Goal: Complete application form

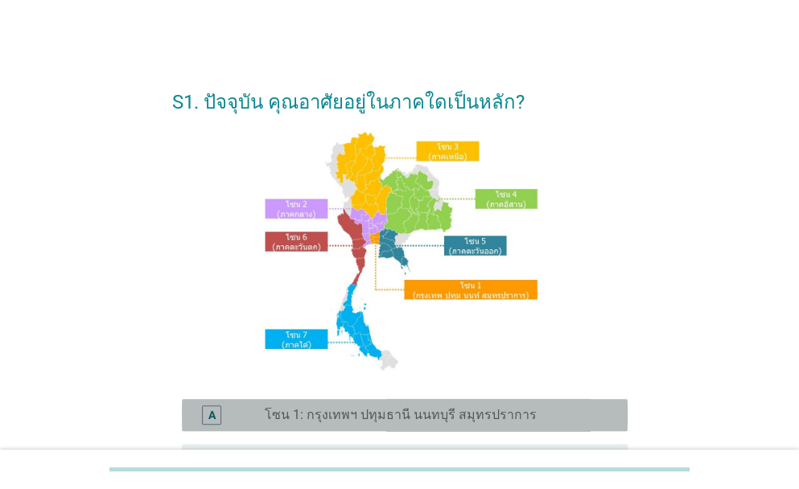
click at [473, 419] on label "โซน 1: กรุงเทพฯ ปทุมธานี นนทบุรี สมุทรปราการ" at bounding box center [401, 415] width 272 height 16
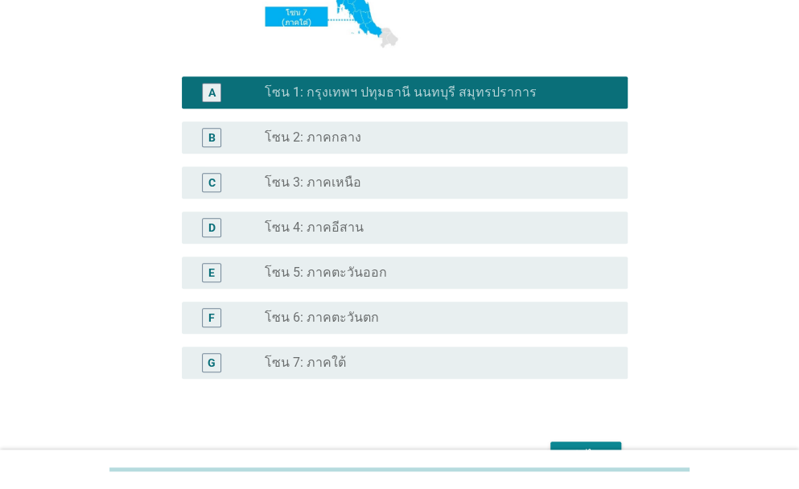
scroll to position [402, 0]
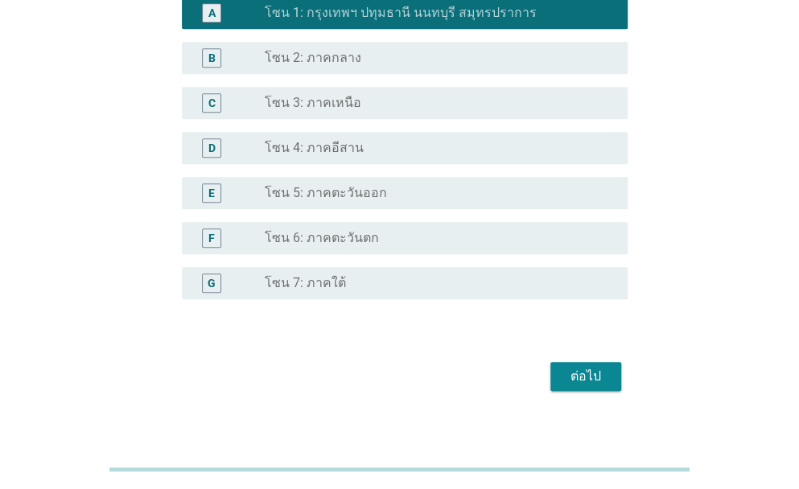
click at [597, 374] on div "ต่อไป" at bounding box center [585, 376] width 45 height 19
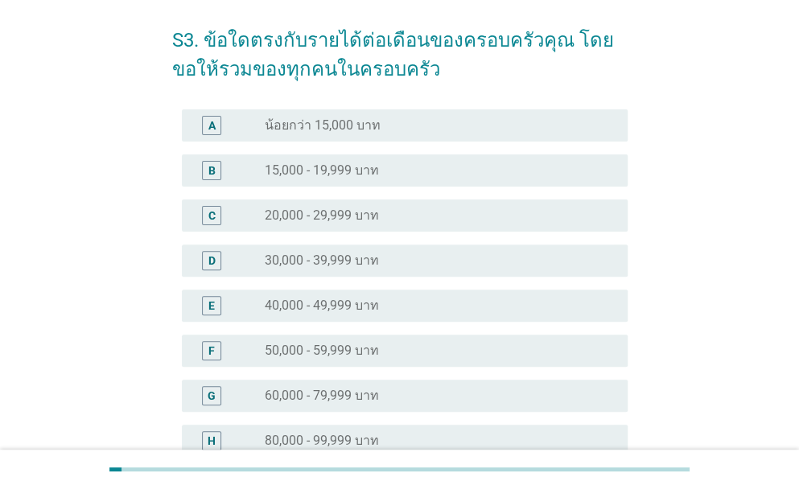
scroll to position [161, 0]
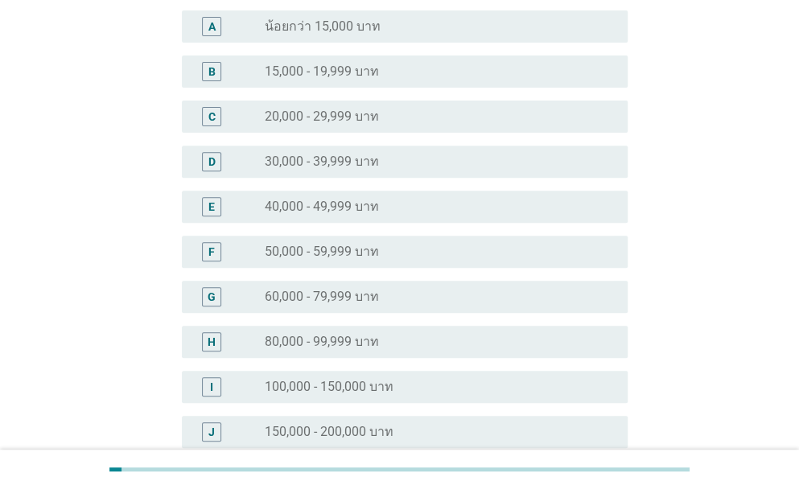
click at [362, 350] on div "radio_button_unchecked 80,000 - 99,999 บาท" at bounding box center [440, 341] width 350 height 19
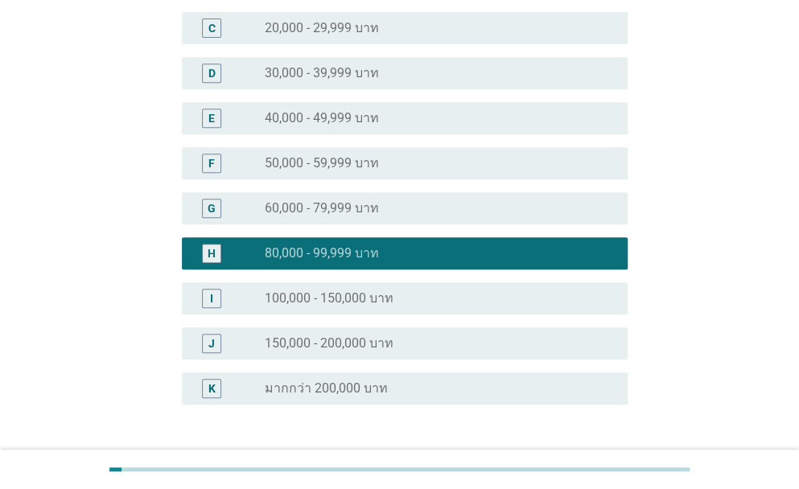
scroll to position [322, 0]
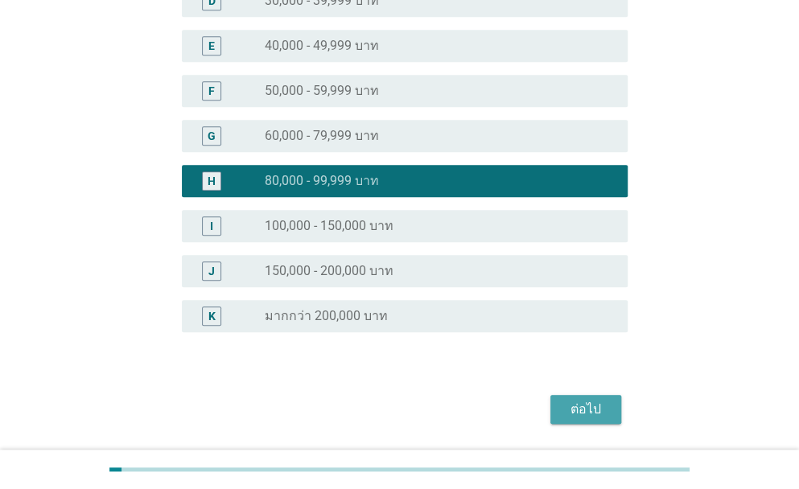
click at [574, 413] on div "ต่อไป" at bounding box center [585, 409] width 45 height 19
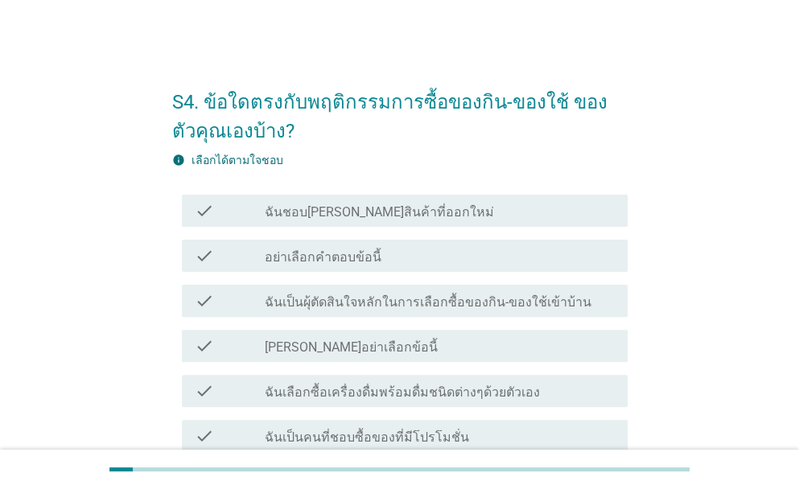
click at [384, 210] on label "ฉันชอบ[PERSON_NAME]สินค้าที่ออกใหม่" at bounding box center [379, 212] width 229 height 16
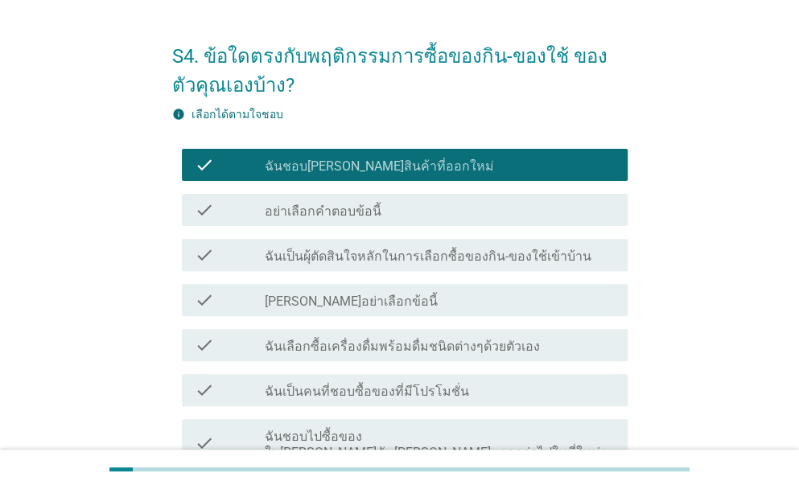
scroll to position [134, 0]
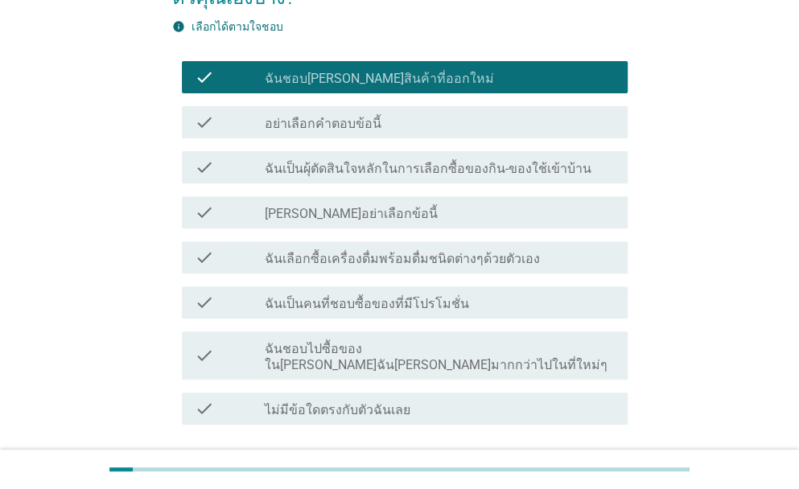
click at [322, 167] on label "ฉันเป็นผุ้ตัดสินใจหลักในการเลือกซื้อของกิน-ของใช้เข้าบ้าน" at bounding box center [428, 169] width 327 height 16
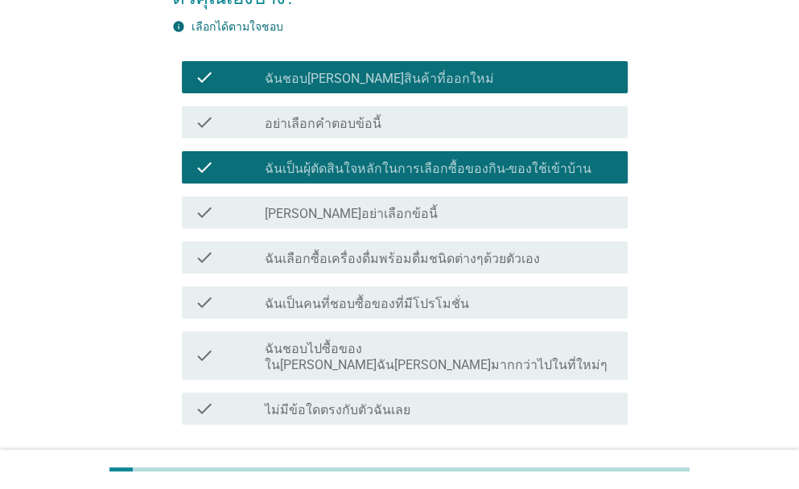
click at [356, 266] on div "check check_box_outline_blank ฉันเลือกซื้อเครื่องดื่มพร้อมดื่มชนิดต่างๆด้วยตัวเ…" at bounding box center [405, 257] width 446 height 32
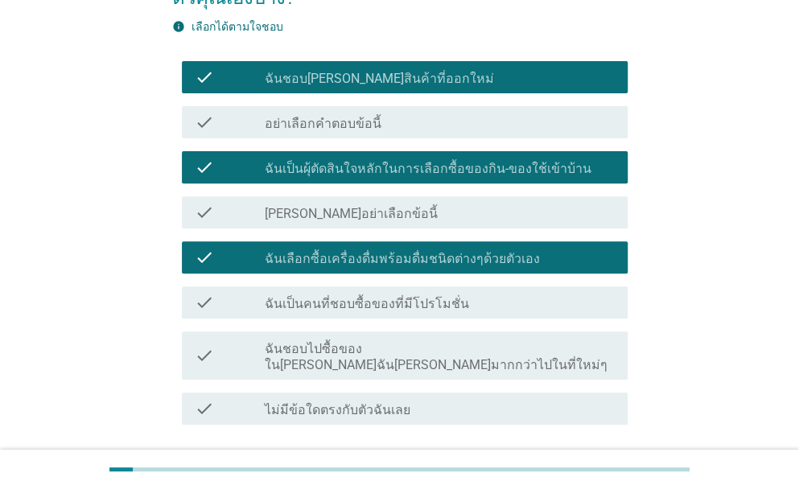
click at [360, 305] on label "ฉันเป็นคนที่ชอบซื้อของที่มีโปรโมชั่น" at bounding box center [367, 304] width 204 height 16
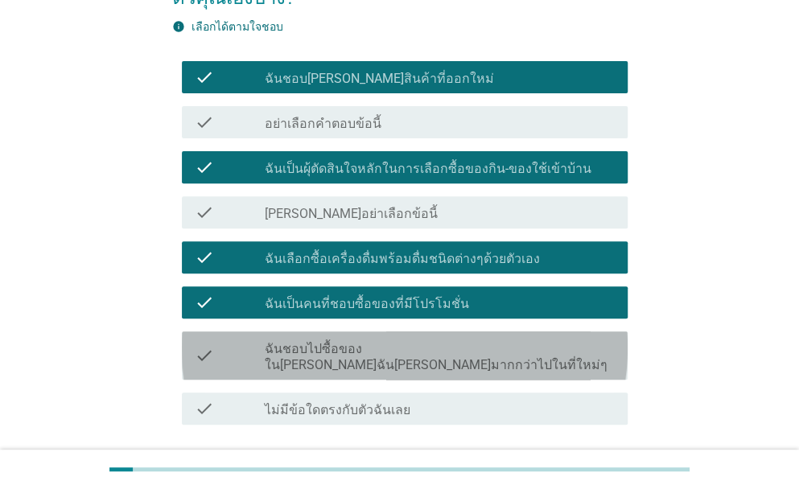
click at [365, 351] on label "ฉันชอบไปซื้อของใน[PERSON_NAME]ฉัน[PERSON_NAME]มากกว่าไปในที่ใหม่ๆ" at bounding box center [440, 357] width 350 height 32
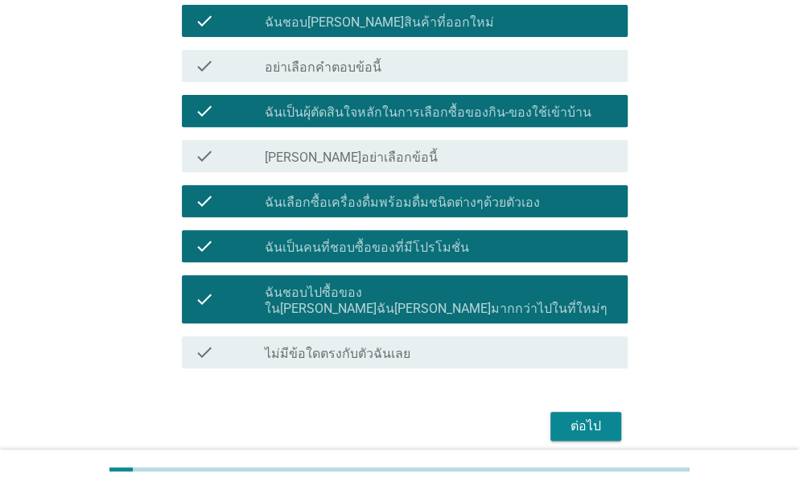
scroll to position [241, 0]
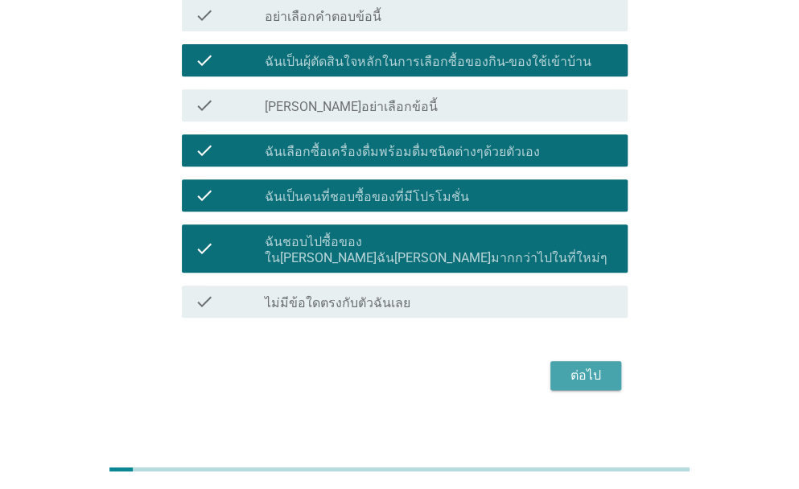
click at [610, 361] on button "ต่อไป" at bounding box center [586, 375] width 71 height 29
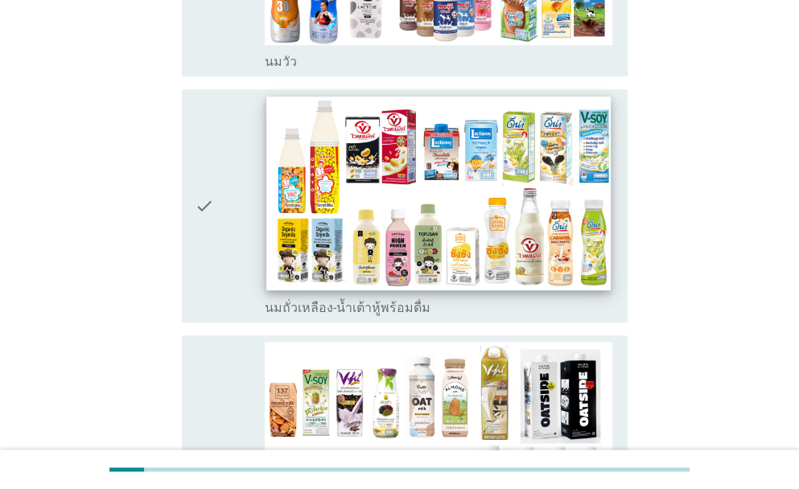
scroll to position [456, 0]
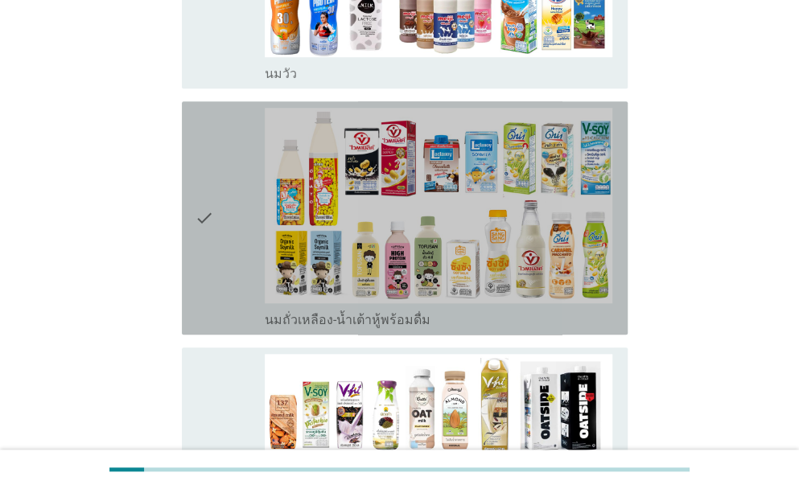
click at [214, 193] on div "check" at bounding box center [230, 218] width 70 height 221
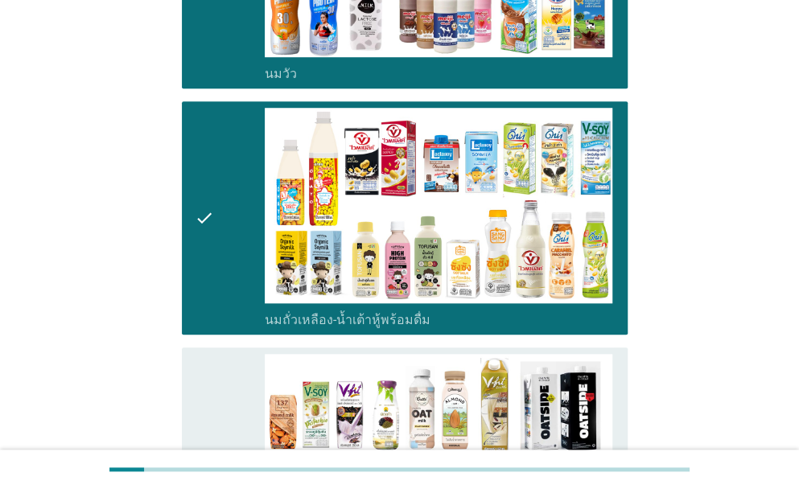
click at [221, 411] on div "check" at bounding box center [230, 472] width 70 height 237
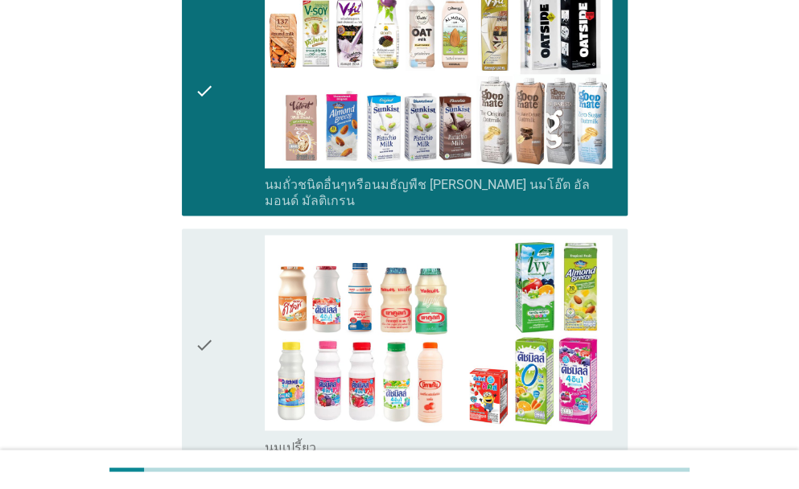
scroll to position [912, 0]
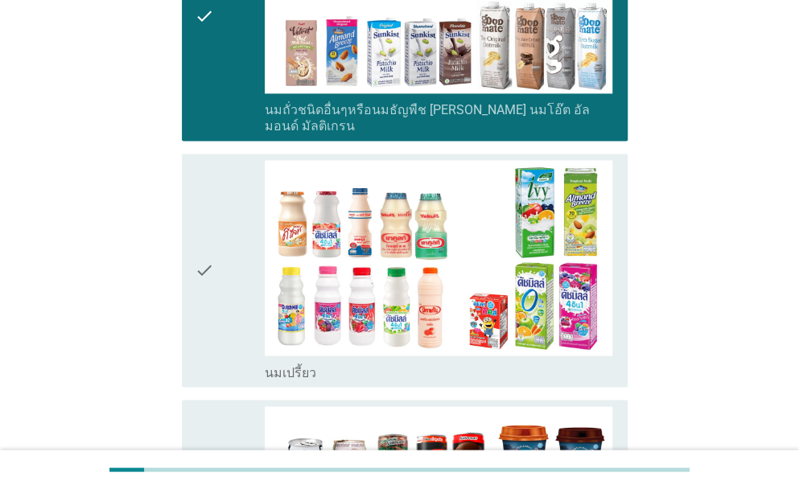
click at [196, 246] on icon "check" at bounding box center [204, 270] width 19 height 221
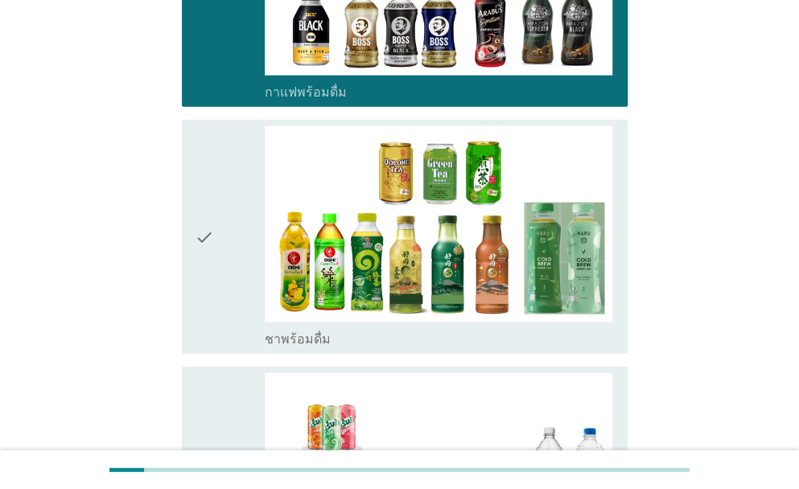
scroll to position [1502, 0]
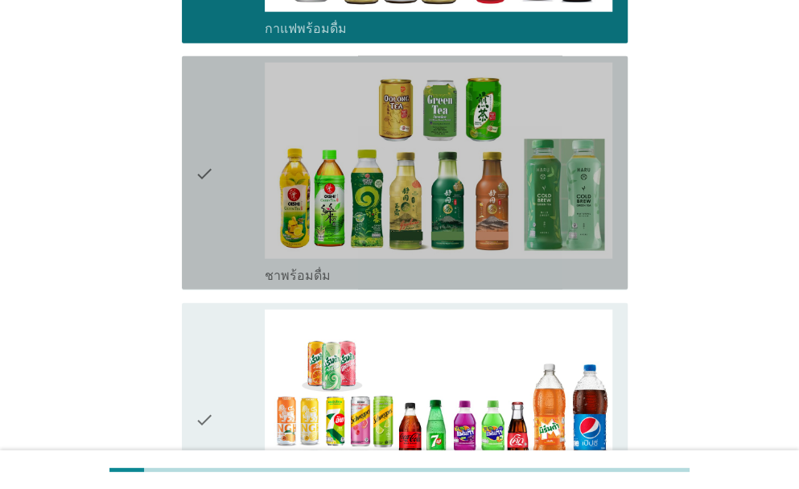
click at [208, 152] on icon "check" at bounding box center [204, 173] width 19 height 221
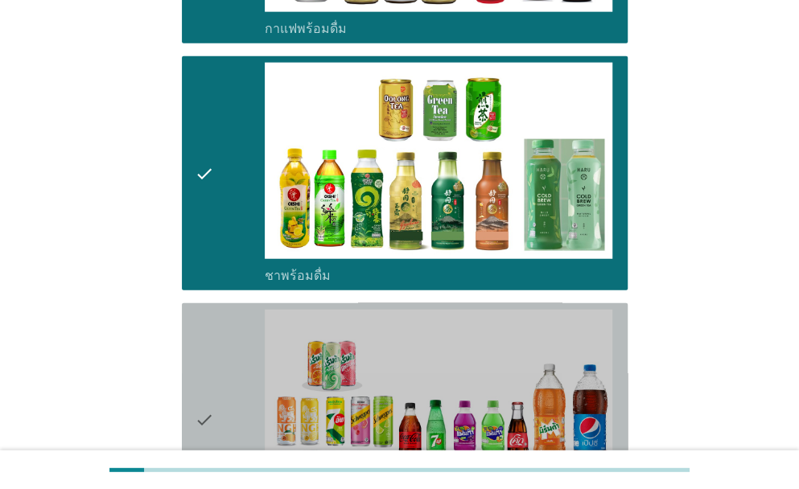
click at [196, 381] on icon "check" at bounding box center [204, 420] width 19 height 221
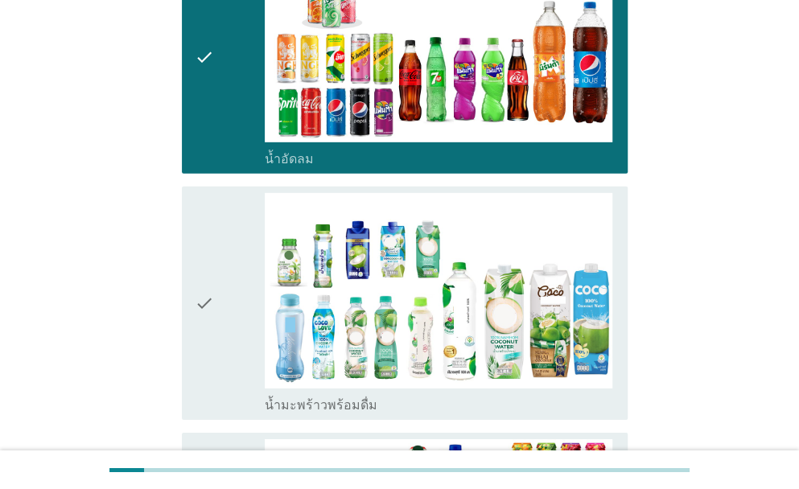
scroll to position [1932, 0]
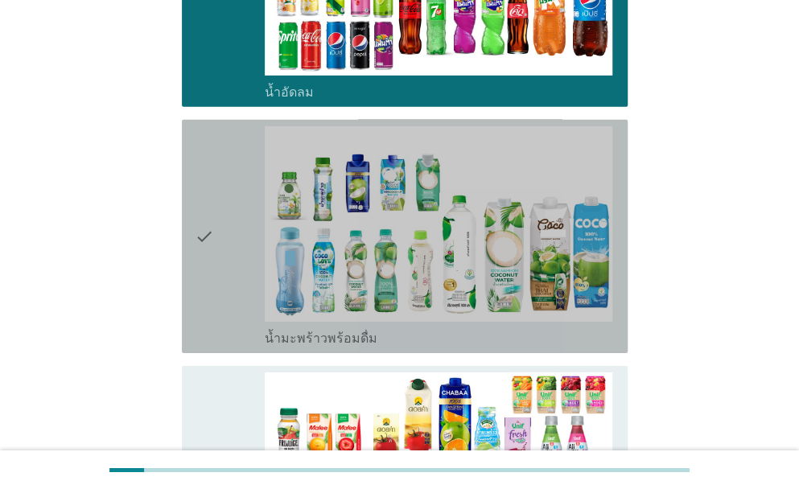
drag, startPoint x: 190, startPoint y: 223, endPoint x: 200, endPoint y: 263, distance: 41.4
click at [192, 222] on div "check check_box_outline_blank น้ำมะพร้าวพร้อมดื่ม" at bounding box center [405, 236] width 446 height 233
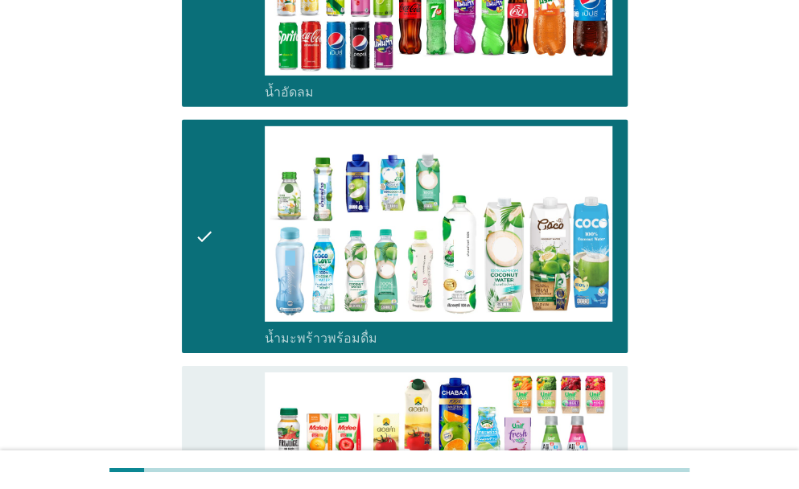
click at [215, 373] on div "check" at bounding box center [230, 483] width 70 height 221
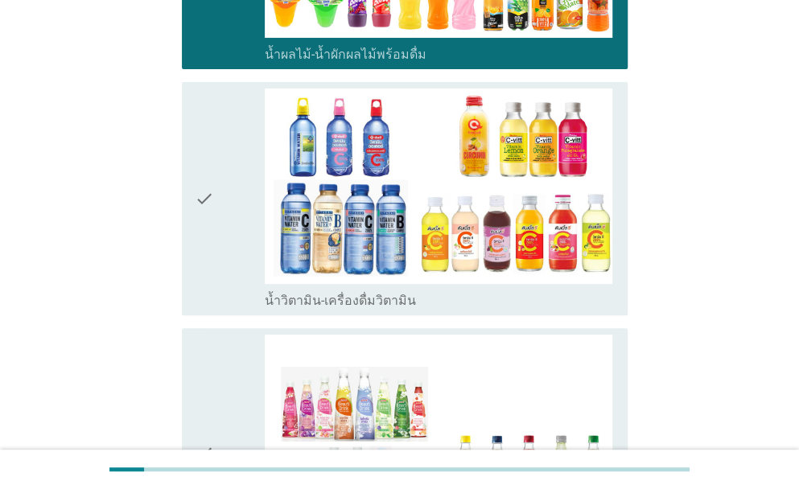
scroll to position [2495, 0]
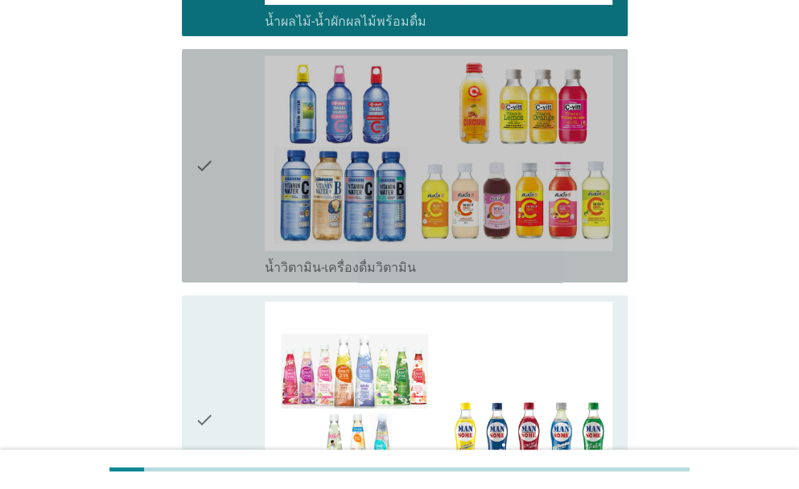
click at [206, 177] on icon "check" at bounding box center [204, 166] width 19 height 221
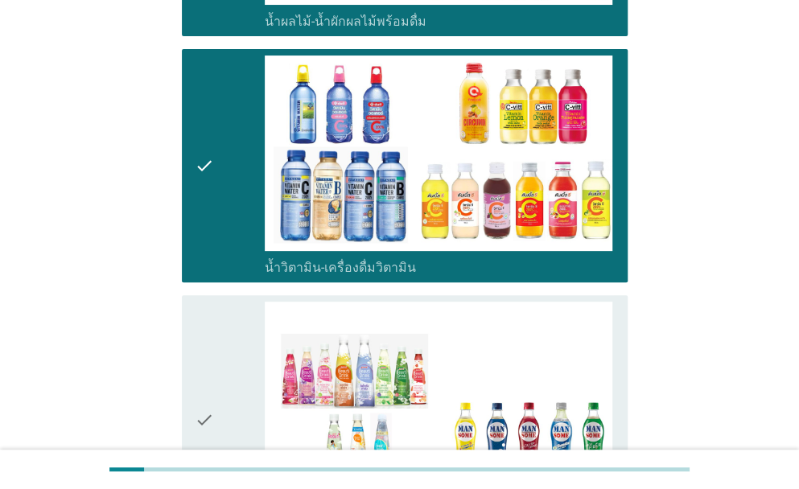
click at [216, 305] on div "check" at bounding box center [230, 420] width 70 height 237
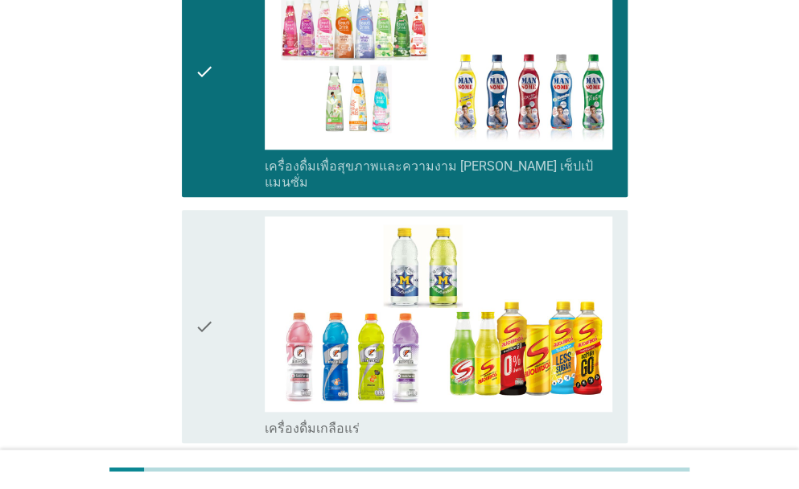
click at [201, 326] on icon "check" at bounding box center [204, 327] width 19 height 221
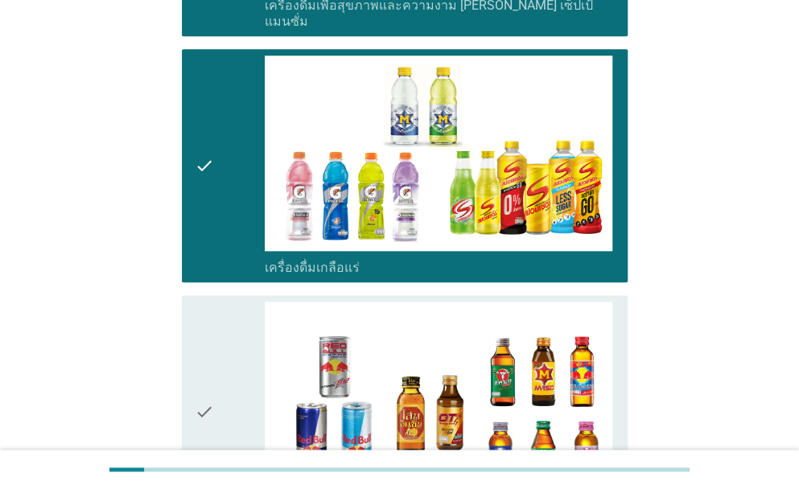
click at [206, 331] on icon "check" at bounding box center [204, 412] width 19 height 221
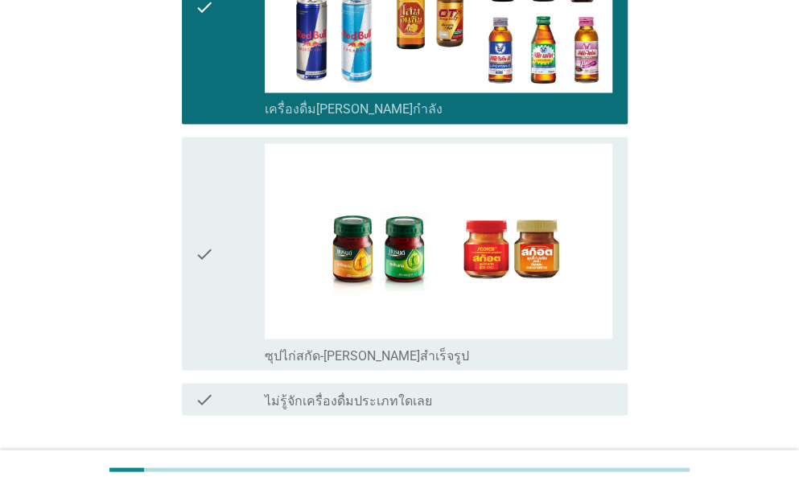
scroll to position [3459, 0]
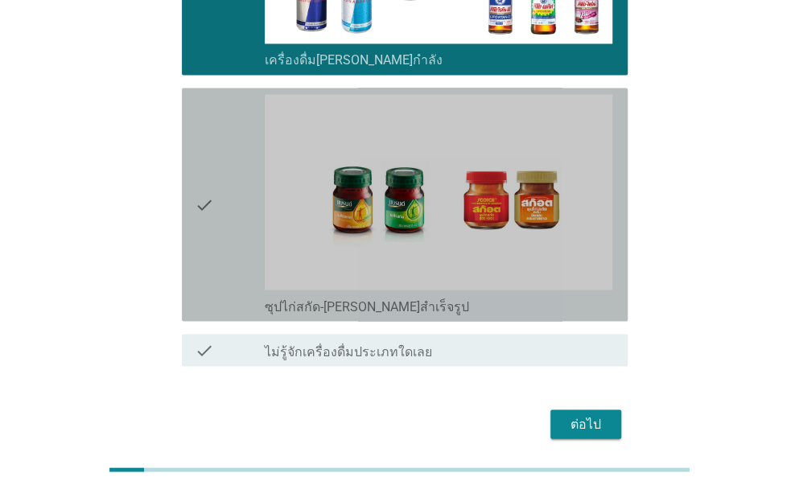
click at [196, 134] on icon "check" at bounding box center [204, 204] width 19 height 221
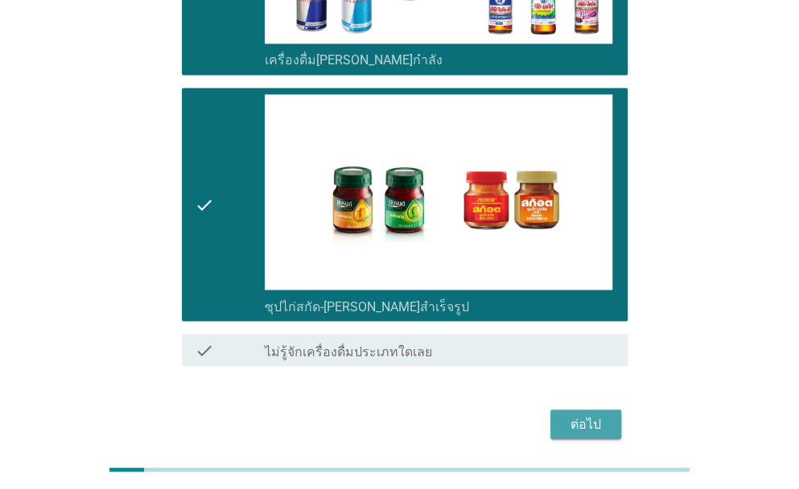
click at [588, 415] on div "ต่อไป" at bounding box center [585, 424] width 45 height 19
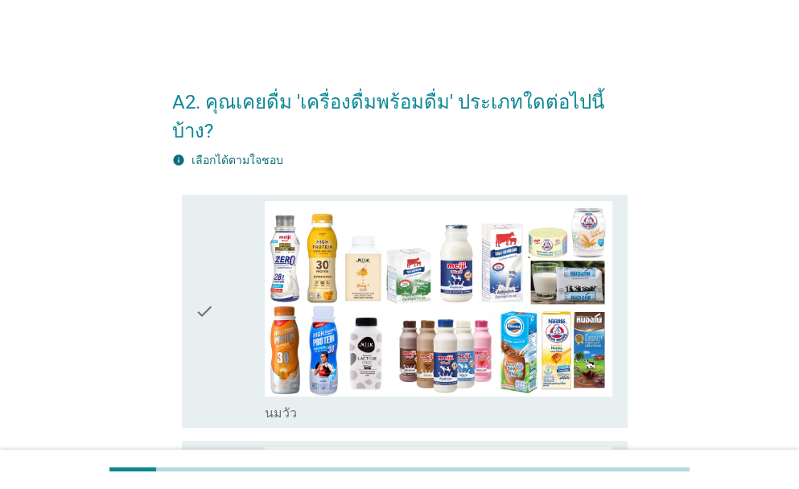
click at [246, 265] on div "check" at bounding box center [230, 311] width 70 height 221
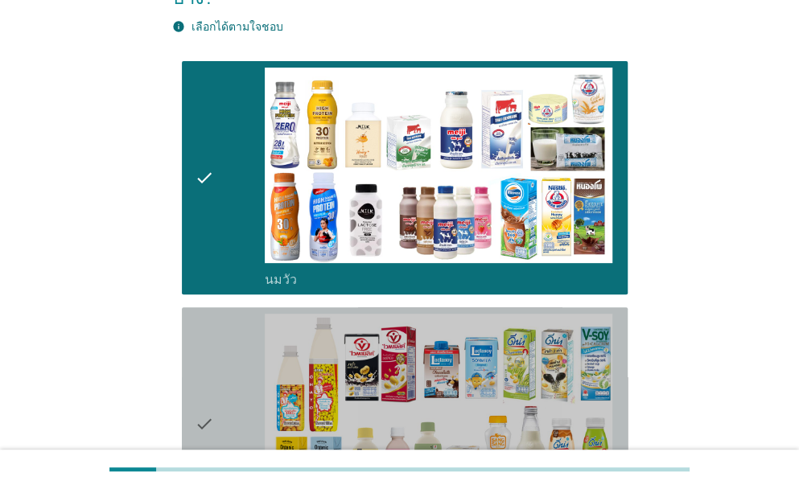
click at [222, 339] on div "check" at bounding box center [230, 424] width 70 height 221
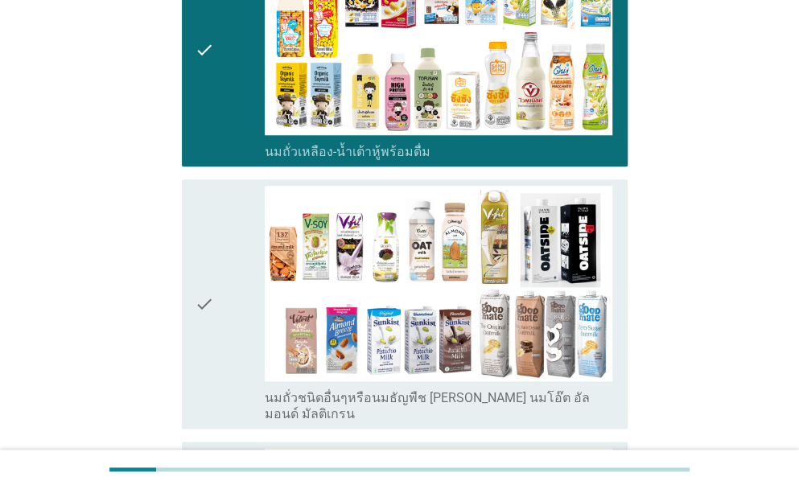
scroll to position [590, 0]
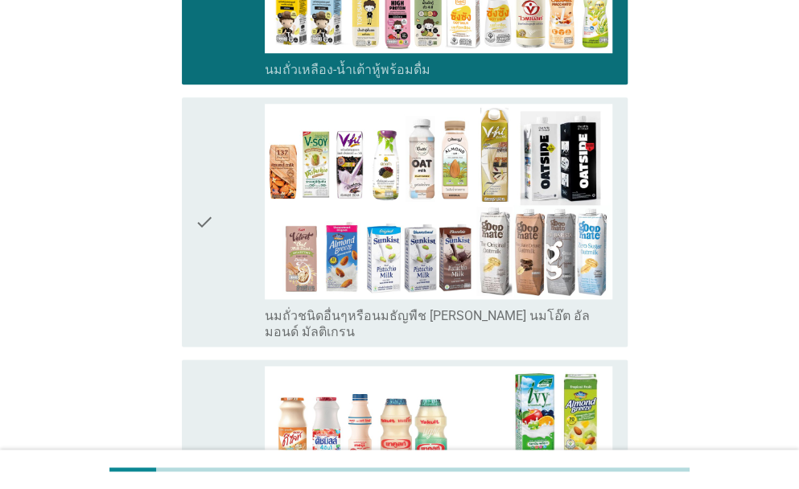
click at [219, 274] on div "check" at bounding box center [230, 222] width 70 height 237
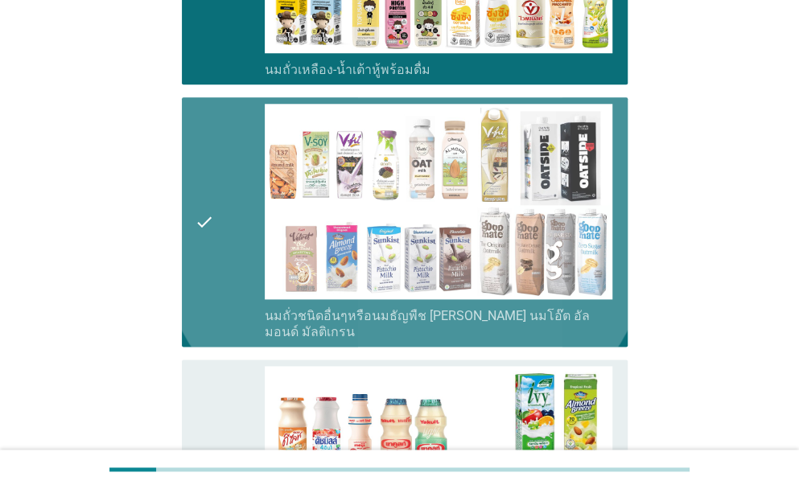
click at [225, 373] on div "check" at bounding box center [230, 476] width 70 height 221
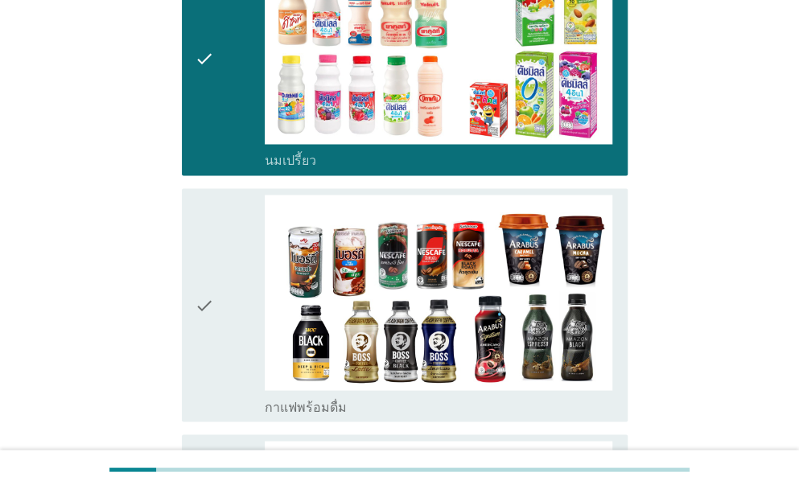
scroll to position [1046, 0]
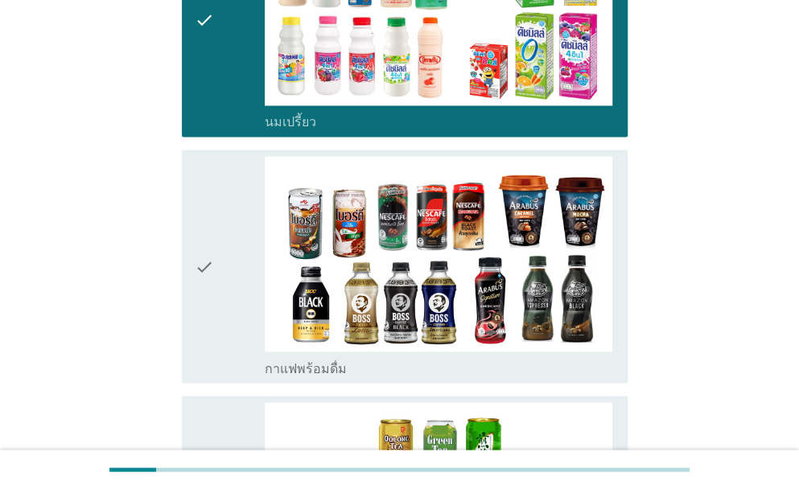
click at [213, 241] on icon "check" at bounding box center [204, 266] width 19 height 221
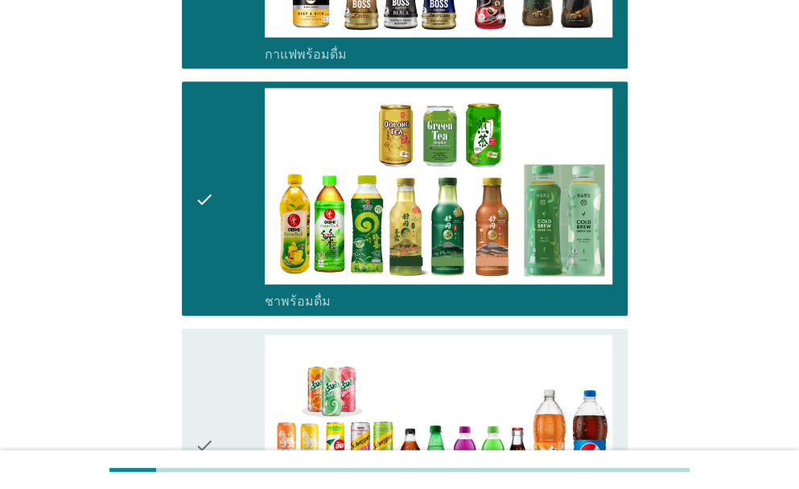
scroll to position [1449, 0]
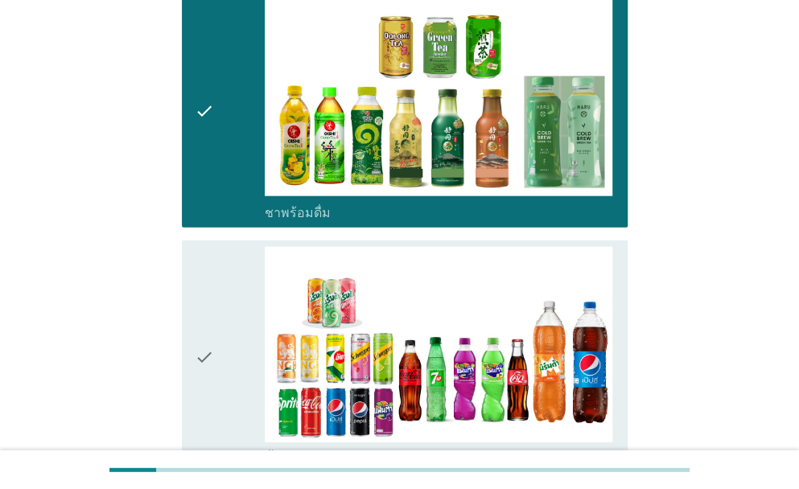
click at [215, 326] on div "check" at bounding box center [230, 357] width 70 height 221
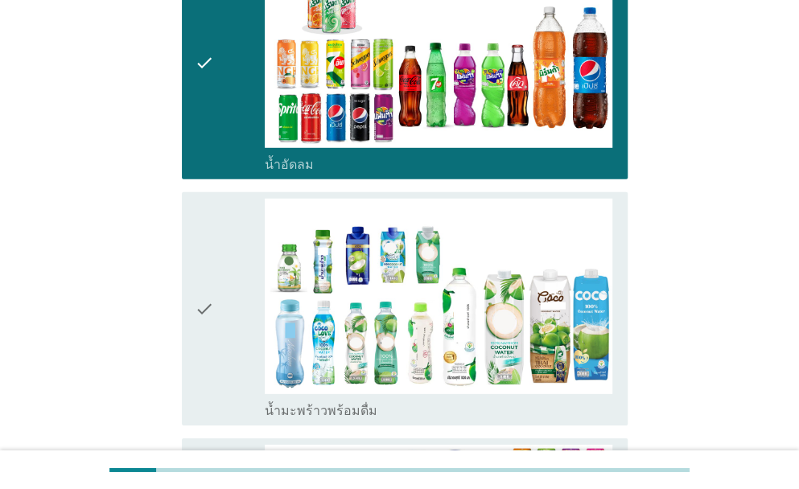
click at [214, 298] on div "check" at bounding box center [230, 309] width 70 height 221
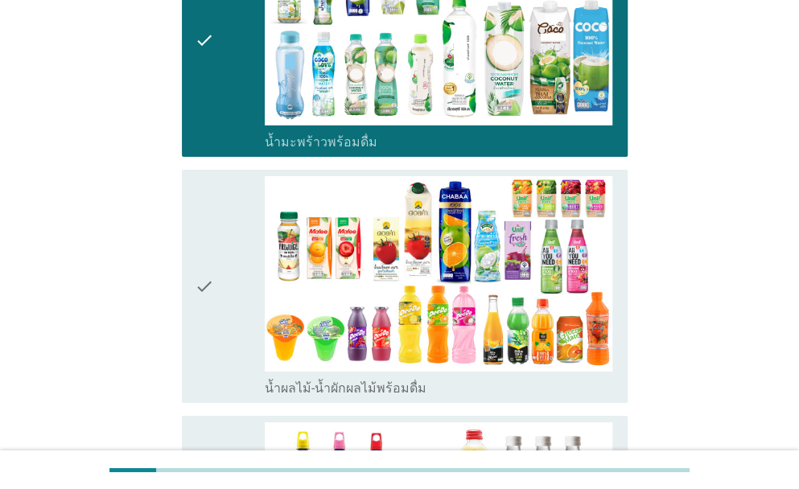
scroll to position [2093, 0]
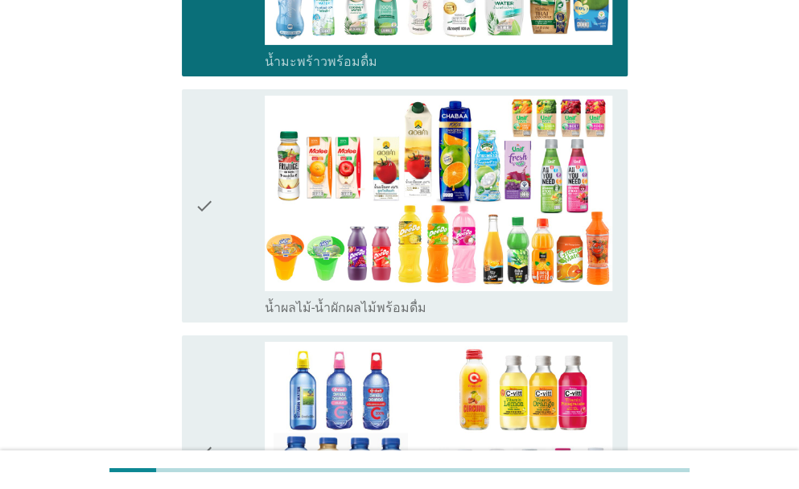
click at [214, 210] on div "check" at bounding box center [230, 206] width 70 height 221
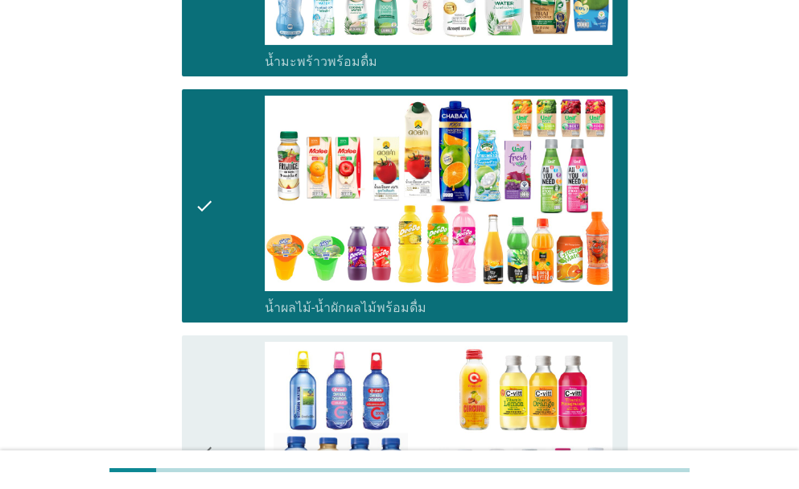
click at [209, 362] on icon "check" at bounding box center [204, 452] width 19 height 221
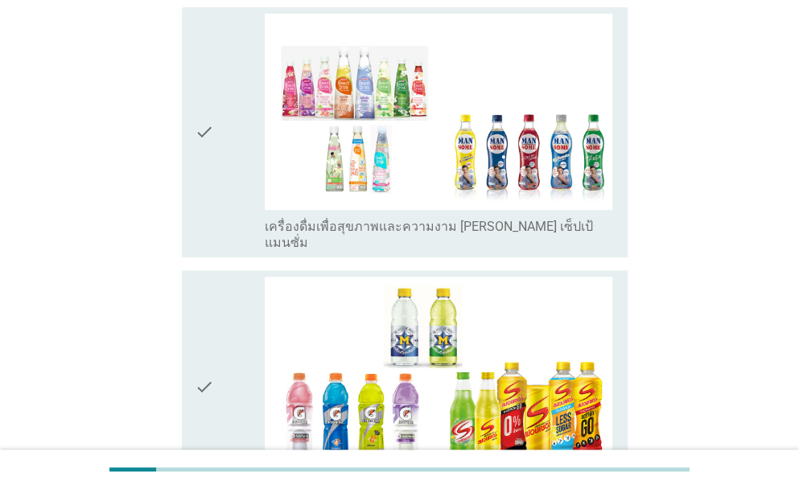
scroll to position [2709, 0]
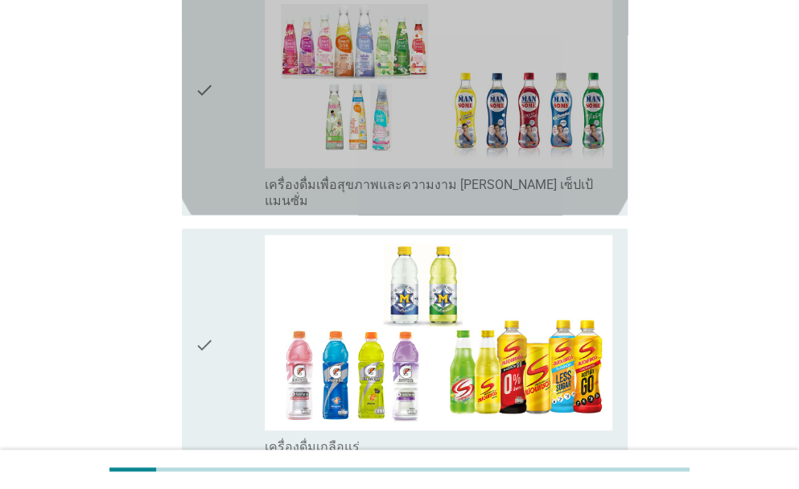
click at [215, 143] on div "check" at bounding box center [230, 90] width 70 height 237
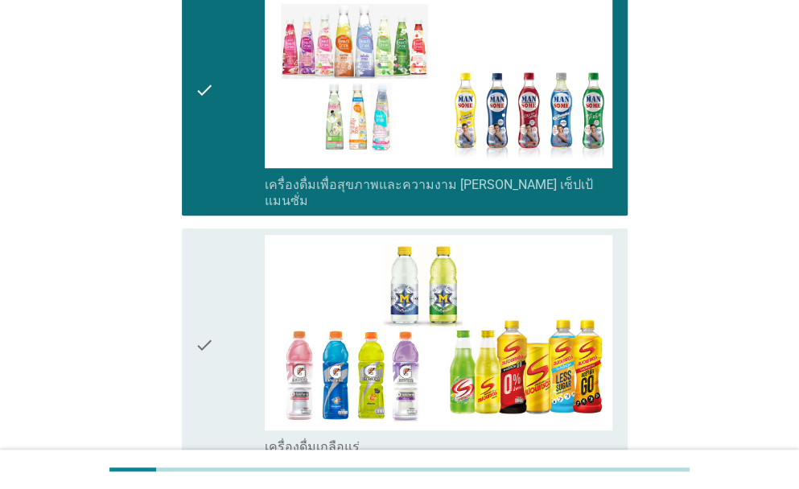
click at [193, 251] on div "check check_box_outline_blank เครื่องดื่มเกลือแร่" at bounding box center [405, 345] width 446 height 233
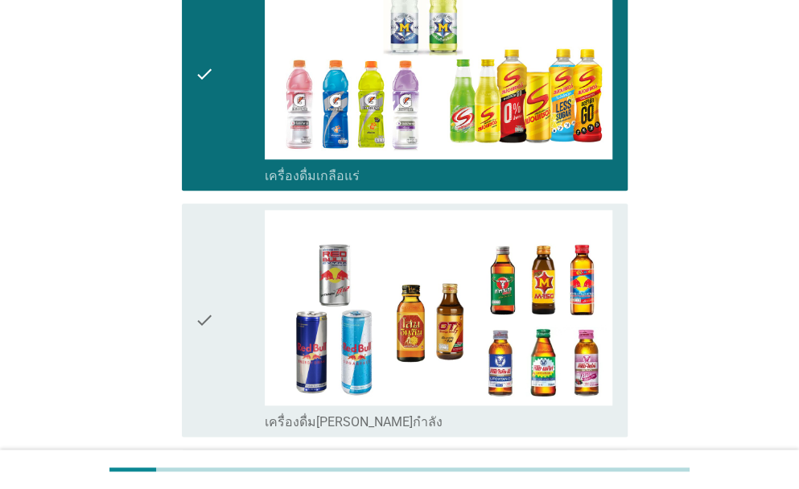
scroll to position [3031, 0]
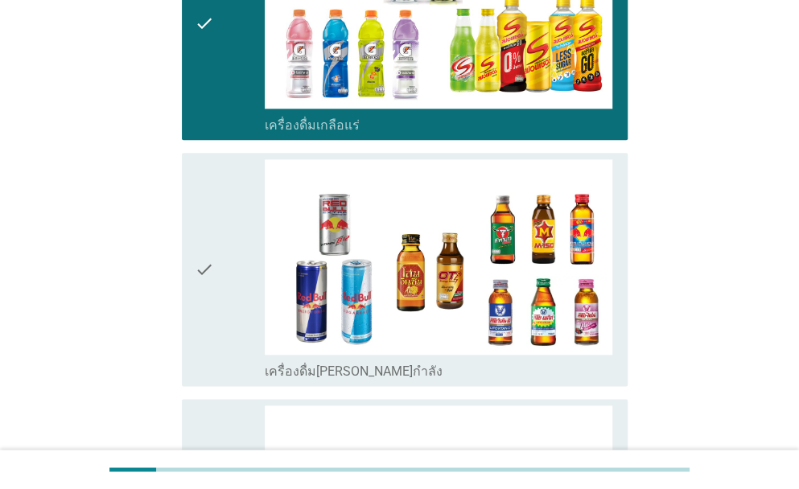
click at [227, 255] on div "check" at bounding box center [230, 269] width 70 height 221
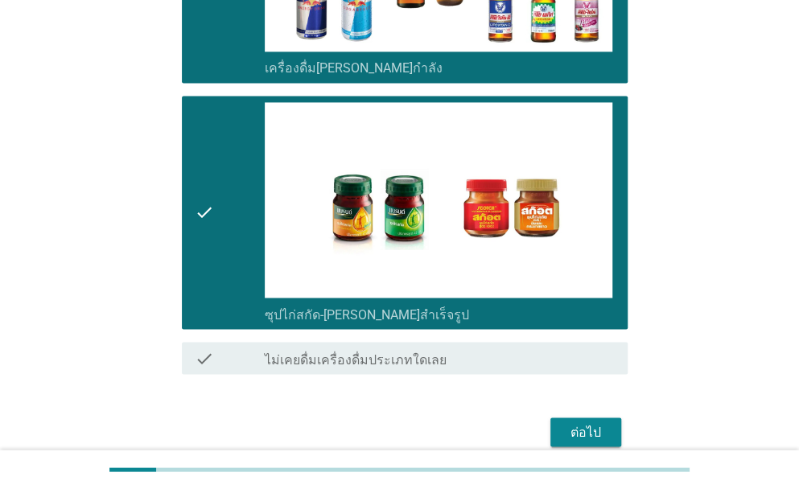
scroll to position [3343, 0]
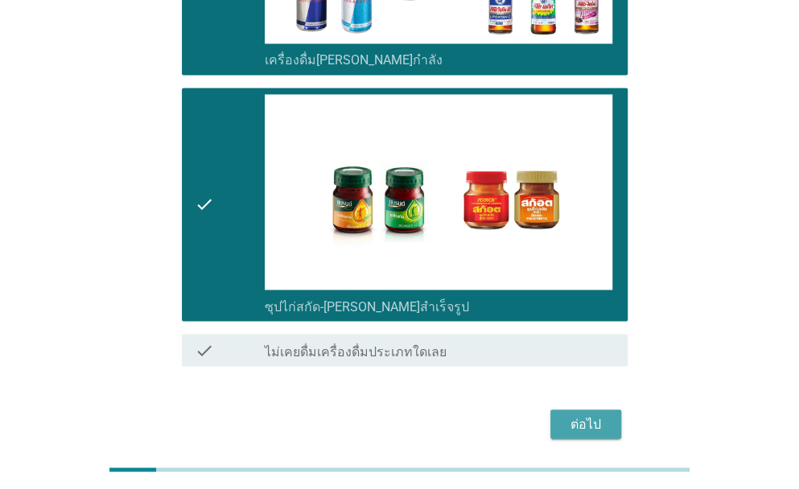
click at [584, 415] on div "ต่อไป" at bounding box center [585, 424] width 45 height 19
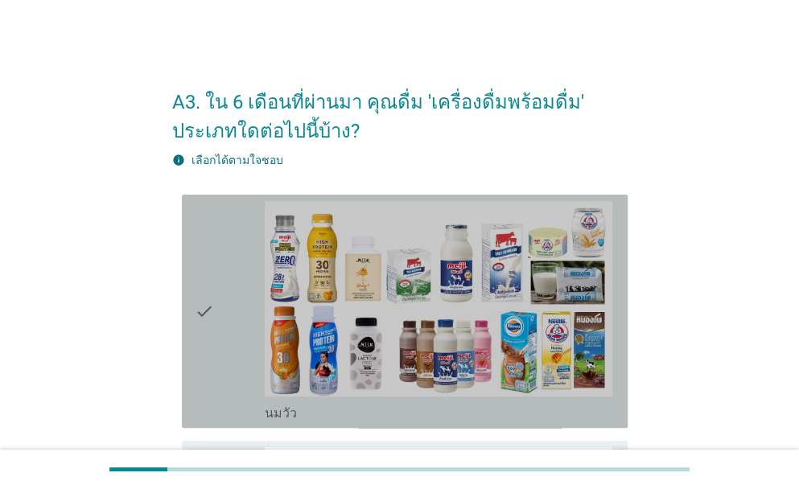
click at [202, 322] on icon "check" at bounding box center [204, 311] width 19 height 221
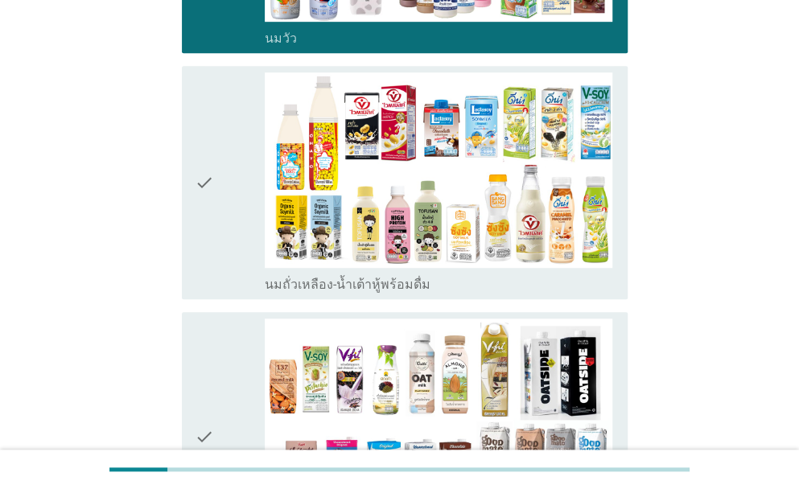
click at [207, 243] on icon "check" at bounding box center [204, 182] width 19 height 221
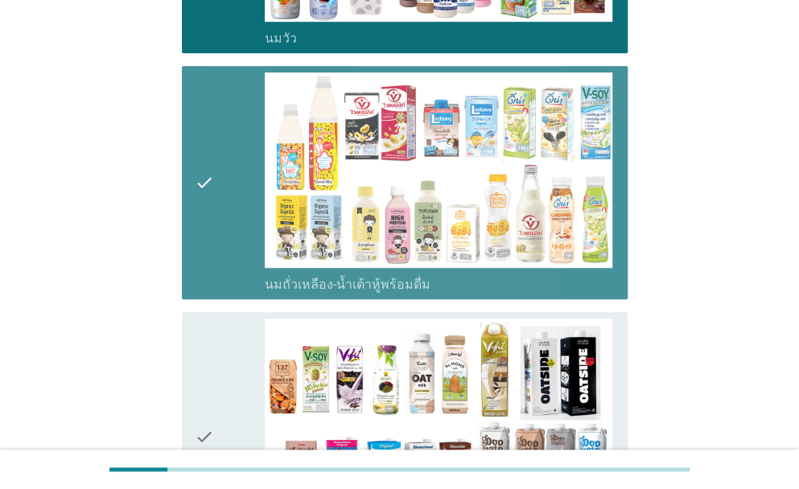
click at [227, 386] on div "check" at bounding box center [230, 437] width 70 height 237
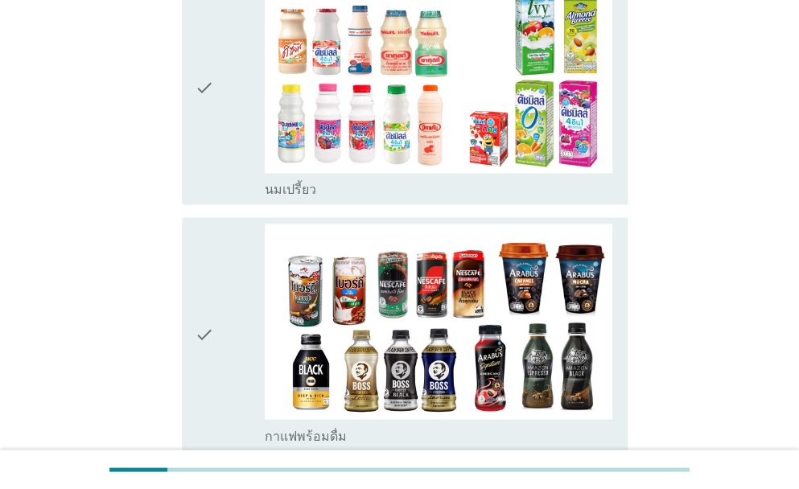
scroll to position [1046, 0]
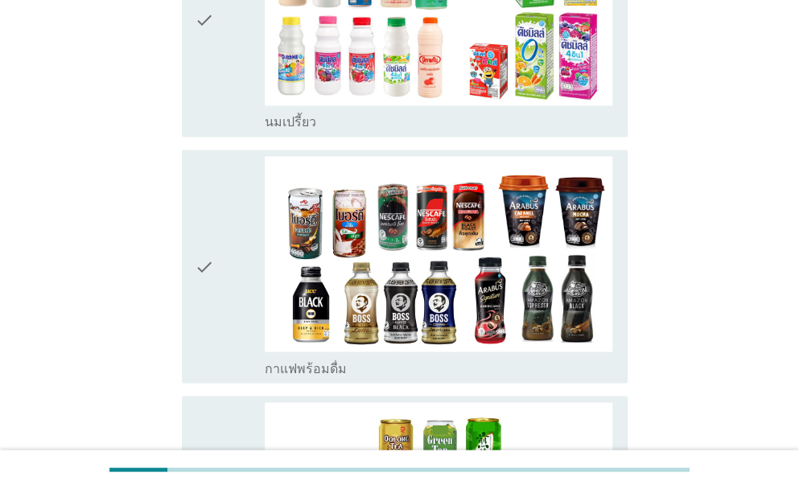
drag, startPoint x: 219, startPoint y: 286, endPoint x: 210, endPoint y: 226, distance: 60.2
click at [220, 283] on div "check" at bounding box center [230, 266] width 70 height 221
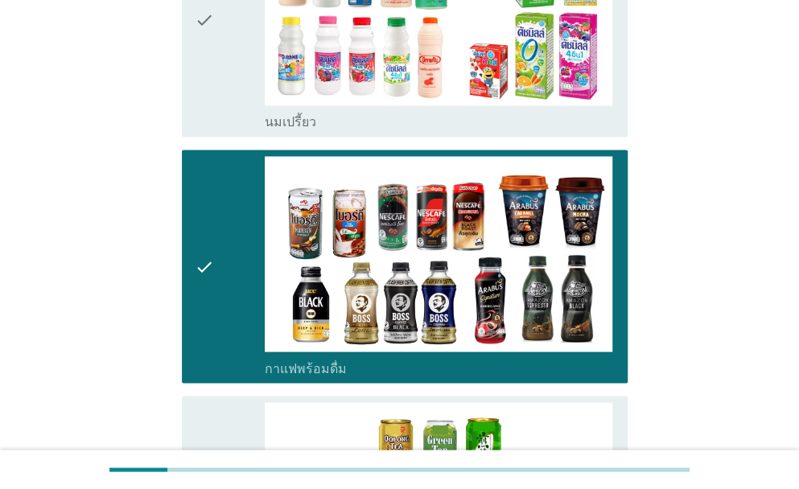
click at [204, 64] on icon "check" at bounding box center [204, 20] width 19 height 221
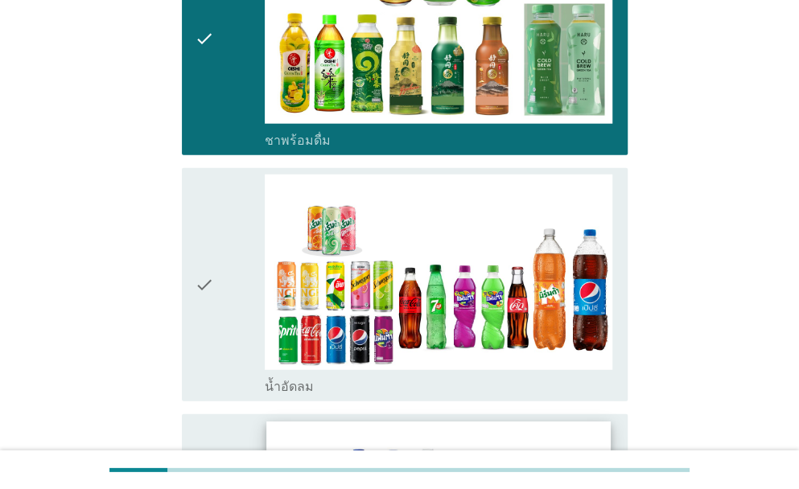
scroll to position [1610, 0]
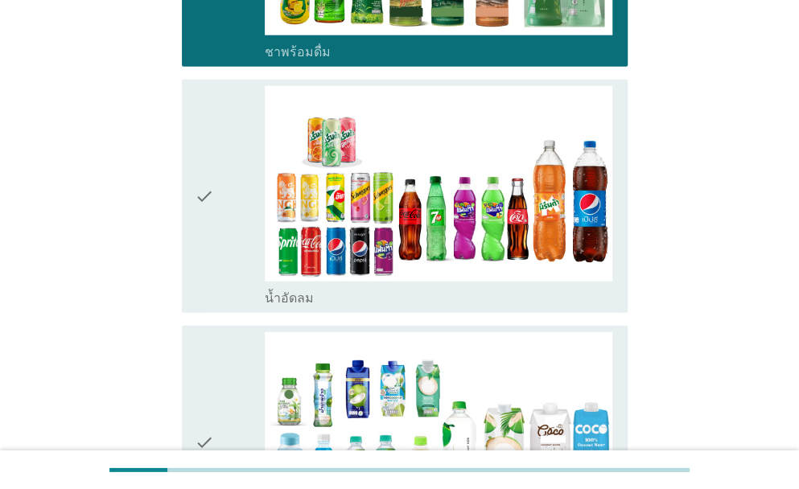
click at [224, 222] on div "check" at bounding box center [230, 196] width 70 height 221
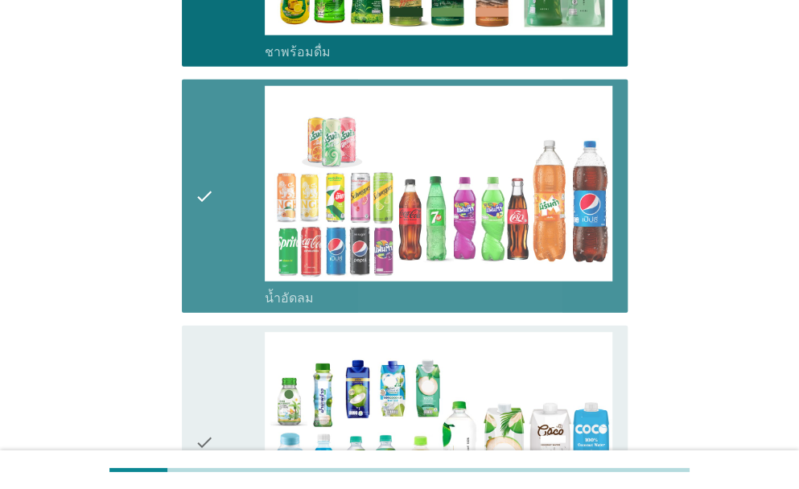
click at [232, 390] on div "check" at bounding box center [230, 442] width 70 height 221
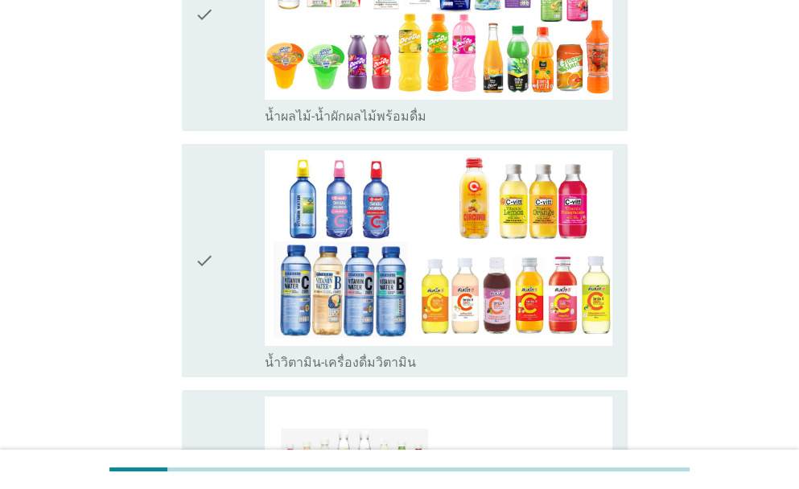
scroll to position [2334, 0]
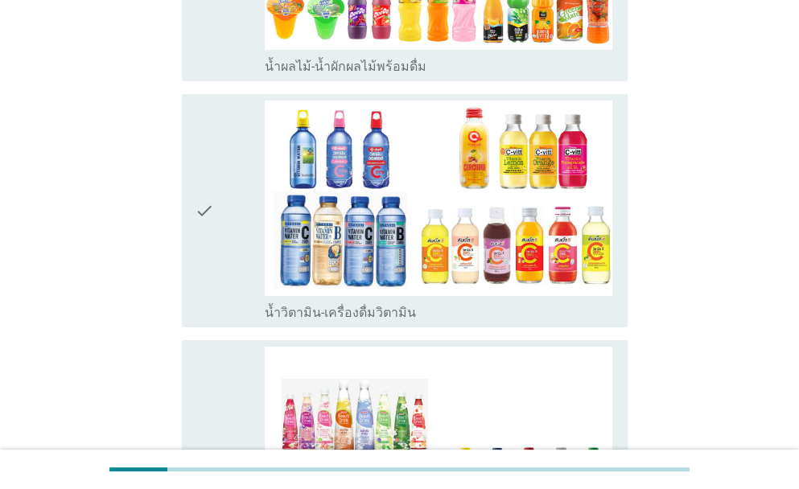
click at [241, 132] on div "check" at bounding box center [230, 211] width 70 height 221
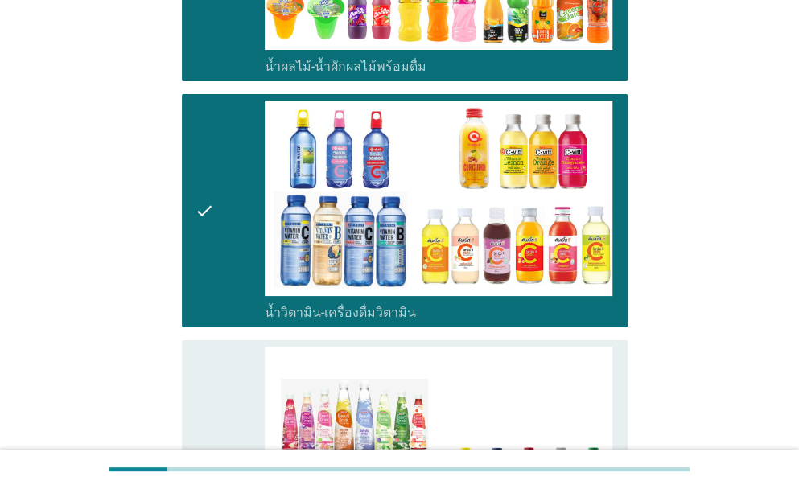
click at [231, 394] on div "check" at bounding box center [230, 465] width 70 height 237
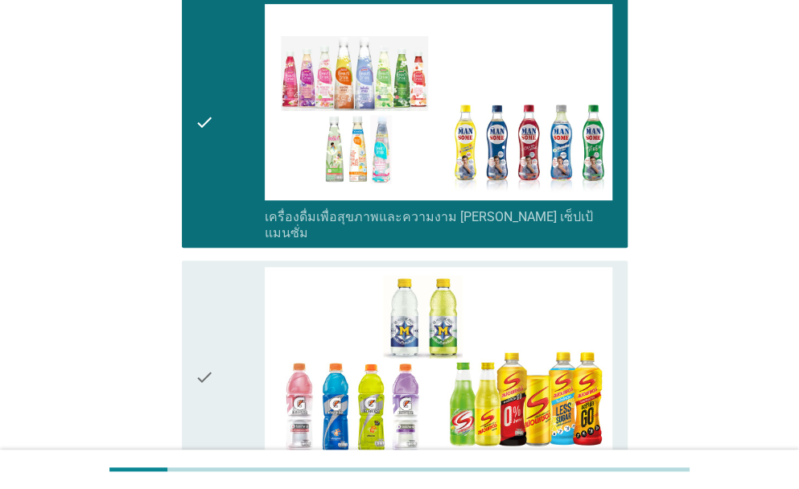
scroll to position [2763, 0]
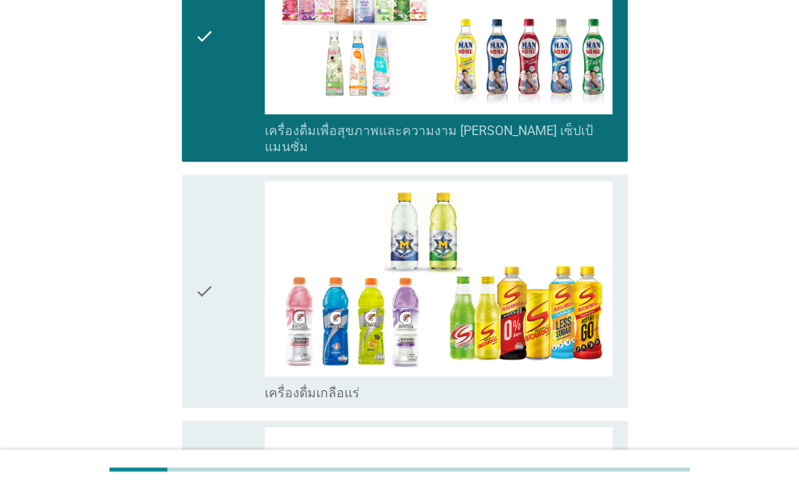
click at [175, 260] on div "check check_box_outline_blank เครื่องดื่มเกลือแร่" at bounding box center [400, 291] width 456 height 246
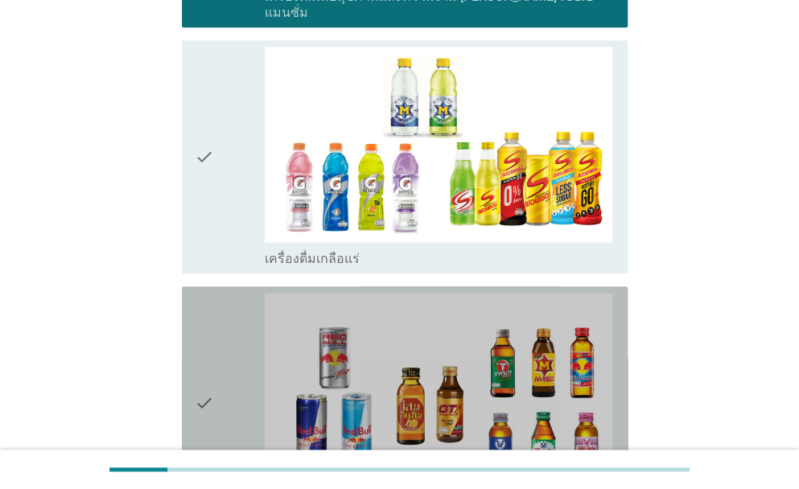
drag, startPoint x: 222, startPoint y: 331, endPoint x: 220, endPoint y: 256, distance: 74.9
click at [222, 331] on div "check" at bounding box center [230, 403] width 70 height 221
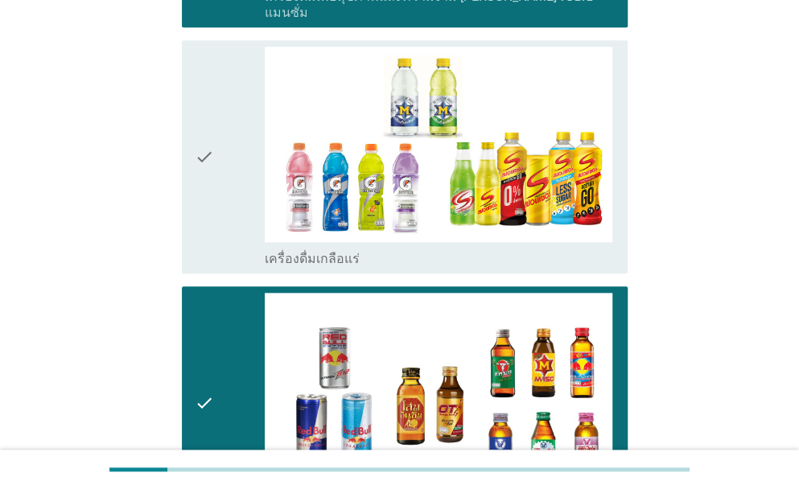
click at [210, 180] on icon "check" at bounding box center [204, 157] width 19 height 221
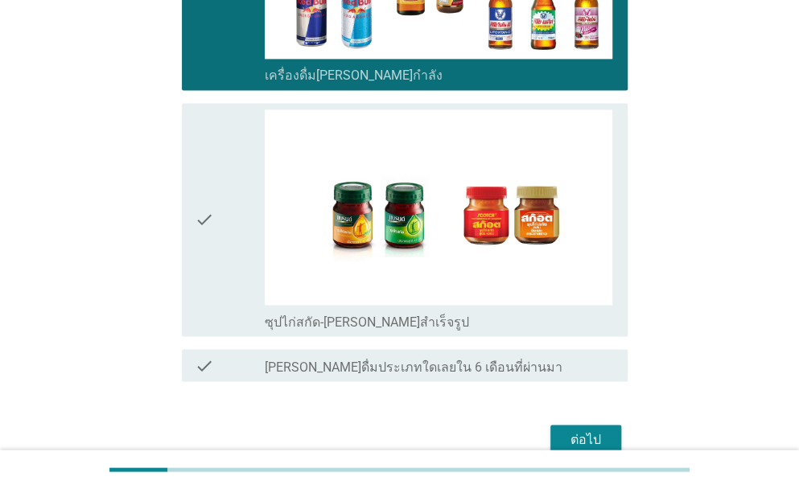
scroll to position [3372, 0]
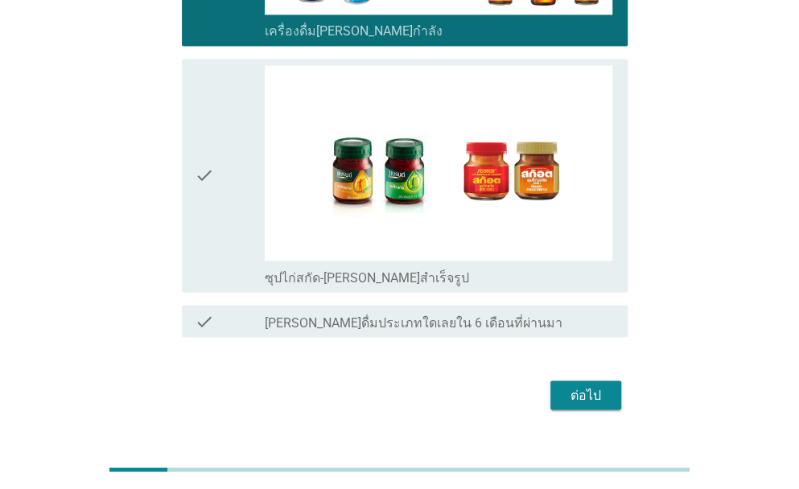
click at [208, 142] on icon "check" at bounding box center [204, 175] width 19 height 221
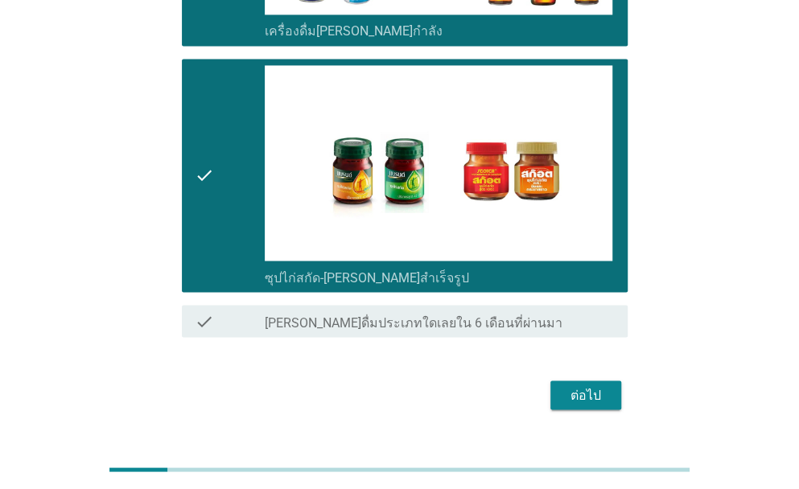
click at [593, 386] on div "ต่อไป" at bounding box center [585, 395] width 45 height 19
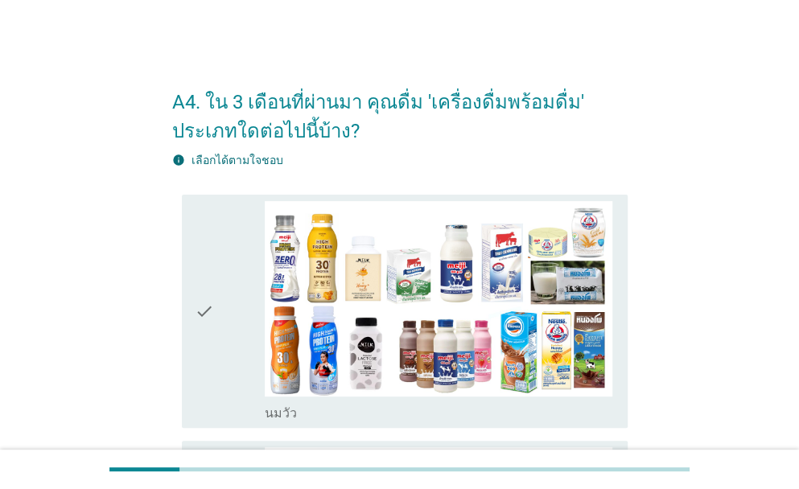
click at [187, 324] on div "check check_box_outline_blank [PERSON_NAME]" at bounding box center [405, 311] width 446 height 233
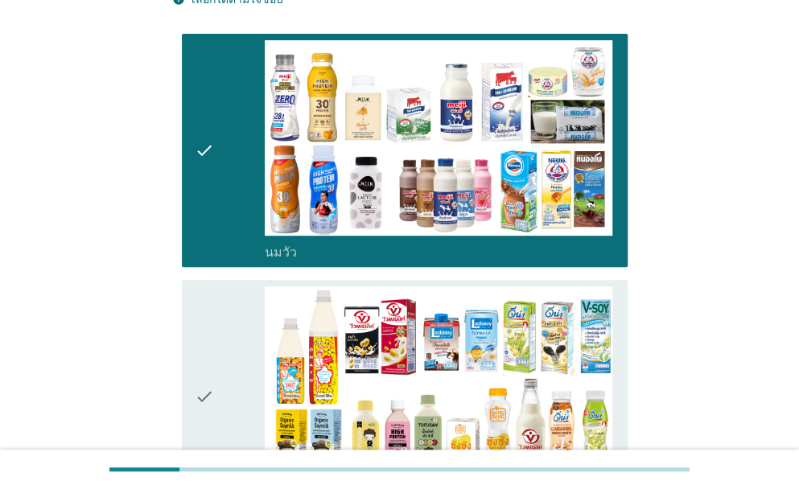
click at [197, 349] on icon "check" at bounding box center [204, 397] width 19 height 221
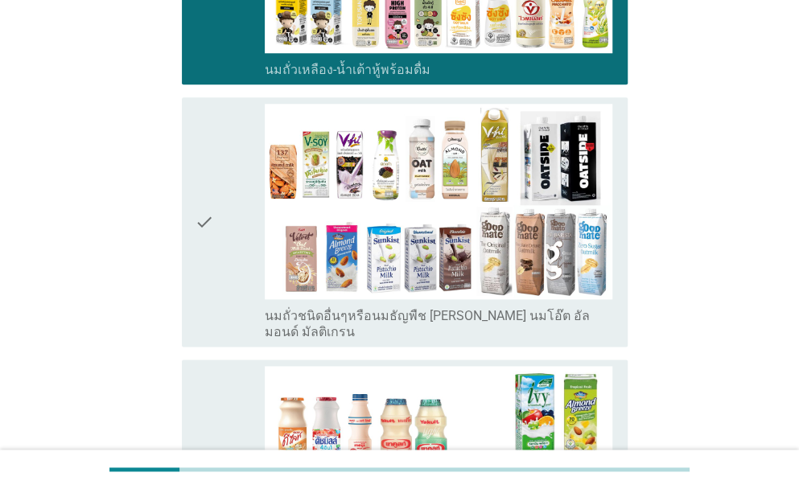
click at [204, 280] on icon "check" at bounding box center [204, 222] width 19 height 237
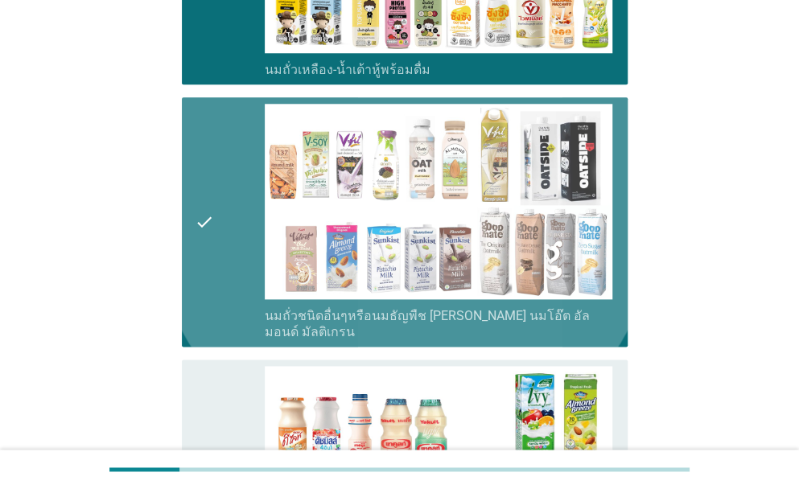
click at [201, 409] on icon "check" at bounding box center [204, 476] width 19 height 221
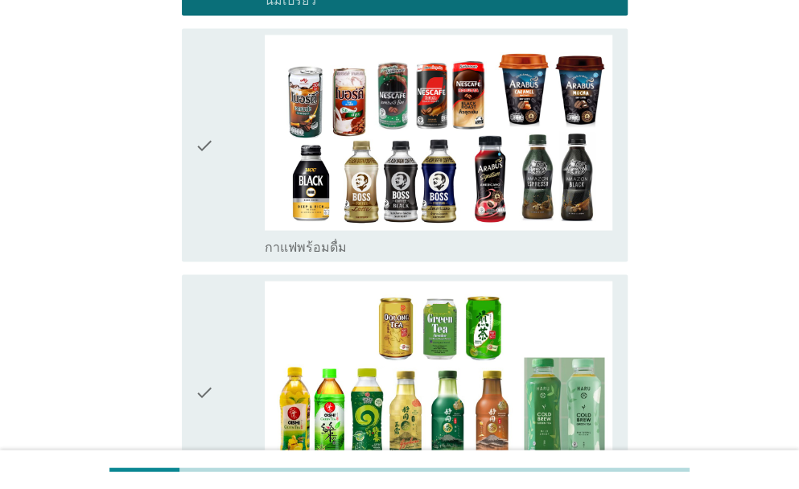
scroll to position [1261, 0]
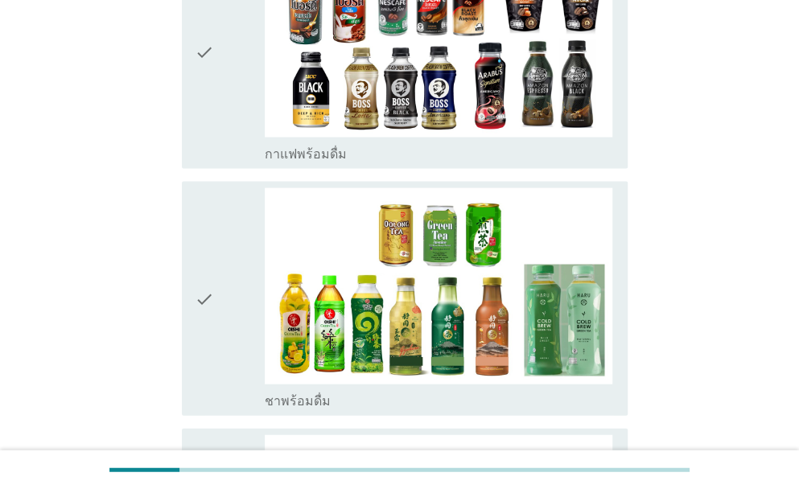
click at [214, 264] on div "check" at bounding box center [230, 298] width 70 height 221
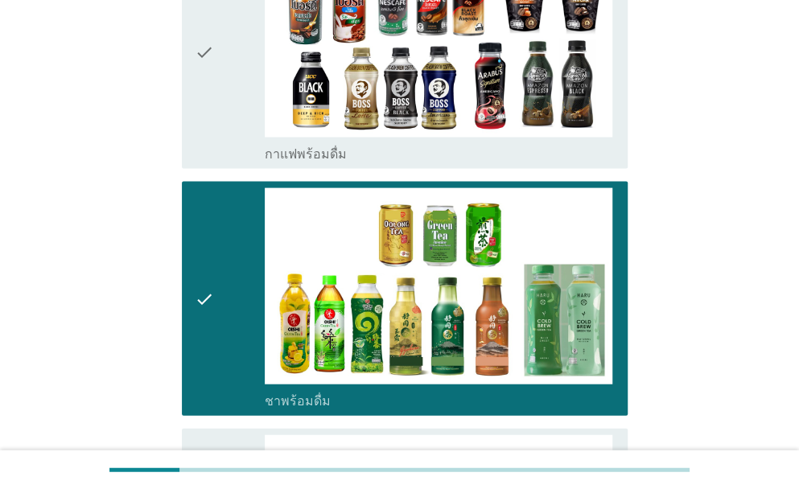
click at [236, 112] on div "check" at bounding box center [230, 52] width 70 height 221
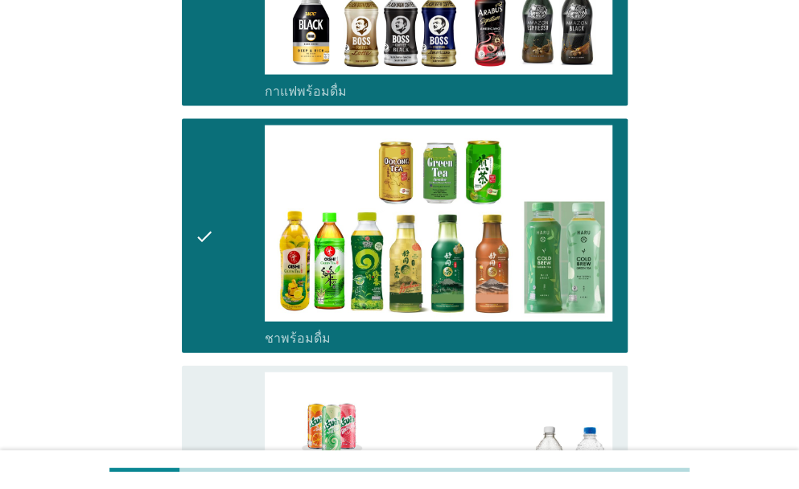
scroll to position [1422, 0]
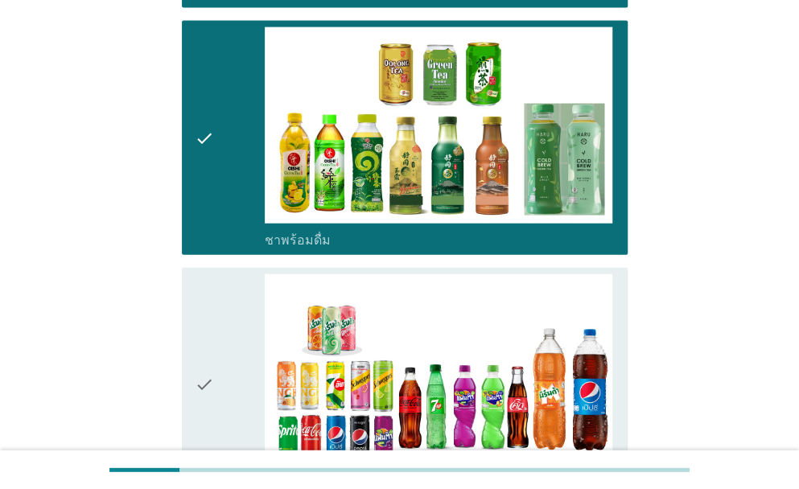
click at [225, 353] on div "check" at bounding box center [230, 384] width 70 height 221
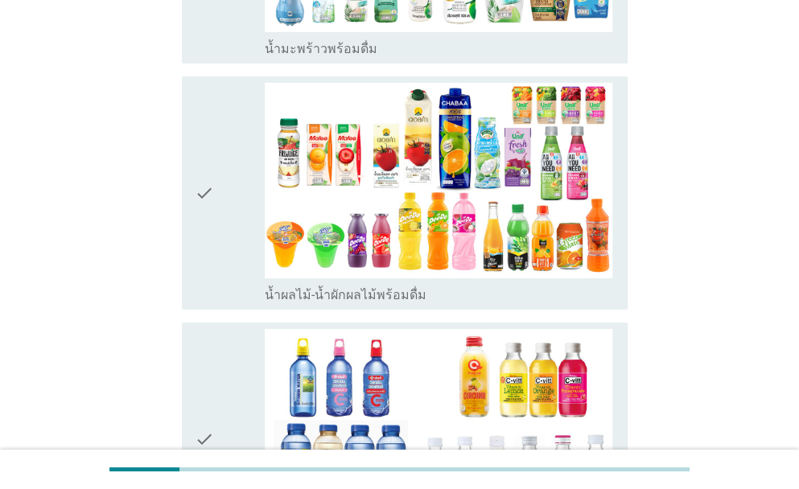
scroll to position [2200, 0]
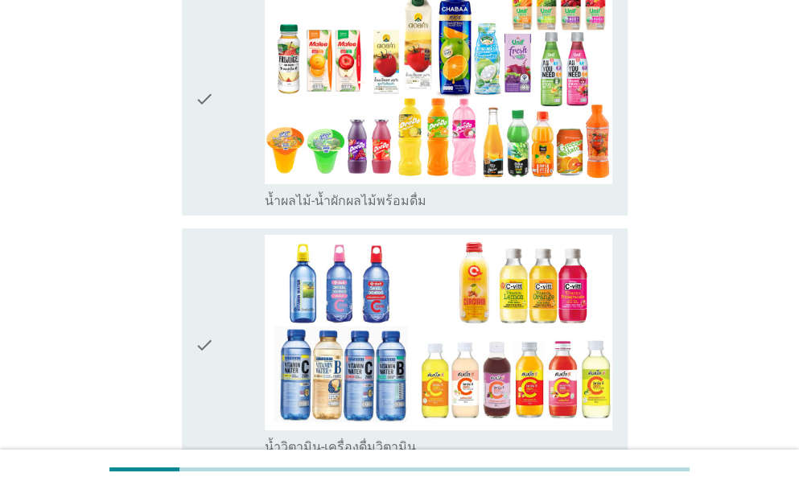
click at [219, 176] on div "check" at bounding box center [230, 99] width 70 height 221
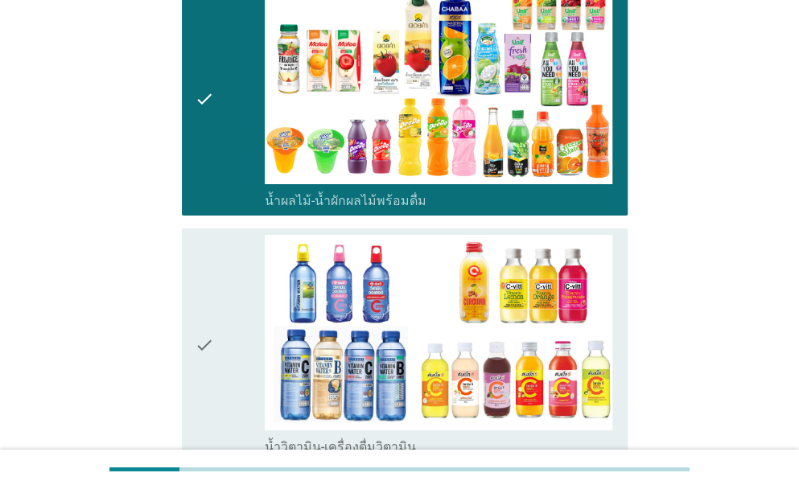
scroll to position [2012, 0]
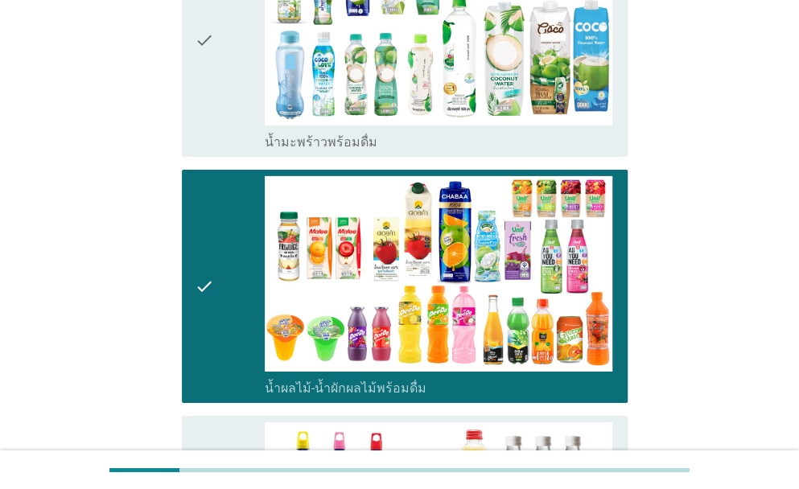
click at [208, 237] on icon "check" at bounding box center [204, 286] width 19 height 221
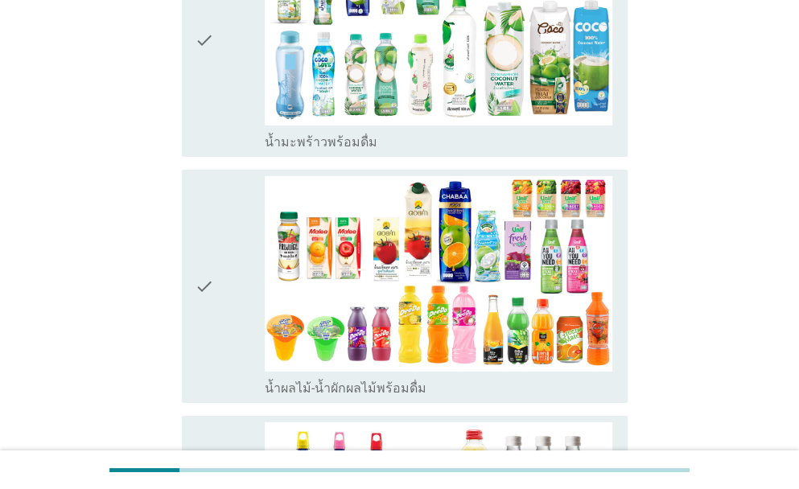
click at [198, 58] on icon "check" at bounding box center [204, 40] width 19 height 221
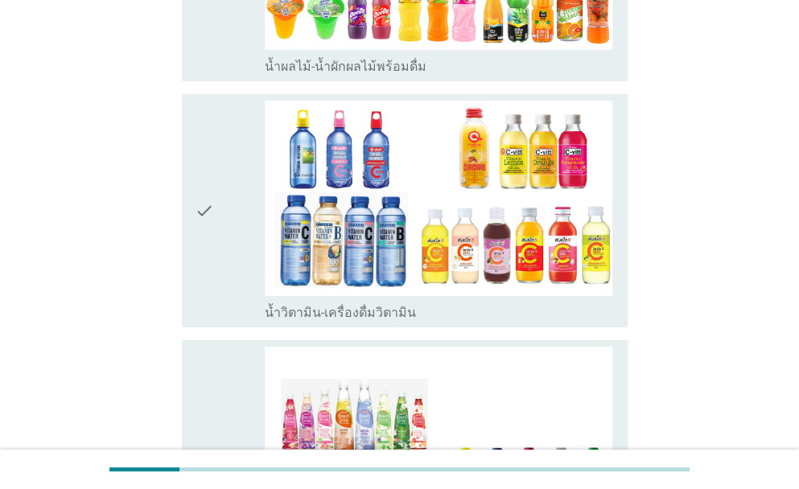
click at [220, 249] on div "check" at bounding box center [230, 211] width 70 height 221
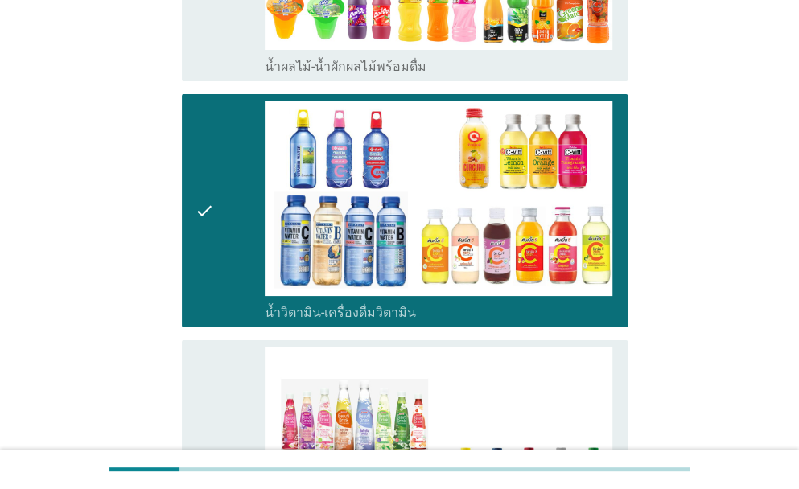
click at [211, 360] on icon "check" at bounding box center [204, 465] width 19 height 237
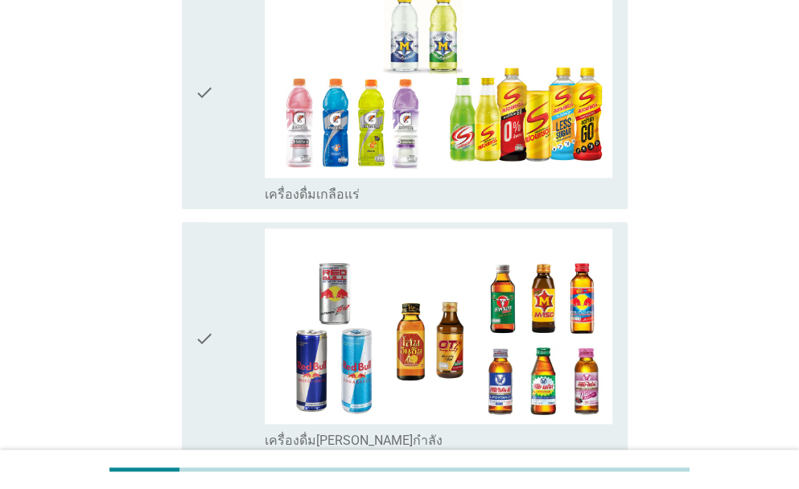
scroll to position [3005, 0]
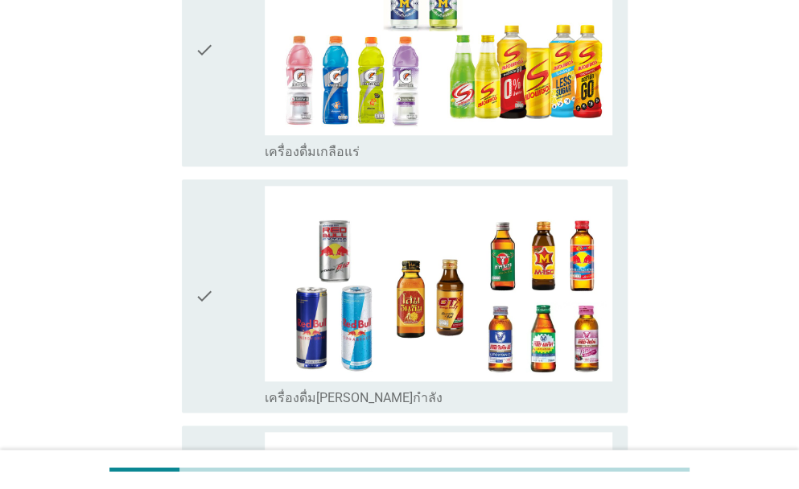
click at [192, 198] on div "check check_box_outline_blank เครื่องดื่ม[PERSON_NAME]กำลัง" at bounding box center [405, 296] width 446 height 233
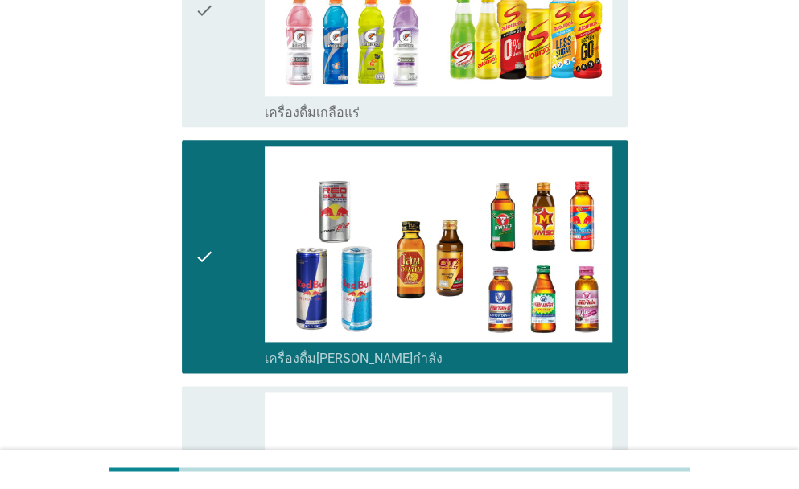
scroll to position [3192, 0]
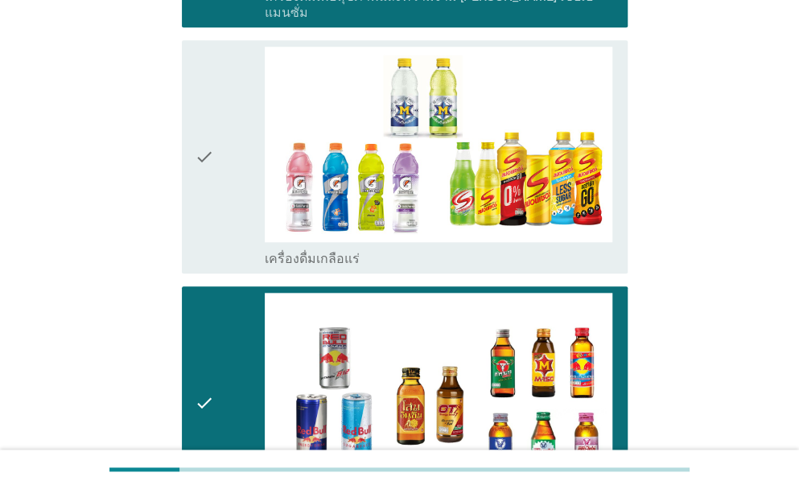
click at [213, 116] on icon "check" at bounding box center [204, 157] width 19 height 221
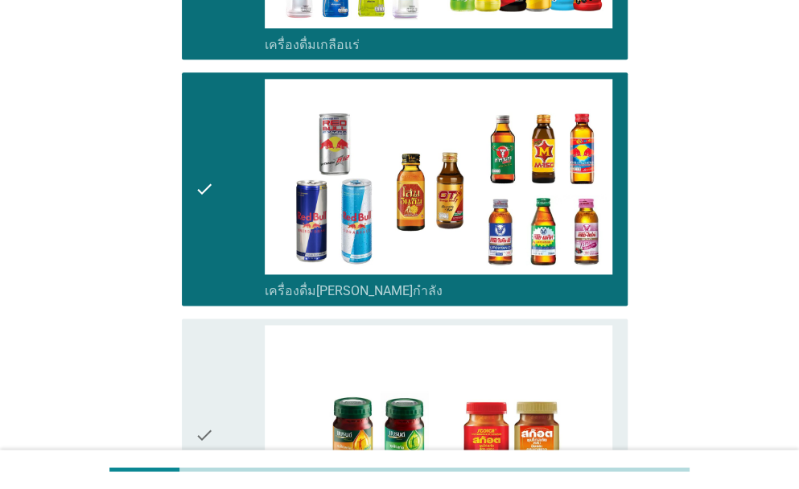
click at [253, 381] on div "check" at bounding box center [230, 435] width 70 height 221
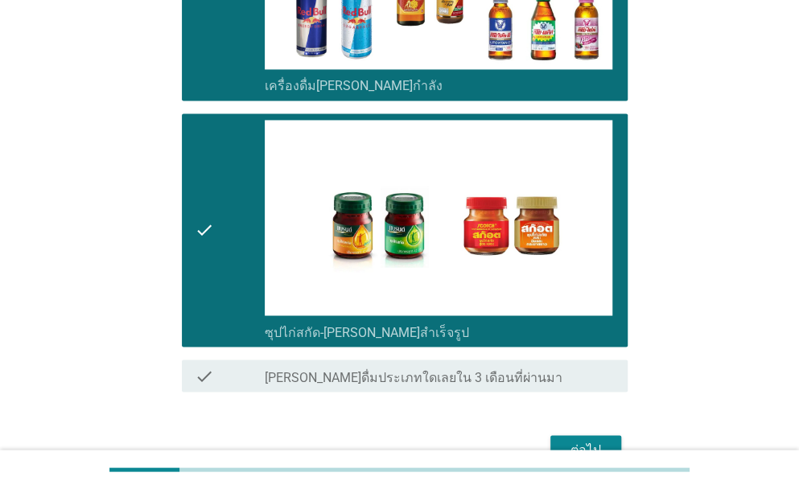
scroll to position [3372, 0]
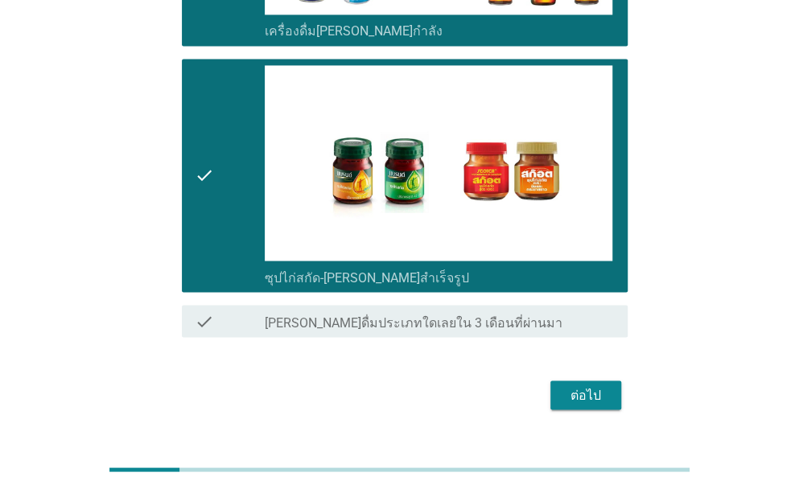
click at [584, 386] on div "ต่อไป" at bounding box center [585, 395] width 45 height 19
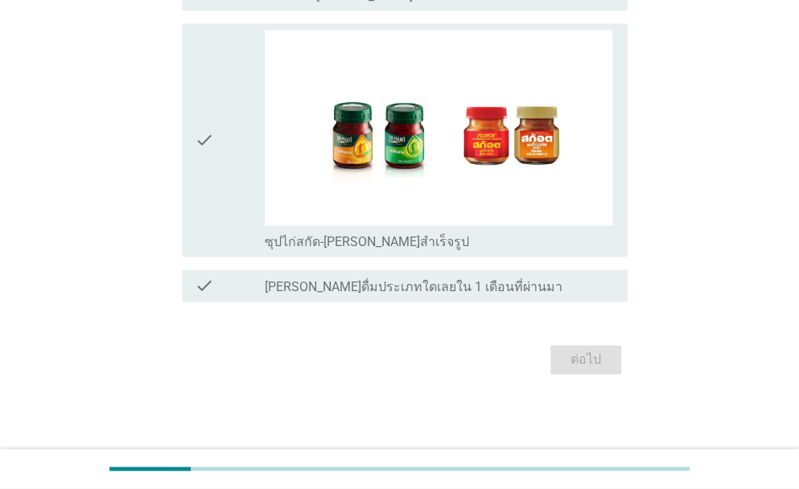
scroll to position [0, 0]
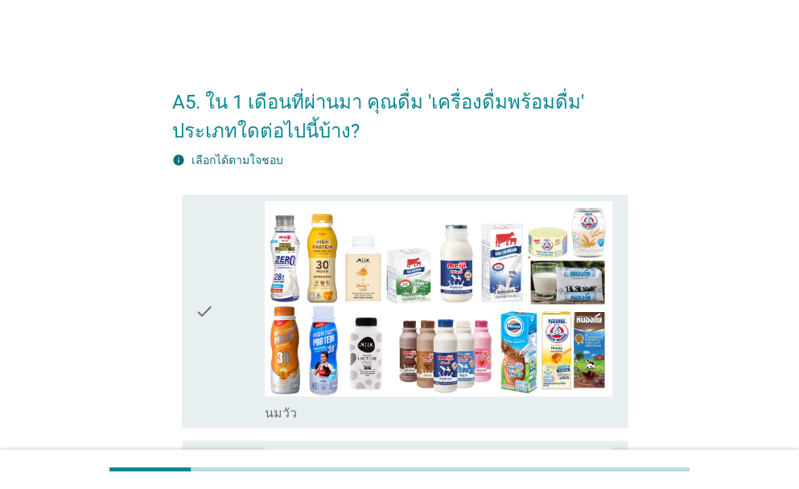
click at [221, 321] on div "check" at bounding box center [230, 311] width 70 height 221
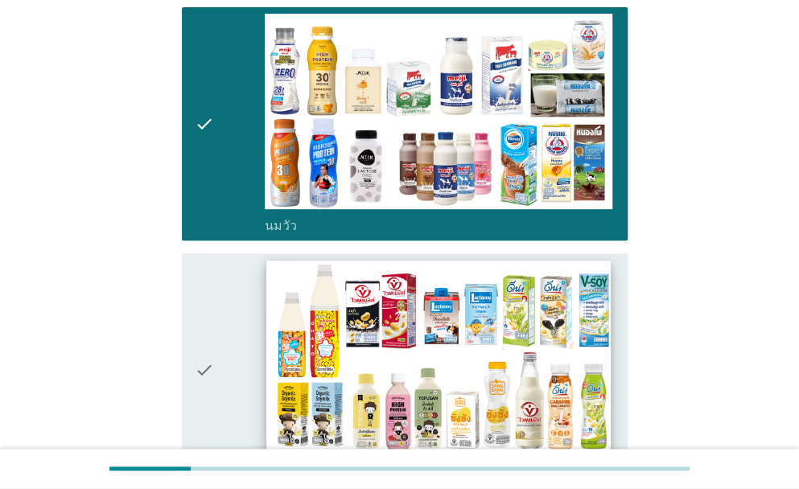
scroll to position [295, 0]
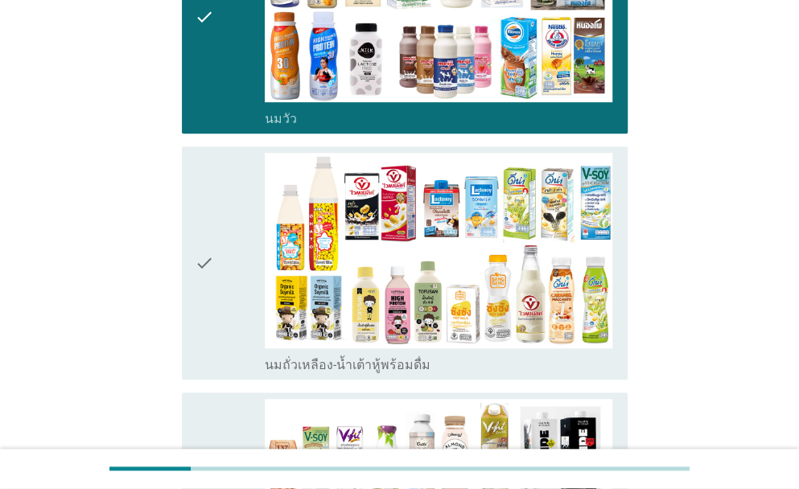
click at [225, 281] on div "check" at bounding box center [230, 263] width 70 height 221
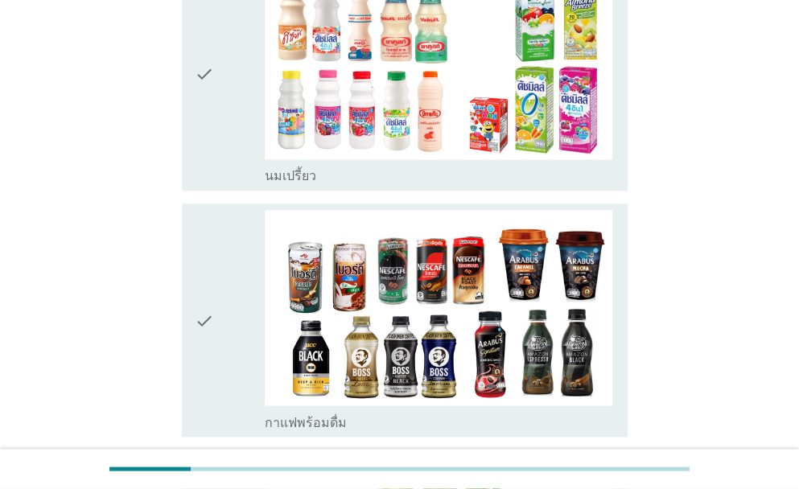
scroll to position [1046, 0]
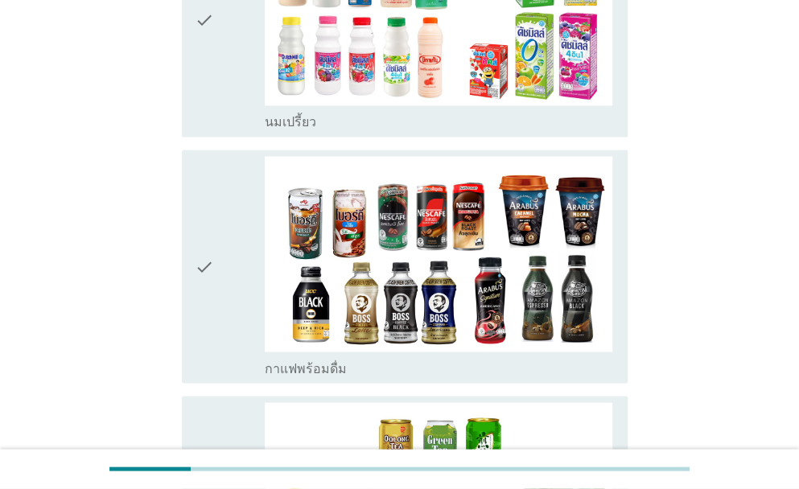
click at [187, 46] on div "check check_box_outline_blank นมเปรี้ยว" at bounding box center [405, 19] width 446 height 233
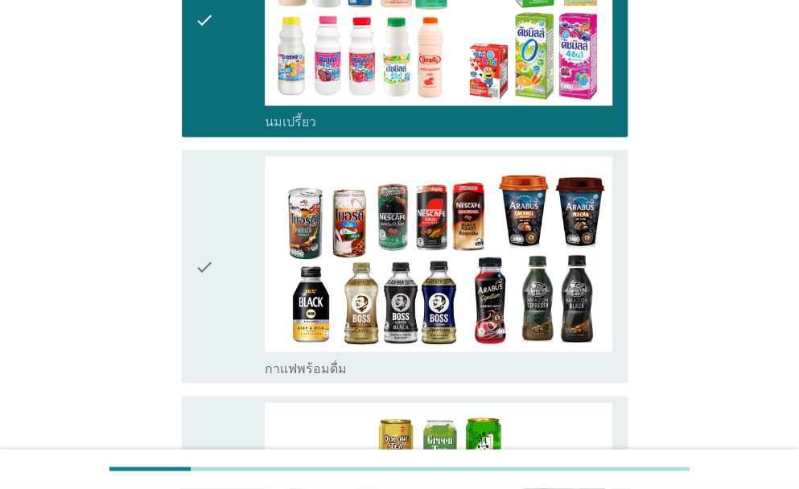
click at [221, 249] on div "check" at bounding box center [230, 266] width 70 height 221
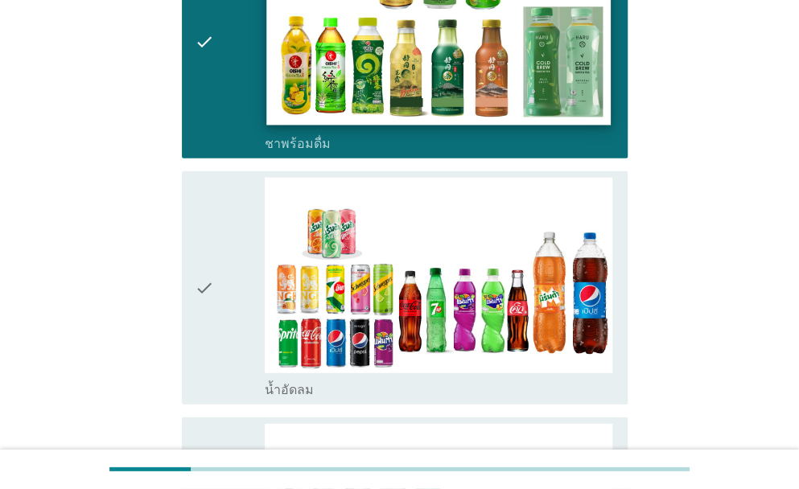
scroll to position [1583, 0]
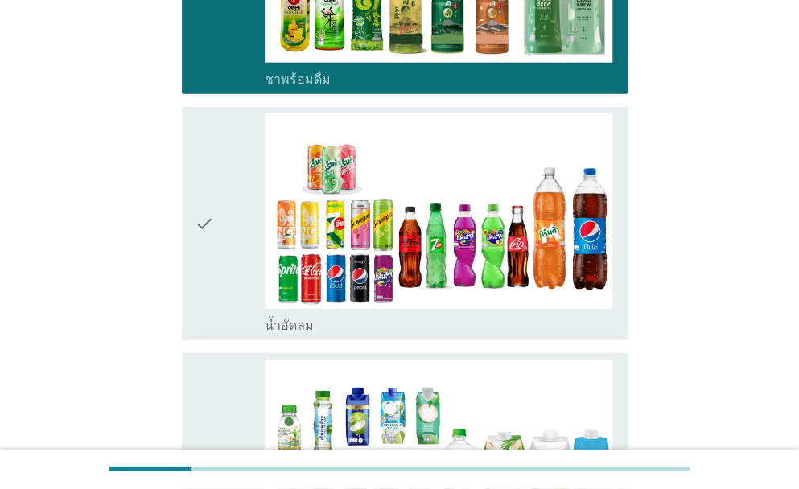
click at [208, 233] on icon "check" at bounding box center [204, 223] width 19 height 221
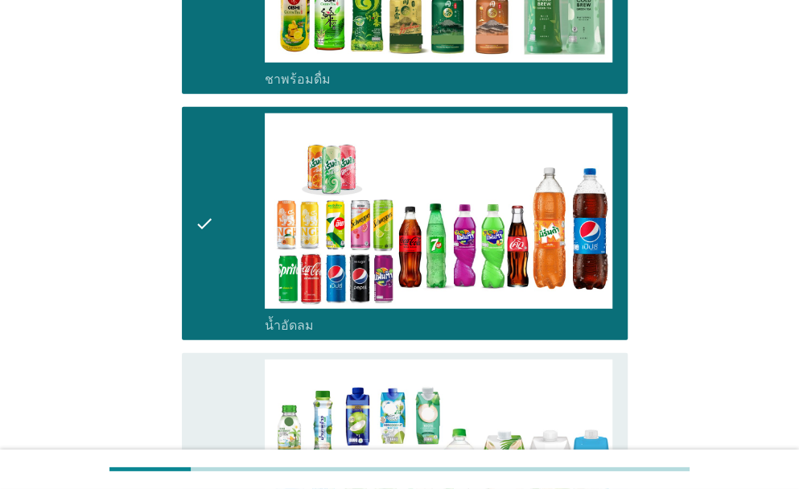
click at [213, 369] on icon "check" at bounding box center [204, 470] width 19 height 221
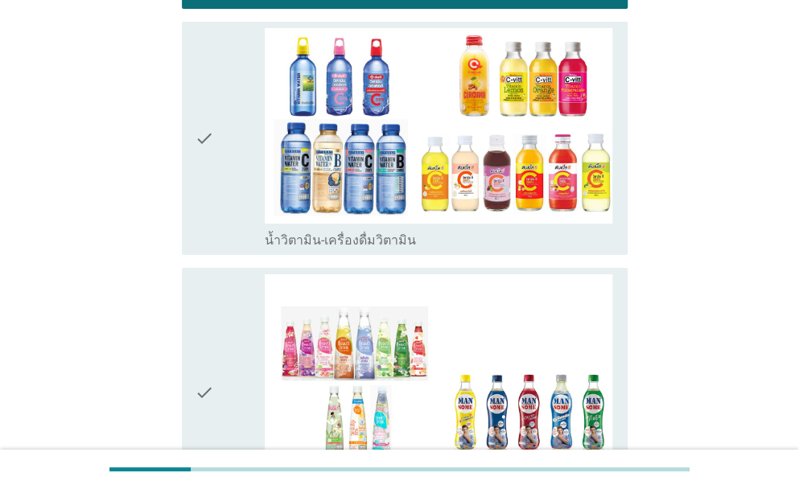
scroll to position [2173, 0]
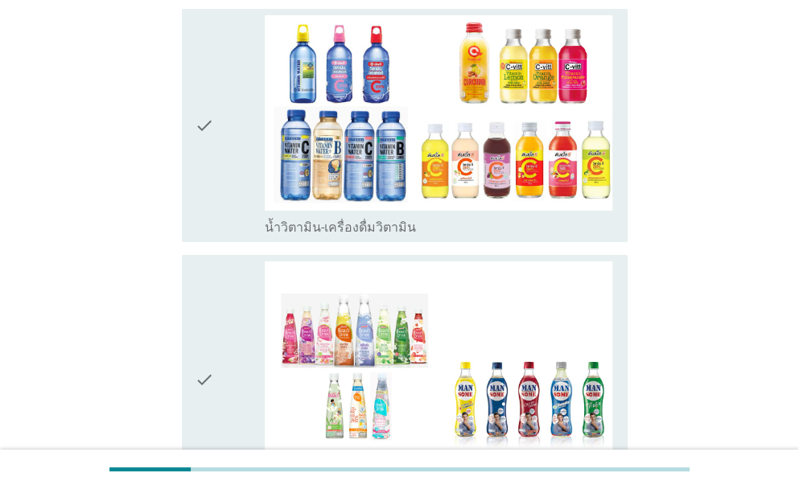
click at [208, 134] on icon "check" at bounding box center [204, 125] width 19 height 221
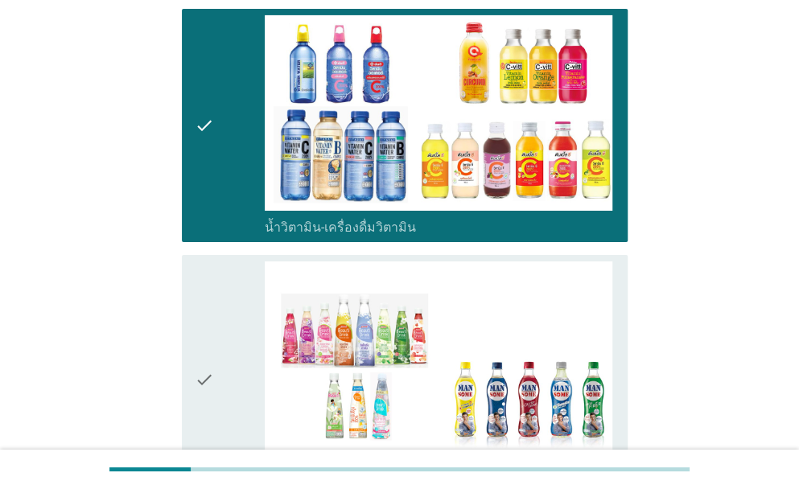
click at [227, 329] on div "check" at bounding box center [230, 380] width 70 height 237
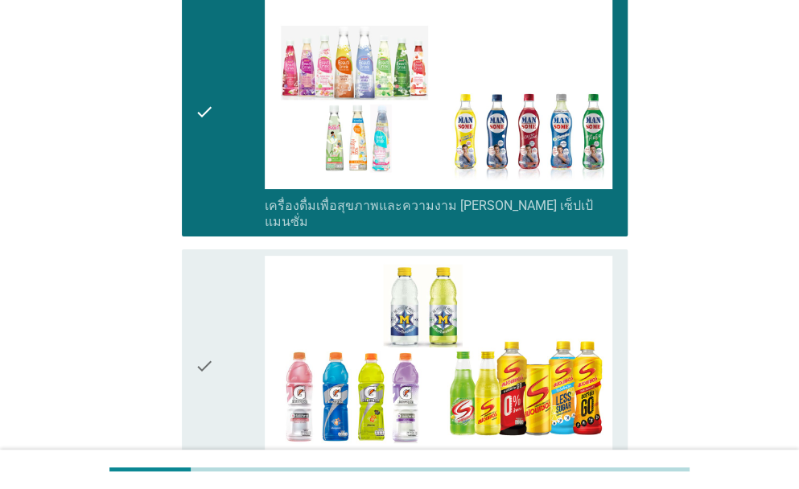
scroll to position [2602, 0]
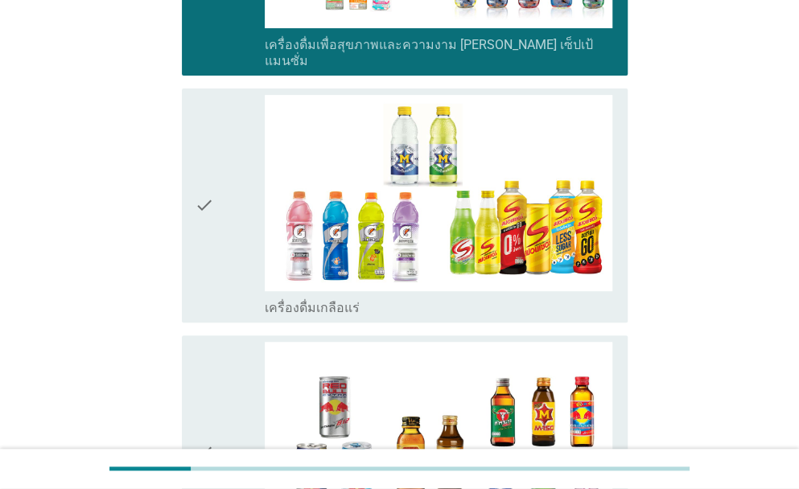
click at [211, 171] on icon "check" at bounding box center [204, 205] width 19 height 221
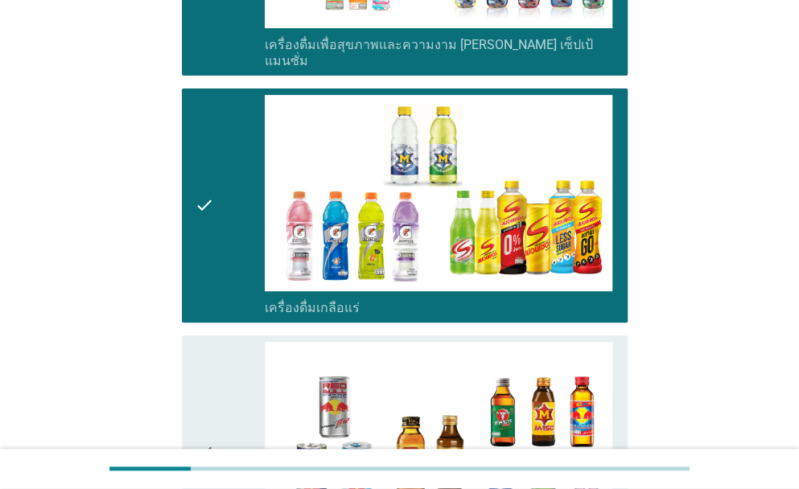
click at [205, 394] on icon "check" at bounding box center [204, 452] width 19 height 221
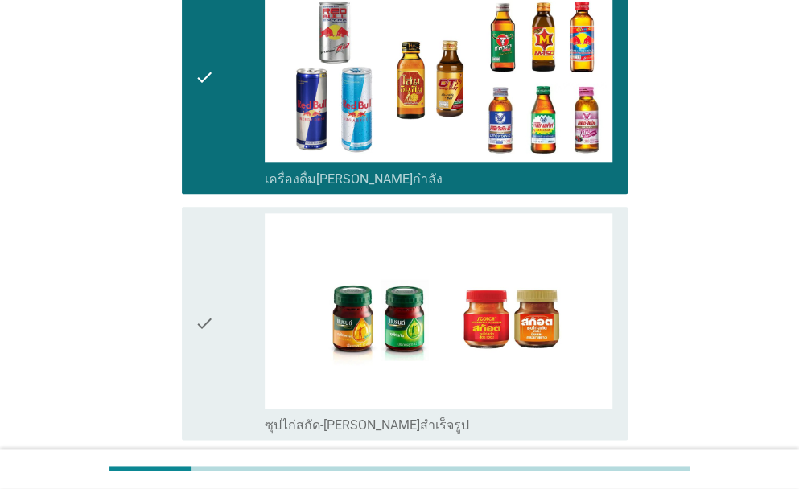
scroll to position [2978, 0]
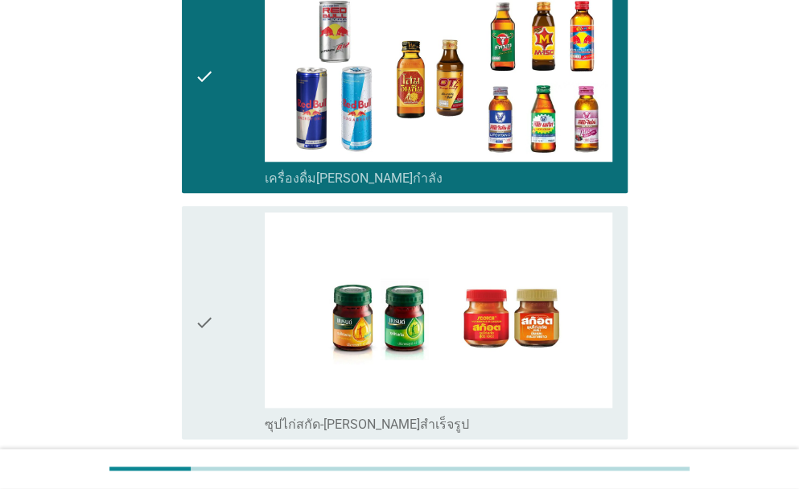
click at [213, 320] on icon "check" at bounding box center [204, 323] width 19 height 221
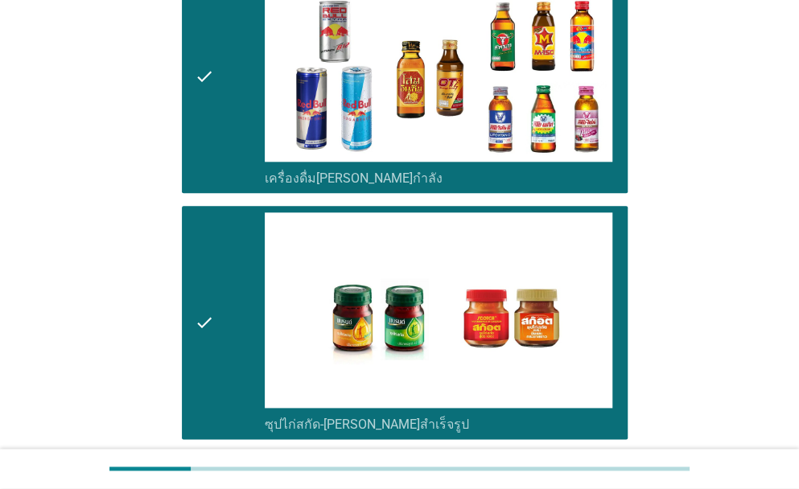
click at [204, 408] on div "check check_box ซุปไก่สกัด-[PERSON_NAME]สำเร็จรูป" at bounding box center [400, 323] width 456 height 246
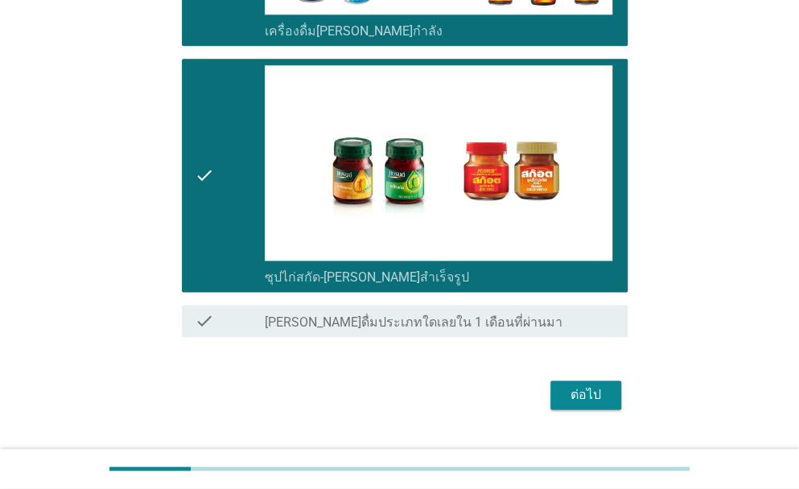
scroll to position [3126, 0]
click at [597, 386] on div "ต่อไป" at bounding box center [585, 395] width 45 height 19
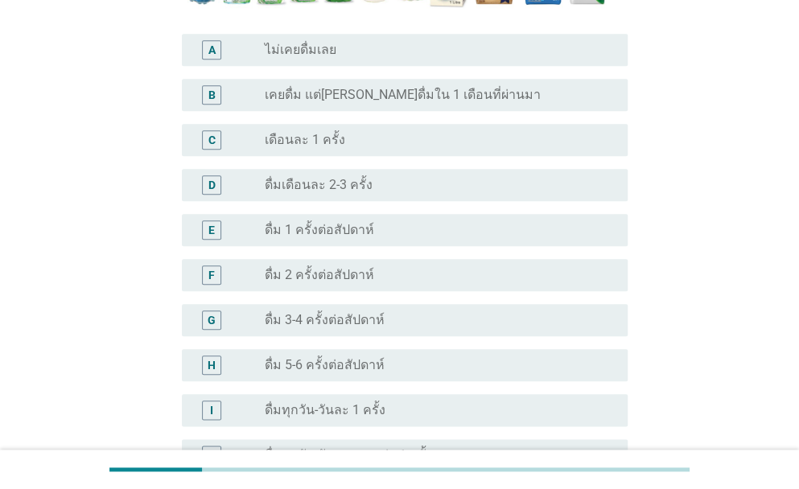
scroll to position [483, 0]
click at [309, 266] on label "ดื่ม 2 ครั้งต่อสัปดาห์" at bounding box center [319, 274] width 109 height 16
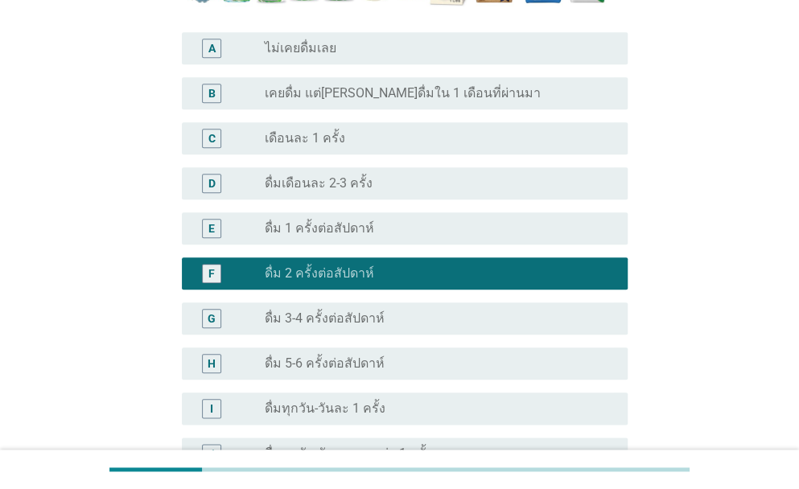
scroll to position [642, 0]
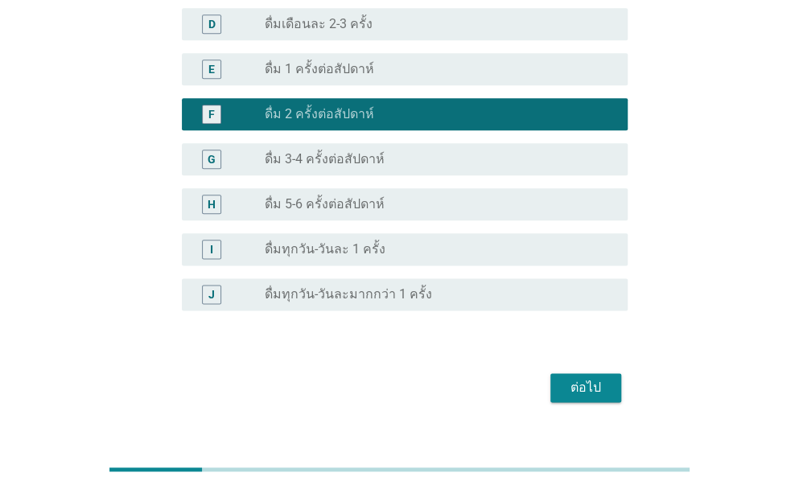
click at [588, 378] on div "ต่อไป" at bounding box center [585, 387] width 45 height 19
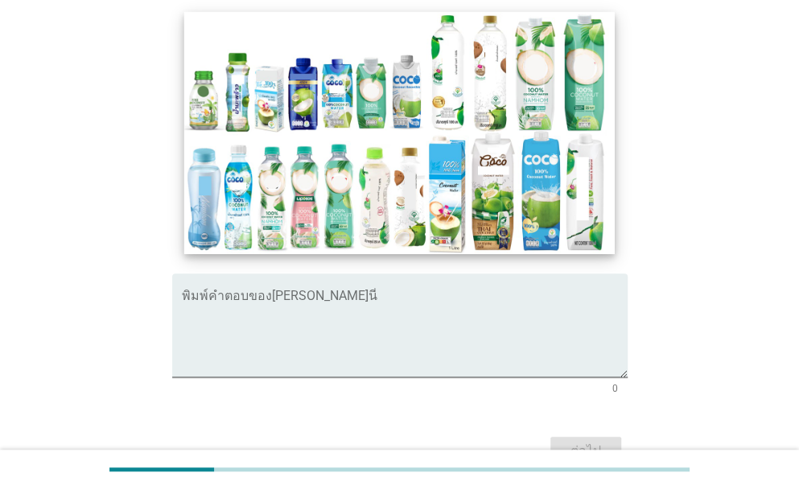
scroll to position [414, 0]
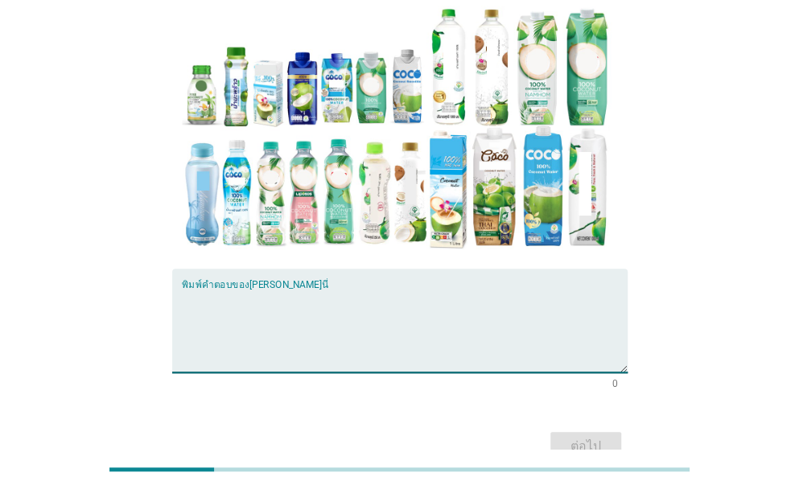
click at [272, 288] on textarea "พิมพ์คำตอบของคุณ ที่นี่" at bounding box center [405, 330] width 446 height 85
type textarea "o"
type textarea "รสชาติอร่อย หอมหวาน"
click at [605, 437] on div "ต่อไป" at bounding box center [585, 446] width 45 height 19
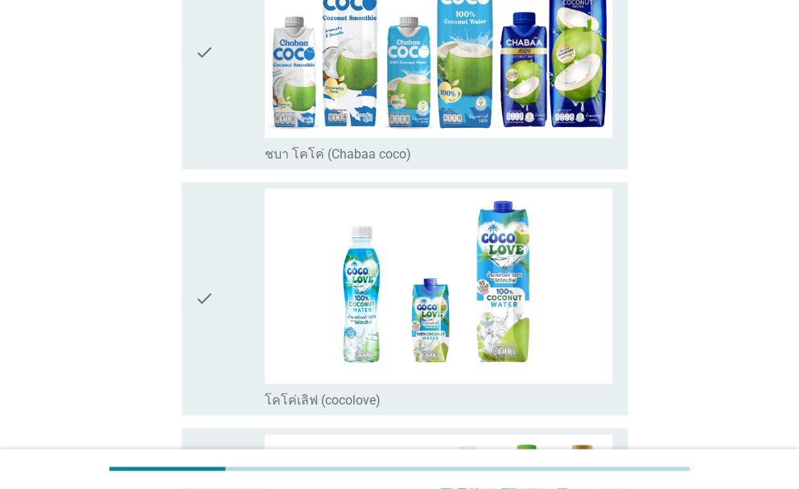
scroll to position [912, 0]
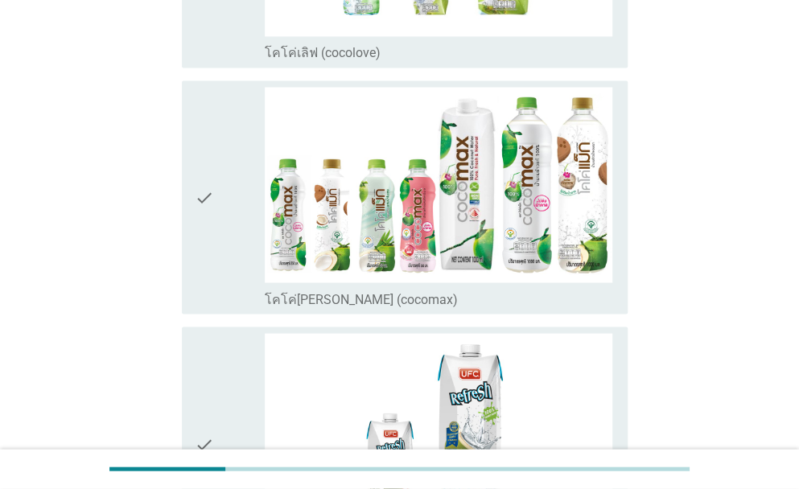
click at [200, 218] on icon "check" at bounding box center [204, 197] width 19 height 221
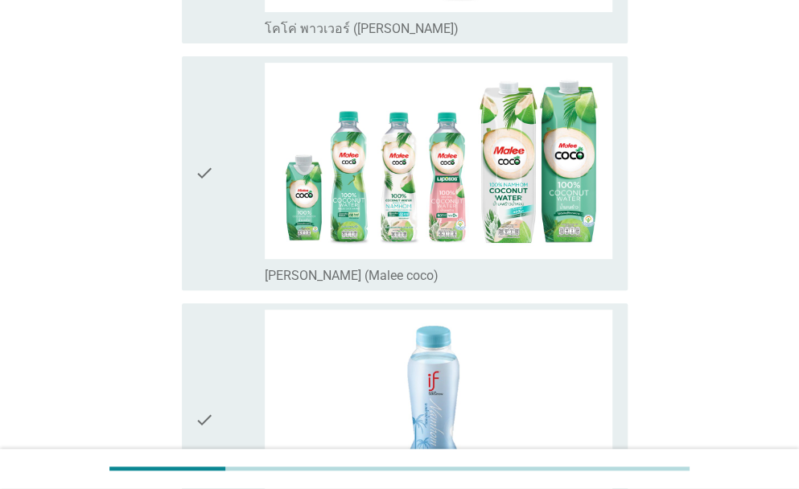
click at [213, 173] on icon "check" at bounding box center [204, 173] width 19 height 221
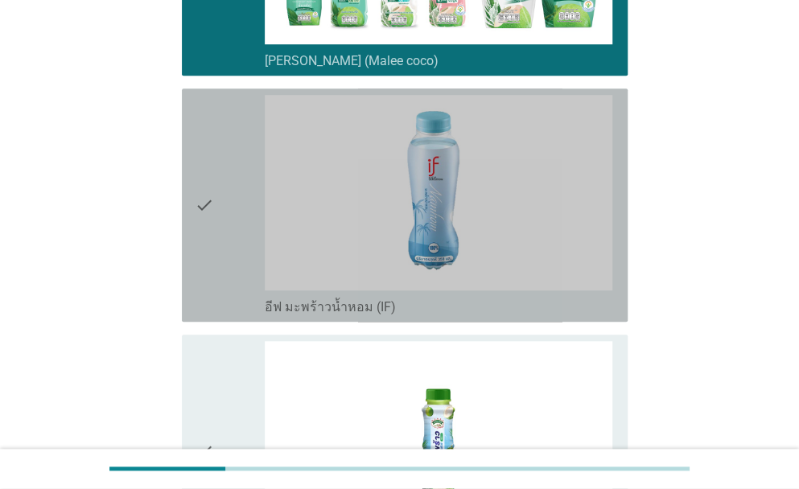
click at [200, 278] on icon "check" at bounding box center [204, 205] width 19 height 221
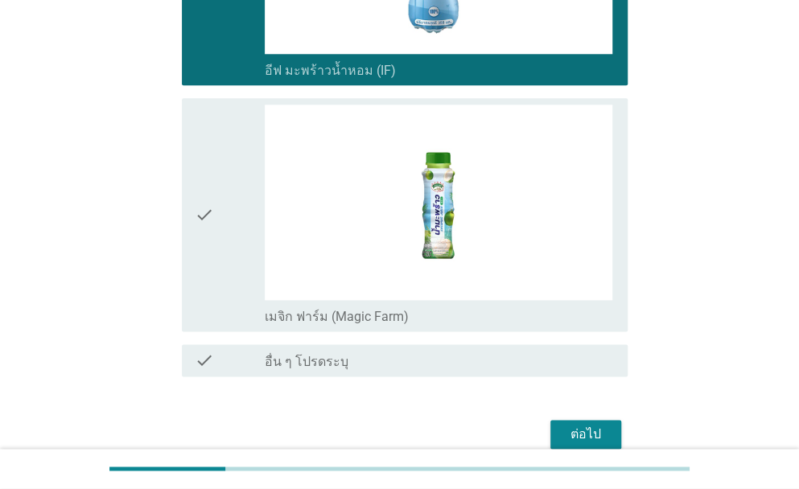
scroll to position [3126, 0]
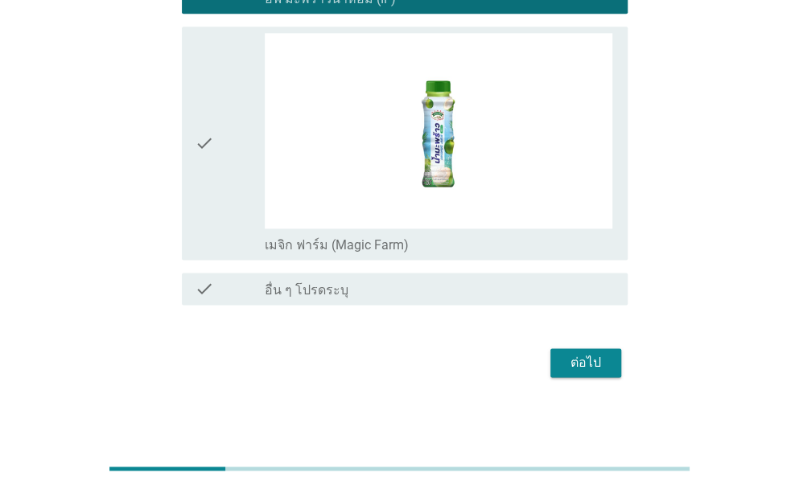
click at [591, 357] on div "ต่อไป" at bounding box center [585, 362] width 45 height 19
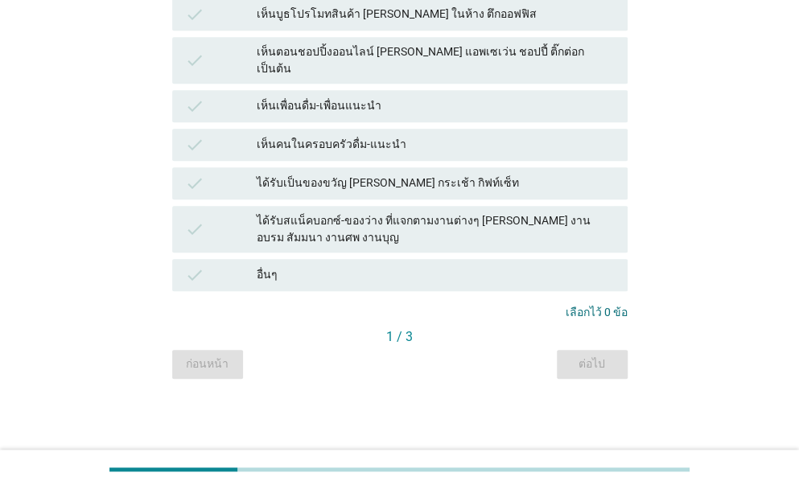
scroll to position [0, 0]
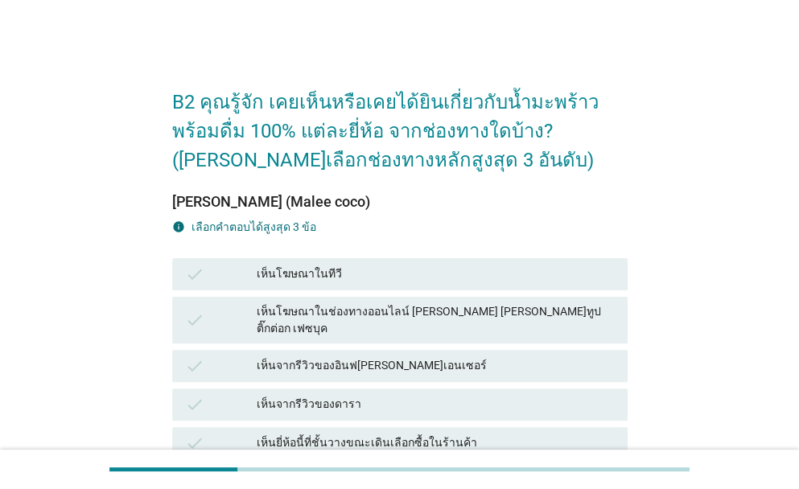
click at [430, 279] on div "เห็นโฆษณาในทีวี" at bounding box center [436, 274] width 358 height 19
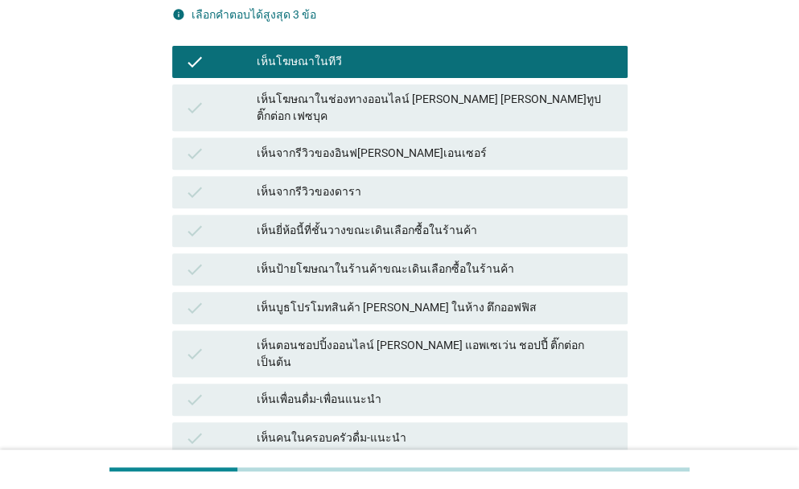
scroll to position [268, 0]
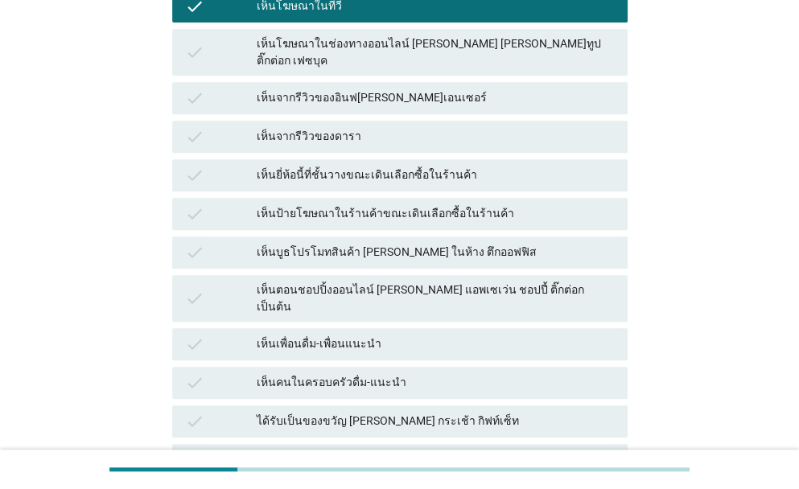
click at [386, 282] on div "เห็นตอนชอปปิ้งออนไลน์ [PERSON_NAME] แอพเซเว่น ชอปปี้ ติ๊กต่อก เป็นต้น" at bounding box center [436, 299] width 358 height 34
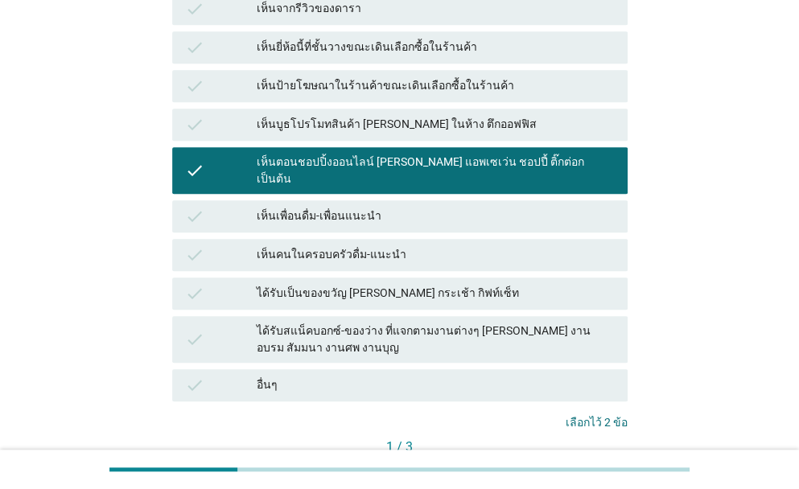
scroll to position [402, 0]
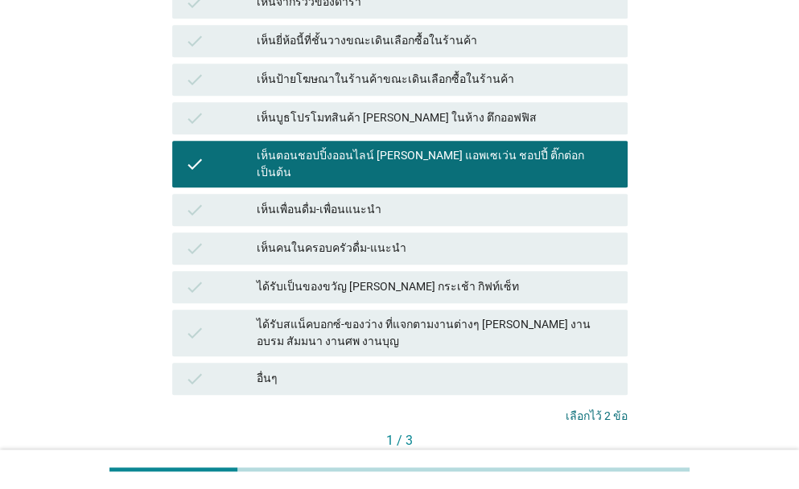
click at [597, 460] on div "ต่อไป" at bounding box center [592, 468] width 45 height 17
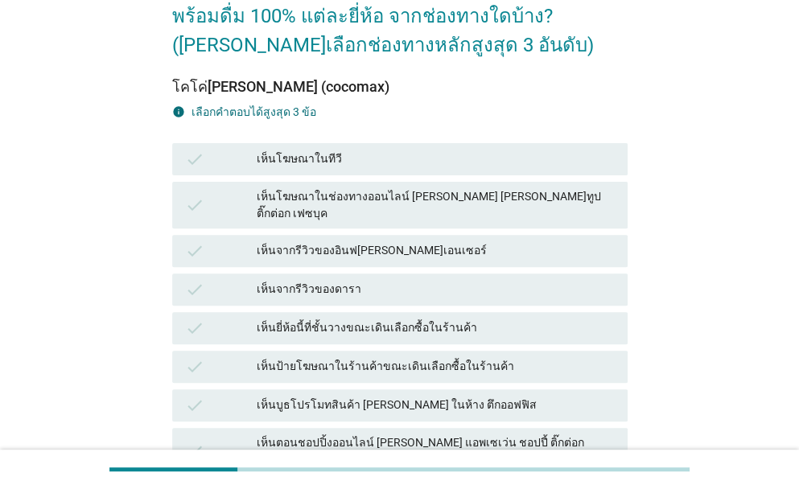
scroll to position [161, 0]
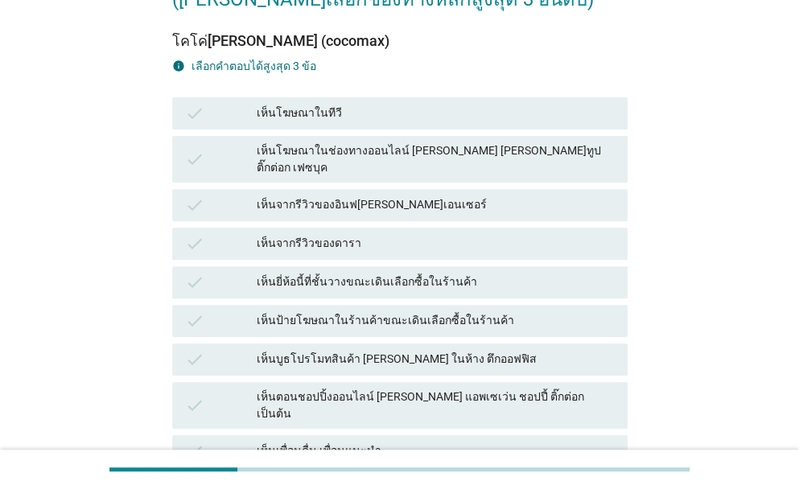
click at [320, 118] on div "เห็นโฆษณาในทีวี" at bounding box center [436, 113] width 358 height 19
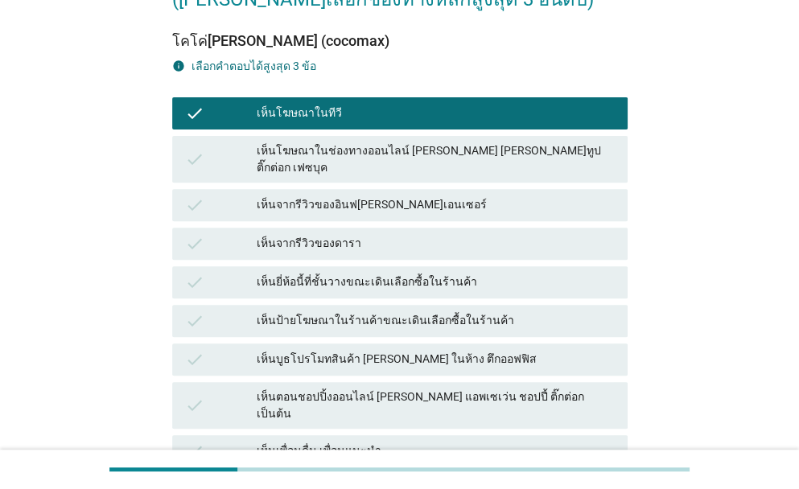
click at [439, 154] on div "เห็นโฆษณาในช่องทางออนไลน์ [PERSON_NAME] [PERSON_NAME]ทูป ติ๊กต่อก เฟซบุค" at bounding box center [436, 159] width 358 height 34
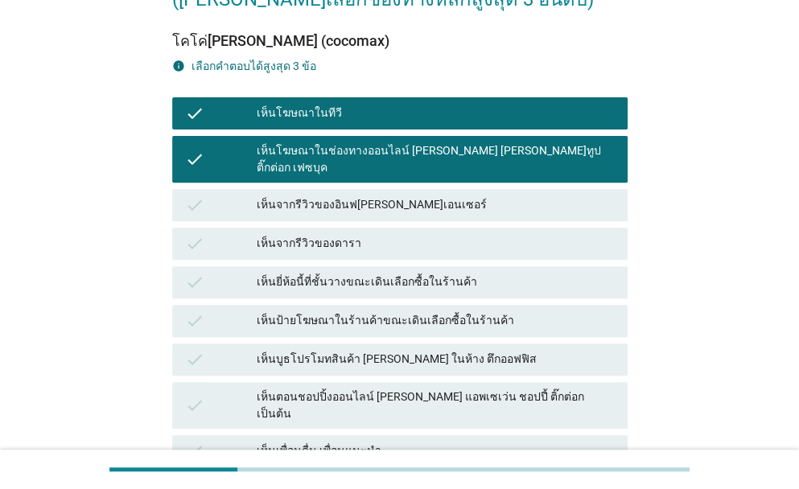
click at [398, 282] on div "check เห็นยี่ห้อนี้ที่ชั้นวางขณะเดินเลือกซื้อในร้านค้า" at bounding box center [400, 282] width 456 height 32
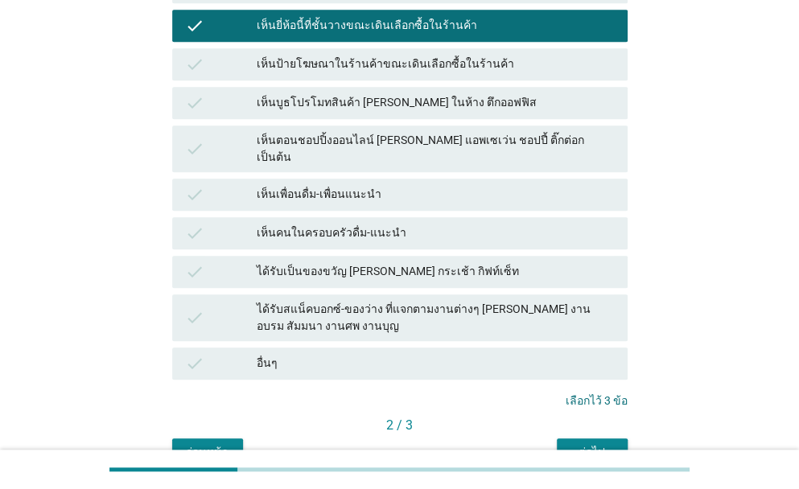
scroll to position [477, 0]
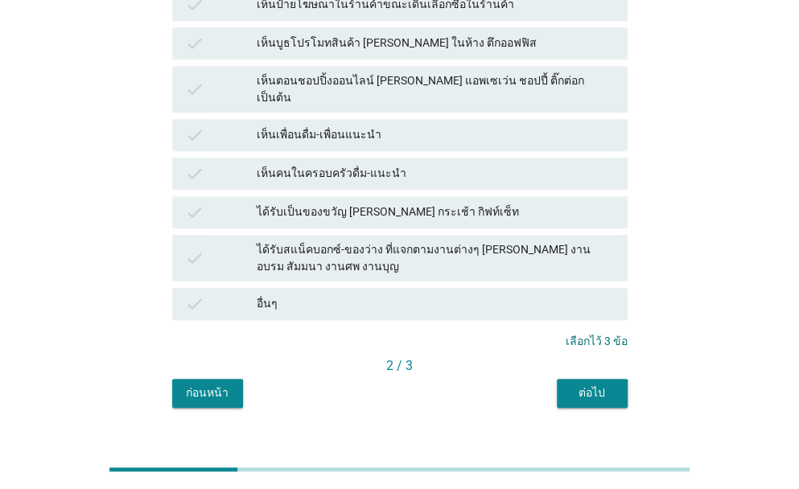
click at [607, 385] on div "ต่อไป" at bounding box center [592, 393] width 45 height 17
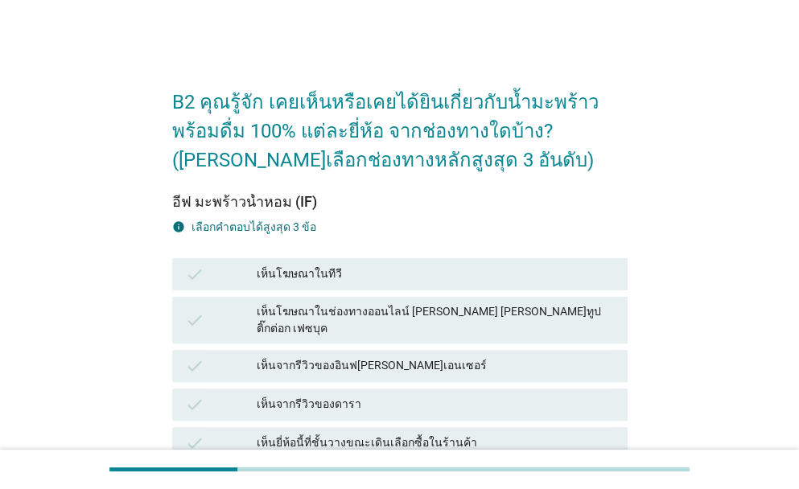
click at [360, 309] on div "เห็นโฆษณาในช่องทางออนไลน์ [PERSON_NAME] [PERSON_NAME]ทูป ติ๊กต่อก เฟซบุค" at bounding box center [436, 320] width 358 height 34
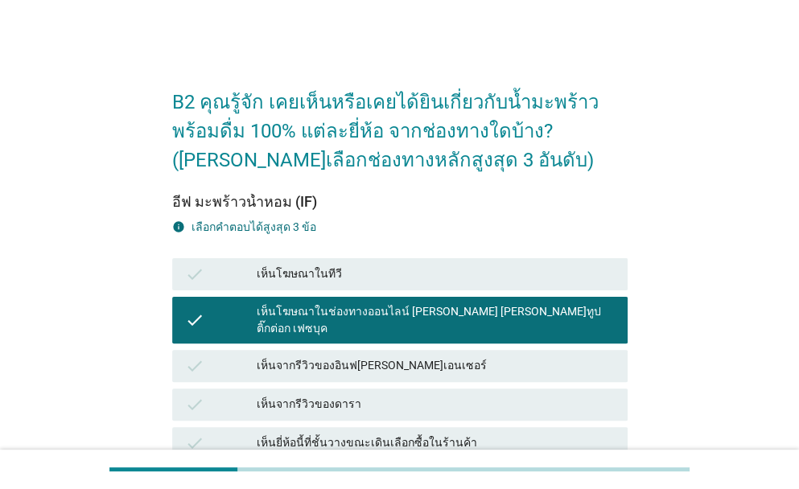
click at [354, 273] on div "เห็นโฆษณาในทีวี" at bounding box center [436, 274] width 358 height 19
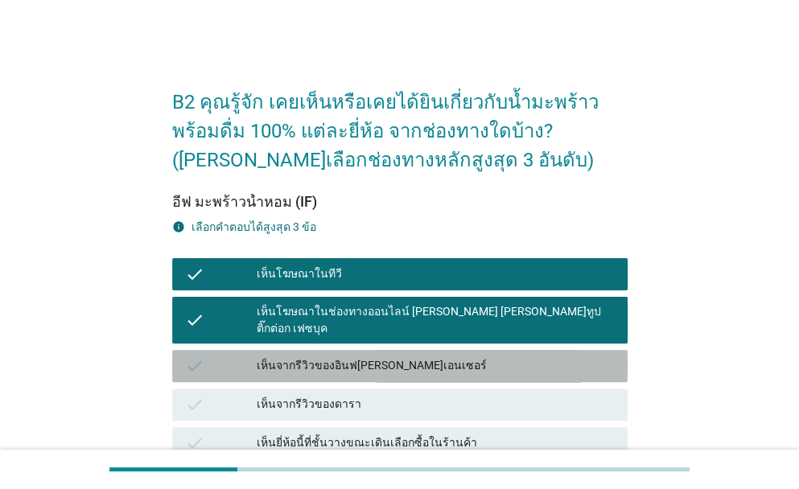
click at [368, 357] on div "เห็นจากรีวิวของอินฟ[PERSON_NAME]เอนเซอร์" at bounding box center [436, 366] width 358 height 19
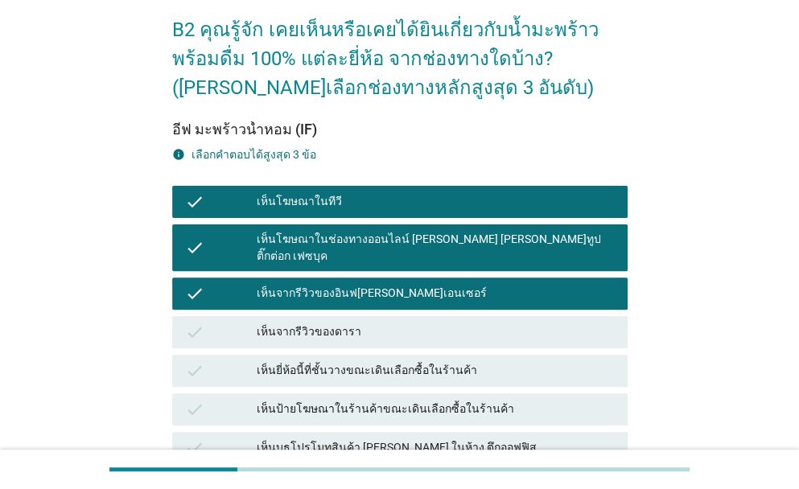
scroll to position [161, 0]
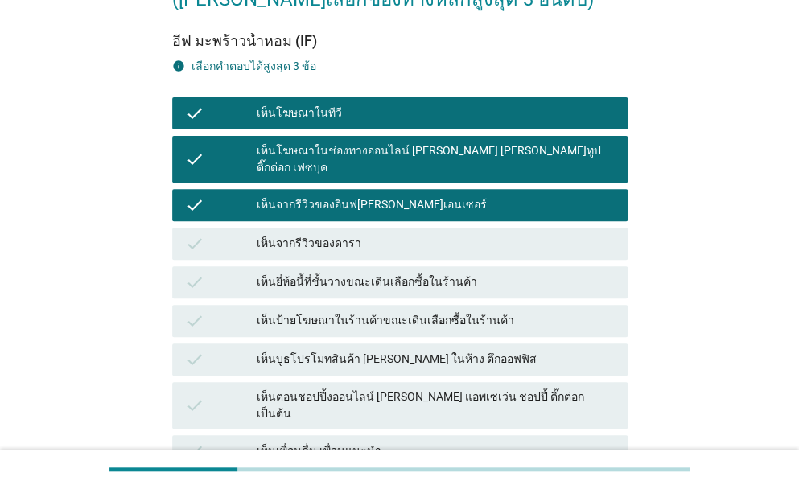
click at [369, 196] on div "เห็นจากรีวิวของอินฟ[PERSON_NAME]เอนเซอร์" at bounding box center [436, 205] width 358 height 19
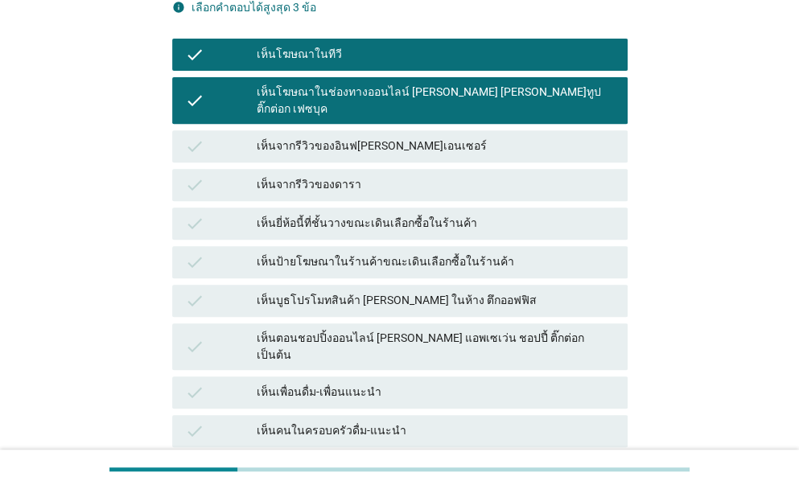
scroll to position [349, 0]
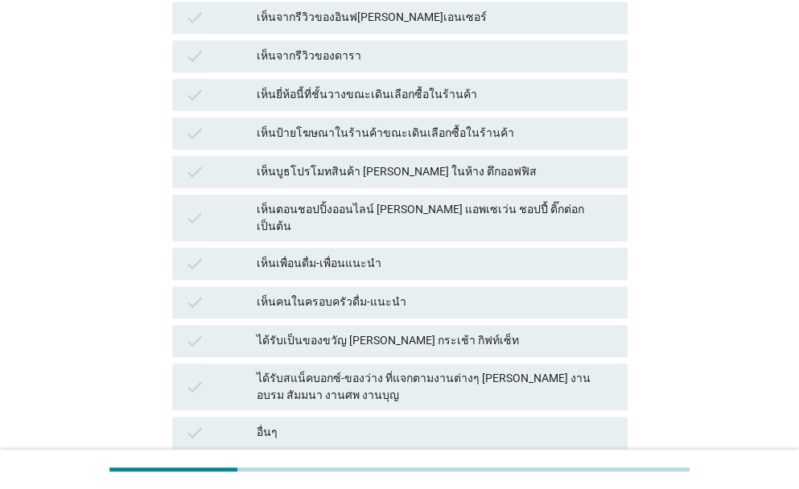
click at [370, 124] on div "เห็นป้ายโฆษณาในร้านค้าขณะเดินเลือกซื้อในร้านค้า" at bounding box center [436, 133] width 358 height 19
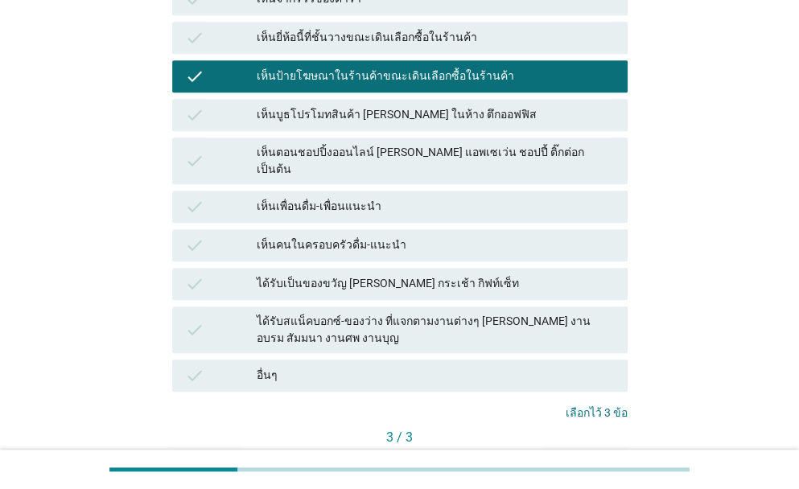
scroll to position [477, 0]
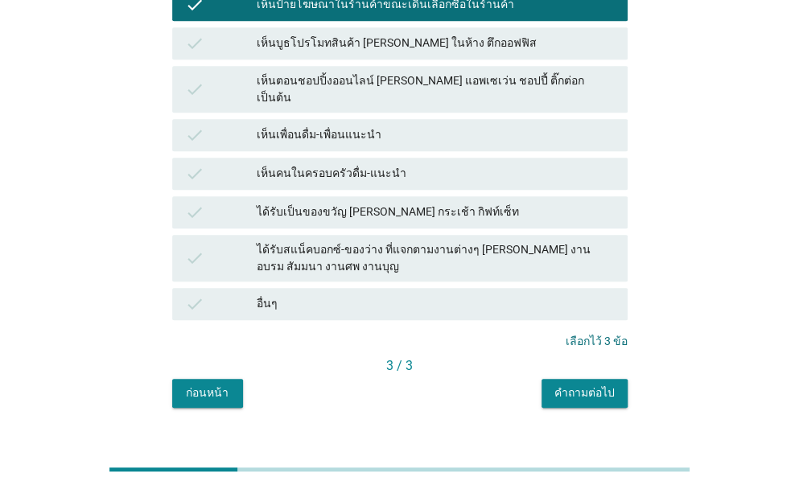
click at [595, 385] on div "คำถามต่อไป" at bounding box center [585, 393] width 60 height 17
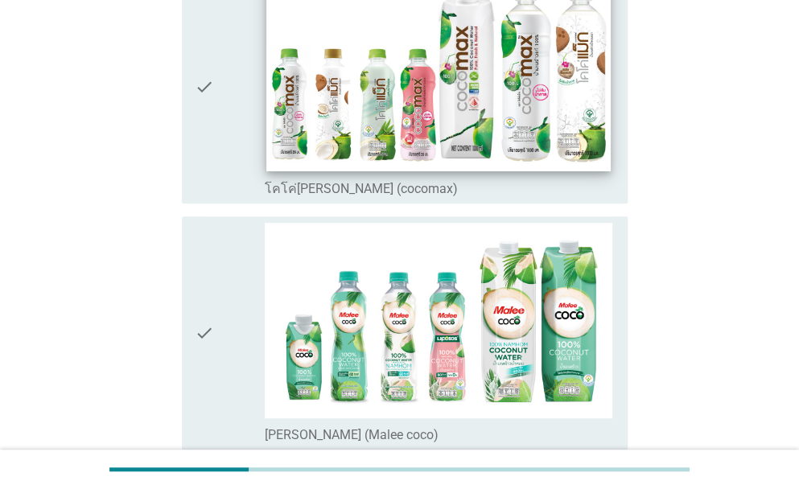
scroll to position [214, 0]
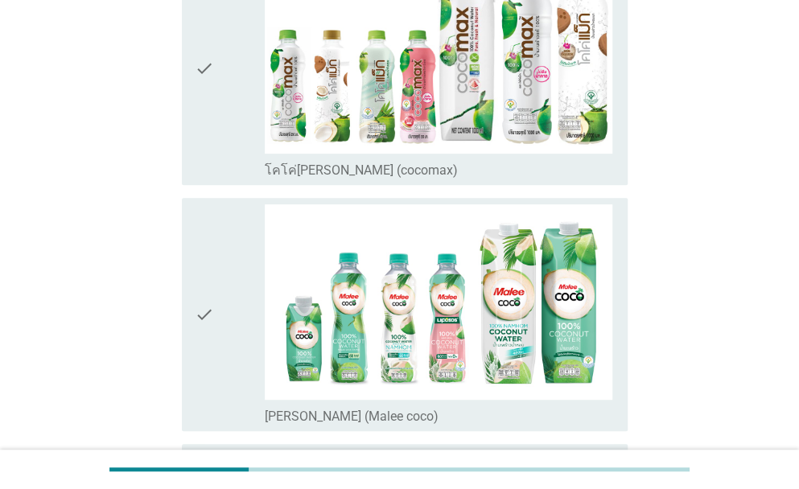
click at [233, 81] on div "check" at bounding box center [230, 68] width 70 height 221
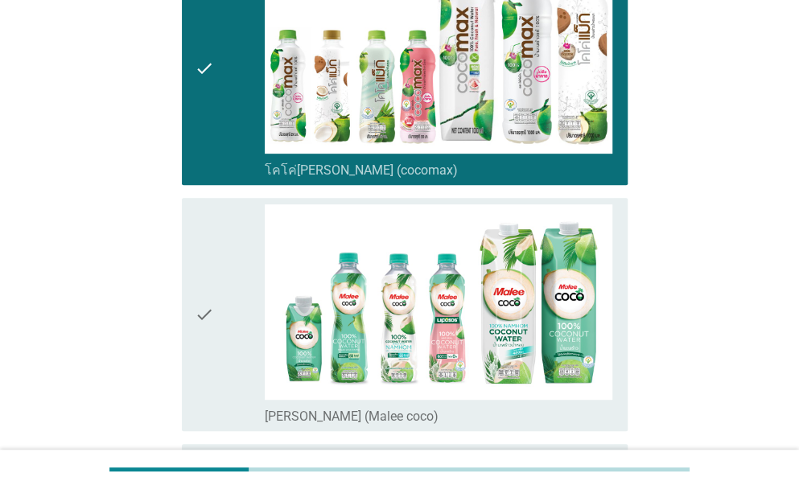
click at [229, 295] on div "check" at bounding box center [230, 314] width 70 height 221
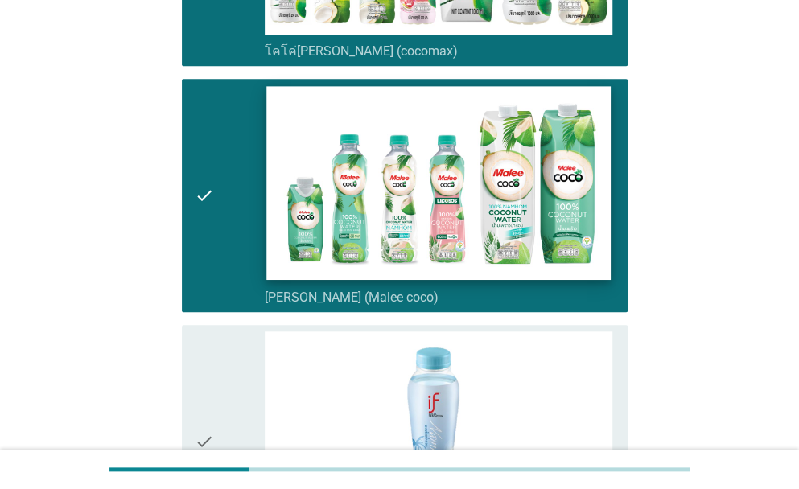
scroll to position [402, 0]
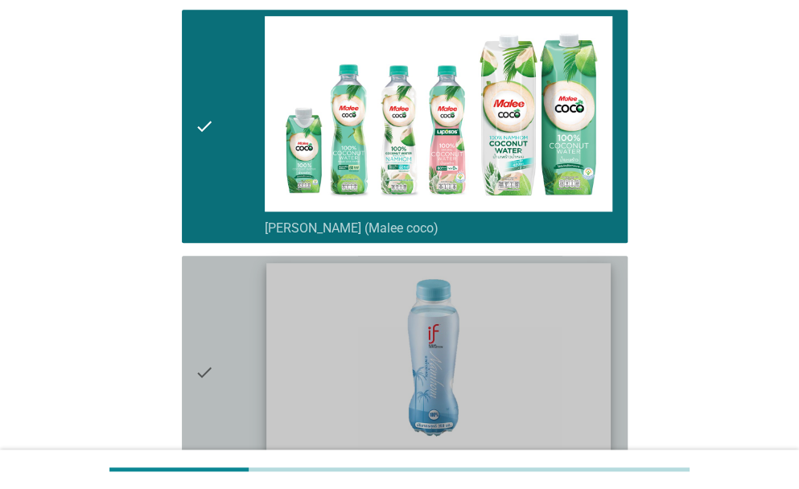
drag, startPoint x: 251, startPoint y: 323, endPoint x: 292, endPoint y: 313, distance: 42.2
click at [251, 323] on div "check" at bounding box center [230, 372] width 70 height 221
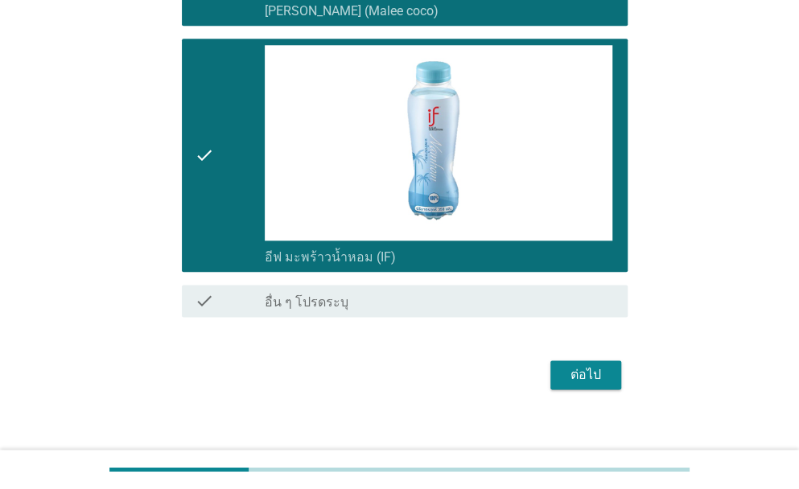
scroll to position [634, 0]
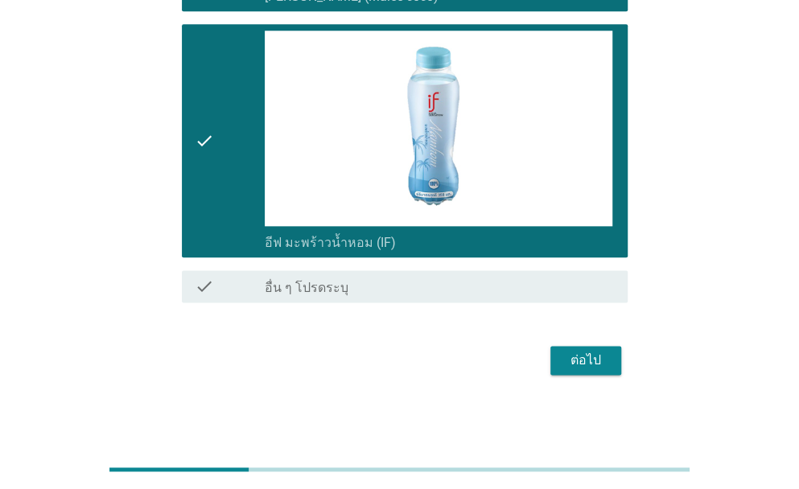
click at [584, 365] on div "ต่อไป" at bounding box center [585, 360] width 45 height 19
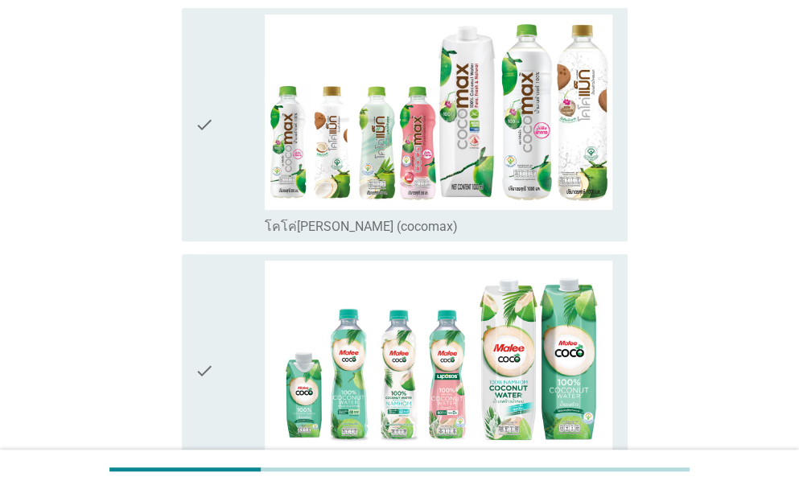
scroll to position [188, 0]
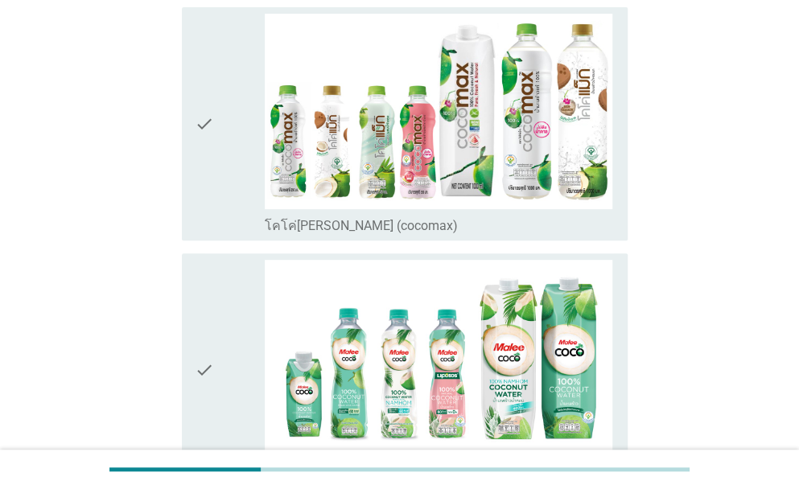
click at [262, 162] on div "check" at bounding box center [230, 124] width 70 height 221
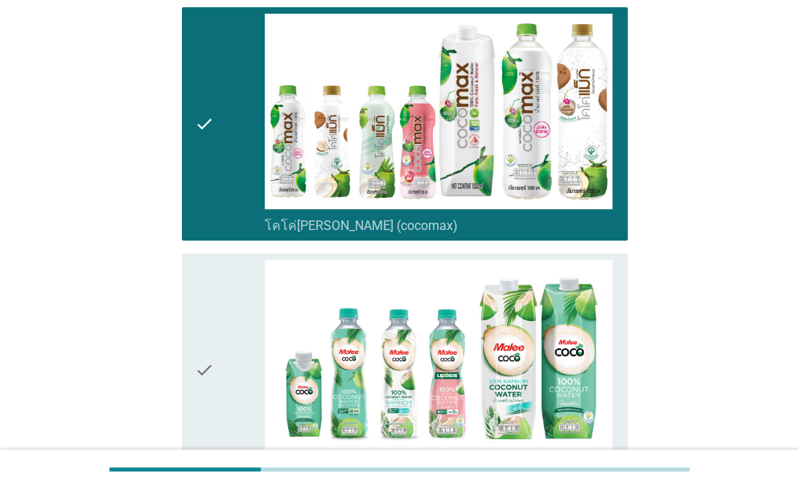
click at [214, 309] on div "check" at bounding box center [230, 370] width 70 height 221
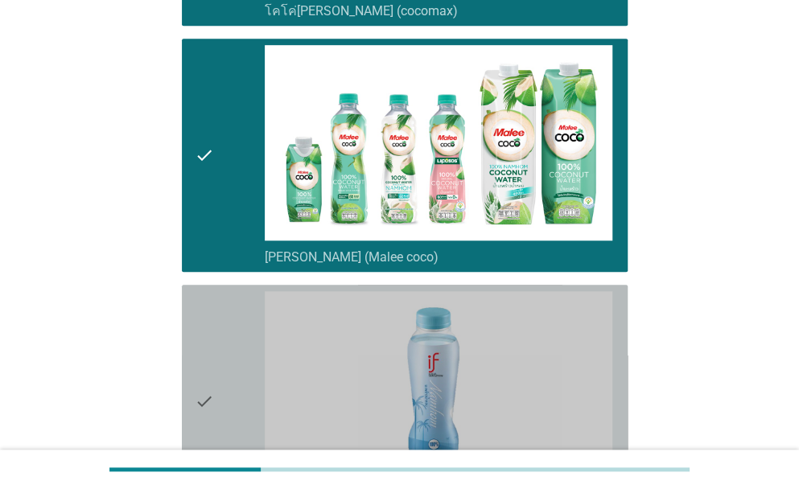
click at [231, 320] on div "check" at bounding box center [230, 401] width 70 height 221
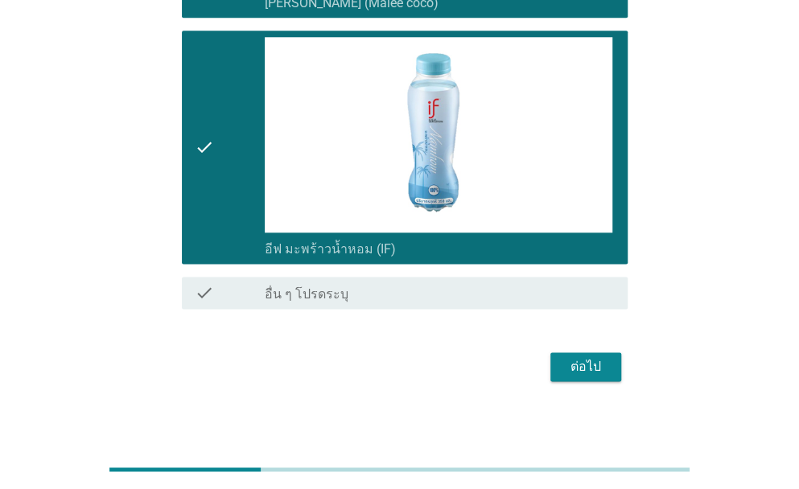
scroll to position [663, 0]
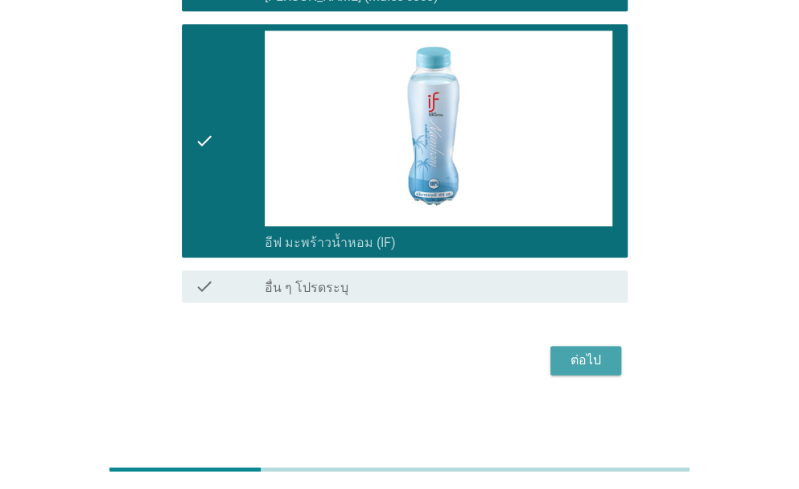
click at [589, 359] on div "ต่อไป" at bounding box center [585, 360] width 45 height 19
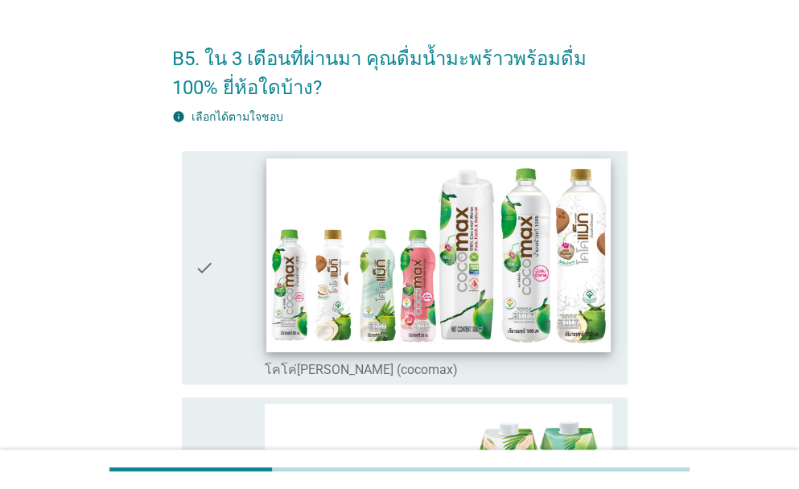
scroll to position [80, 0]
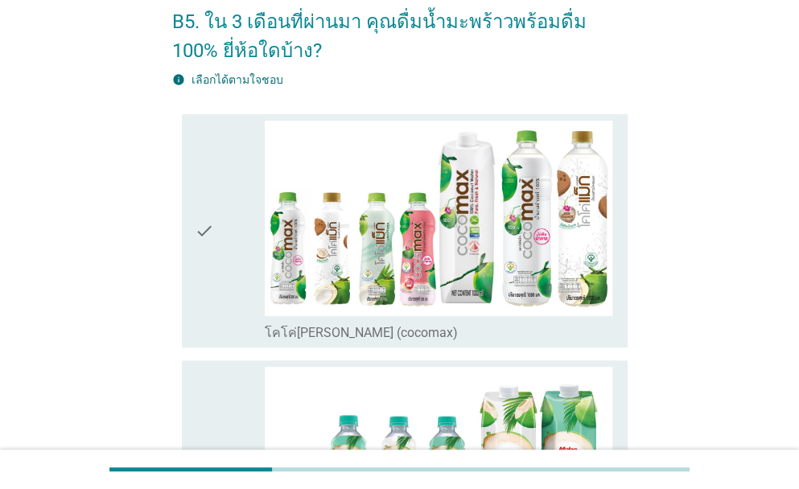
click at [182, 217] on div "check check_box_outline_blank โคโค่[PERSON_NAME] (cocomax)" at bounding box center [405, 230] width 446 height 233
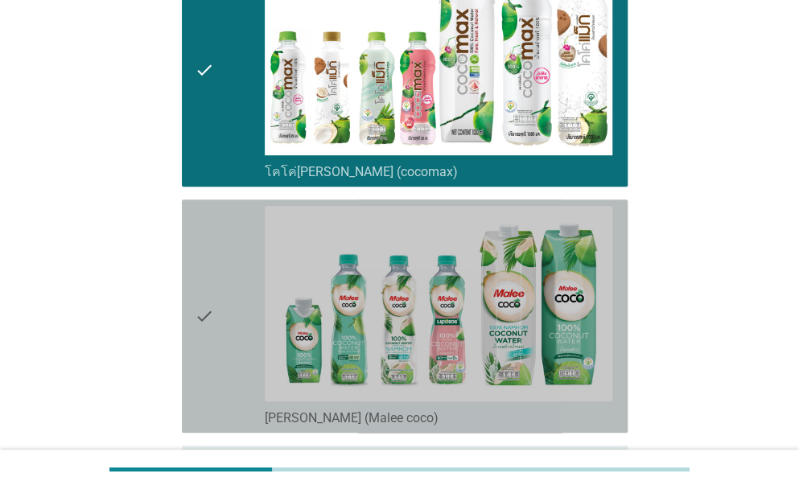
click at [221, 305] on div "check" at bounding box center [230, 316] width 70 height 221
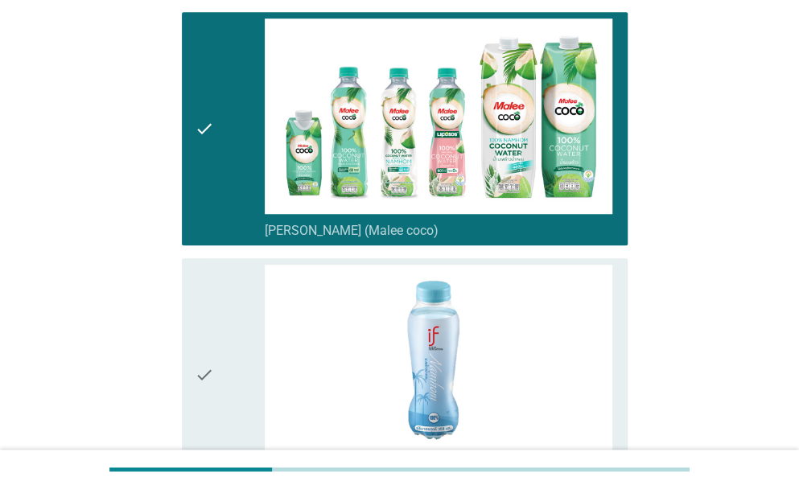
click at [213, 340] on icon "check" at bounding box center [204, 375] width 19 height 221
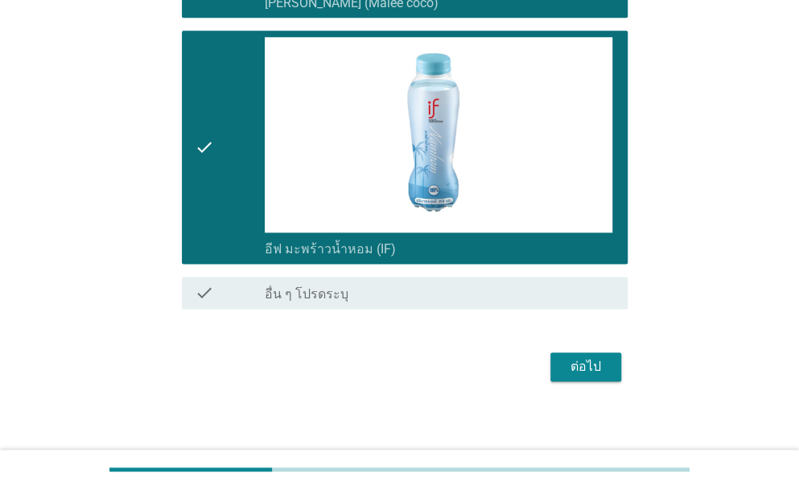
scroll to position [663, 0]
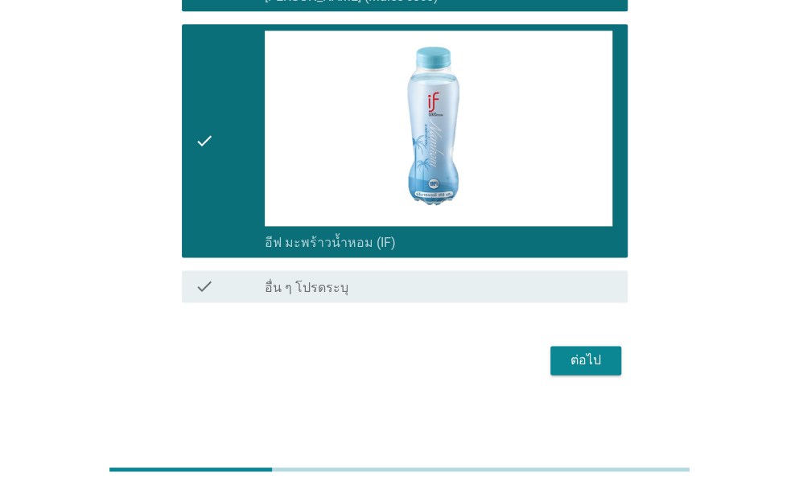
click at [606, 360] on div "ต่อไป" at bounding box center [585, 360] width 45 height 19
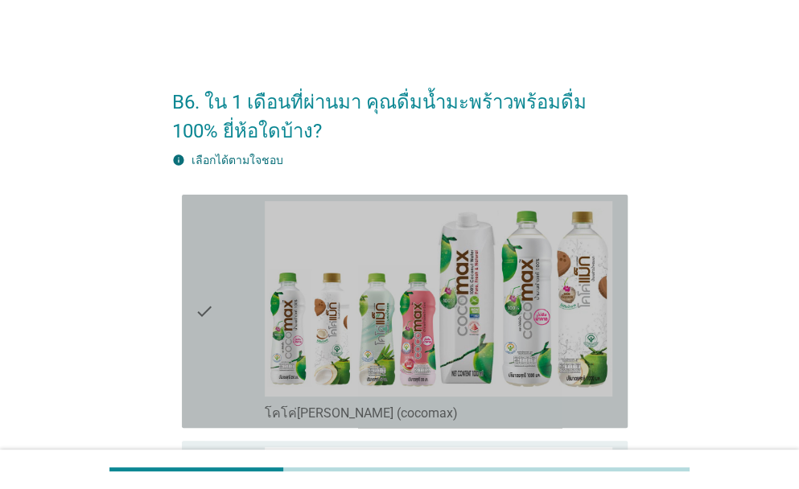
click at [203, 321] on icon "check" at bounding box center [204, 311] width 19 height 221
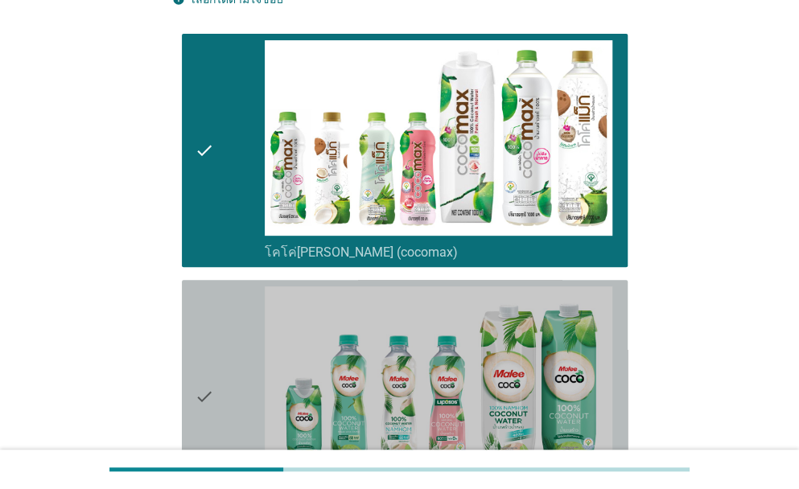
click at [225, 334] on div "check" at bounding box center [230, 397] width 70 height 221
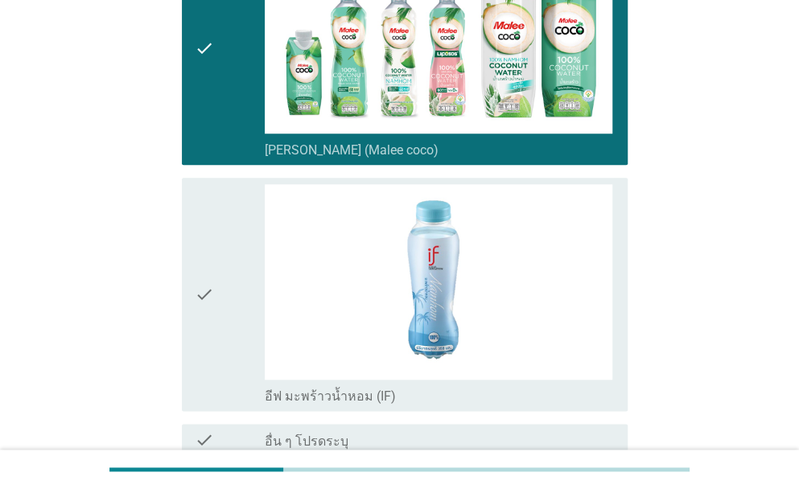
click at [225, 334] on div "check" at bounding box center [230, 294] width 70 height 221
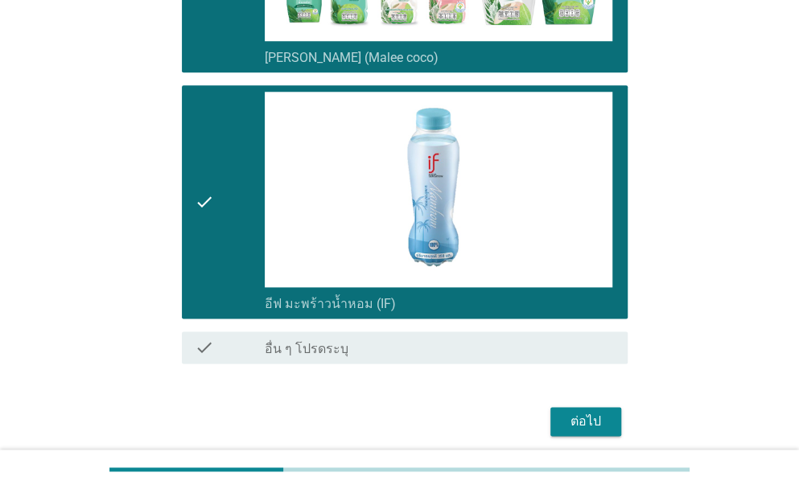
scroll to position [663, 0]
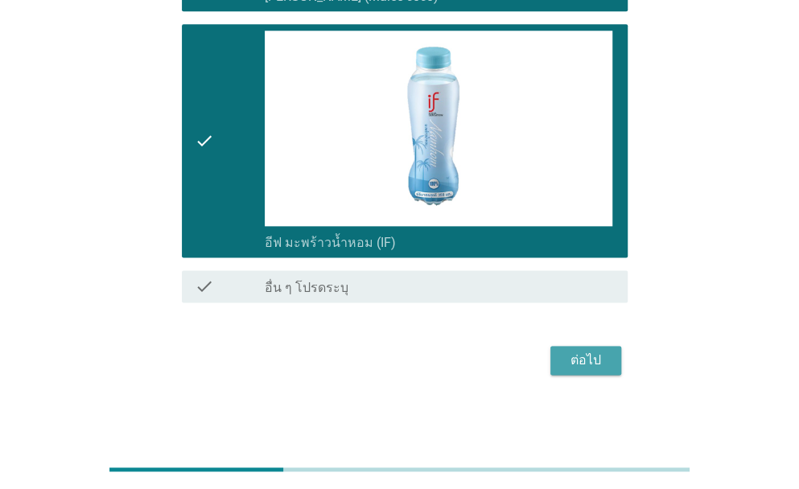
click at [588, 360] on div "ต่อไป" at bounding box center [585, 360] width 45 height 19
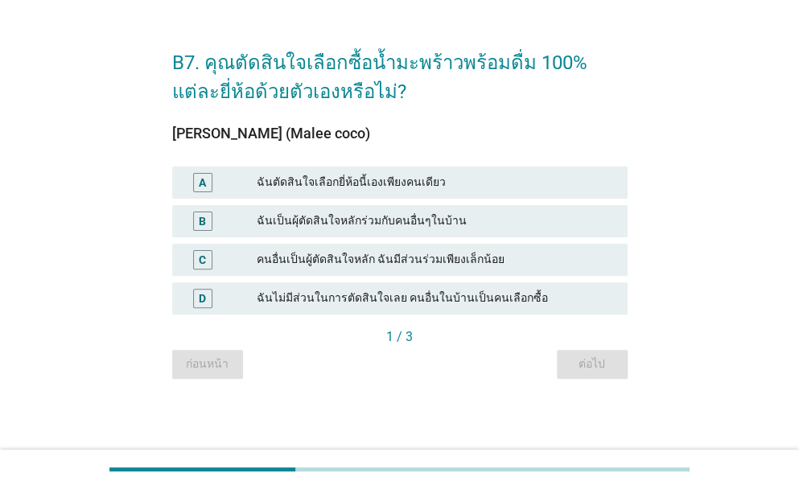
scroll to position [0, 0]
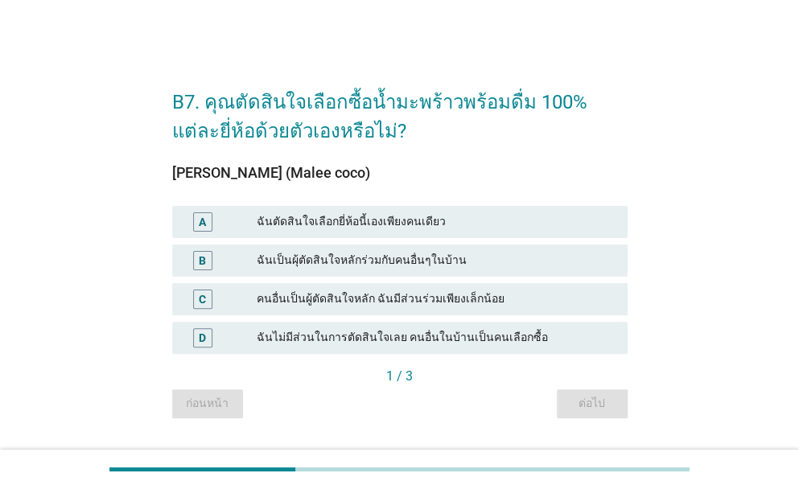
click at [341, 229] on div "ฉันตัดสินใจเลือกยี่ห้อนี้เองเพียงคนเดียว" at bounding box center [436, 222] width 358 height 19
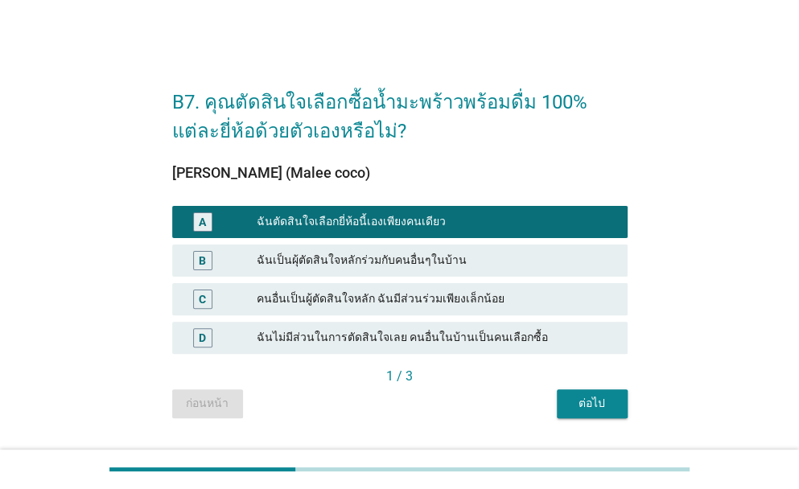
click at [597, 406] on div "ต่อไป" at bounding box center [592, 403] width 45 height 17
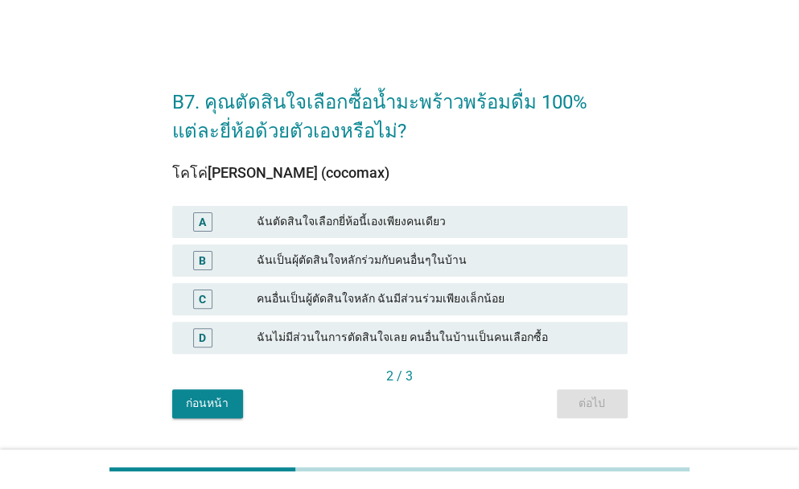
click at [372, 219] on div "ฉันตัดสินใจเลือกยี่ห้อนี้เองเพียงคนเดียว" at bounding box center [436, 222] width 358 height 19
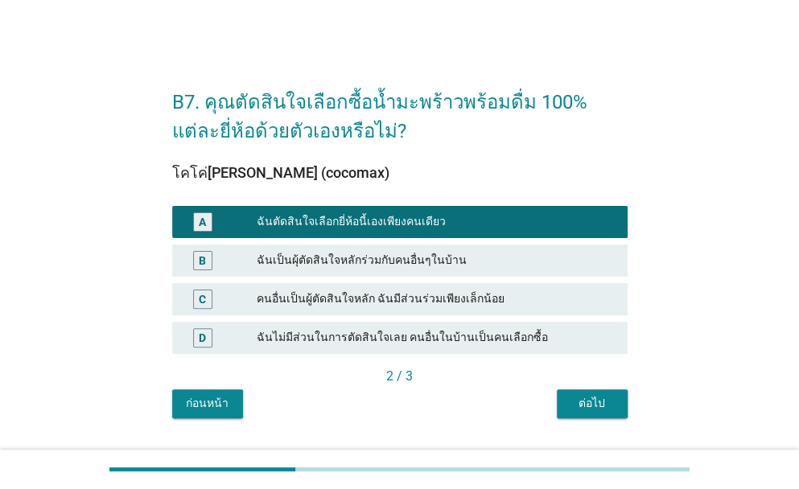
click at [611, 415] on button "ต่อไป" at bounding box center [592, 404] width 71 height 29
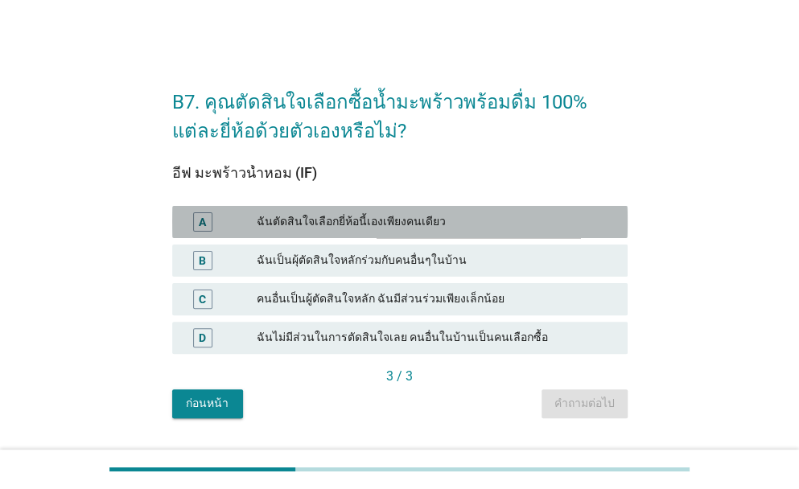
click at [433, 217] on div "ฉันตัดสินใจเลือกยี่ห้อนี้เองเพียงคนเดียว" at bounding box center [436, 222] width 358 height 19
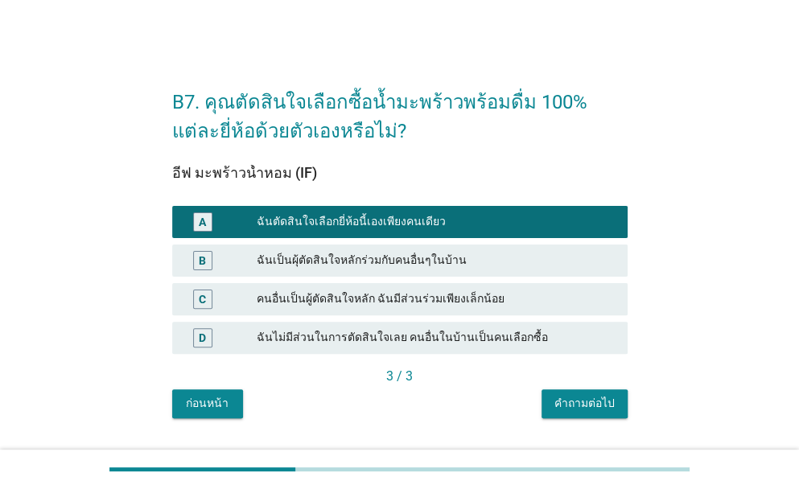
click at [610, 415] on button "คำถามต่อไป" at bounding box center [585, 404] width 86 height 29
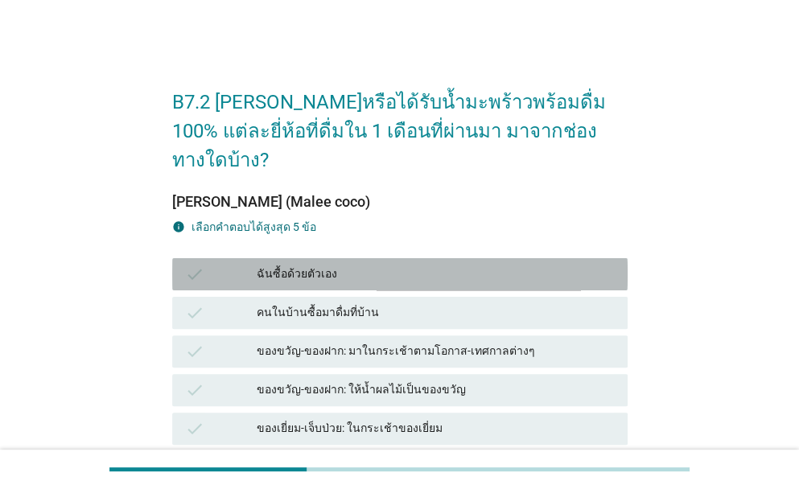
click at [320, 265] on div "ฉันซื้อด้วยตัวเอง" at bounding box center [436, 274] width 358 height 19
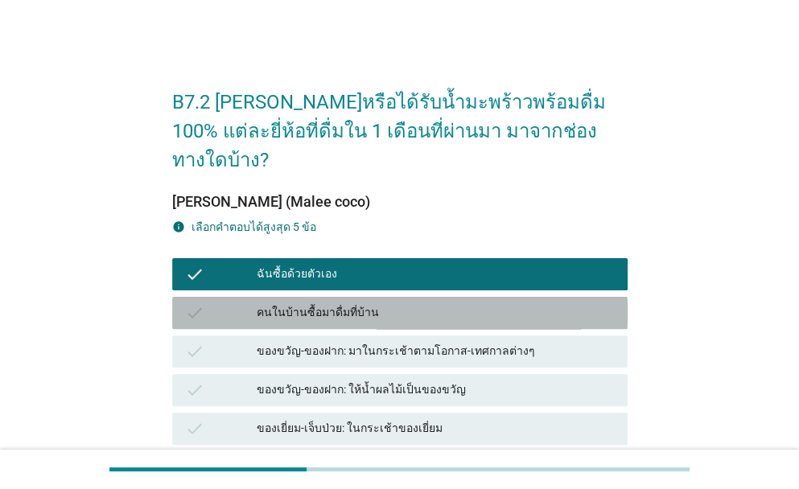
click at [333, 303] on div "คนในบ้านซื้อมาดื่มที่บ้าน" at bounding box center [436, 312] width 358 height 19
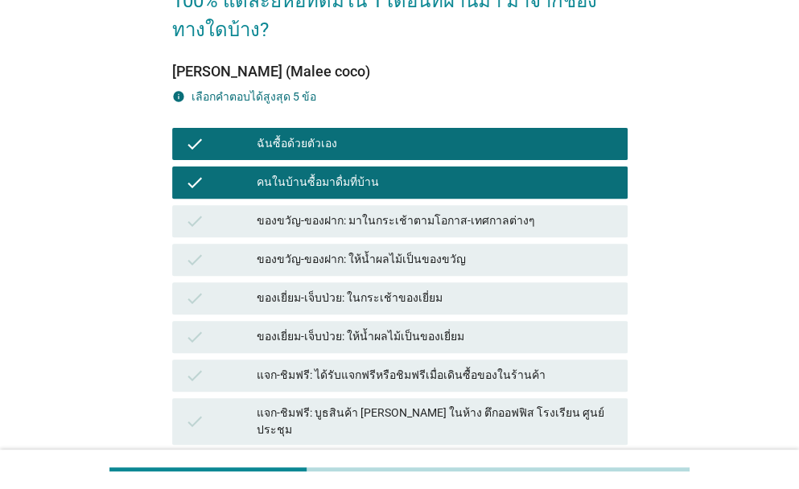
scroll to position [241, 0]
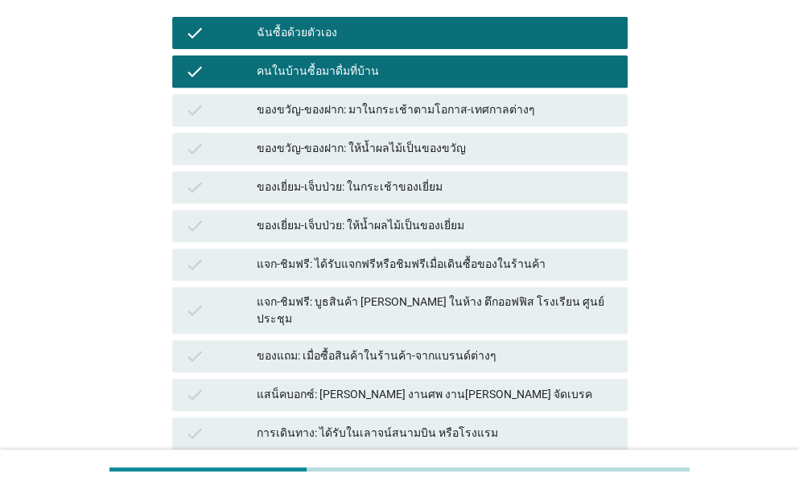
click at [357, 347] on div "ของแถม: เมื่อซื้อสินค้าในร้านค้า-จากแบรนด์ต่างๆ" at bounding box center [436, 356] width 358 height 19
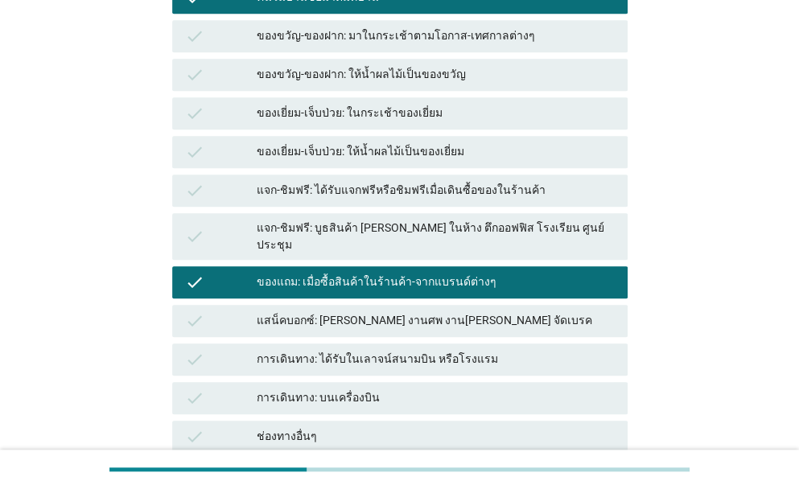
scroll to position [322, 0]
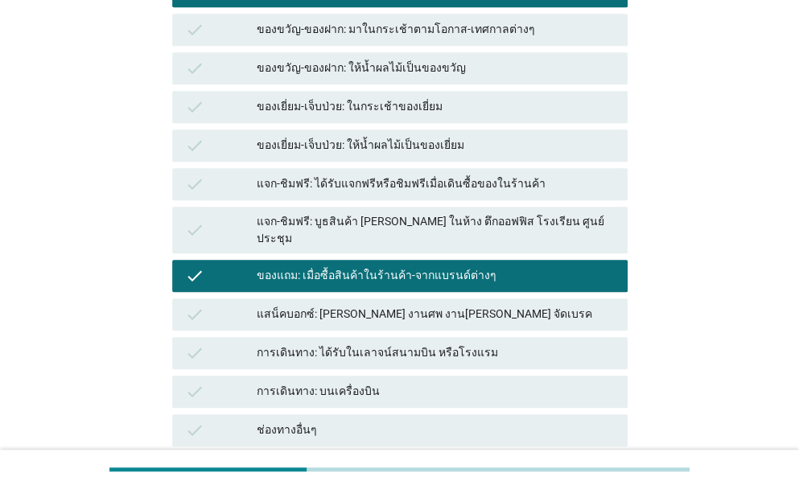
click at [425, 344] on div "การเดินทาง: ได้รับในเลาจน์สนามบิน หรือโรงแรม" at bounding box center [436, 353] width 358 height 19
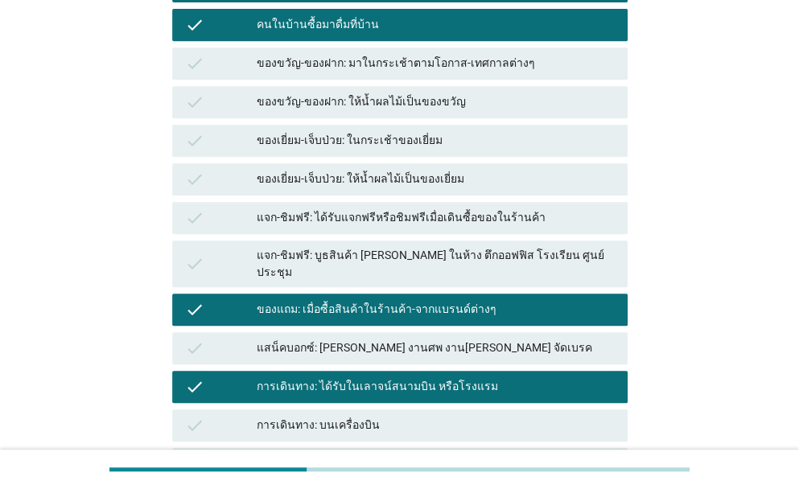
scroll to position [375, 0]
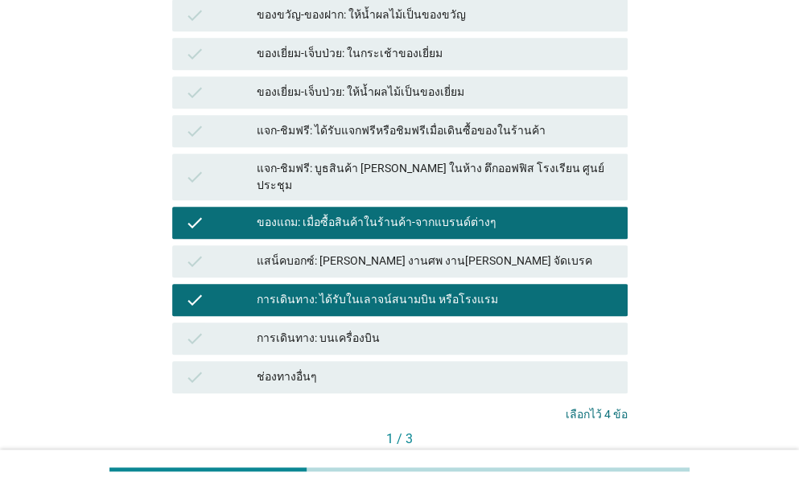
click at [375, 329] on div "การเดินทาง: บนเครื่องบิน" at bounding box center [436, 338] width 358 height 19
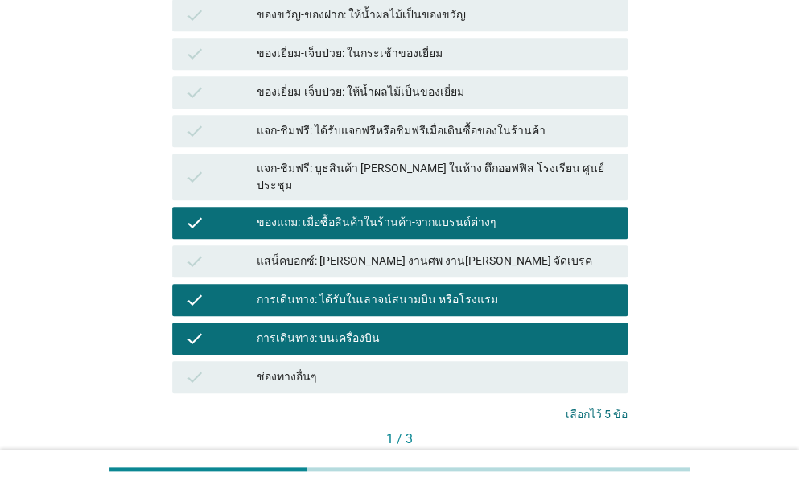
click at [596, 458] on div "ต่อไป" at bounding box center [592, 466] width 45 height 17
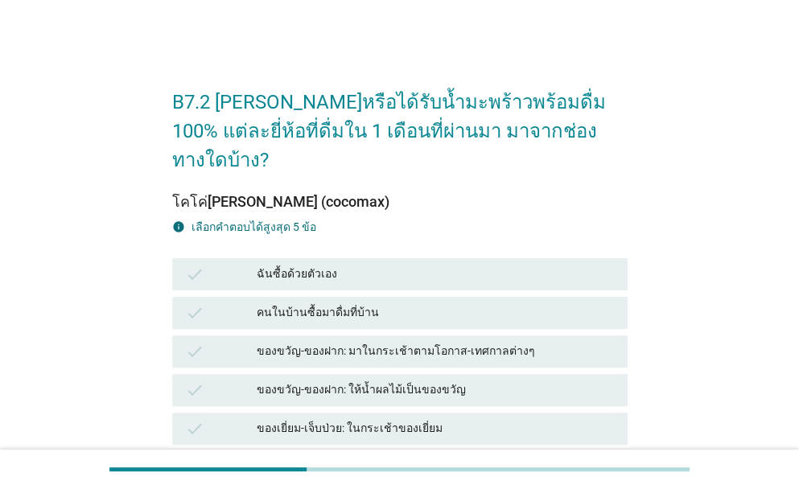
scroll to position [161, 0]
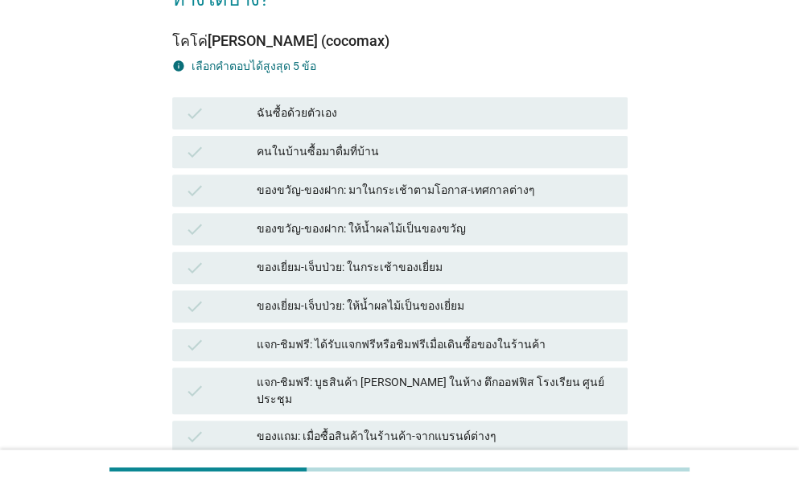
click at [390, 104] on div "ฉันซื้อด้วยตัวเอง" at bounding box center [436, 113] width 358 height 19
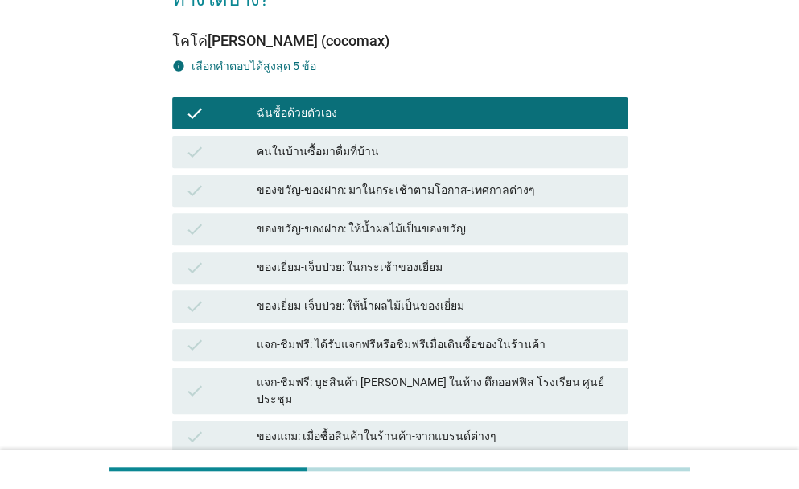
click at [377, 142] on div "คนในบ้านซื้อมาดื่มที่บ้าน" at bounding box center [436, 151] width 358 height 19
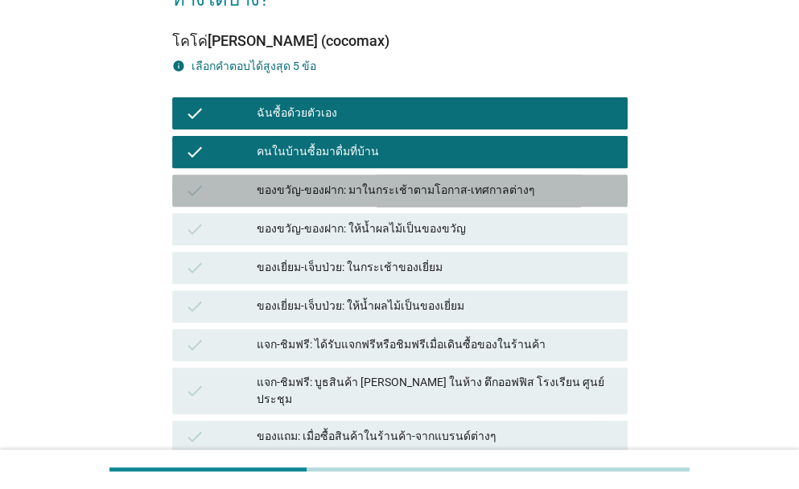
click at [528, 181] on div "ของขวัญ-ของฝาก: มาในกระเช้าตามโอกาส-เทศกาลต่างๆ" at bounding box center [436, 190] width 358 height 19
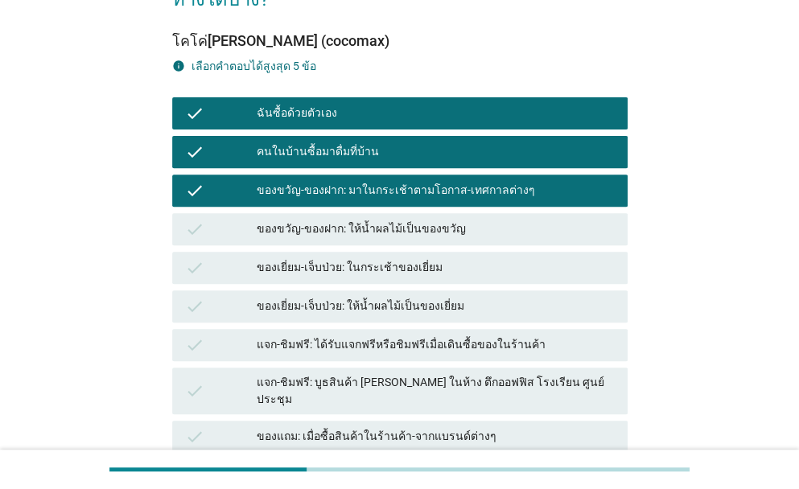
click at [349, 297] on div "ของเยี่ยม-เจ็บป่วย: ให้น้ำผลไม้เป็นของเยี่ยม" at bounding box center [436, 306] width 358 height 19
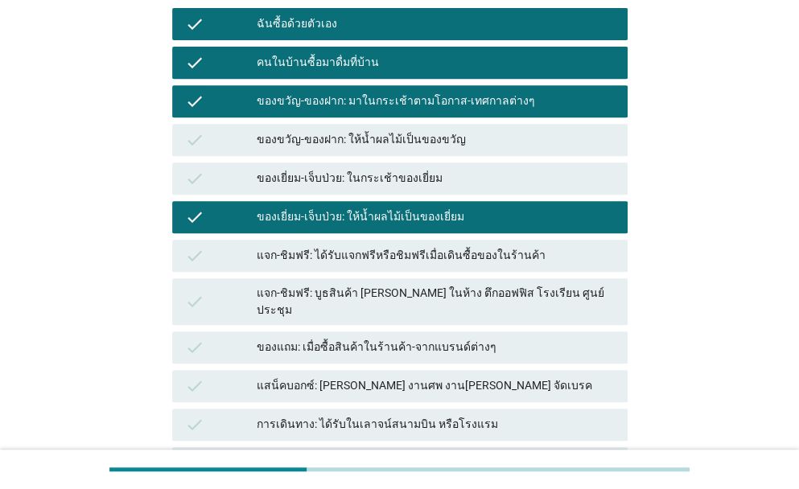
scroll to position [322, 0]
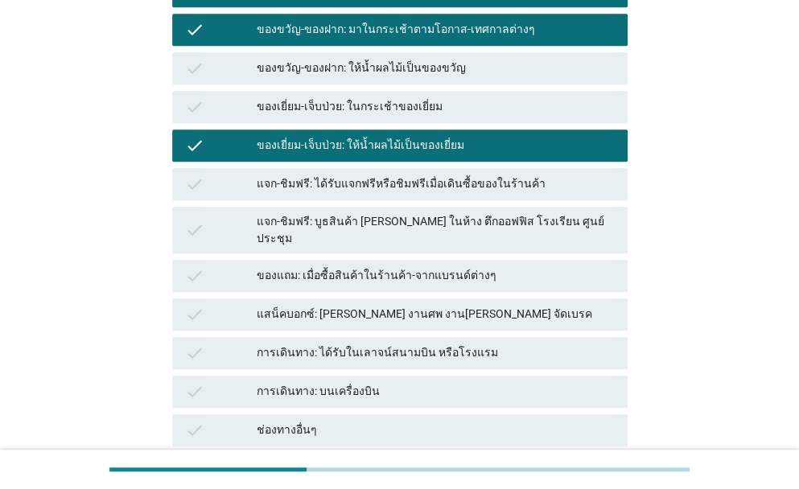
click at [382, 344] on div "การเดินทาง: ได้รับในเลาจน์สนามบิน หรือโรงแรม" at bounding box center [436, 353] width 358 height 19
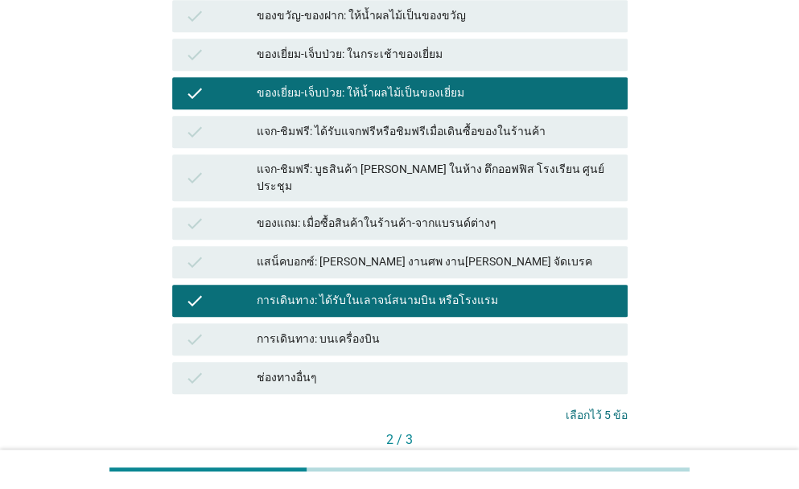
scroll to position [434, 0]
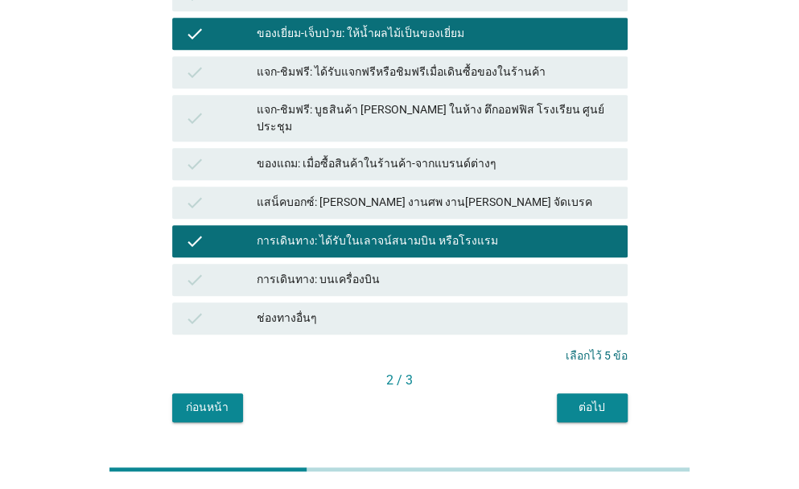
click at [592, 394] on button "ต่อไป" at bounding box center [592, 408] width 71 height 29
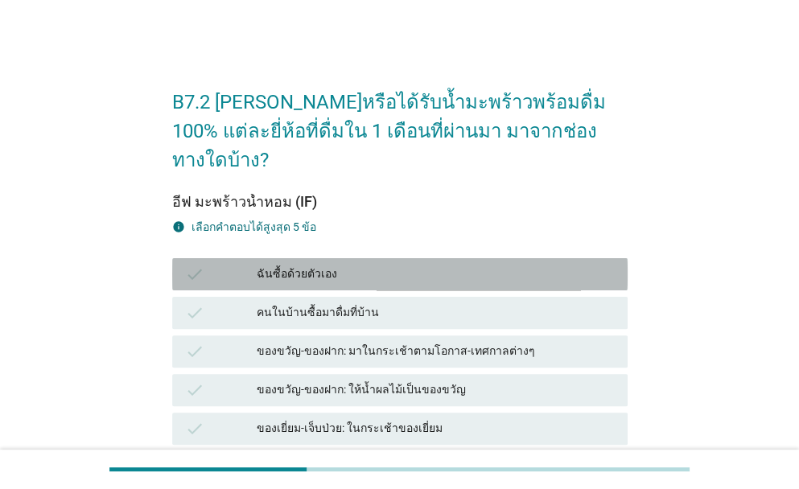
click at [313, 265] on div "ฉันซื้อด้วยตัวเอง" at bounding box center [436, 274] width 358 height 19
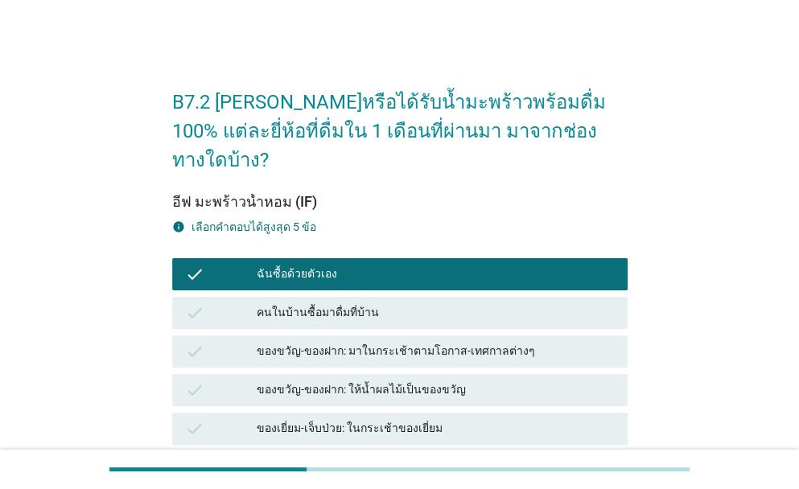
click at [316, 294] on div "check คนในบ้านซื้อมาดื่มที่บ้าน" at bounding box center [400, 313] width 462 height 39
click at [319, 303] on div "คนในบ้านซื้อมาดื่มที่บ้าน" at bounding box center [436, 312] width 358 height 19
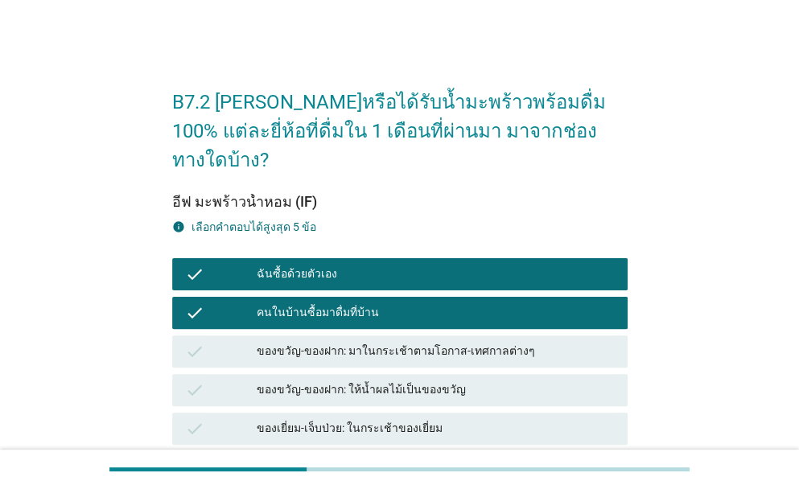
click at [328, 342] on div "ของขวัญ-ของฝาก: มาในกระเช้าตามโอกาส-เทศกาลต่างๆ" at bounding box center [436, 351] width 358 height 19
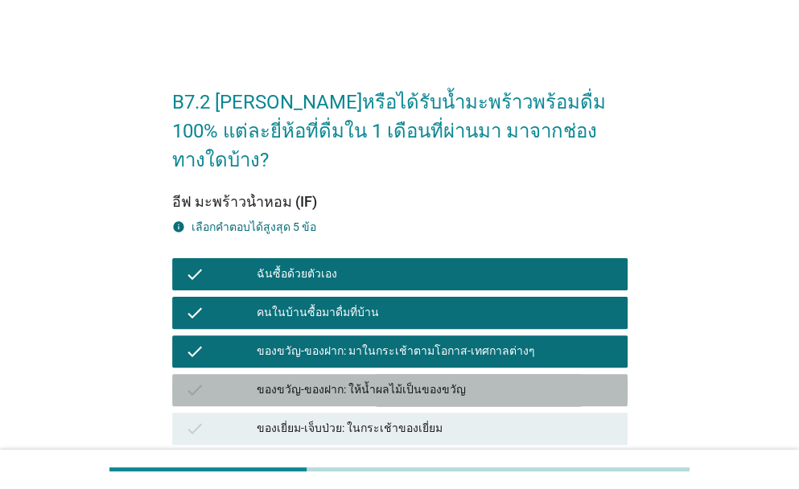
click at [349, 381] on div "ของขวัญ-ของฝาก: ให้น้ำผลไม้เป็นของขวัญ" at bounding box center [436, 390] width 358 height 19
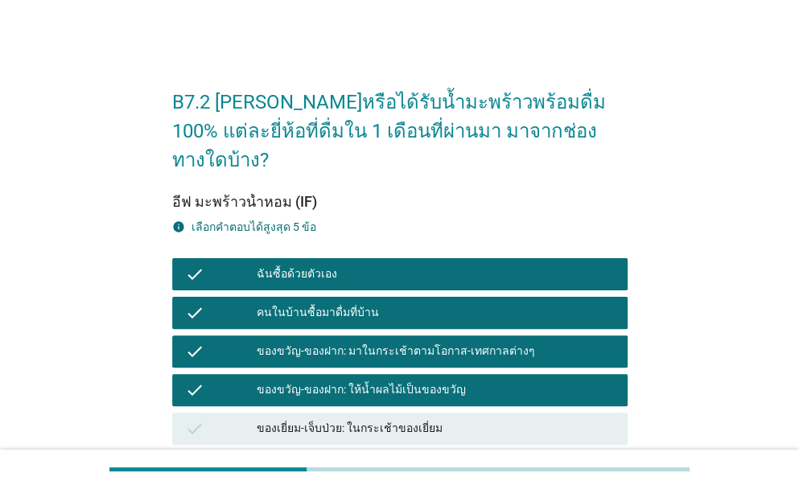
click at [372, 419] on div "ของเยี่ยม-เจ็บป่วย: ในกระเช้าของเยี่ยม" at bounding box center [436, 428] width 358 height 19
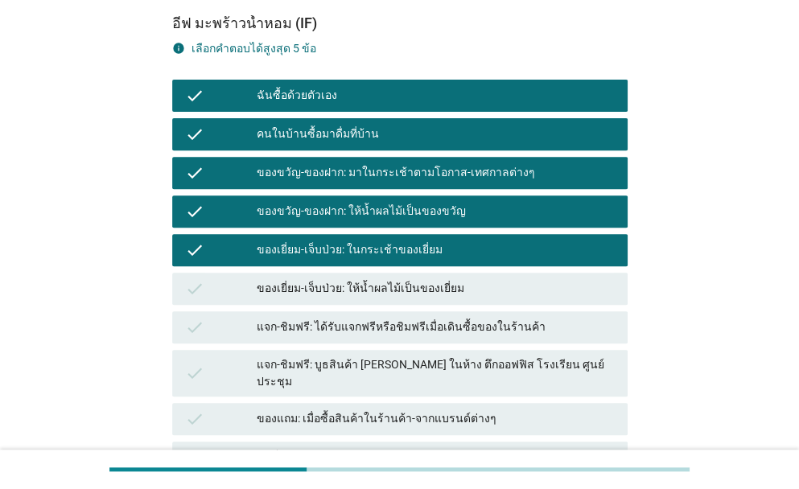
scroll to position [188, 0]
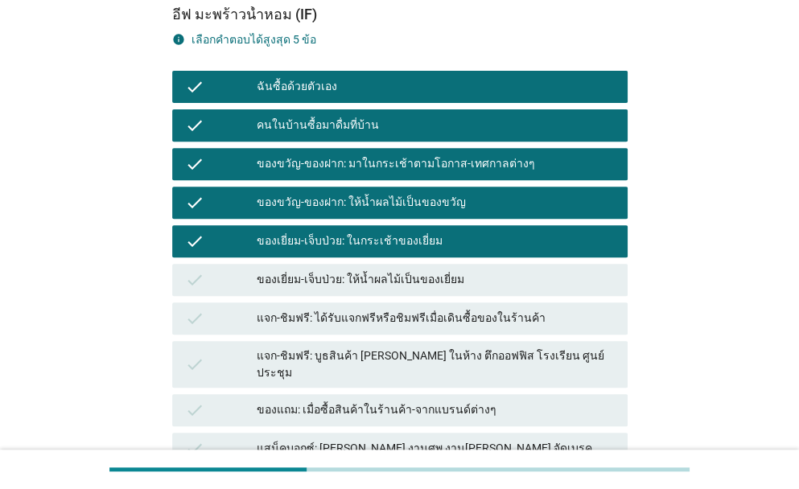
click at [421, 225] on div "check ของเยี่ยม-เจ็บป่วย: ในกระเช้าของเยี่ยม" at bounding box center [400, 241] width 456 height 32
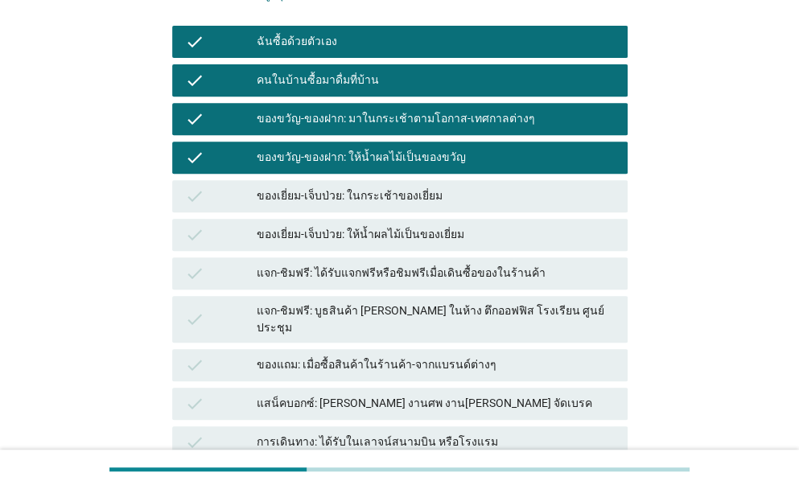
scroll to position [402, 0]
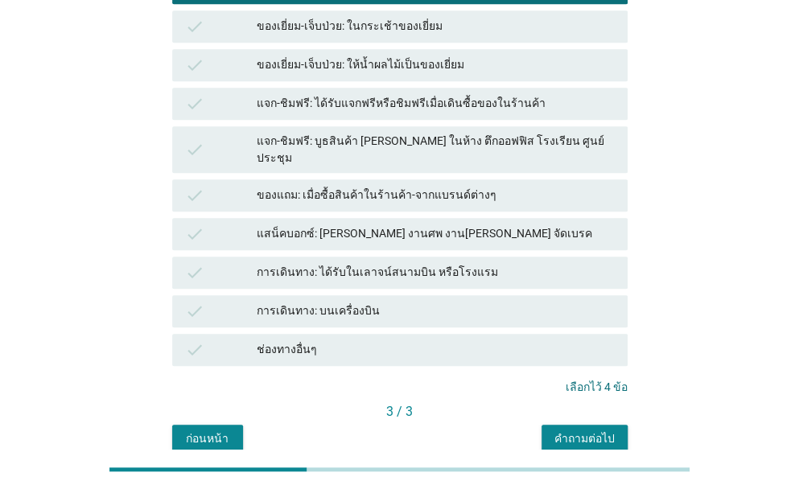
click at [436, 263] on div "การเดินทาง: ได้รับในเลาจน์สนามบิน หรือโรงแรม" at bounding box center [436, 272] width 358 height 19
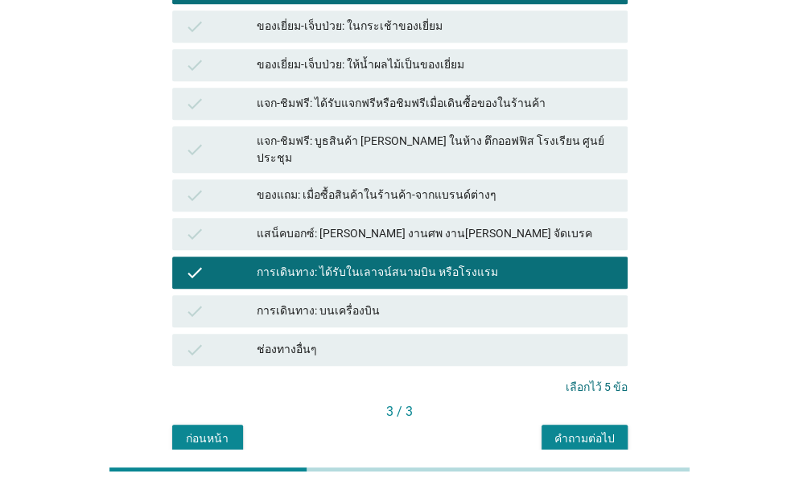
click at [587, 431] on div "คำถามต่อไป" at bounding box center [585, 439] width 60 height 17
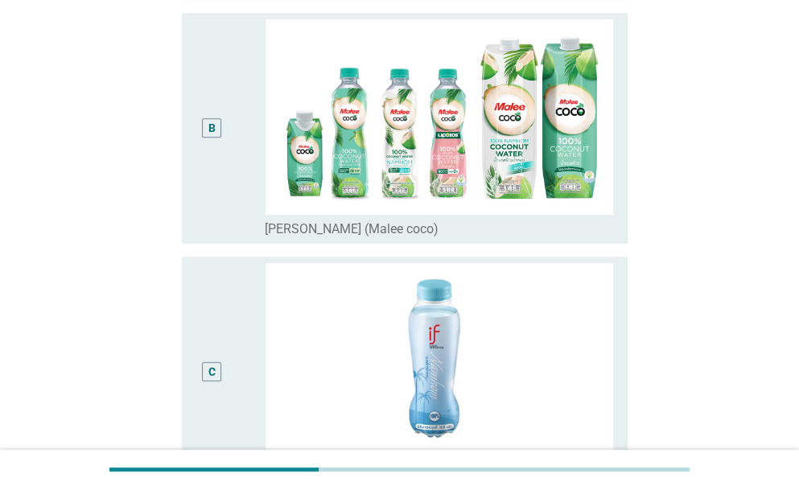
scroll to position [0, 0]
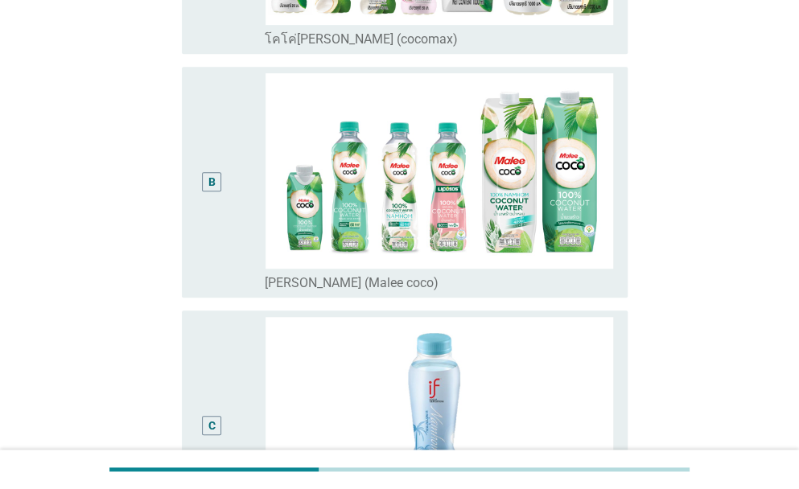
click at [240, 186] on div "B" at bounding box center [230, 182] width 70 height 218
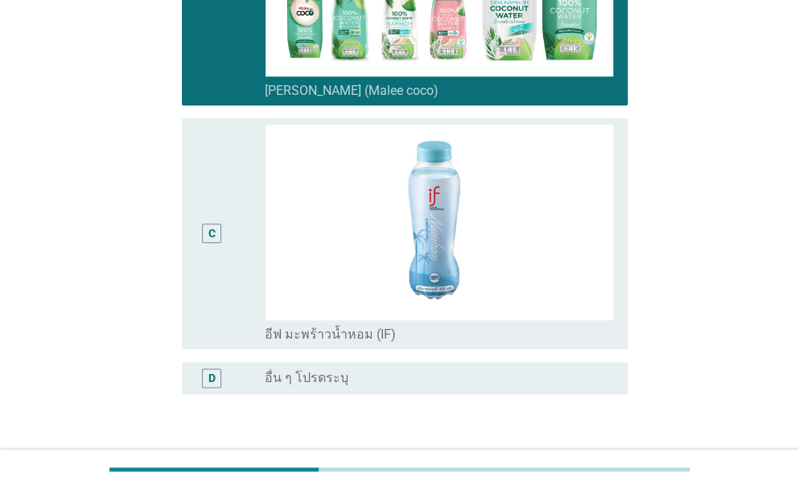
scroll to position [653, 0]
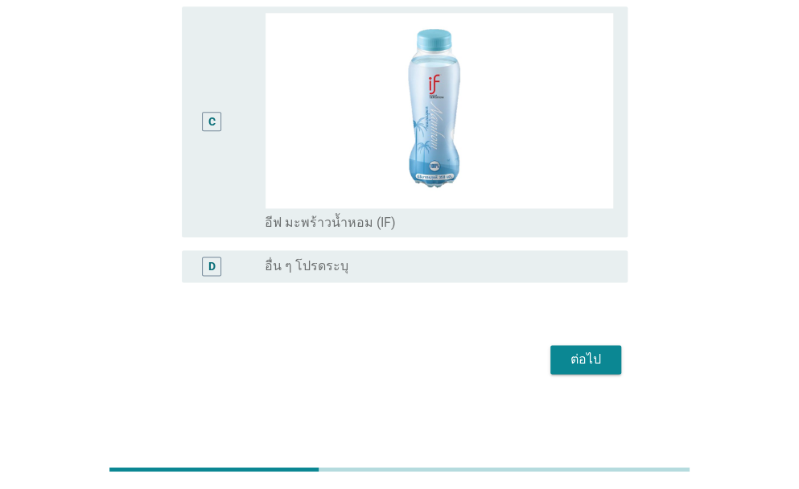
click at [579, 355] on div "ต่อไป" at bounding box center [585, 359] width 45 height 19
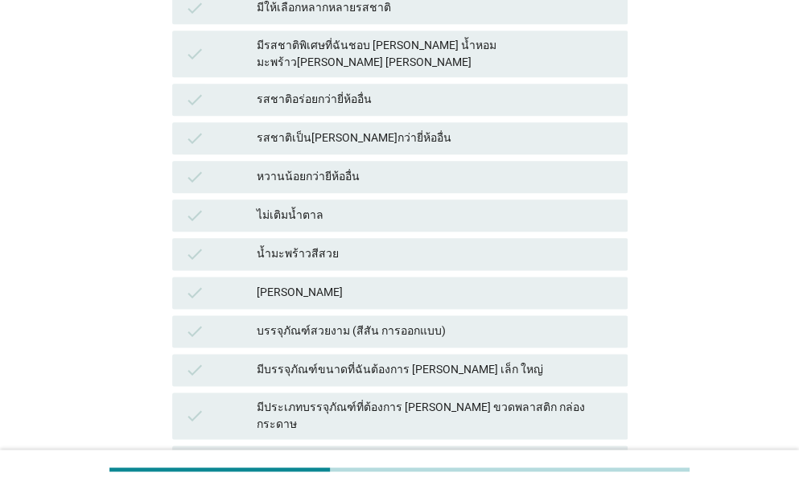
scroll to position [0, 0]
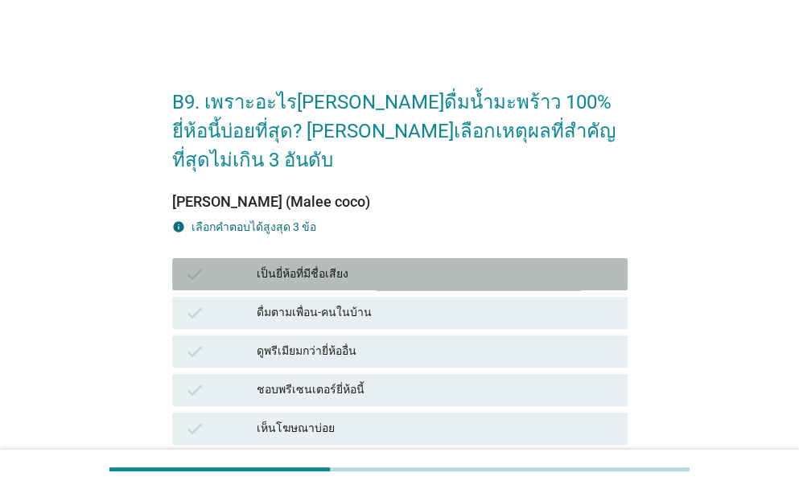
click at [319, 265] on div "เป็นยี่ห้อที่มีชื่อเสียง" at bounding box center [436, 274] width 358 height 19
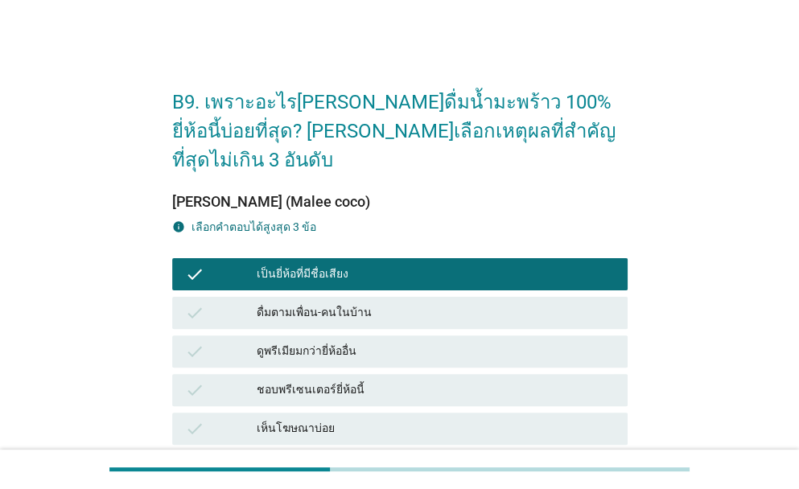
click at [349, 342] on div "ดูพรีเมียมกว่ายี่ห้ออื่น" at bounding box center [436, 351] width 358 height 19
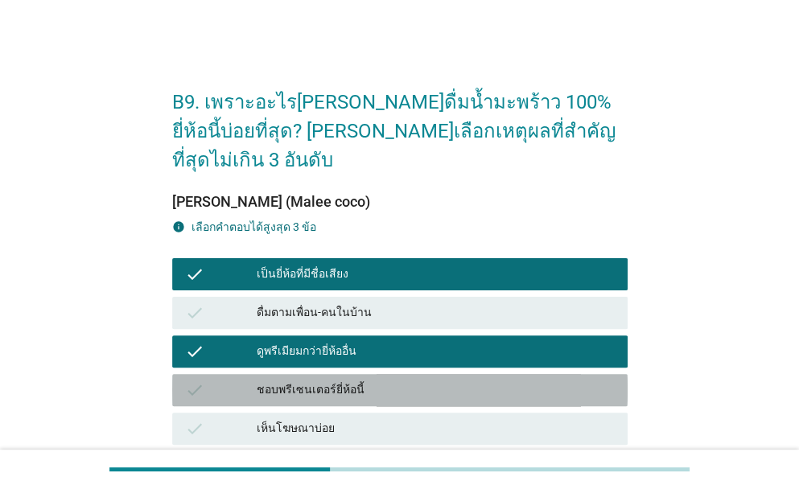
click at [340, 381] on div "ชอบพรีเซนเตอร์ยี่ห้อนี้" at bounding box center [436, 390] width 358 height 19
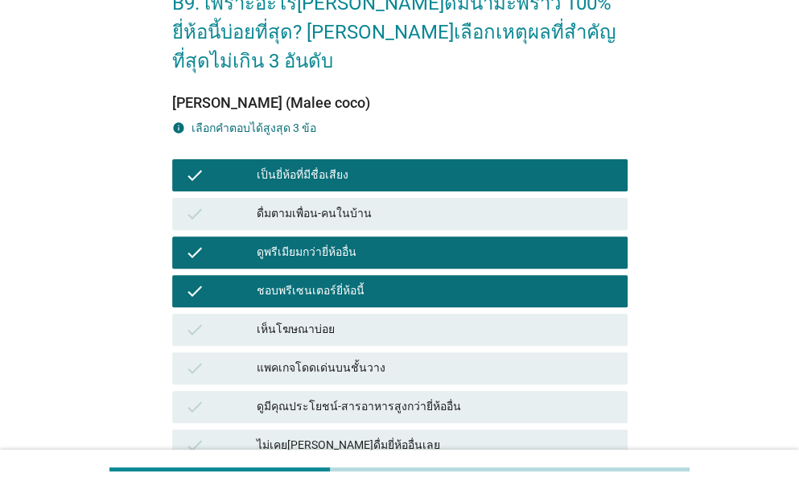
scroll to position [214, 0]
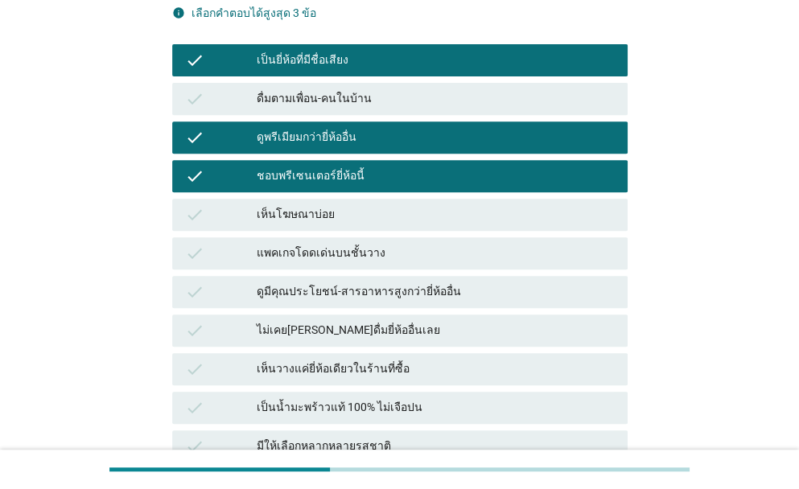
click at [327, 199] on div "check เห็นโฆษณาบ่อย" at bounding box center [400, 215] width 456 height 32
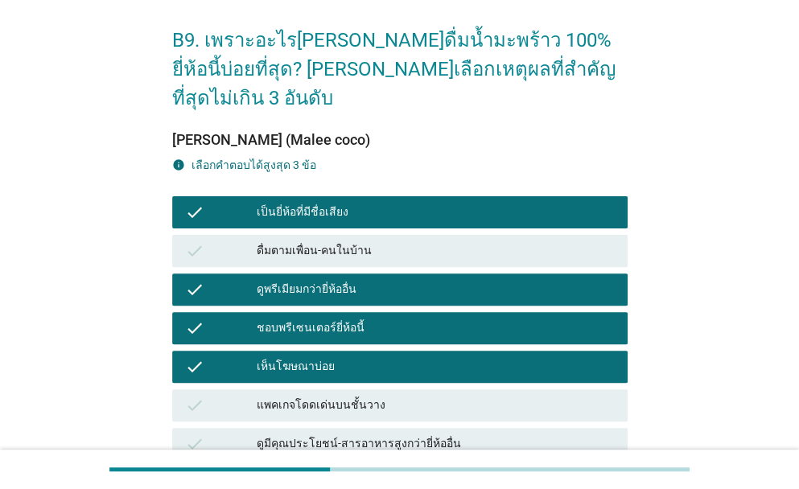
scroll to position [0, 0]
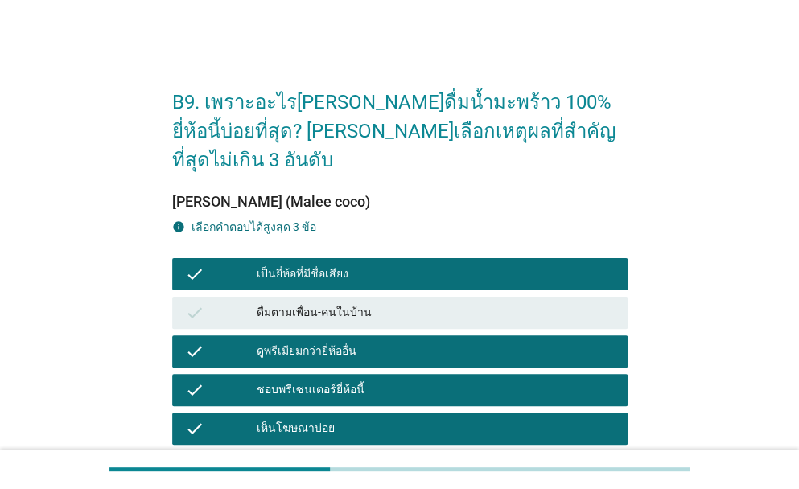
click at [331, 342] on div "ดูพรีเมียมกว่ายี่ห้ออื่น" at bounding box center [436, 351] width 358 height 19
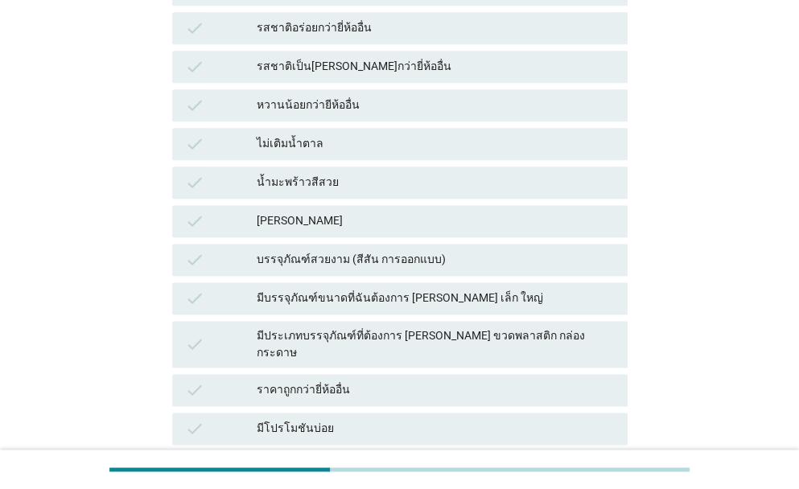
scroll to position [859, 0]
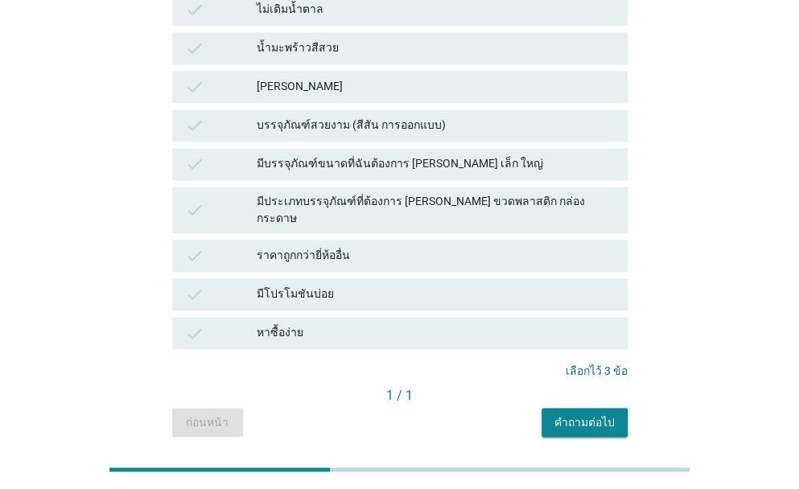
click at [585, 414] on div "คำถามต่อไป" at bounding box center [585, 422] width 60 height 17
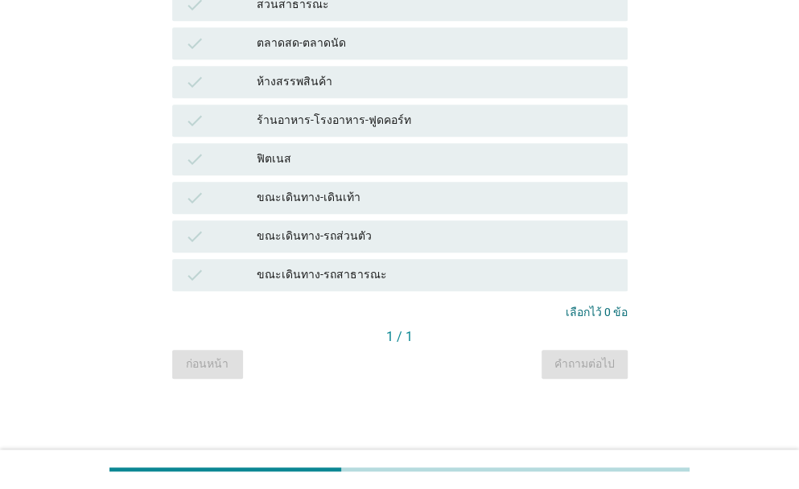
scroll to position [0, 0]
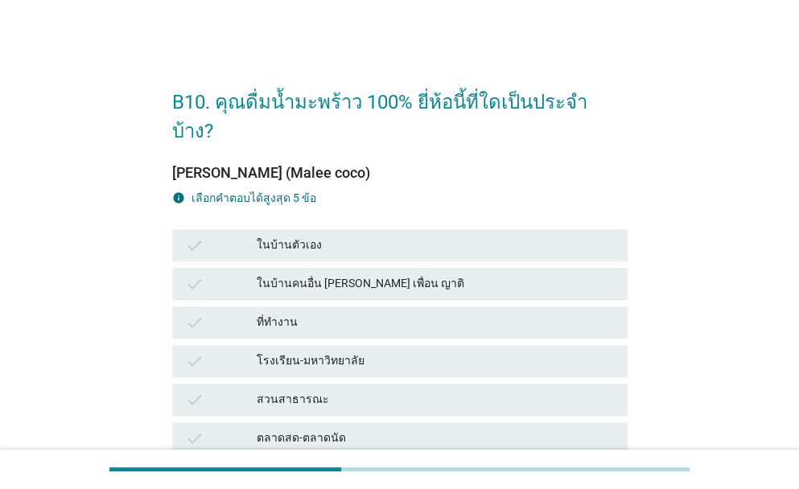
click at [285, 308] on div "check ที่ทำงาน" at bounding box center [400, 323] width 456 height 32
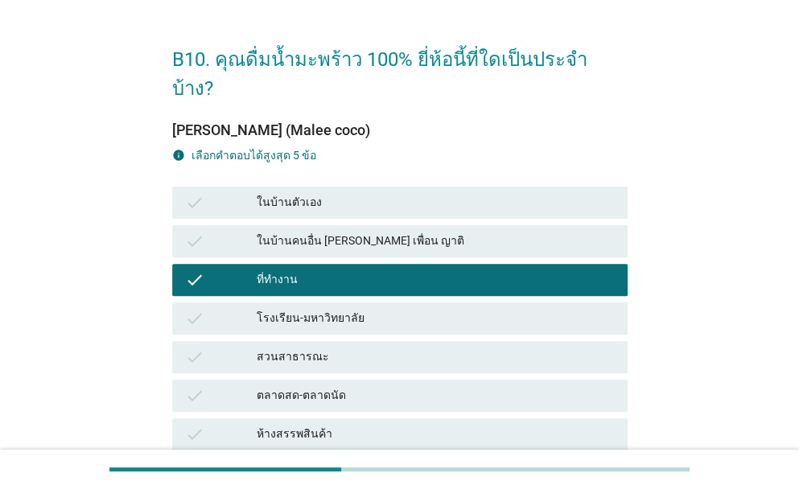
scroll to position [107, 0]
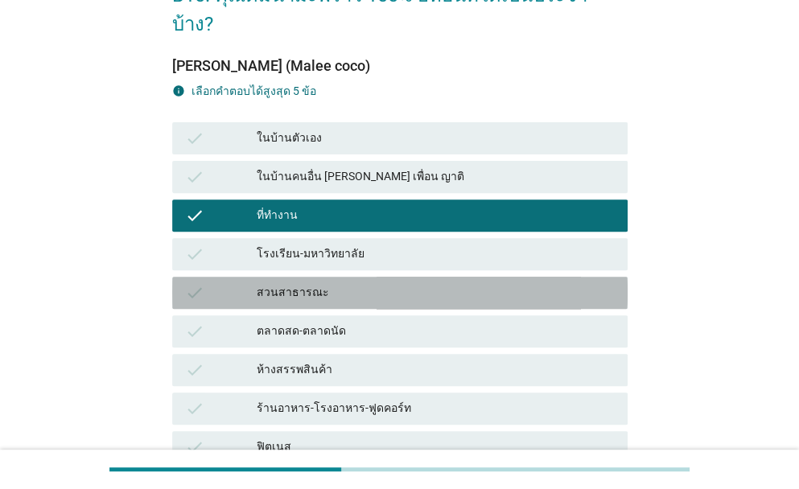
click at [305, 283] on div "สวนสาธารณะ" at bounding box center [436, 292] width 358 height 19
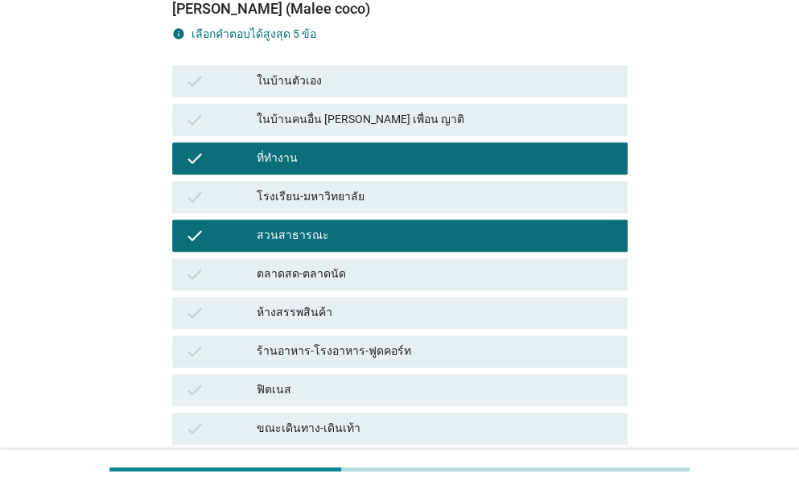
scroll to position [241, 0]
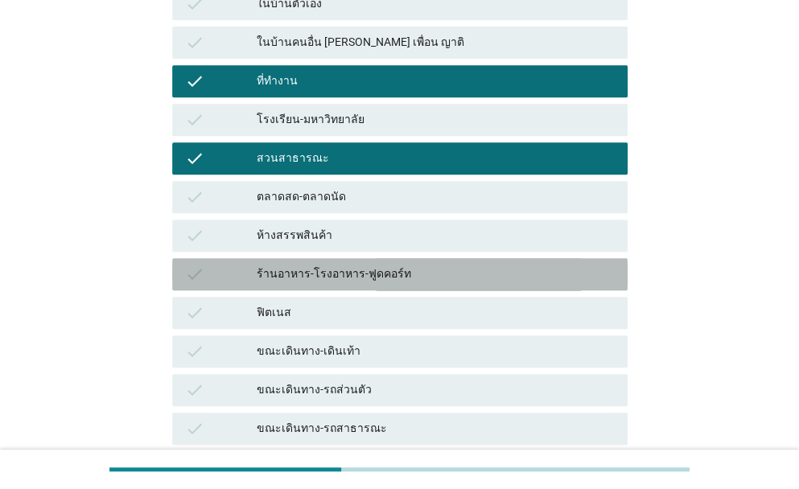
click at [348, 265] on div "ร้านอาหาร-โรงอาหาร-ฟูดคอร์ท" at bounding box center [436, 274] width 358 height 19
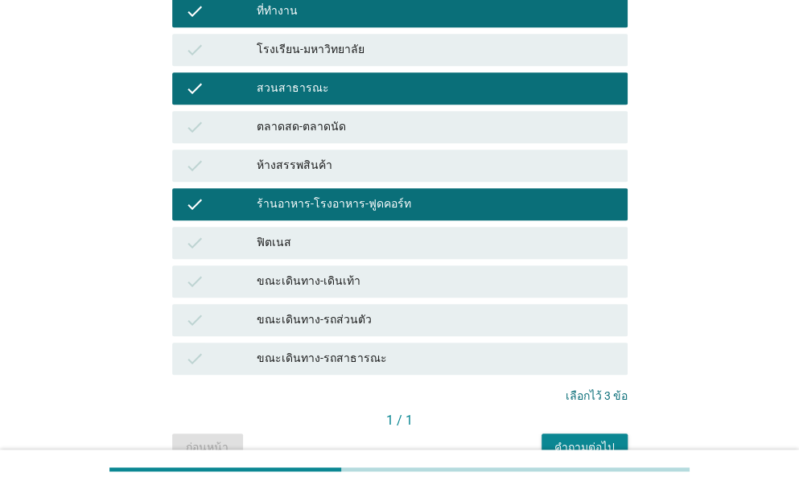
scroll to position [366, 0]
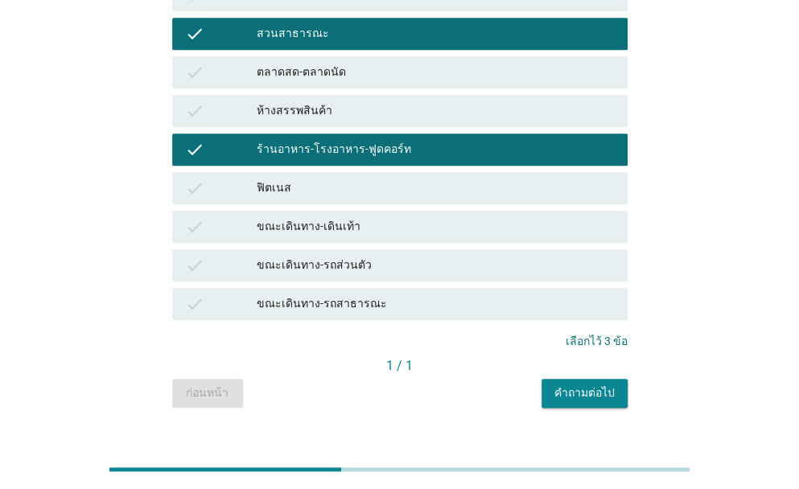
click at [583, 385] on div "คำถามต่อไป" at bounding box center [585, 393] width 60 height 17
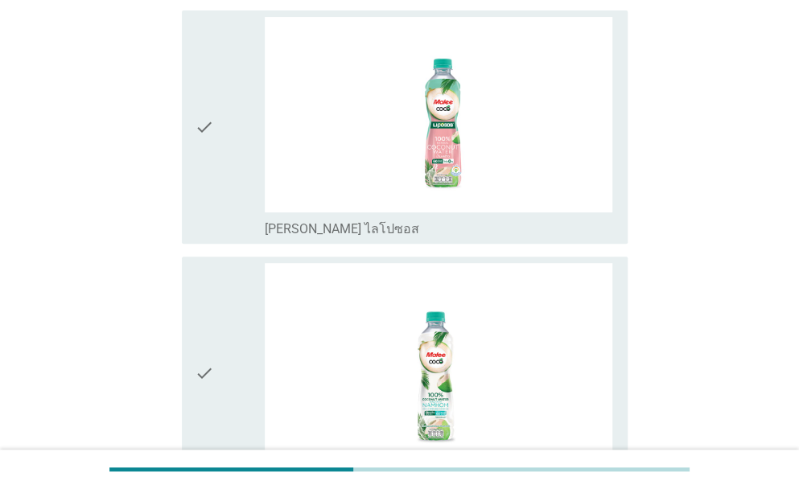
scroll to position [214, 0]
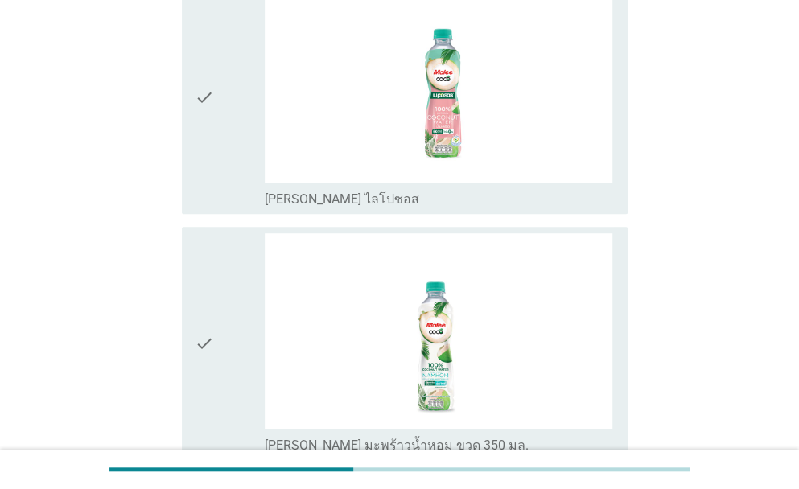
click at [229, 105] on div "check" at bounding box center [230, 97] width 70 height 221
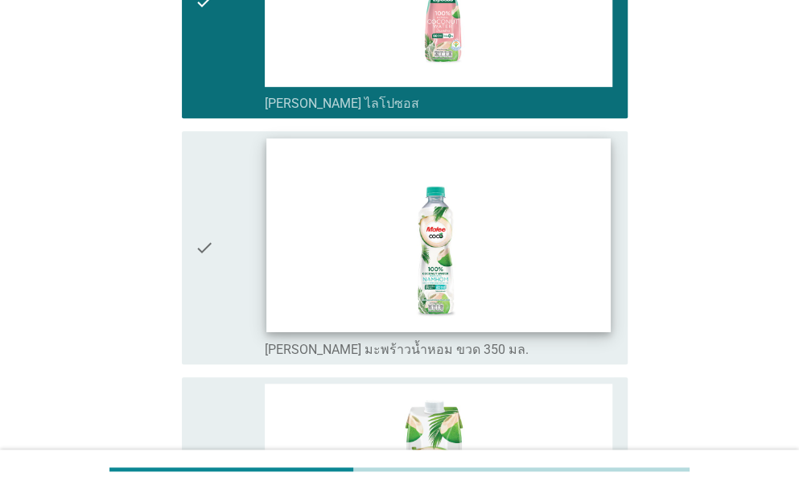
scroll to position [402, 0]
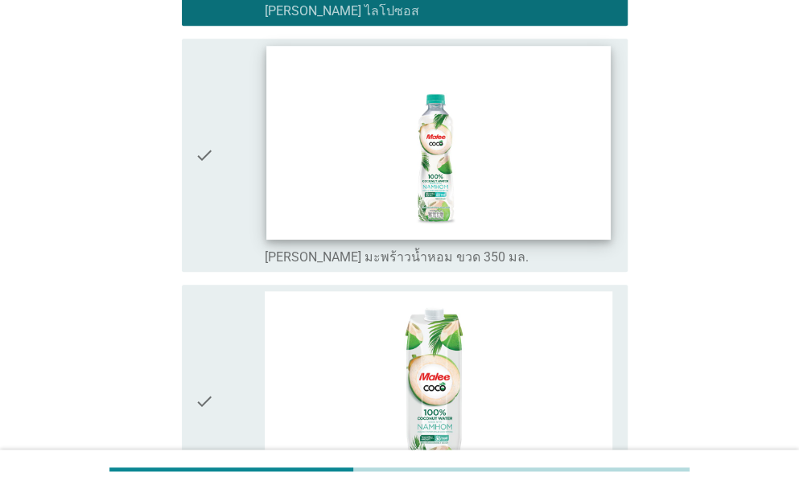
click at [272, 187] on img at bounding box center [438, 143] width 345 height 194
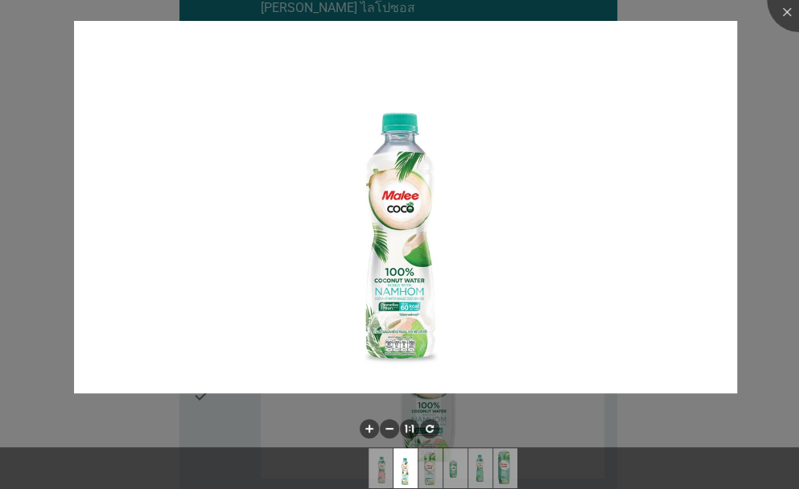
scroll to position [536, 0]
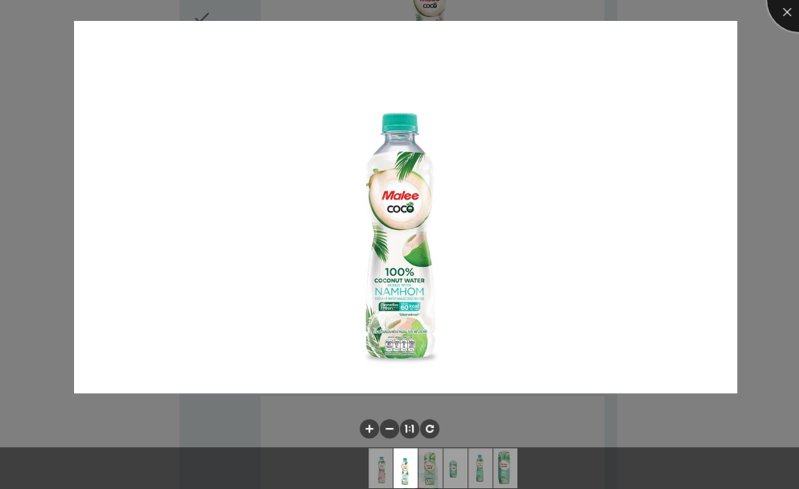
click at [783, 7] on div at bounding box center [799, 0] width 64 height 64
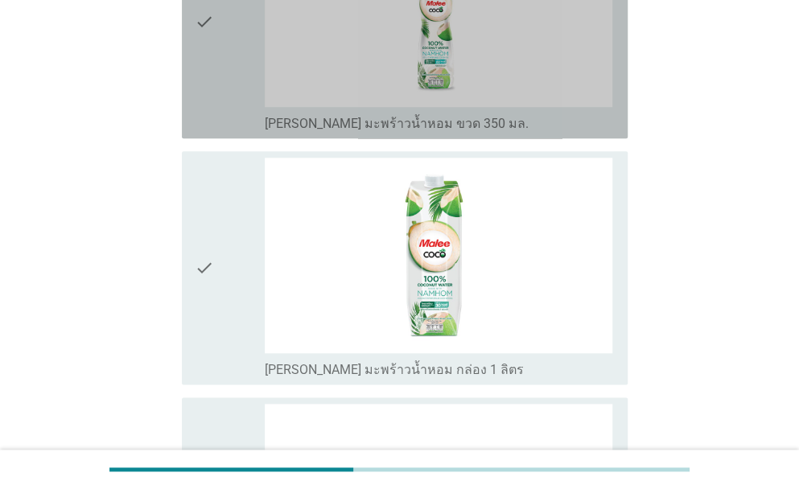
click at [217, 66] on div "check" at bounding box center [230, 21] width 70 height 221
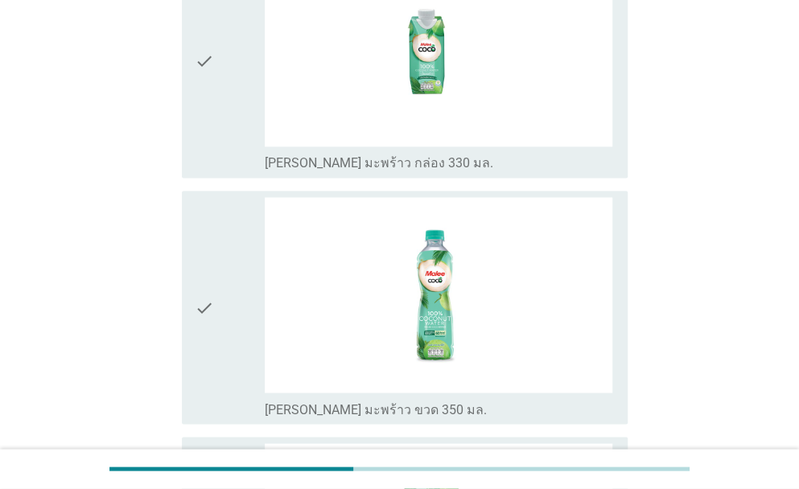
scroll to position [1073, 0]
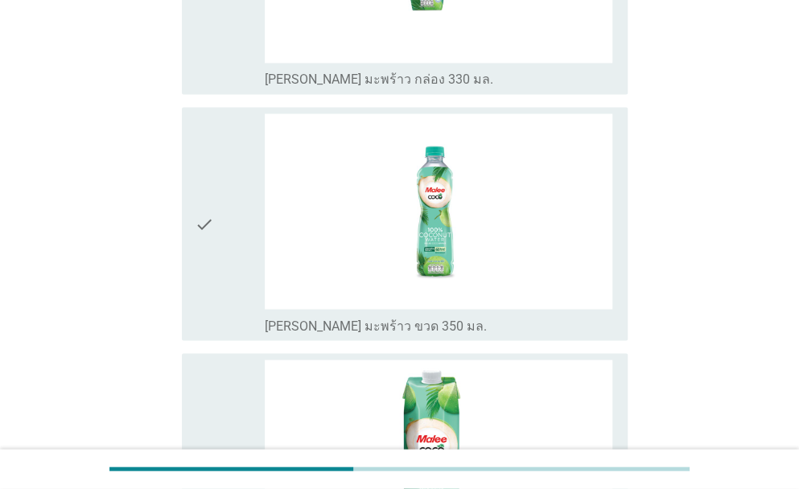
click at [188, 266] on div "check check_box_outline_blank [PERSON_NAME] มะพร้าว ขวด 350 มล." at bounding box center [405, 223] width 446 height 233
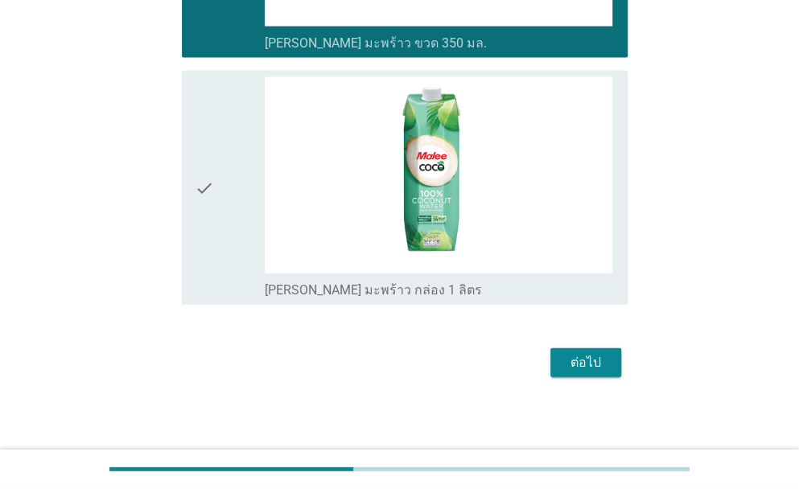
scroll to position [1357, 0]
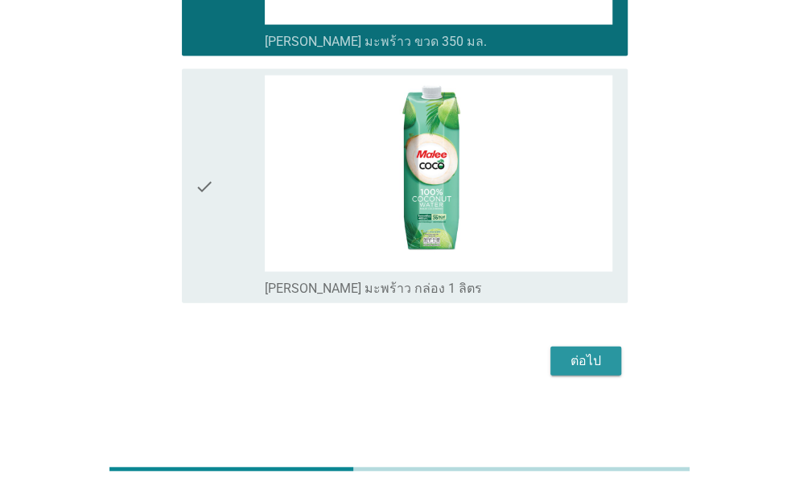
click at [576, 357] on div "ต่อไป" at bounding box center [585, 361] width 45 height 19
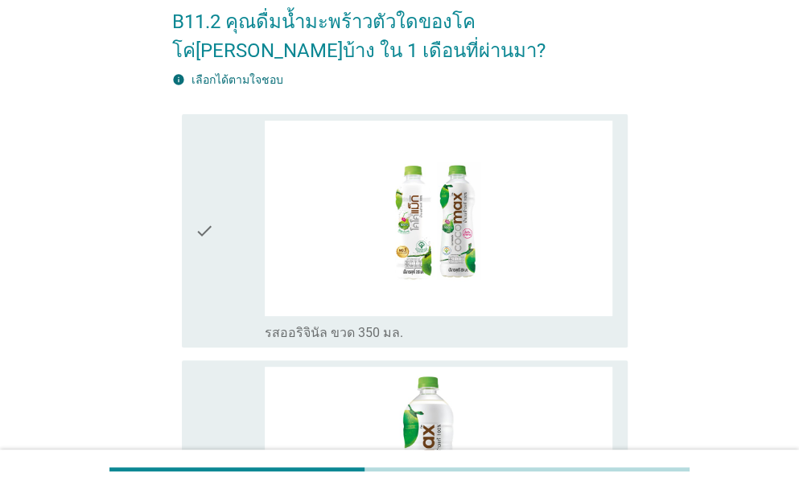
scroll to position [188, 0]
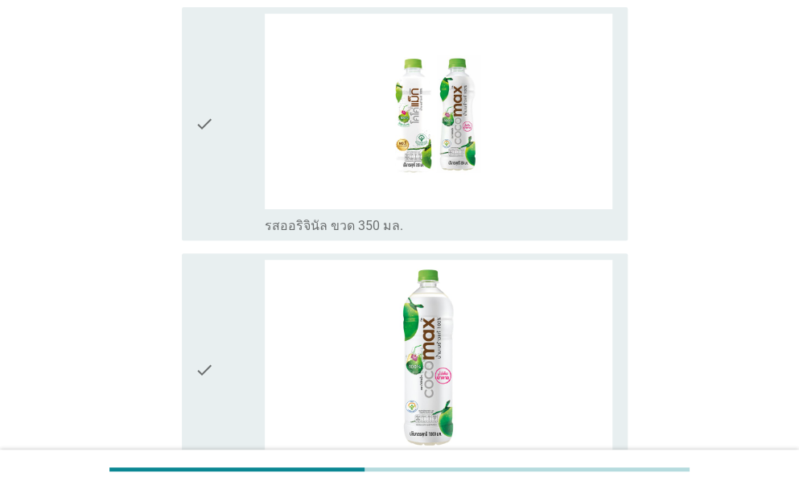
click at [225, 183] on div "check" at bounding box center [230, 124] width 70 height 221
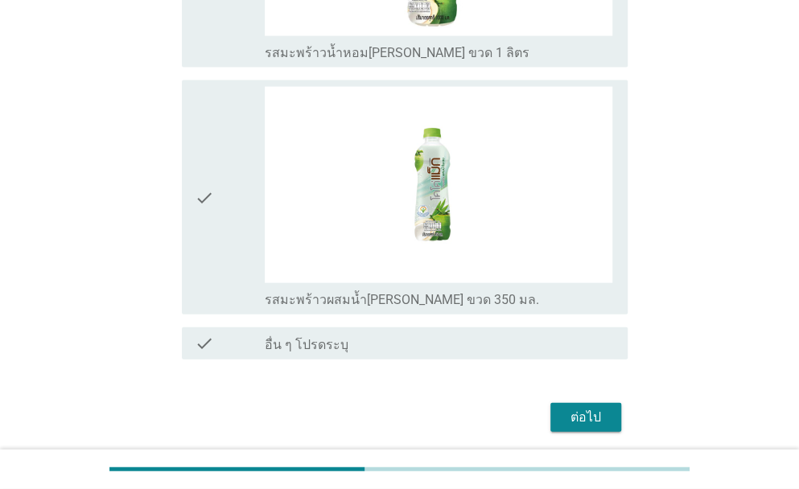
scroll to position [1402, 0]
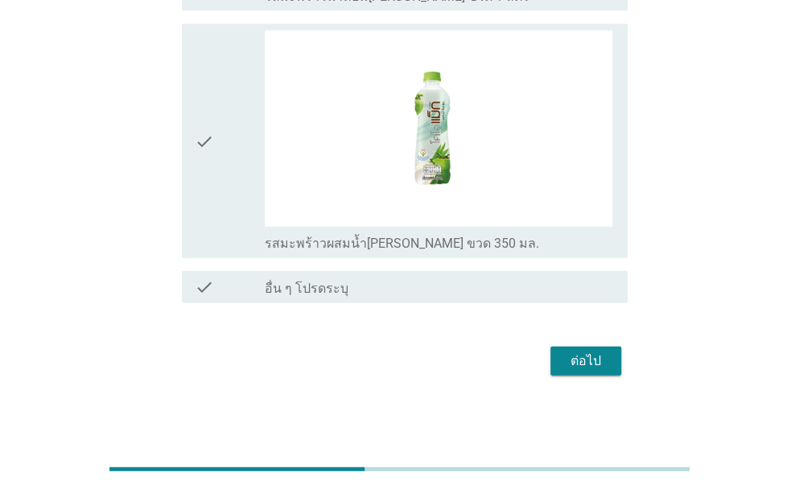
click at [257, 202] on div "check" at bounding box center [230, 141] width 70 height 221
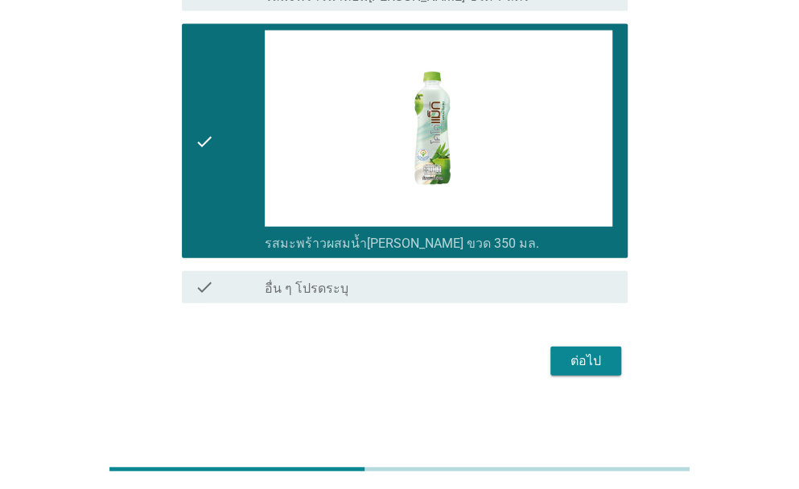
click at [601, 361] on div "ต่อไป" at bounding box center [585, 361] width 45 height 19
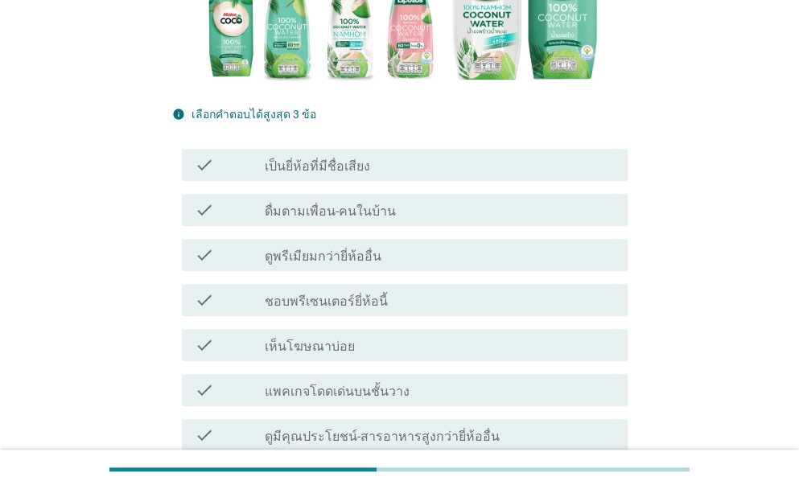
scroll to position [375, 0]
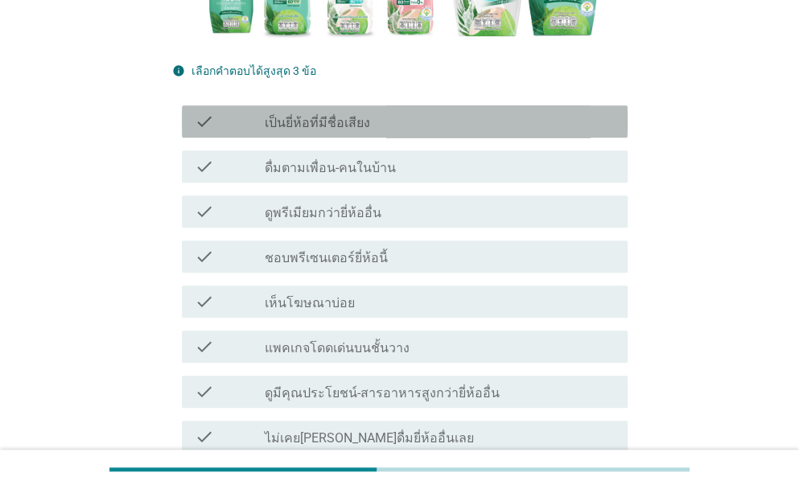
click at [348, 115] on label "เป็นยี่ห้อที่มีชื่อเสียง" at bounding box center [317, 123] width 105 height 16
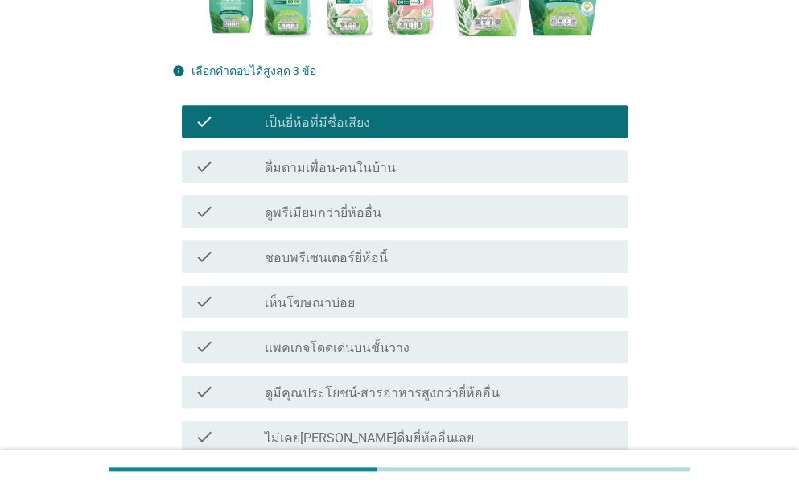
click at [367, 160] on label "ดื่มตามเพื่อน-คนในบ้าน" at bounding box center [330, 168] width 131 height 16
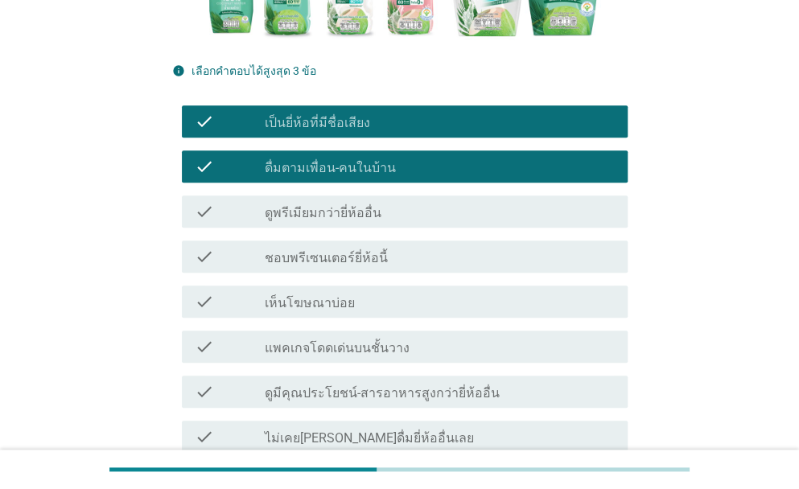
click at [340, 295] on label "เห็นโฆษณาบ่อย" at bounding box center [310, 303] width 90 height 16
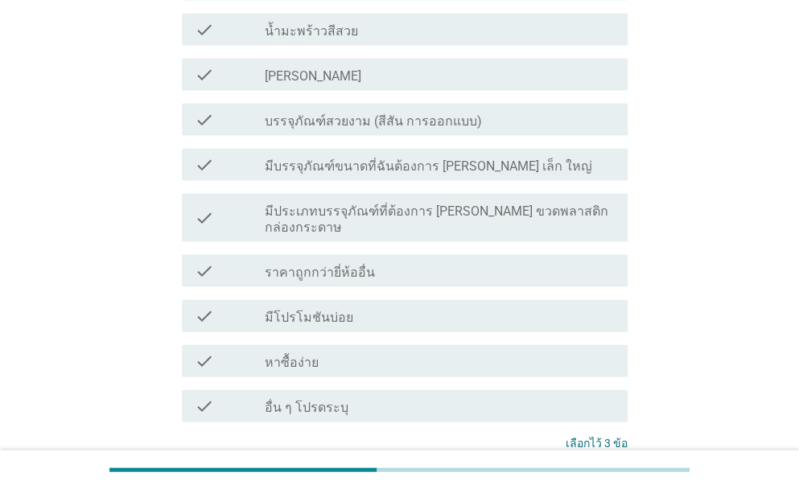
scroll to position [1288, 0]
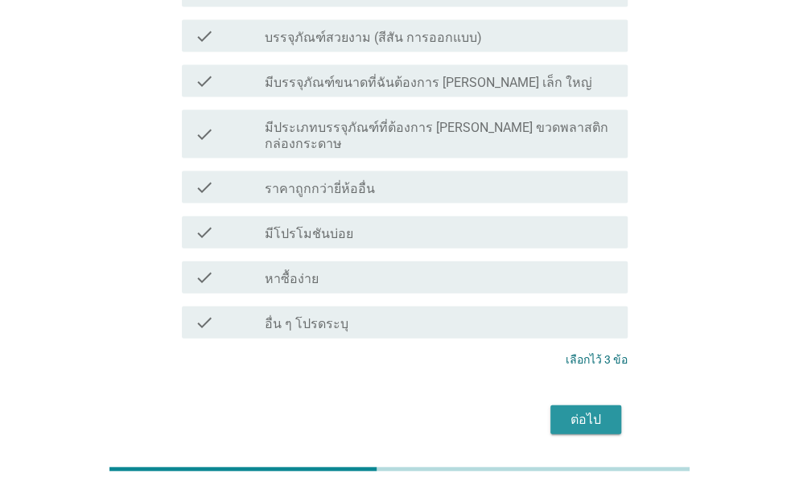
click at [577, 411] on div "ต่อไป" at bounding box center [585, 420] width 45 height 19
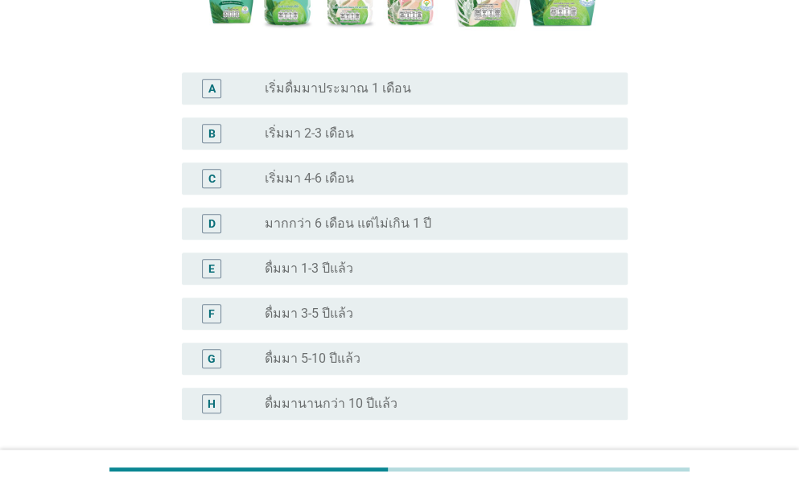
scroll to position [456, 0]
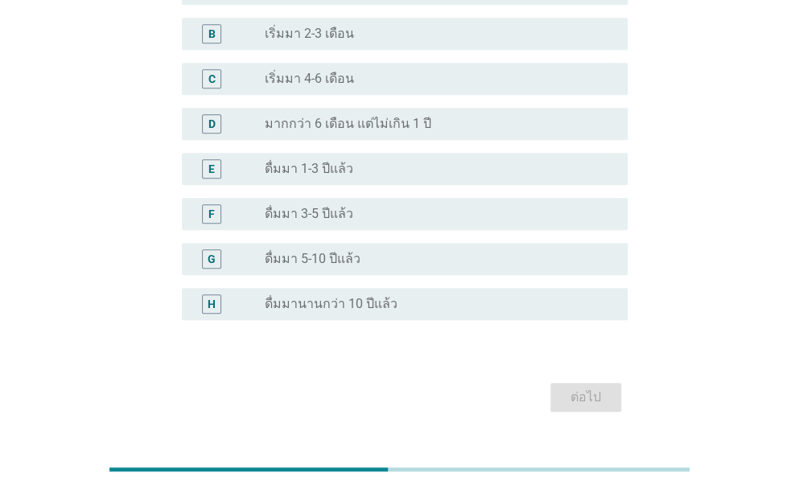
click at [335, 130] on label "มากกว่า 6 เดือน แต่ไม่เกิน 1 ปี" at bounding box center [348, 124] width 167 height 16
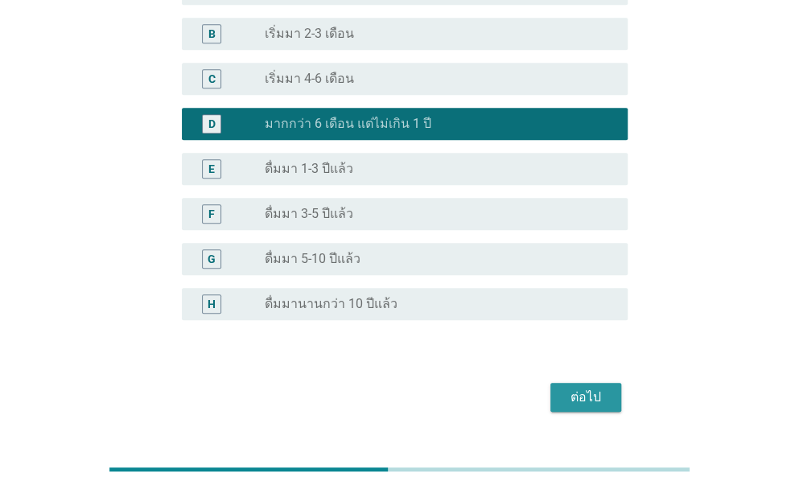
click at [588, 405] on div "ต่อไป" at bounding box center [585, 397] width 45 height 19
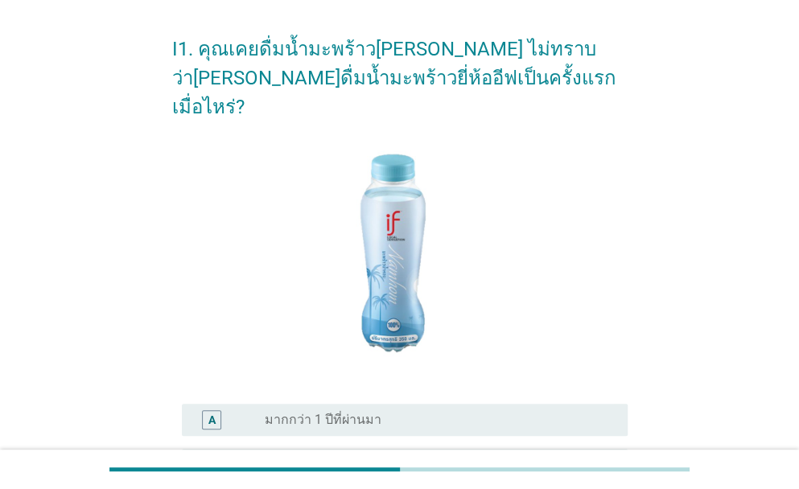
scroll to position [214, 0]
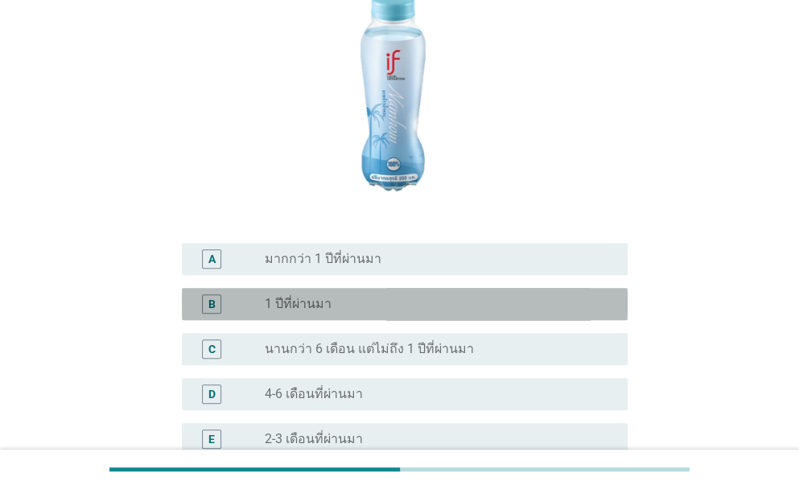
click at [324, 296] on label "1 ปีที่ผ่านมา" at bounding box center [298, 304] width 67 height 16
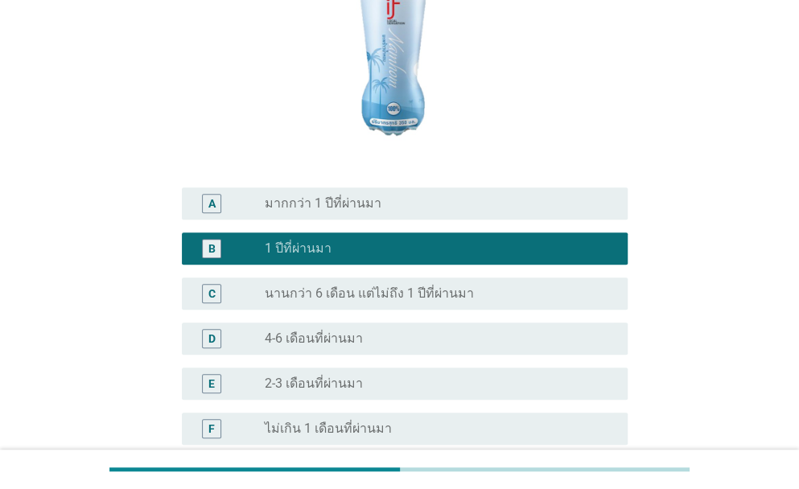
scroll to position [375, 0]
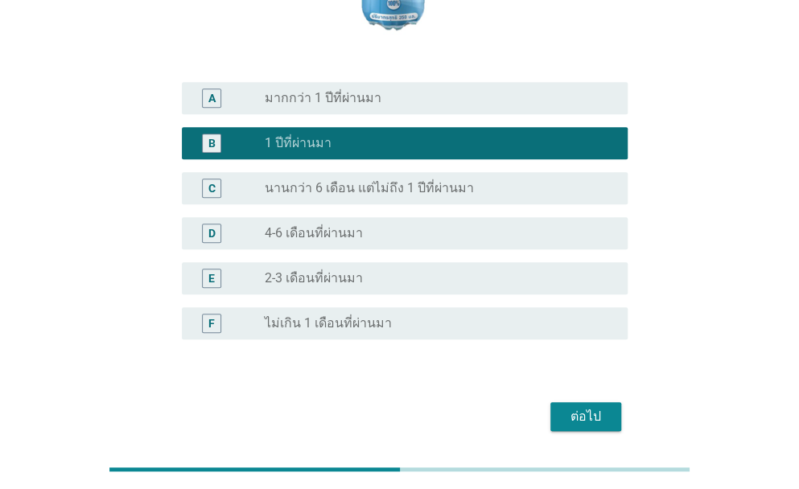
click at [593, 407] on div "ต่อไป" at bounding box center [585, 416] width 45 height 19
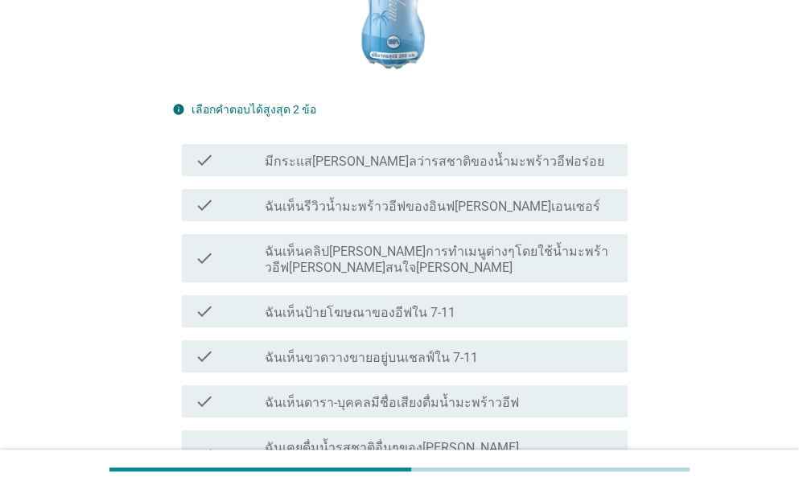
scroll to position [402, 0]
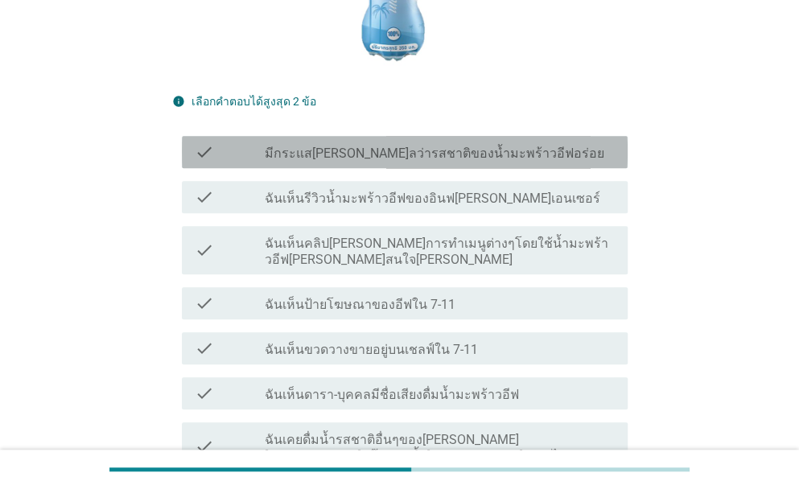
click at [386, 146] on label "มีกระแส[PERSON_NAME]ลว่ารสชาติของน้ำมะพร้าวอีฟอร่อย" at bounding box center [435, 154] width 340 height 16
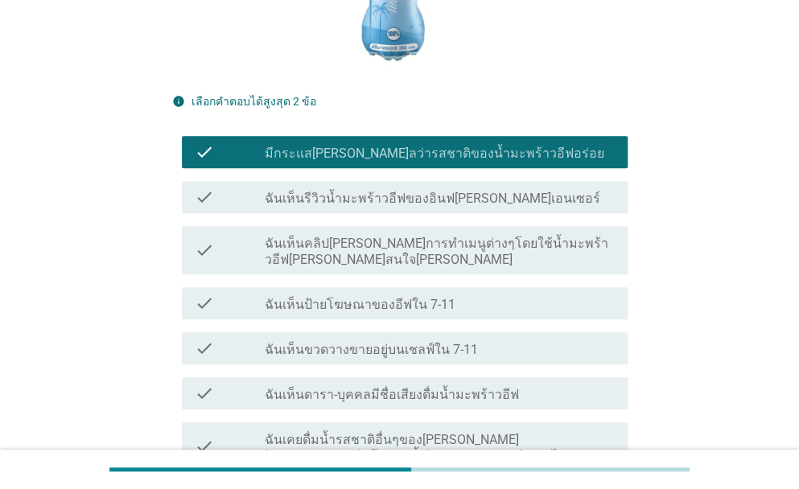
click at [343, 297] on label "ฉันเห็นป้ายโฆษณาของอีฟใน 7-11" at bounding box center [360, 305] width 191 height 16
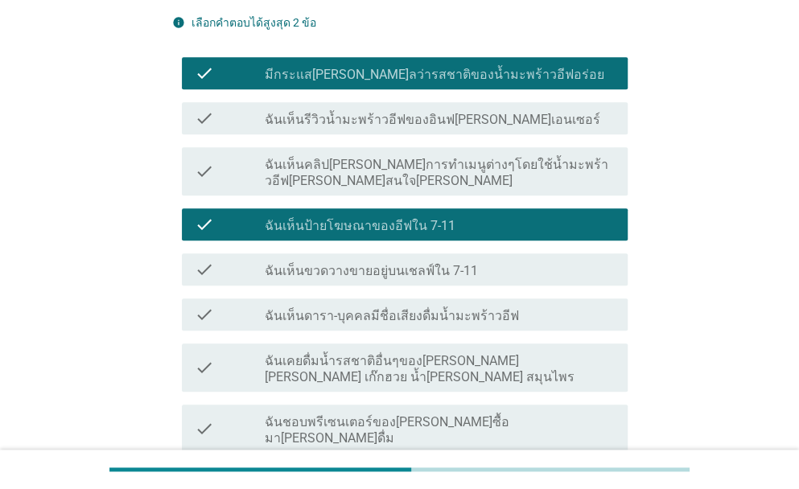
scroll to position [590, 0]
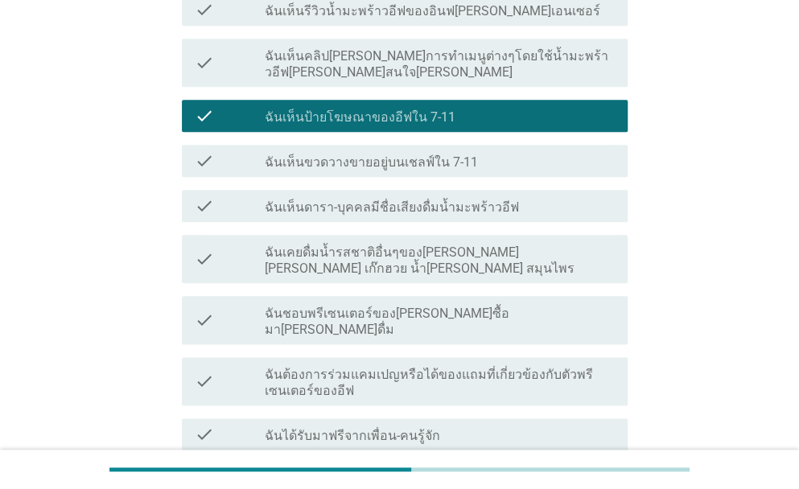
click at [346, 155] on label "ฉันเห็นขวดวางขายอยู่บนเชลฟ์ใน 7-11" at bounding box center [371, 163] width 213 height 16
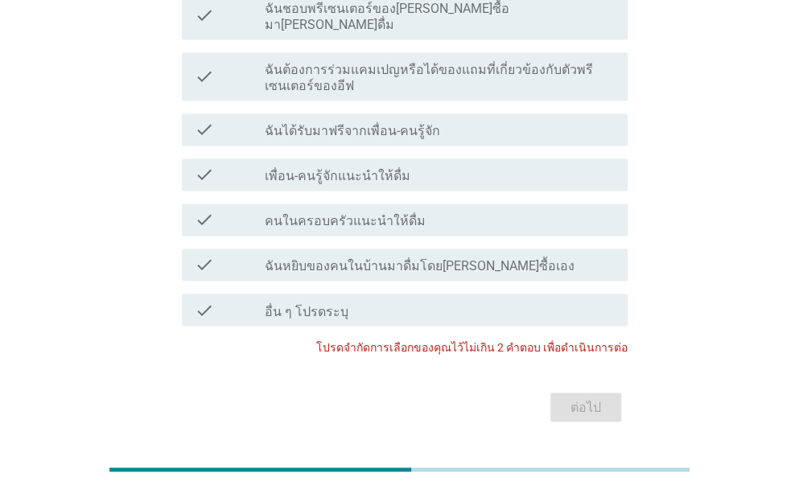
scroll to position [898, 0]
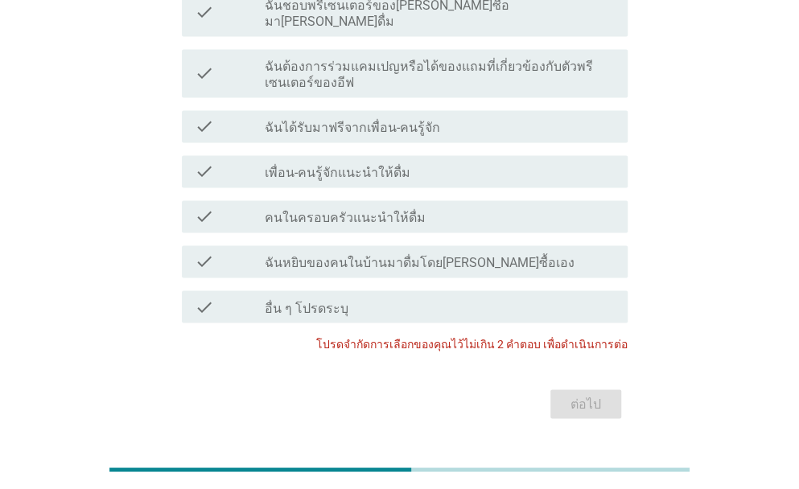
click at [311, 207] on div "check_box_outline_blank คนในครอบครัวแนะนำให้ดื่ม" at bounding box center [440, 216] width 350 height 19
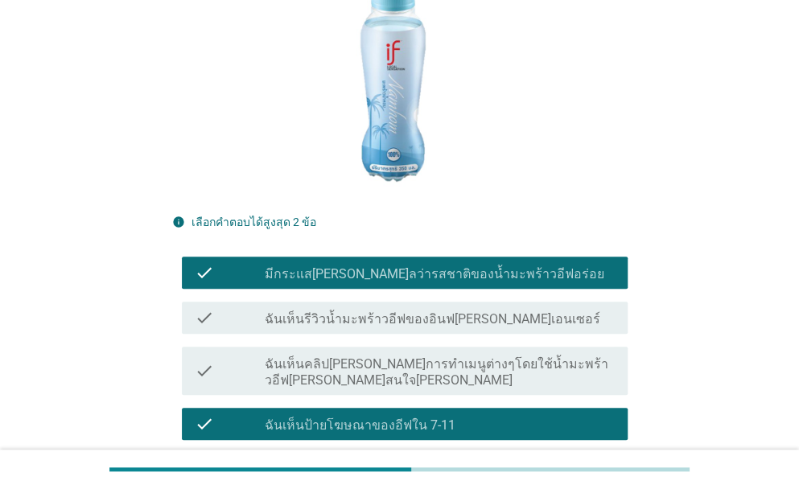
scroll to position [281, 0]
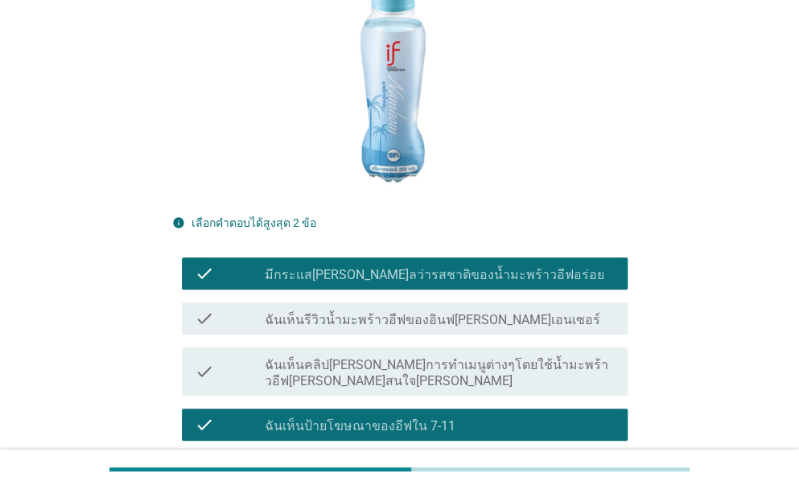
click at [322, 267] on label "มีกระแส[PERSON_NAME]ลว่ารสชาติของน้ำมะพร้าวอีฟอร่อย" at bounding box center [435, 275] width 340 height 16
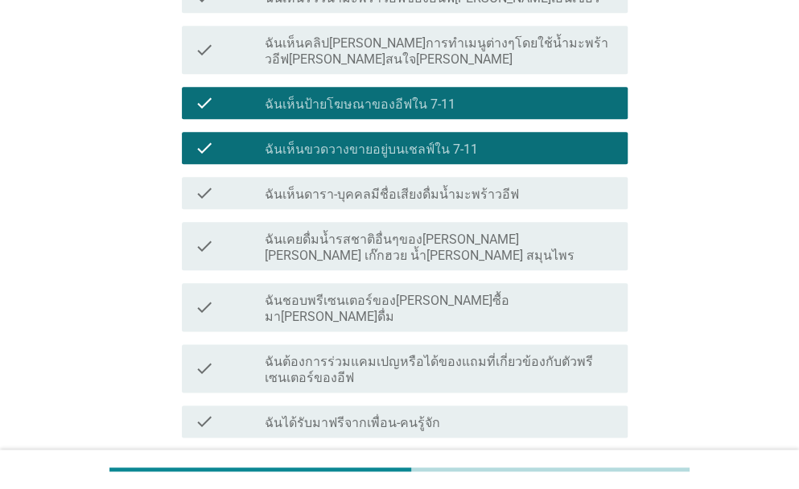
scroll to position [790, 0]
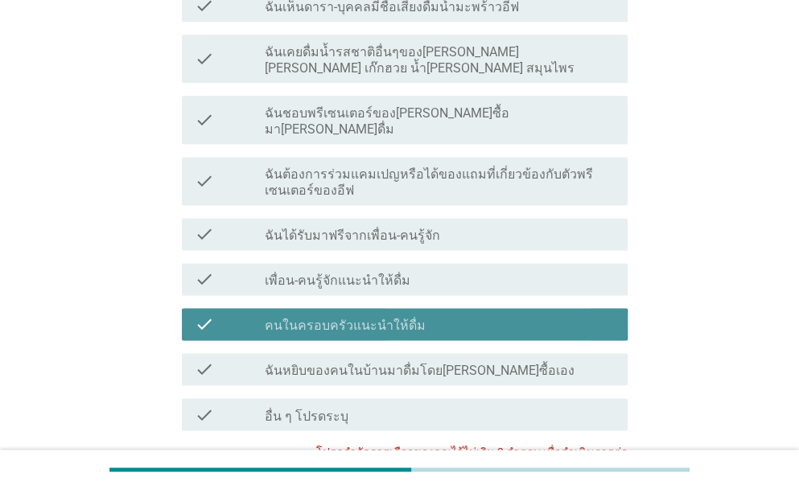
click at [536, 315] on div "check_box_outline_blank คนในครอบครัวแนะนำให้ดื่ม" at bounding box center [440, 324] width 350 height 19
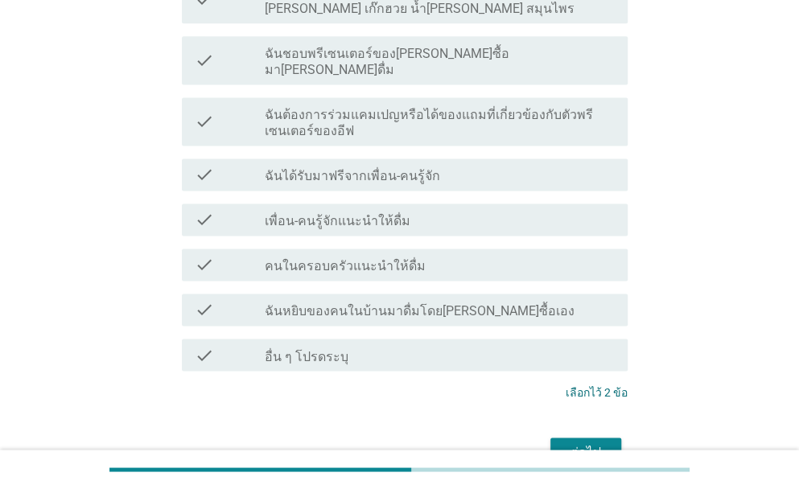
scroll to position [898, 0]
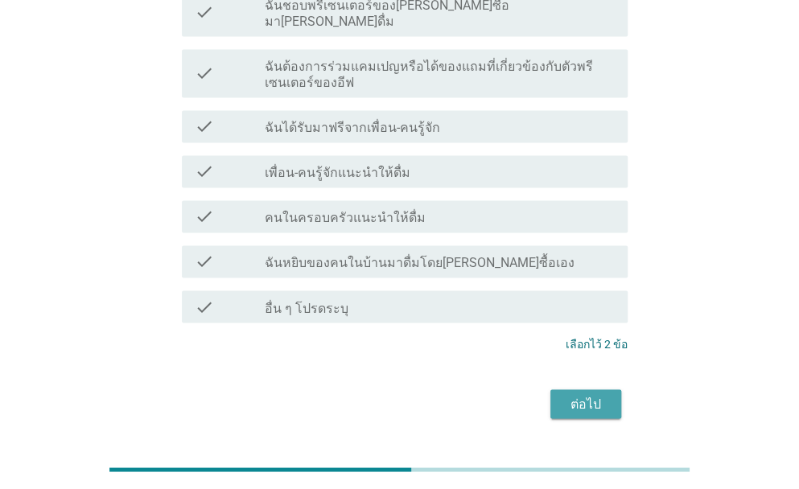
click at [597, 394] on div "ต่อไป" at bounding box center [585, 403] width 45 height 19
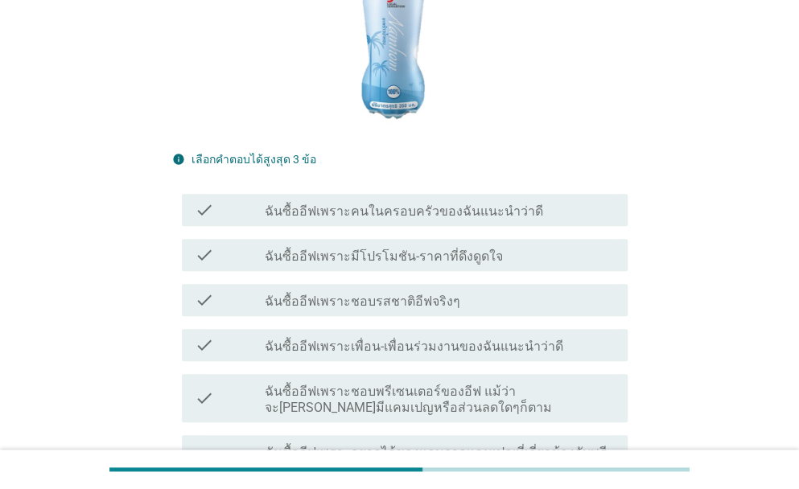
scroll to position [349, 0]
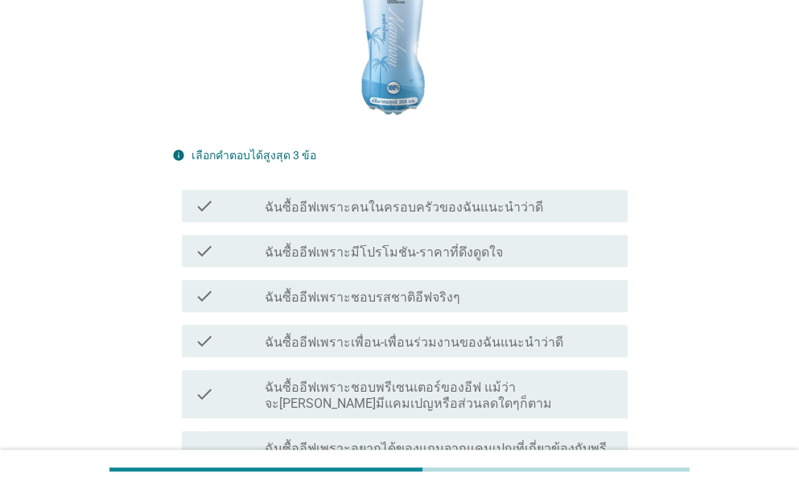
click at [318, 245] on label "ฉันซื้ออีฟเพราะมีโปรโมชัน-ราคาที่ดึงดูดใจ" at bounding box center [384, 253] width 238 height 16
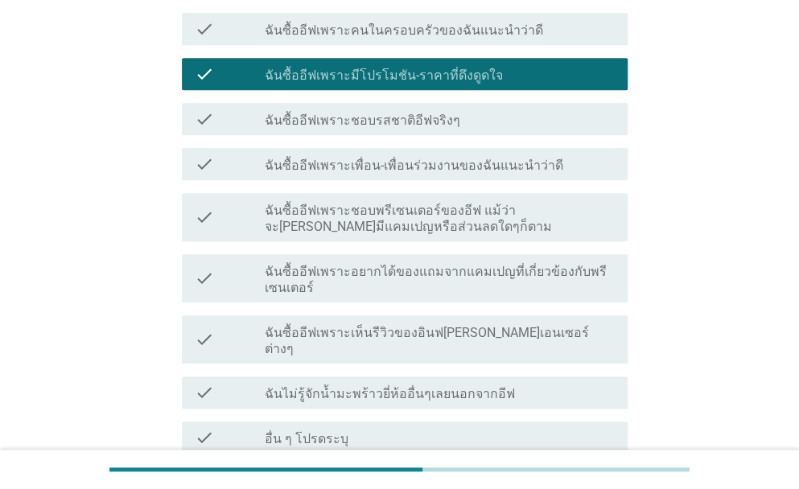
scroll to position [536, 0]
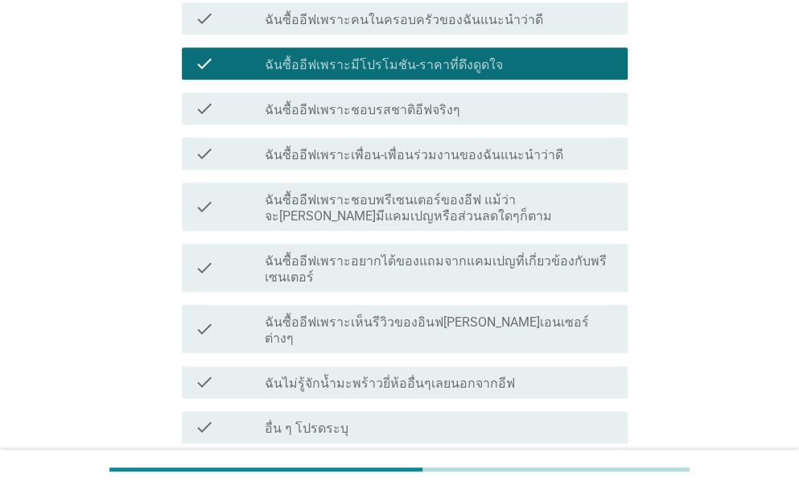
click at [348, 102] on label "ฉันซื้ออีฟเพราะชอบรสชาติอีฟจริงๆ" at bounding box center [363, 110] width 196 height 16
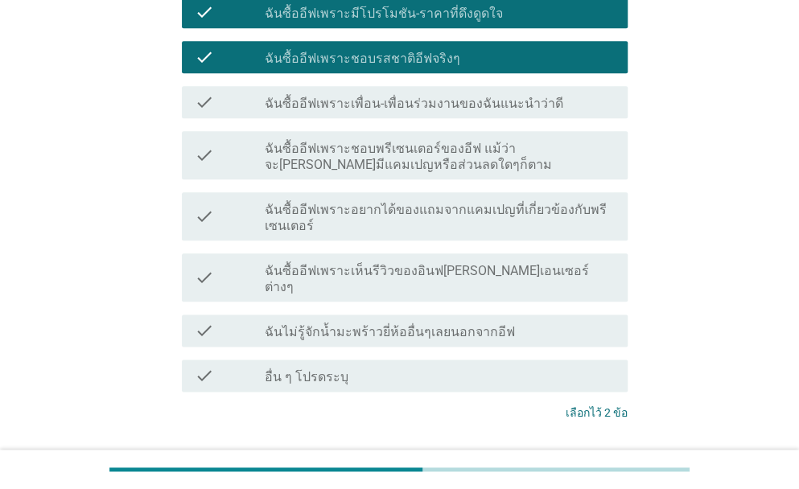
scroll to position [657, 0]
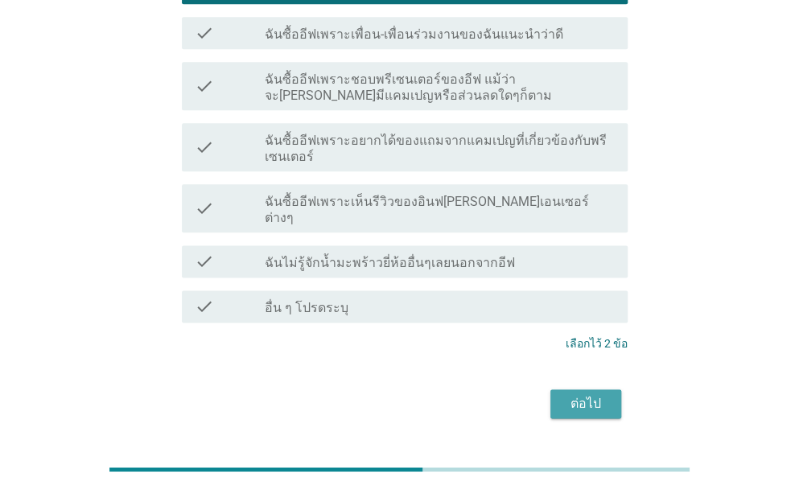
click at [605, 394] on div "ต่อไป" at bounding box center [585, 403] width 45 height 19
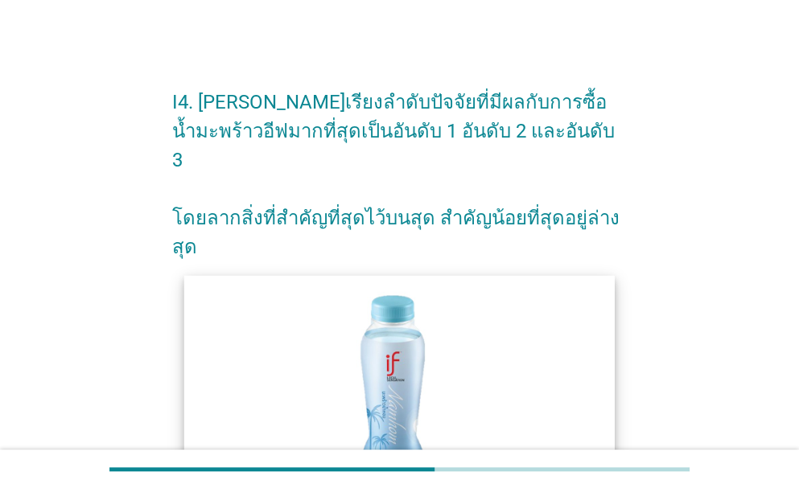
scroll to position [241, 0]
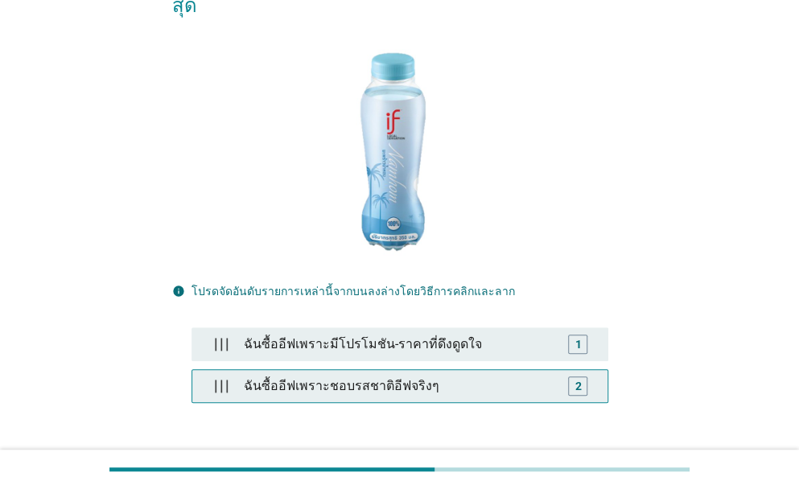
click at [295, 370] on div "ฉันซื้ออีฟเพราะชอบรสชาติอีฟจริงๆ" at bounding box center [399, 386] width 324 height 32
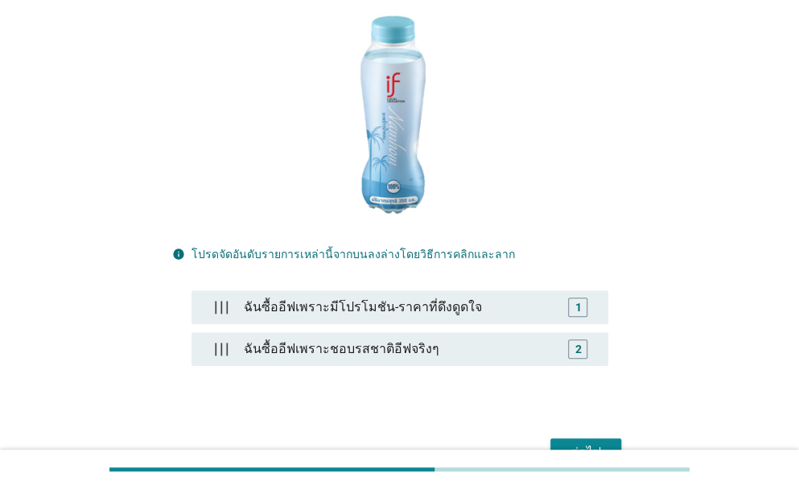
scroll to position [342, 0]
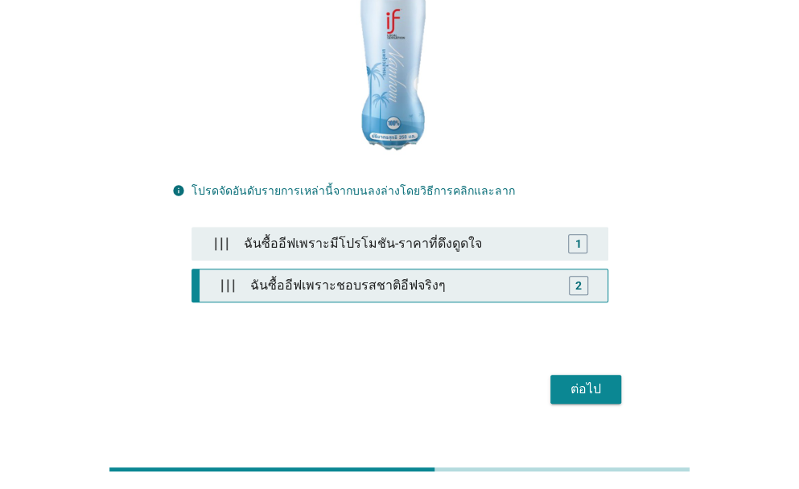
click at [573, 276] on div "2" at bounding box center [578, 285] width 19 height 19
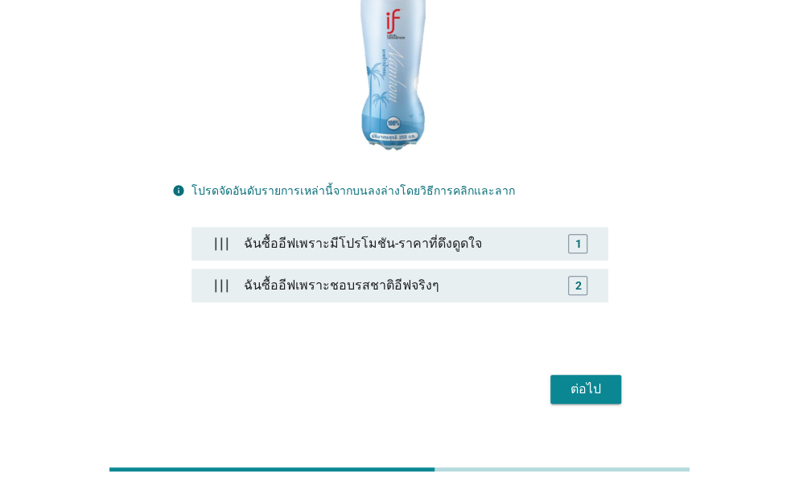
click at [597, 380] on div "ต่อไป" at bounding box center [585, 389] width 45 height 19
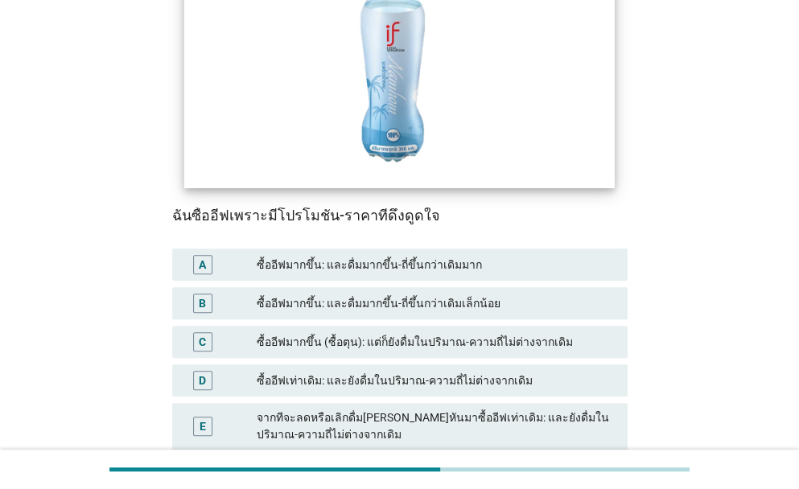
scroll to position [322, 0]
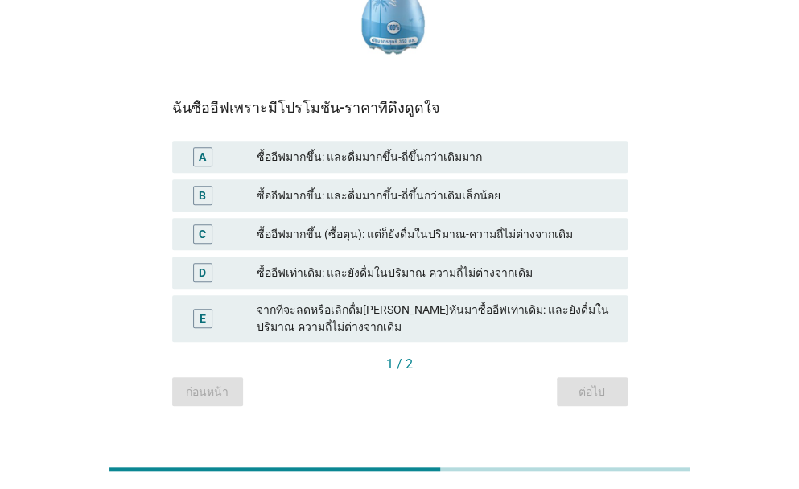
click at [404, 155] on div "ซื้ออีฟมากขึ้น: และดื่มมากขึ้น-ถี่ขึ้นกว่าเดิมมาก" at bounding box center [436, 156] width 358 height 19
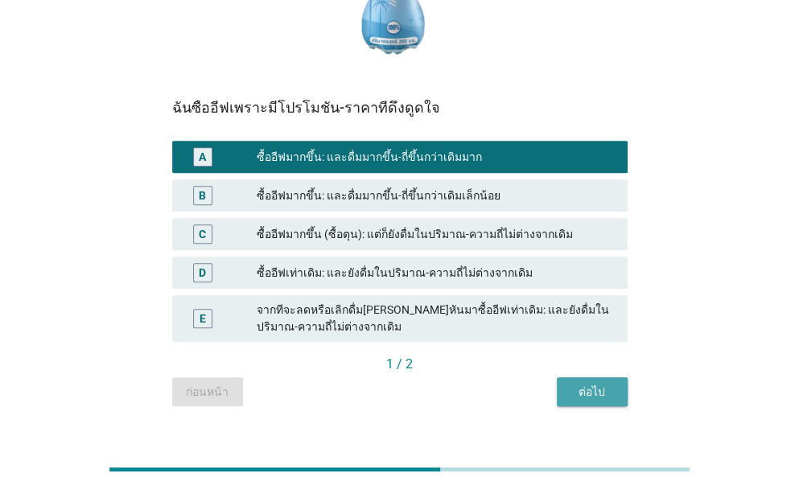
click at [608, 398] on div "ต่อไป" at bounding box center [592, 392] width 45 height 17
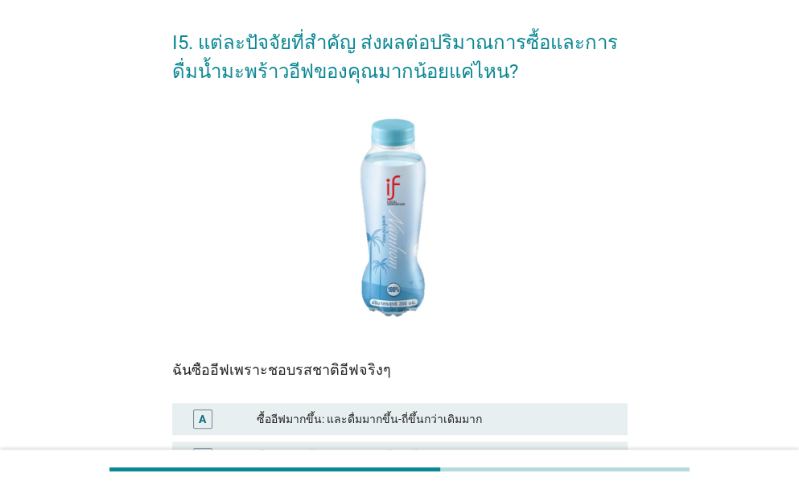
scroll to position [214, 0]
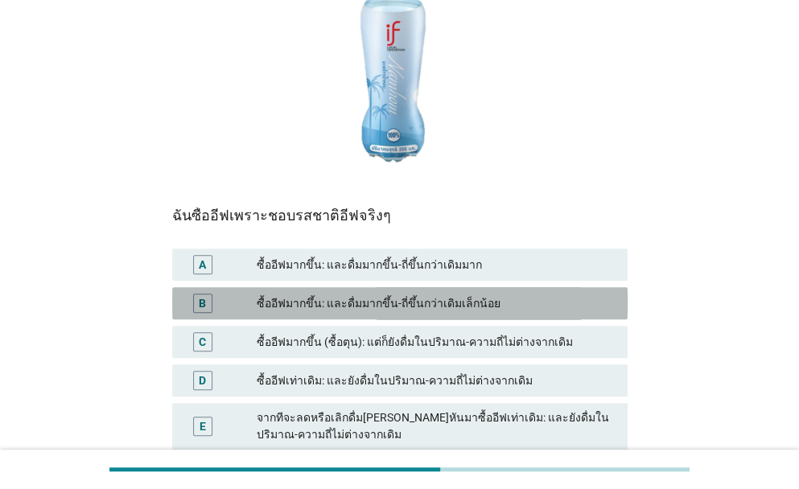
click at [331, 302] on div "ซื้ออีฟมากขึ้น: และดื่มมากขึ้น-ถี่ขึ้นกว่าเดิมเล็กน้อย" at bounding box center [436, 303] width 358 height 19
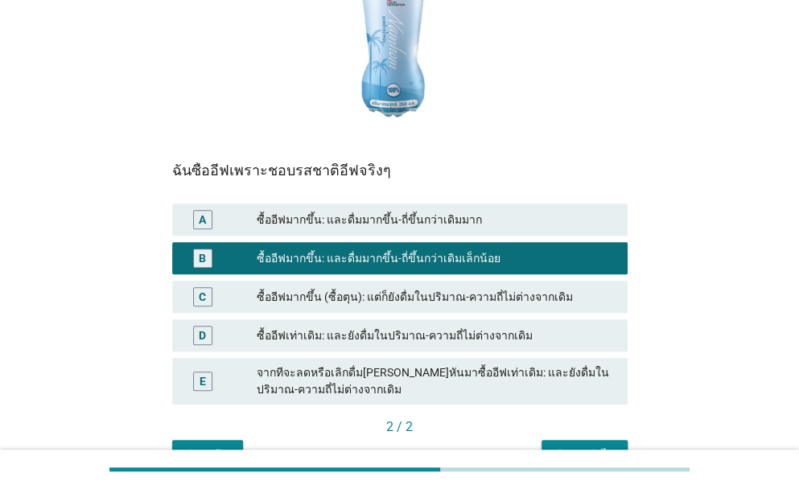
scroll to position [349, 0]
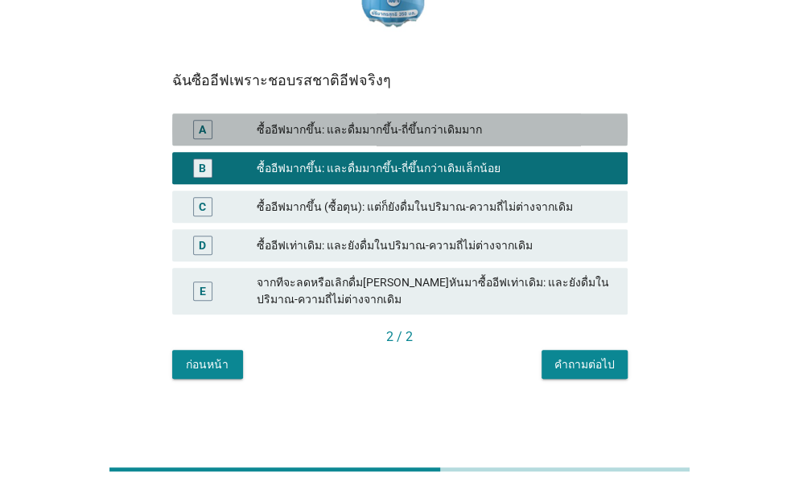
click at [452, 141] on div "A ซื้ออีฟมากขึ้น: และดื่มมากขึ้น-ถี่ขึ้นกว่าเดิมมาก" at bounding box center [400, 129] width 456 height 32
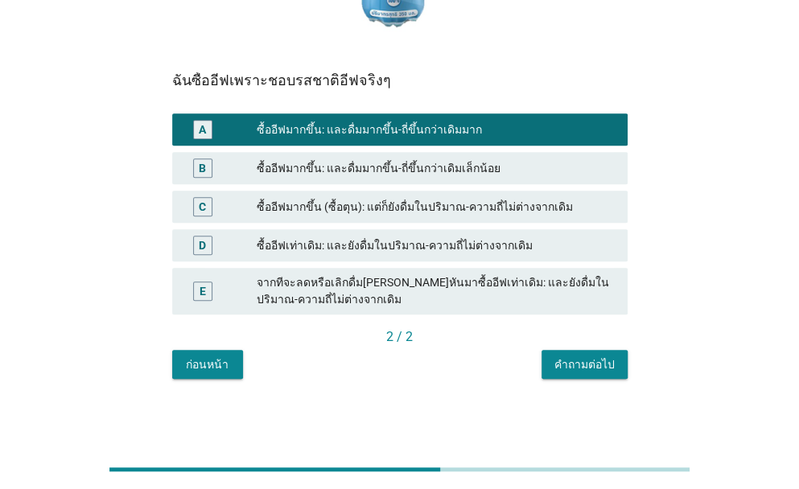
click at [600, 364] on div "คำถามต่อไป" at bounding box center [585, 365] width 60 height 17
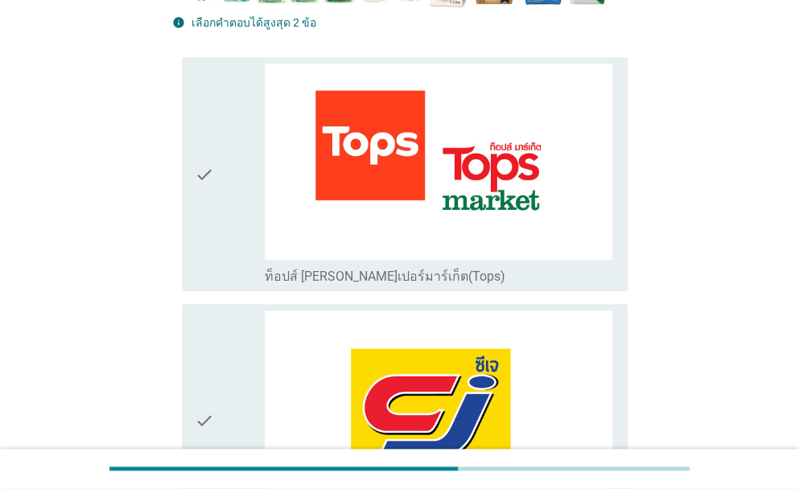
scroll to position [456, 0]
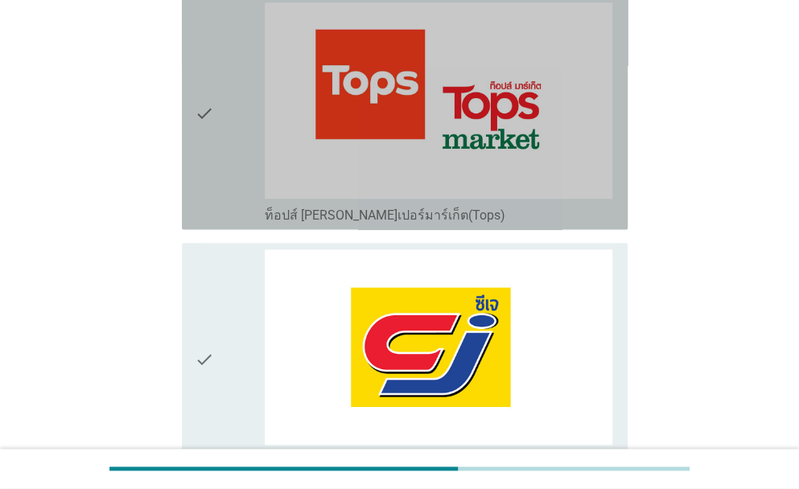
click at [239, 191] on div "check" at bounding box center [230, 112] width 70 height 221
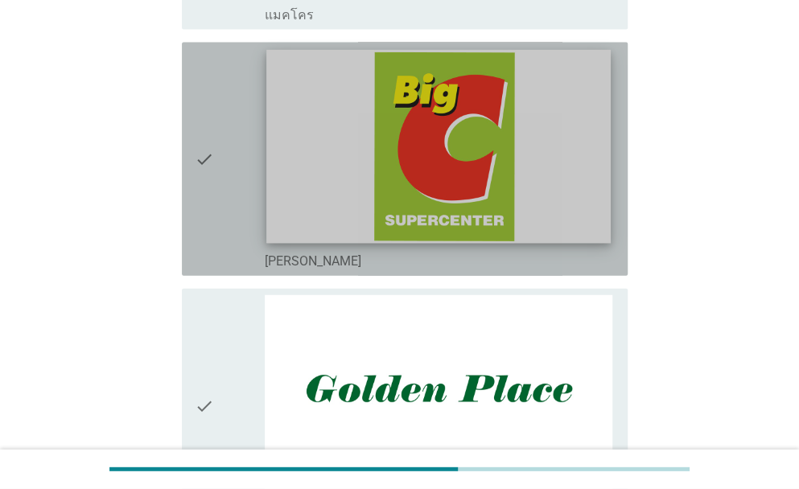
click at [286, 177] on img at bounding box center [438, 147] width 345 height 194
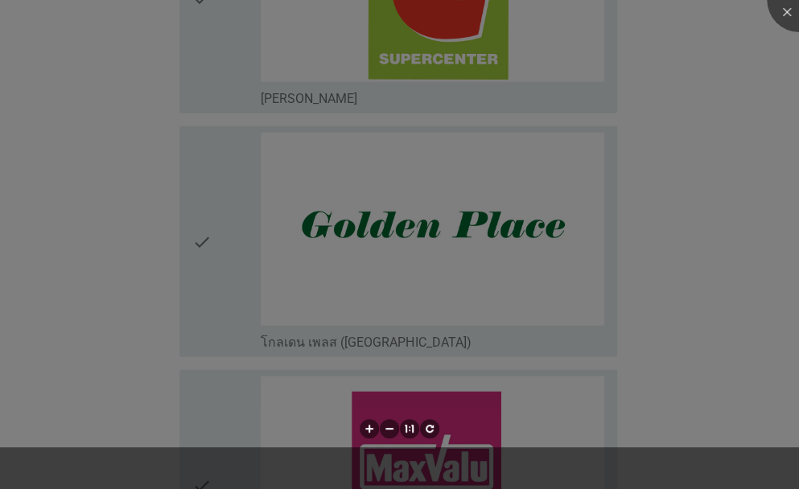
scroll to position [1583, 0]
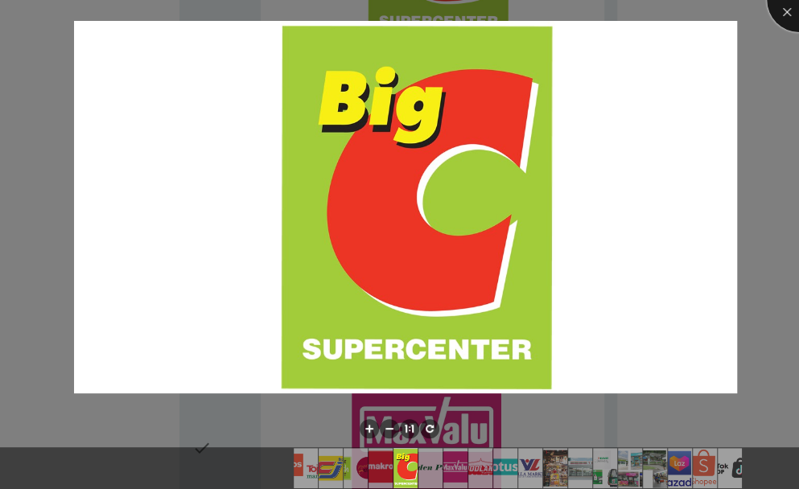
click at [789, 19] on div at bounding box center [799, 0] width 64 height 64
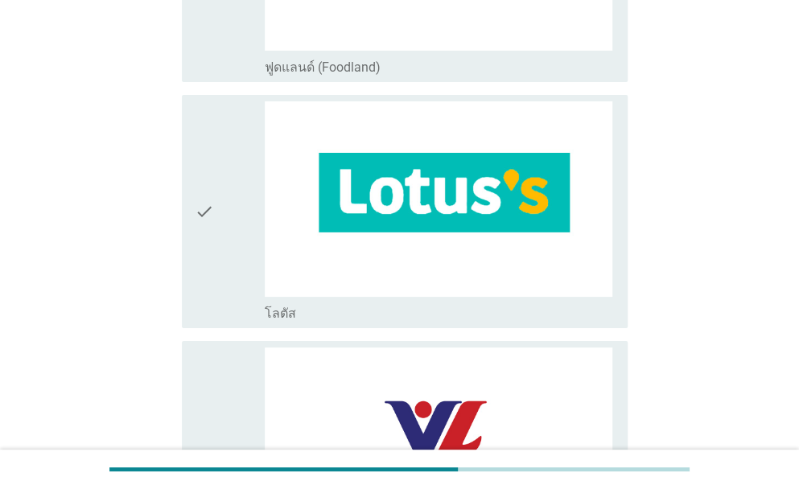
scroll to position [2415, 0]
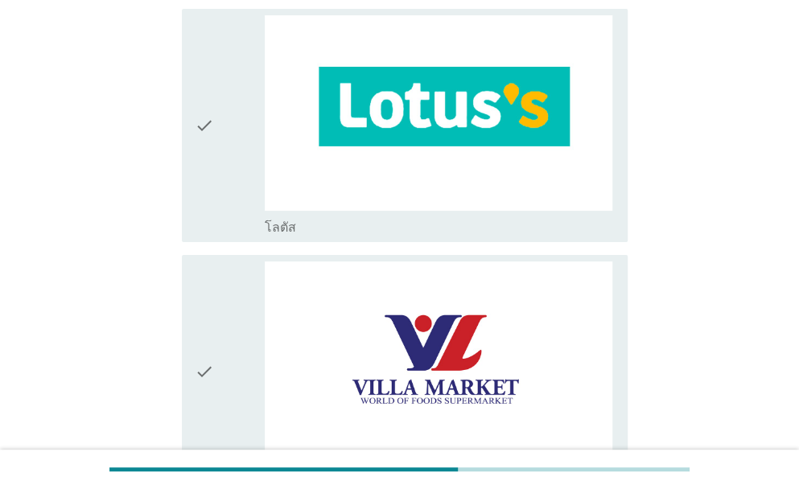
click at [196, 167] on icon "check" at bounding box center [204, 125] width 19 height 221
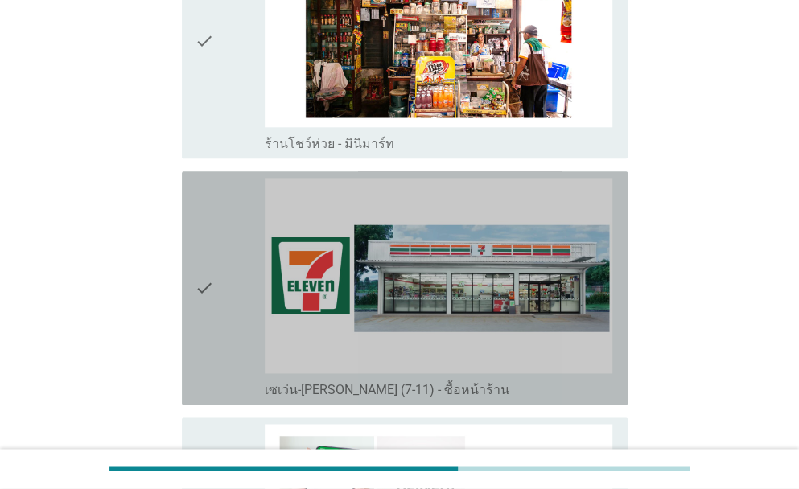
click at [207, 274] on icon "check" at bounding box center [204, 288] width 19 height 221
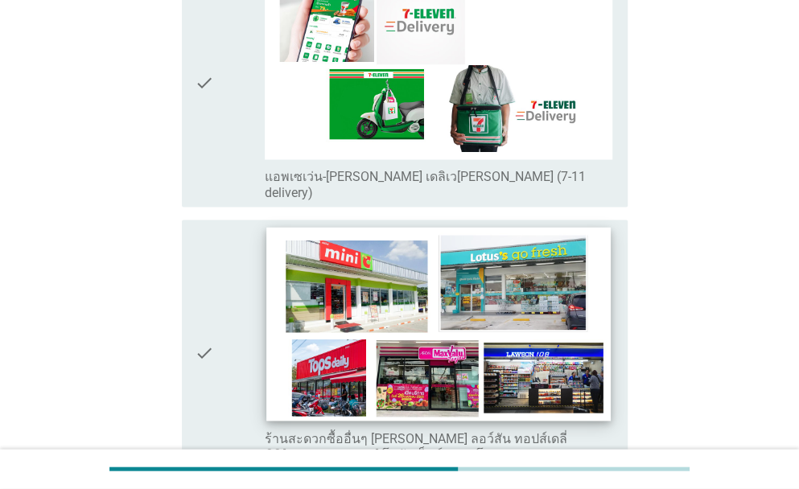
scroll to position [3622, 0]
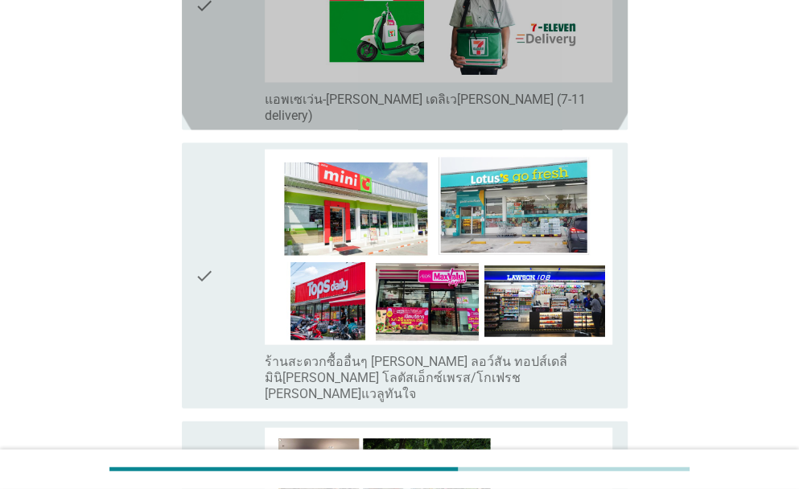
click at [224, 47] on div "check" at bounding box center [230, 5] width 70 height 237
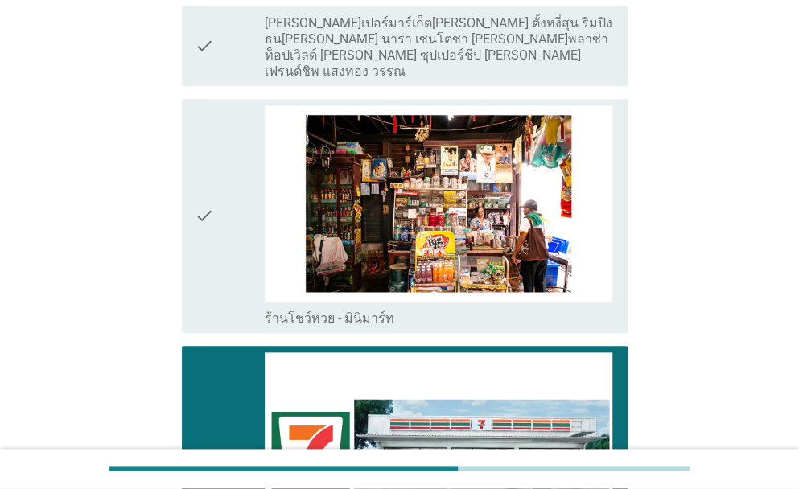
scroll to position [3563, 0]
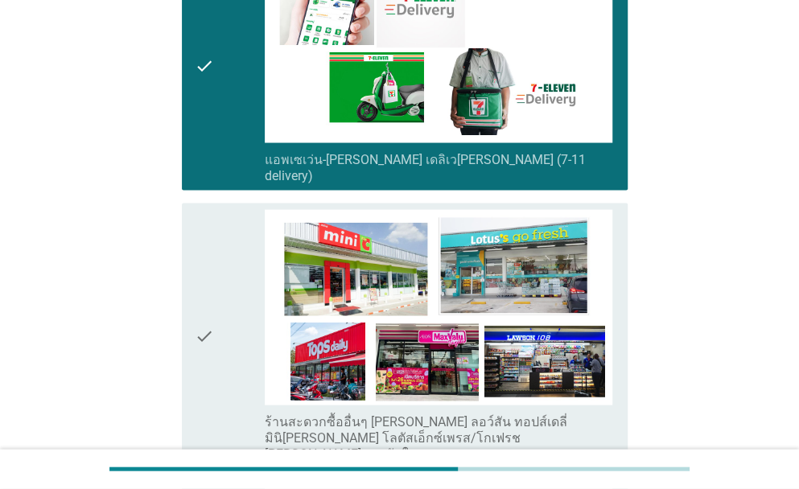
click at [224, 85] on div "check" at bounding box center [230, 65] width 70 height 237
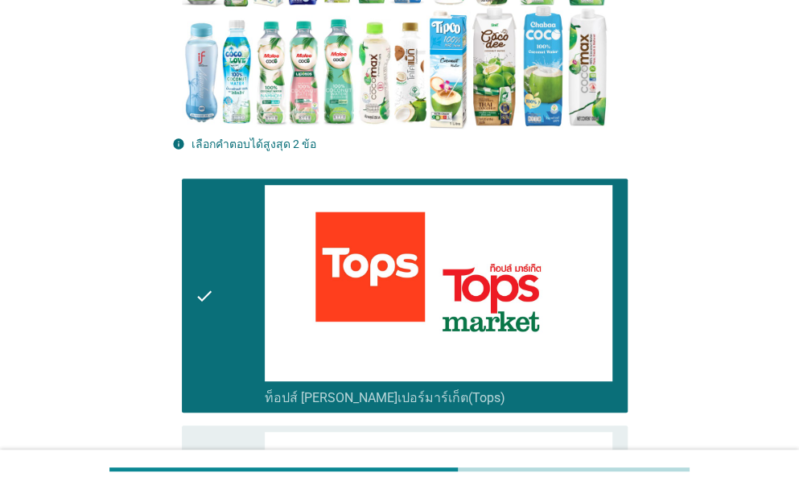
scroll to position [254, 0]
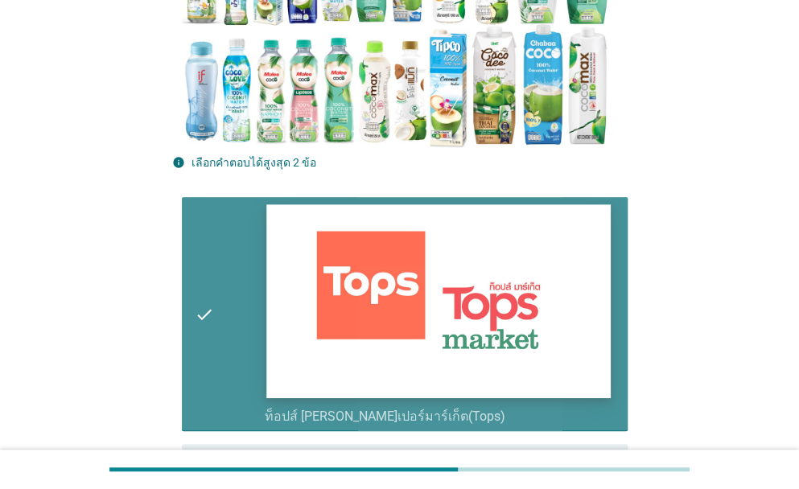
click at [401, 265] on img at bounding box center [438, 302] width 345 height 194
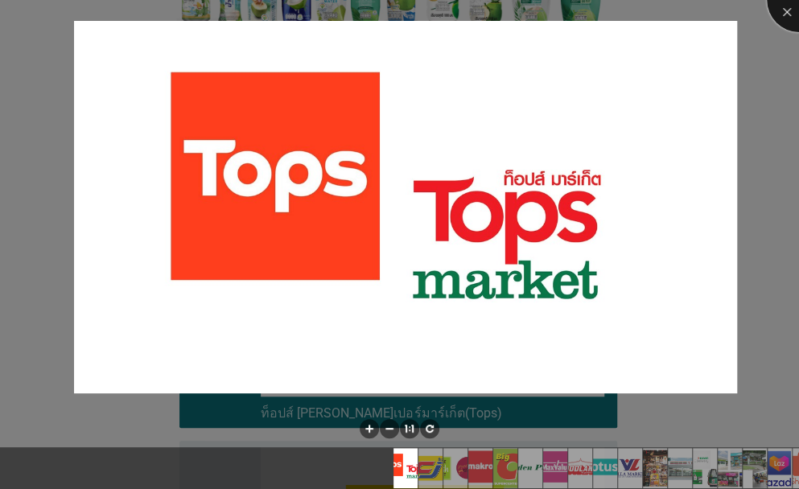
click at [782, 13] on div at bounding box center [799, 0] width 64 height 64
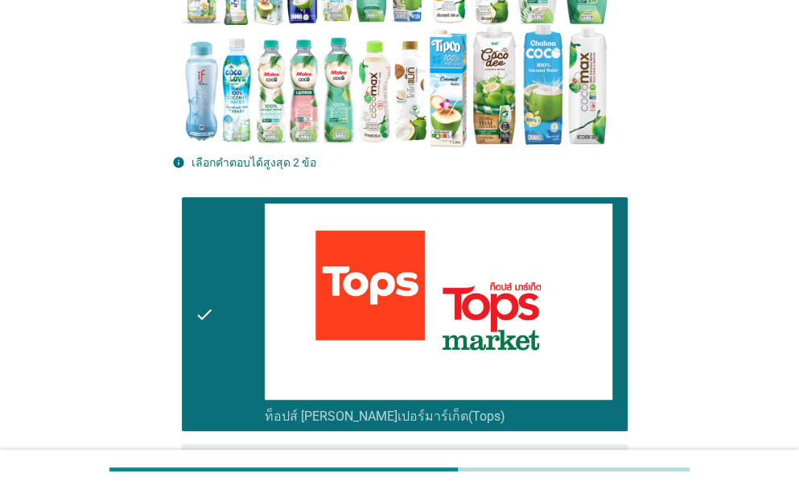
click at [195, 325] on icon "check" at bounding box center [204, 314] width 19 height 221
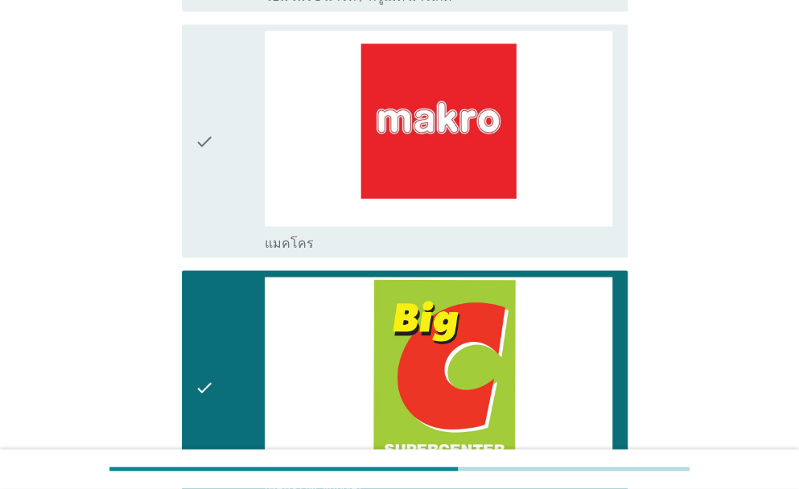
scroll to position [1355, 0]
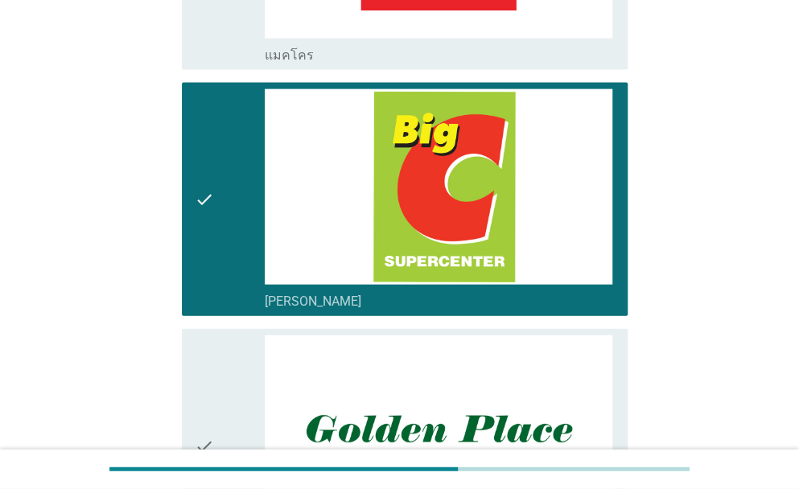
click at [179, 237] on div "check check_box_outline_blank [PERSON_NAME]" at bounding box center [400, 199] width 456 height 246
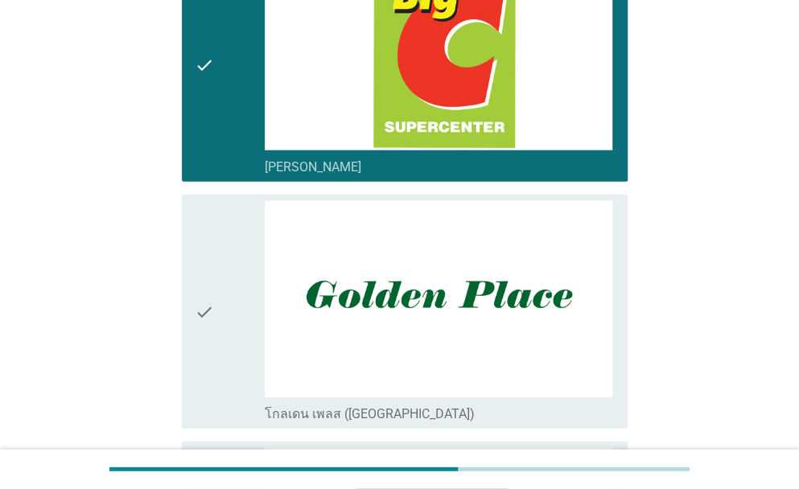
click at [235, 85] on div "check" at bounding box center [230, 65] width 70 height 221
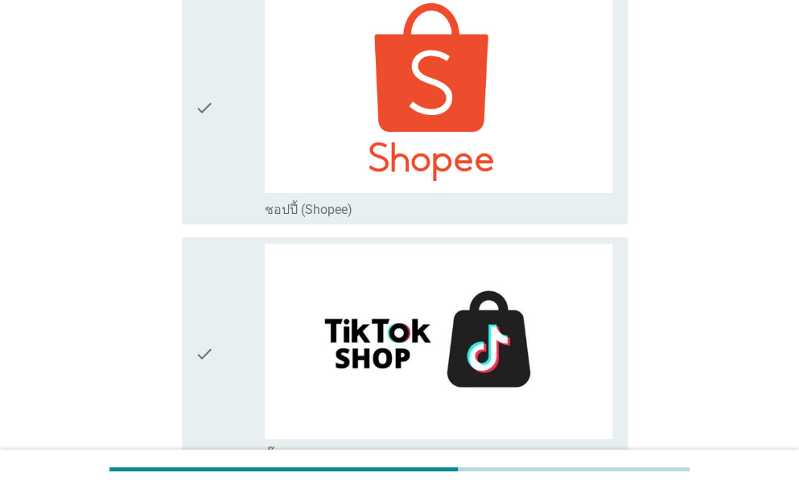
scroll to position [4686, 0]
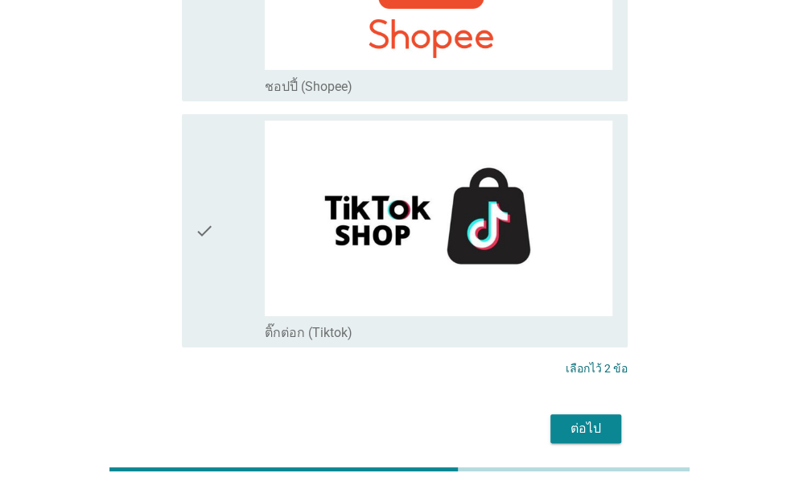
click at [594, 419] on div "ต่อไป" at bounding box center [585, 428] width 45 height 19
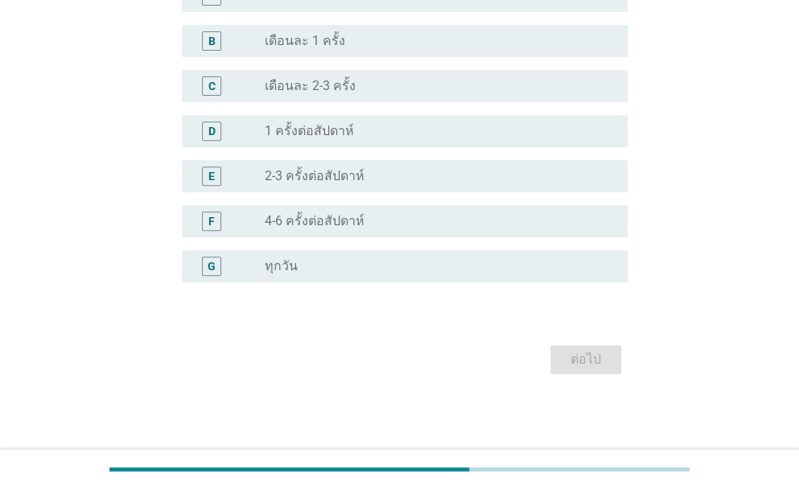
scroll to position [0, 0]
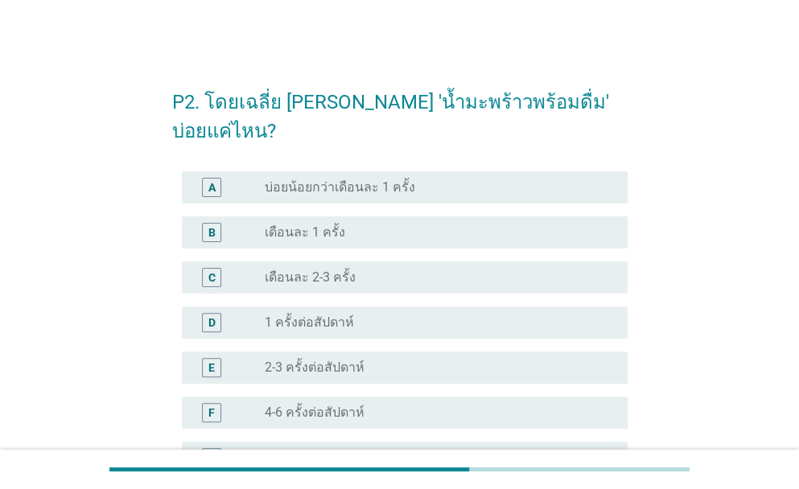
click at [355, 358] on div "radio_button_unchecked 2-3 ครั้งต่อสัปดาห์" at bounding box center [440, 367] width 350 height 19
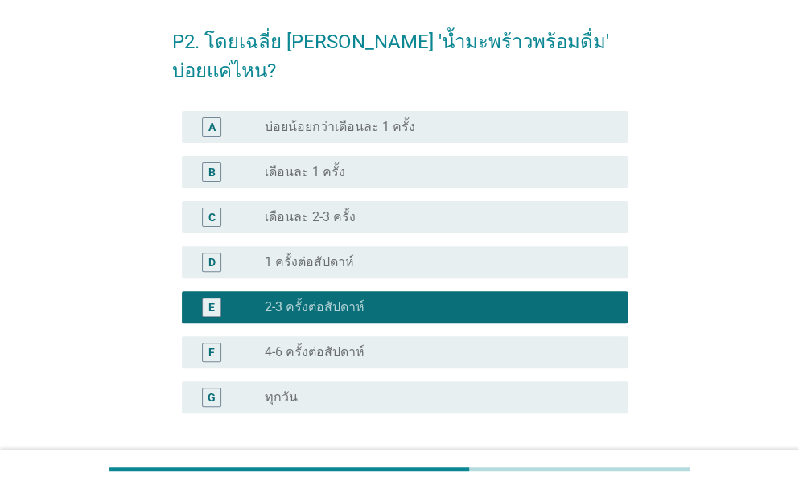
scroll to position [163, 0]
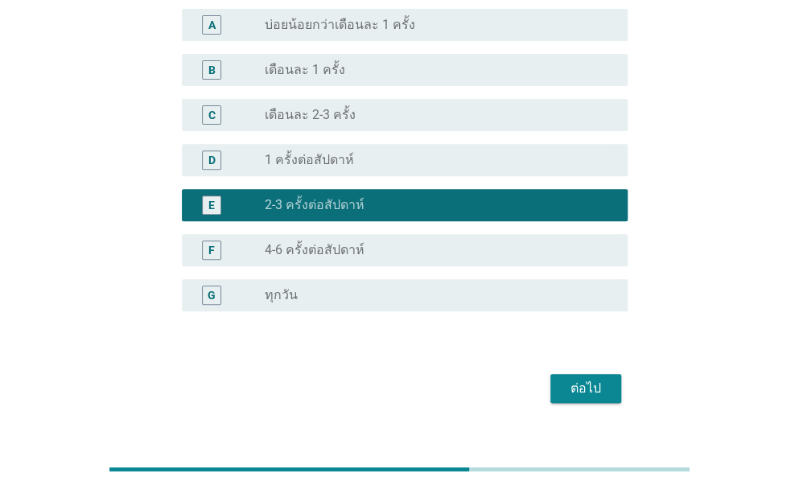
click at [336, 242] on label "4-6 ครั้งต่อสัปดาห์" at bounding box center [315, 250] width 100 height 16
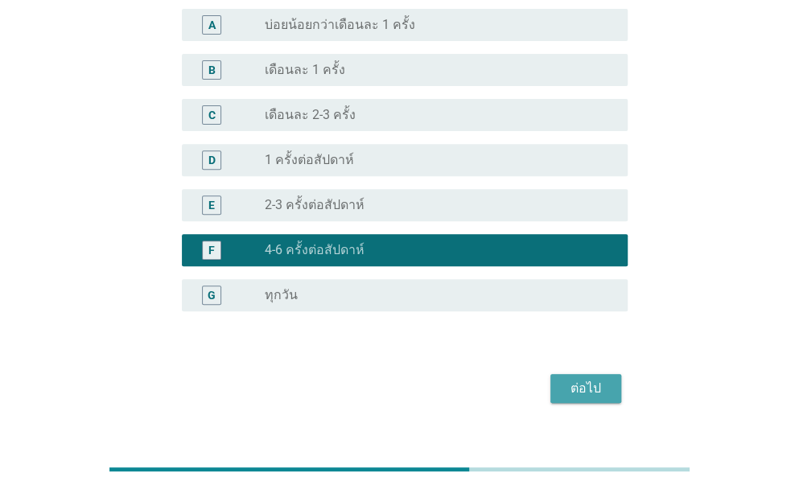
click at [576, 379] on div "ต่อไป" at bounding box center [585, 388] width 45 height 19
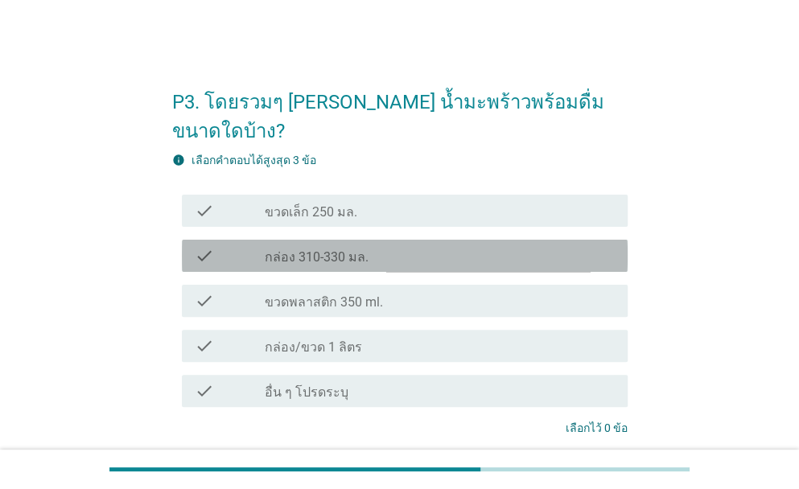
click at [344, 250] on label "กล่อง 310-330 มล." at bounding box center [317, 258] width 104 height 16
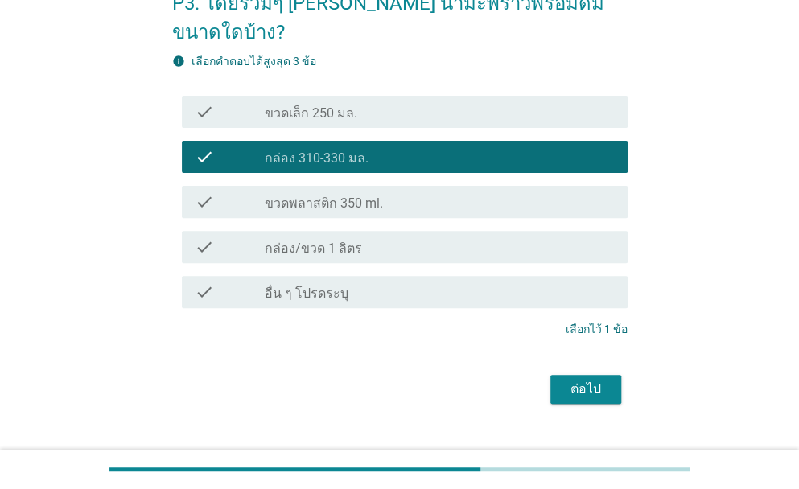
scroll to position [100, 0]
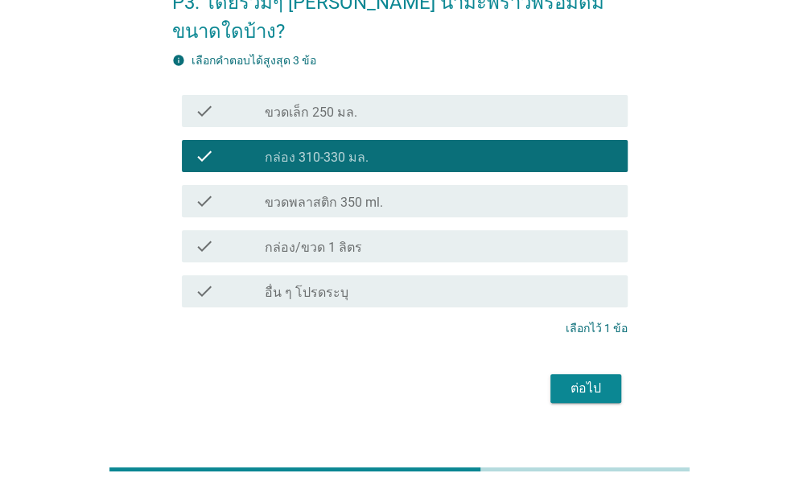
click at [585, 379] on div "ต่อไป" at bounding box center [585, 388] width 45 height 19
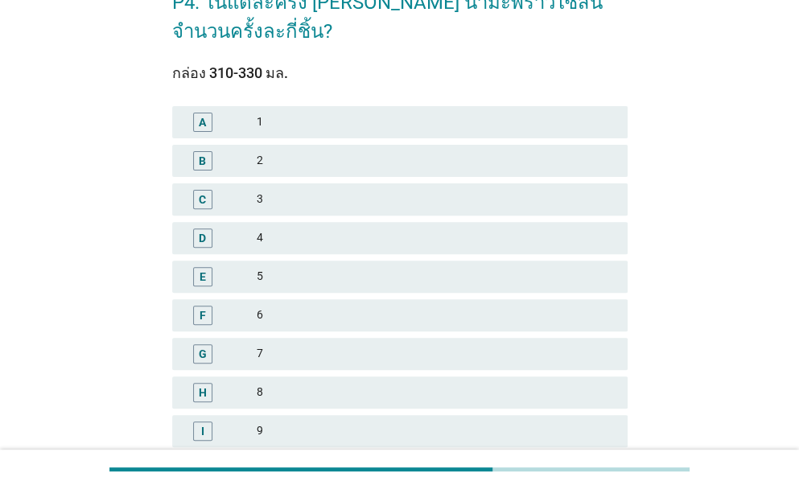
scroll to position [0, 0]
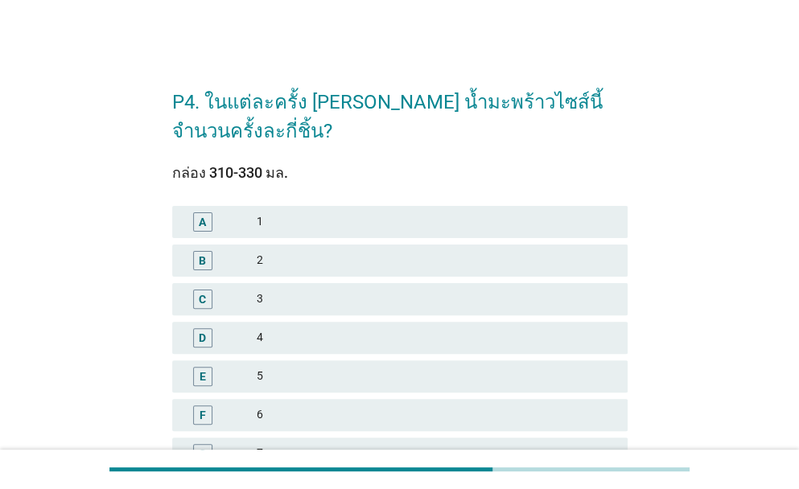
click at [275, 237] on div "A 1" at bounding box center [400, 222] width 462 height 39
click at [295, 225] on div "1" at bounding box center [436, 222] width 358 height 19
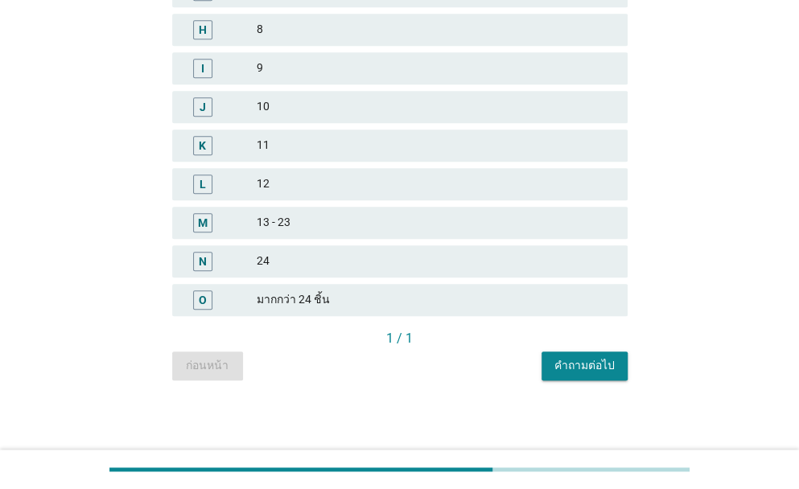
scroll to position [464, 0]
click at [599, 363] on div "คำถามต่อไป" at bounding box center [585, 364] width 60 height 17
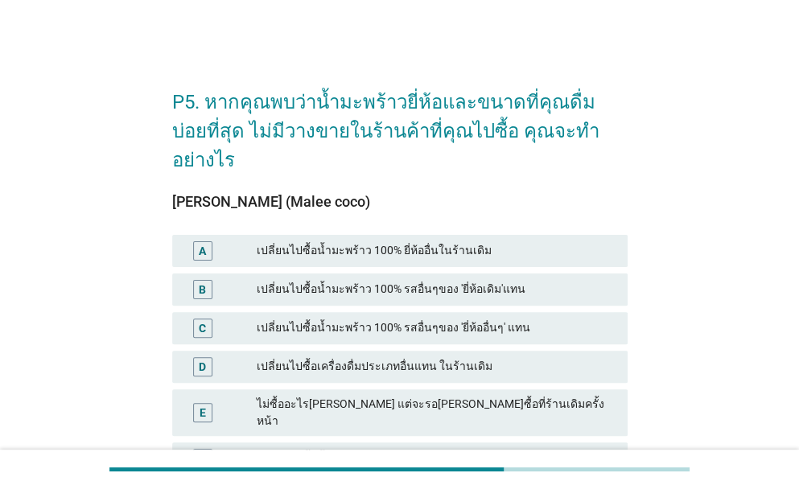
click at [362, 241] on div "เปลี่ยนไปซื้อน้ำมะพร้าว 100% ยี่ห้ออื่นในร้านเดิม" at bounding box center [436, 250] width 358 height 19
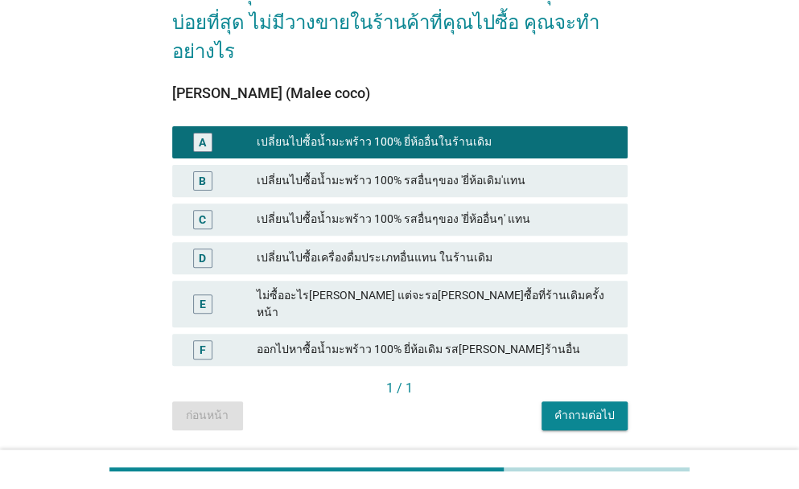
scroll to position [117, 0]
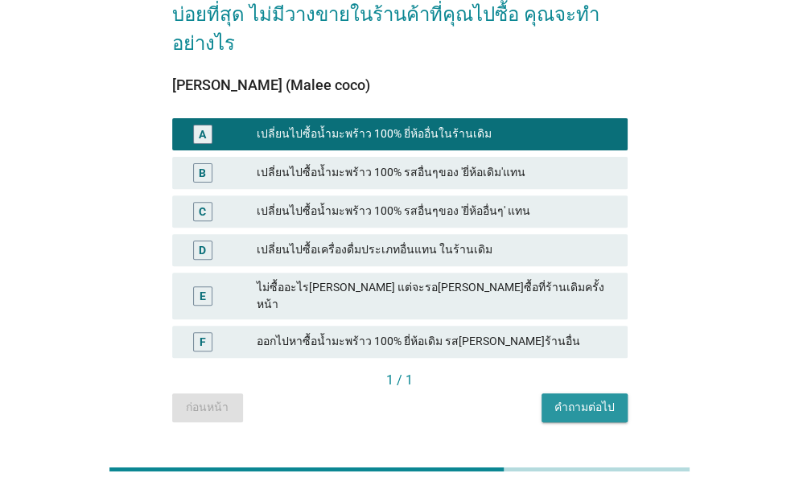
click at [585, 399] on div "คำถามต่อไป" at bounding box center [585, 407] width 60 height 17
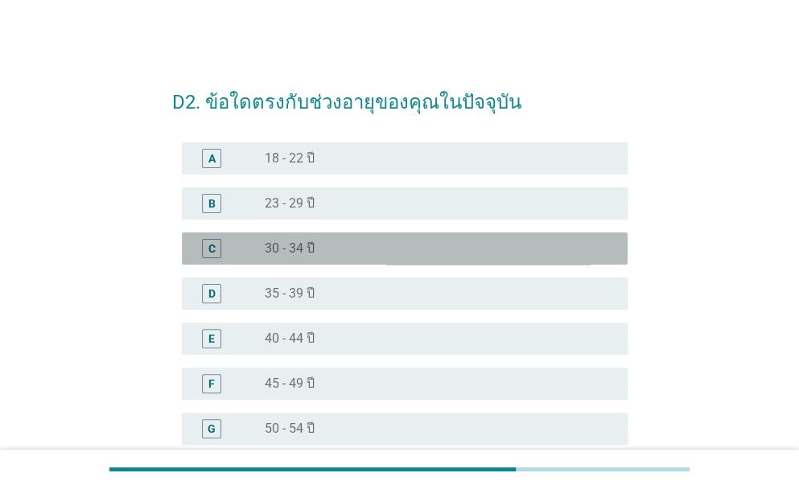
click at [297, 253] on label "30 - 34 ปี" at bounding box center [290, 249] width 50 height 16
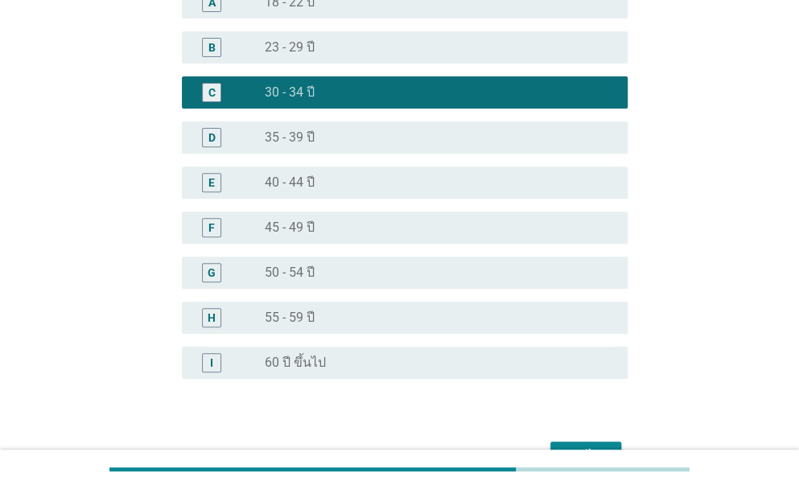
scroll to position [161, 0]
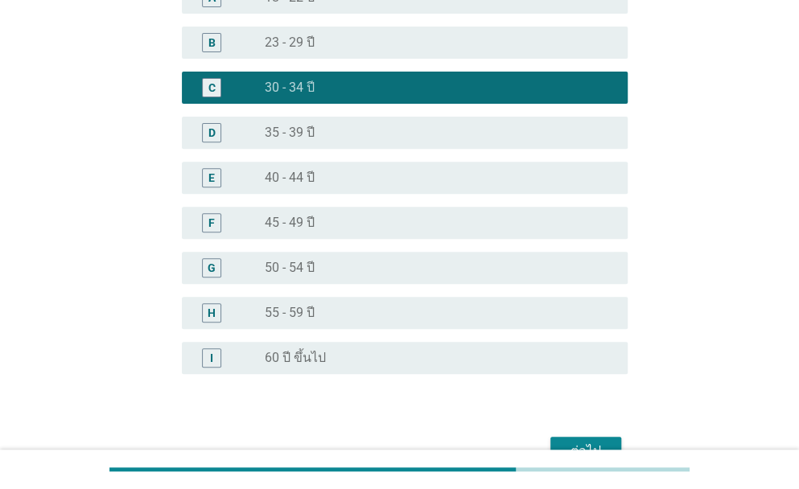
click at [596, 442] on div "ต่อไป" at bounding box center [585, 451] width 45 height 19
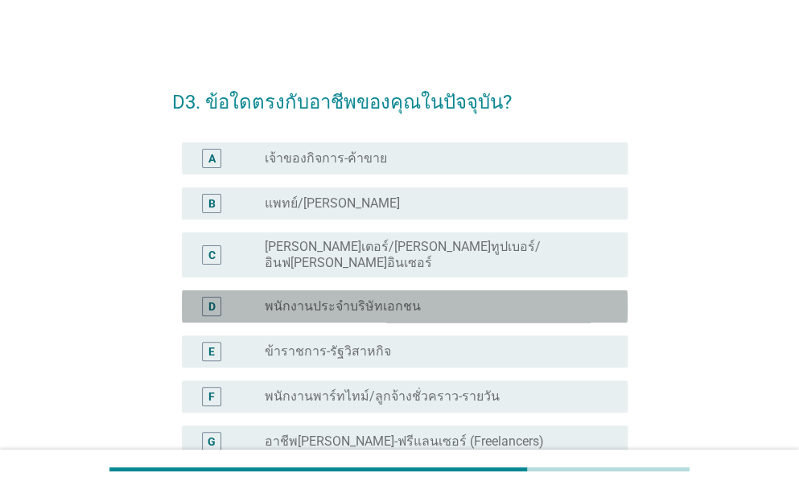
click at [354, 299] on label "พนักงานประจำบริษัทเอกชน" at bounding box center [343, 307] width 156 height 16
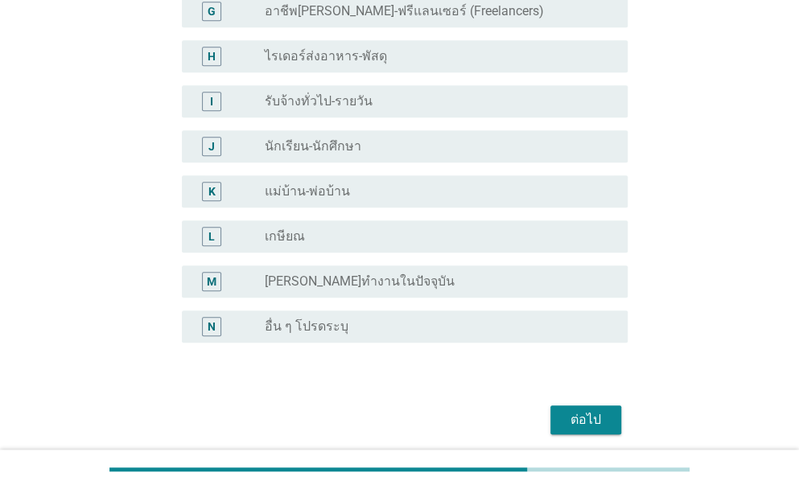
scroll to position [478, 0]
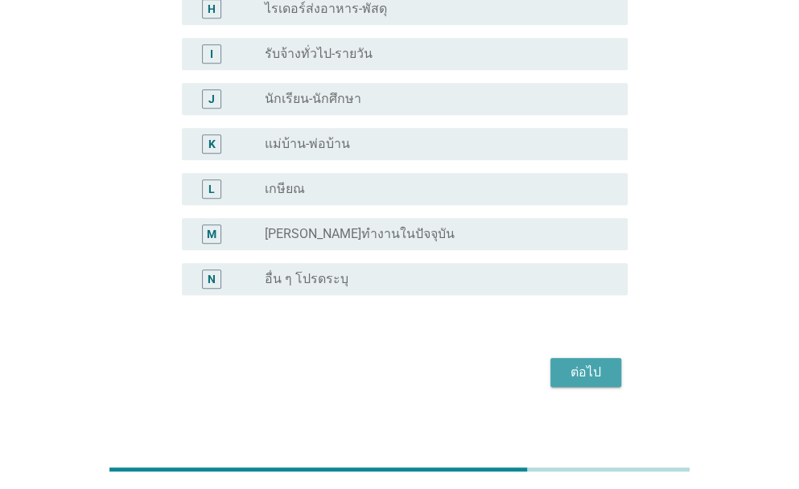
click at [589, 363] on div "ต่อไป" at bounding box center [585, 372] width 45 height 19
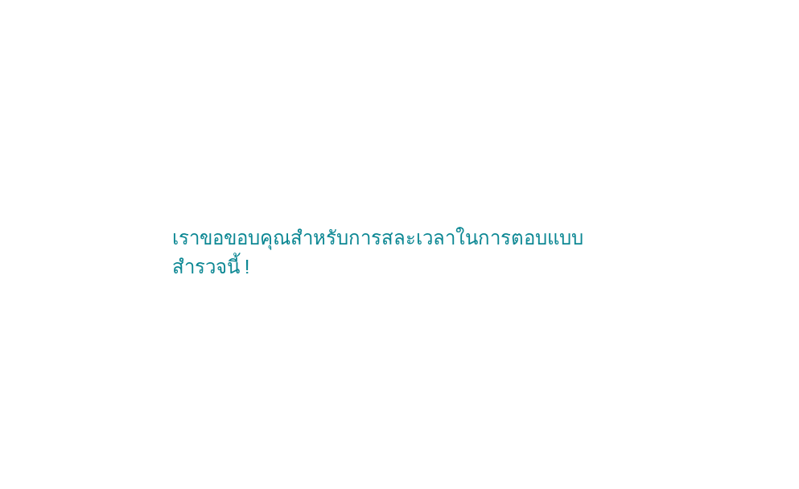
scroll to position [0, 0]
